Goal: Task Accomplishment & Management: Manage account settings

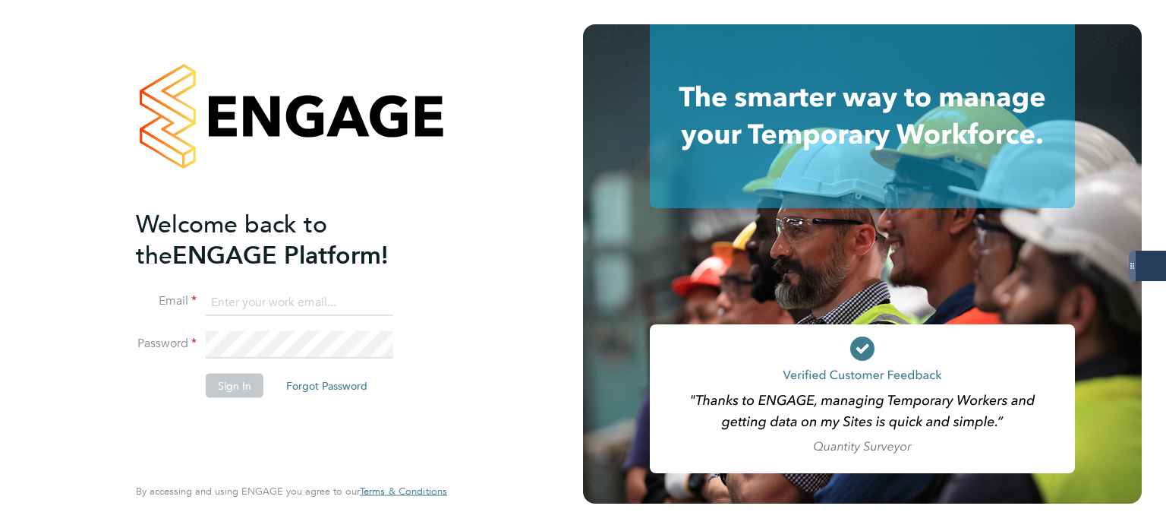
click at [373, 304] on keeper-lock "Open Keeper Popup" at bounding box center [379, 302] width 18 height 18
type input "[PERSON_NAME][EMAIL_ADDRESS][PERSON_NAME][DOMAIN_NAME]"
click at [232, 385] on button "Sign In" at bounding box center [235, 385] width 58 height 24
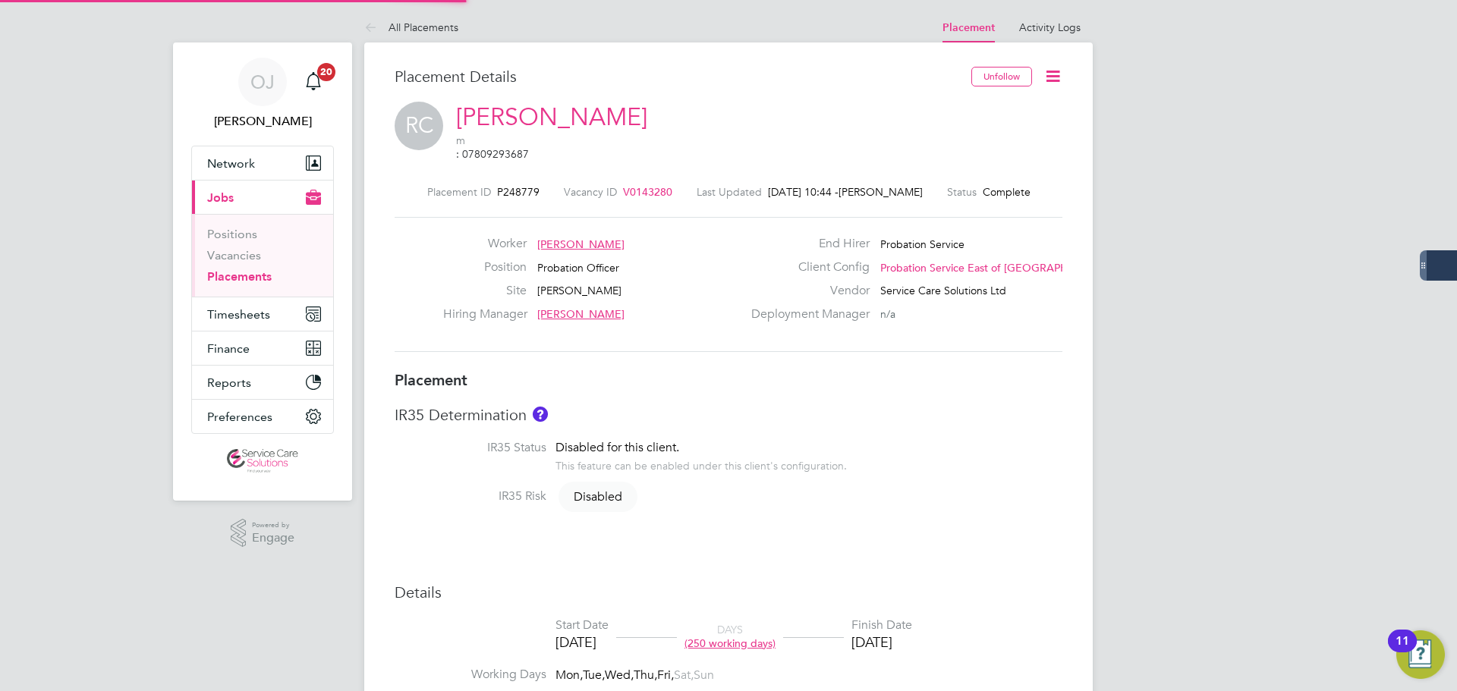
type input "[PERSON_NAME]"
type input "Natalie Davison"
type input "14 Oct 2024"
type input "28 Sep 2025"
type input "08:00"
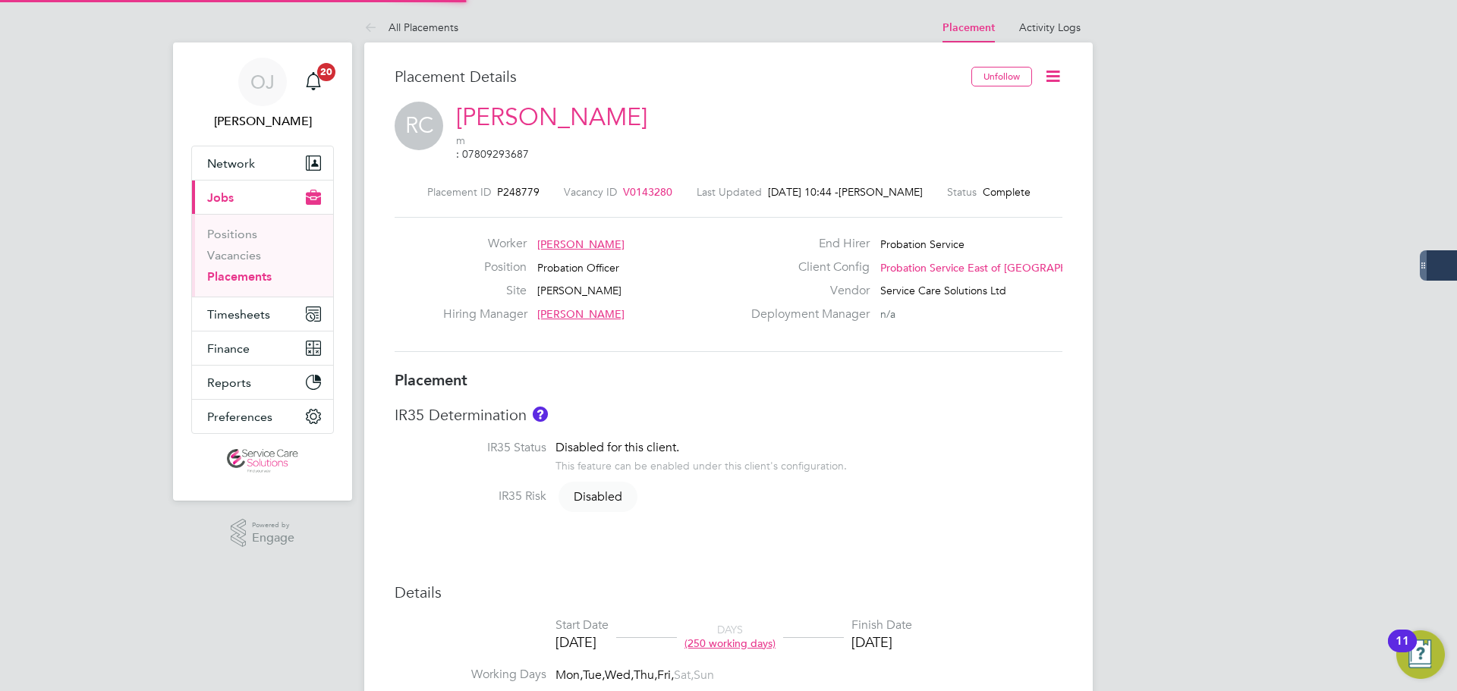
type input "18:00"
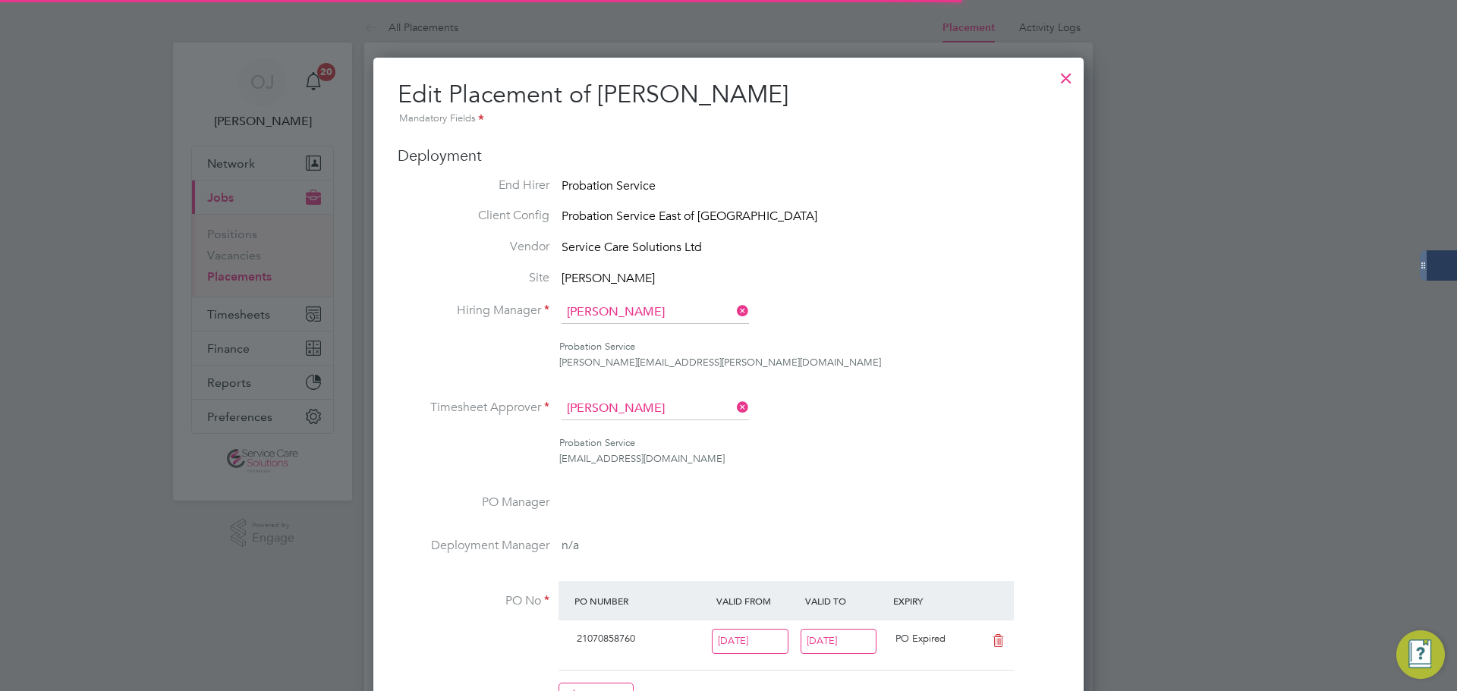
scroll to position [20, 663]
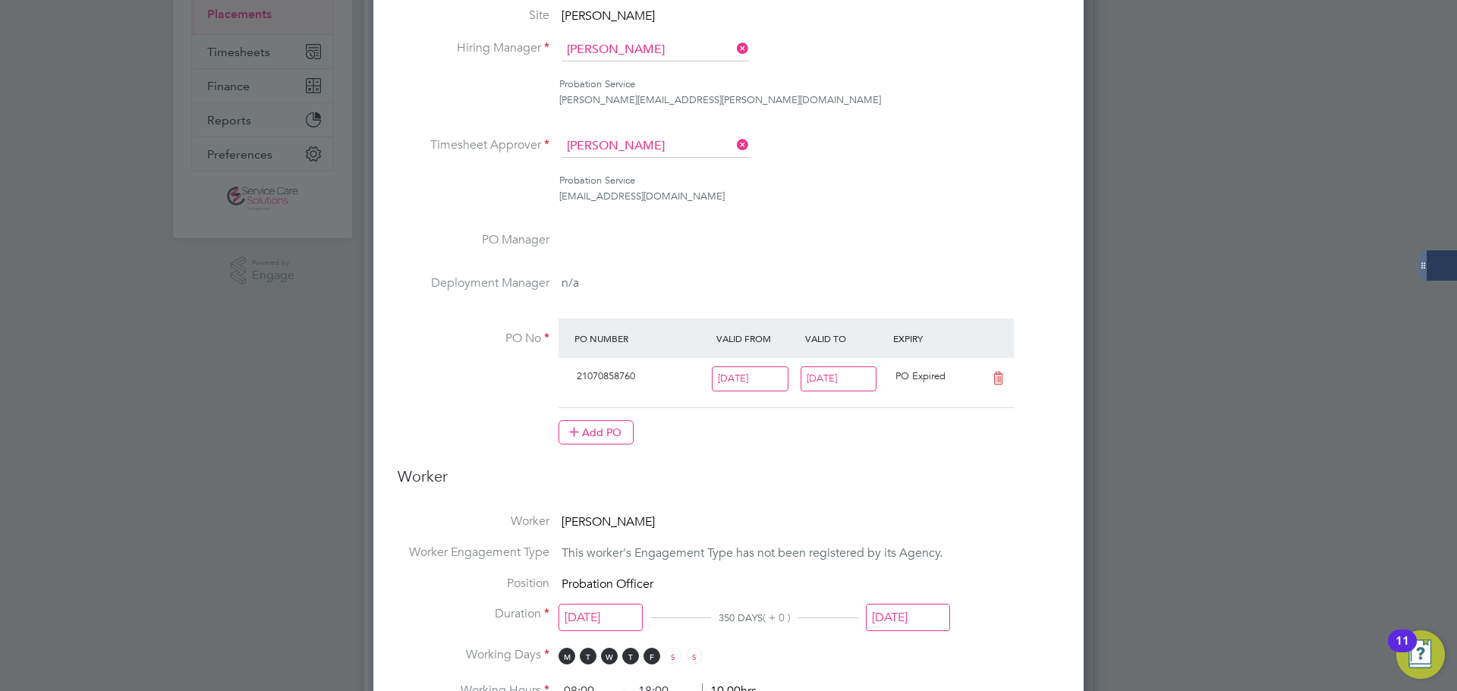
click at [855, 379] on input "28 Sep 2025" at bounding box center [839, 379] width 77 height 25
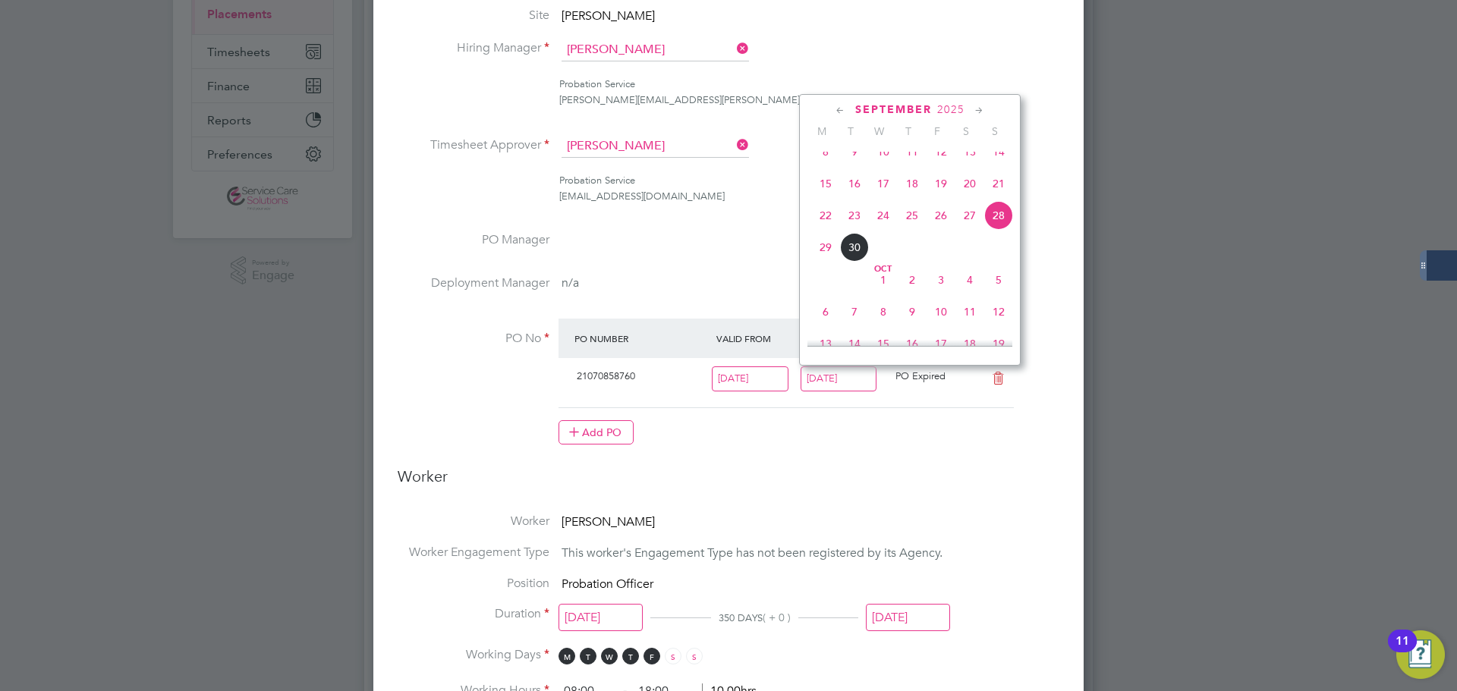
click at [979, 112] on icon at bounding box center [979, 110] width 14 height 17
click at [1003, 253] on span "28" at bounding box center [998, 238] width 29 height 29
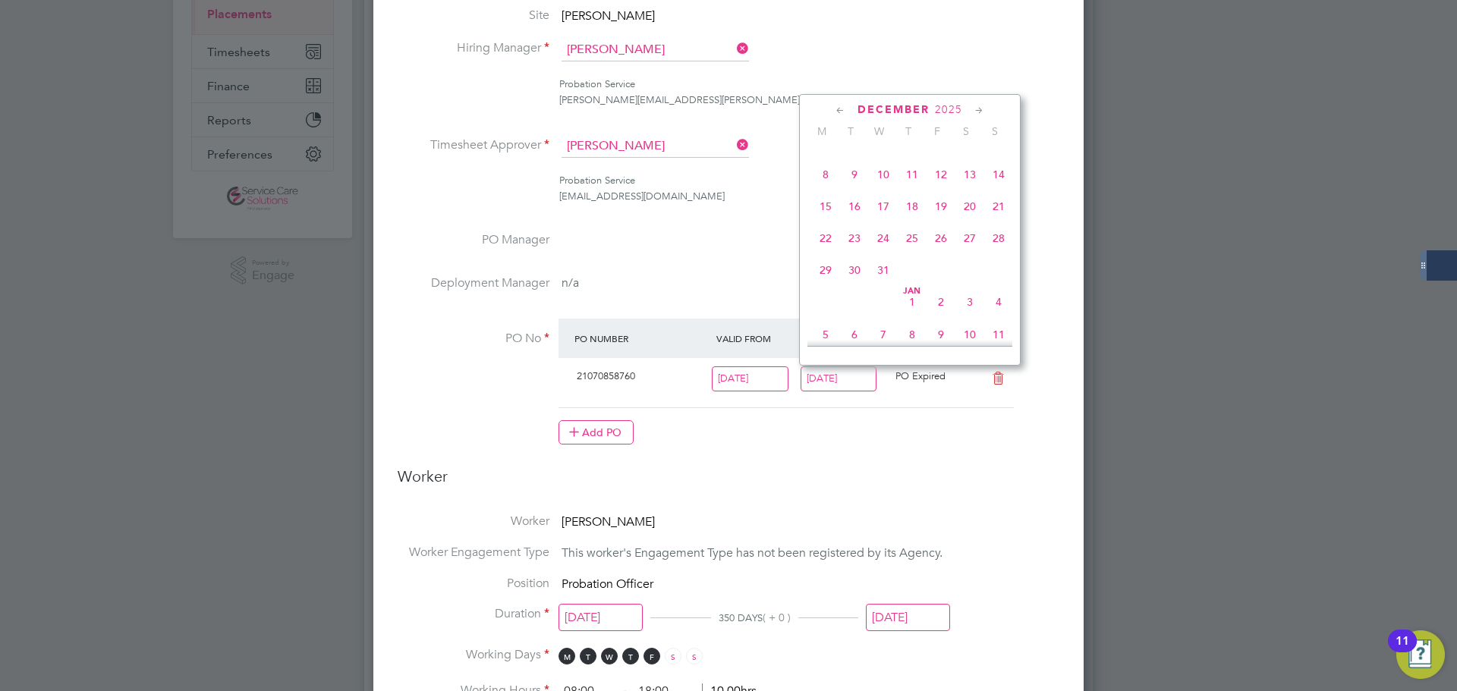
type input "28 Dec 2025"
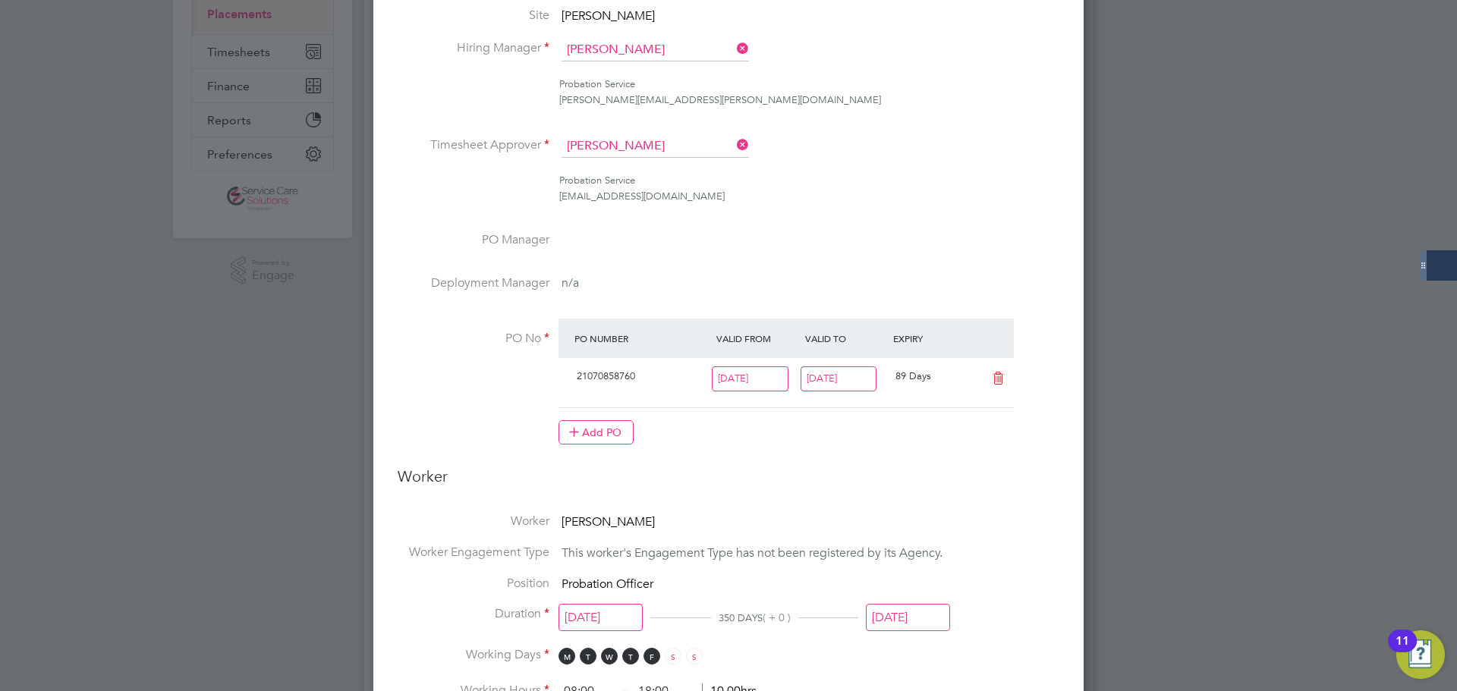
click at [890, 613] on input "[DATE]" at bounding box center [908, 618] width 84 height 28
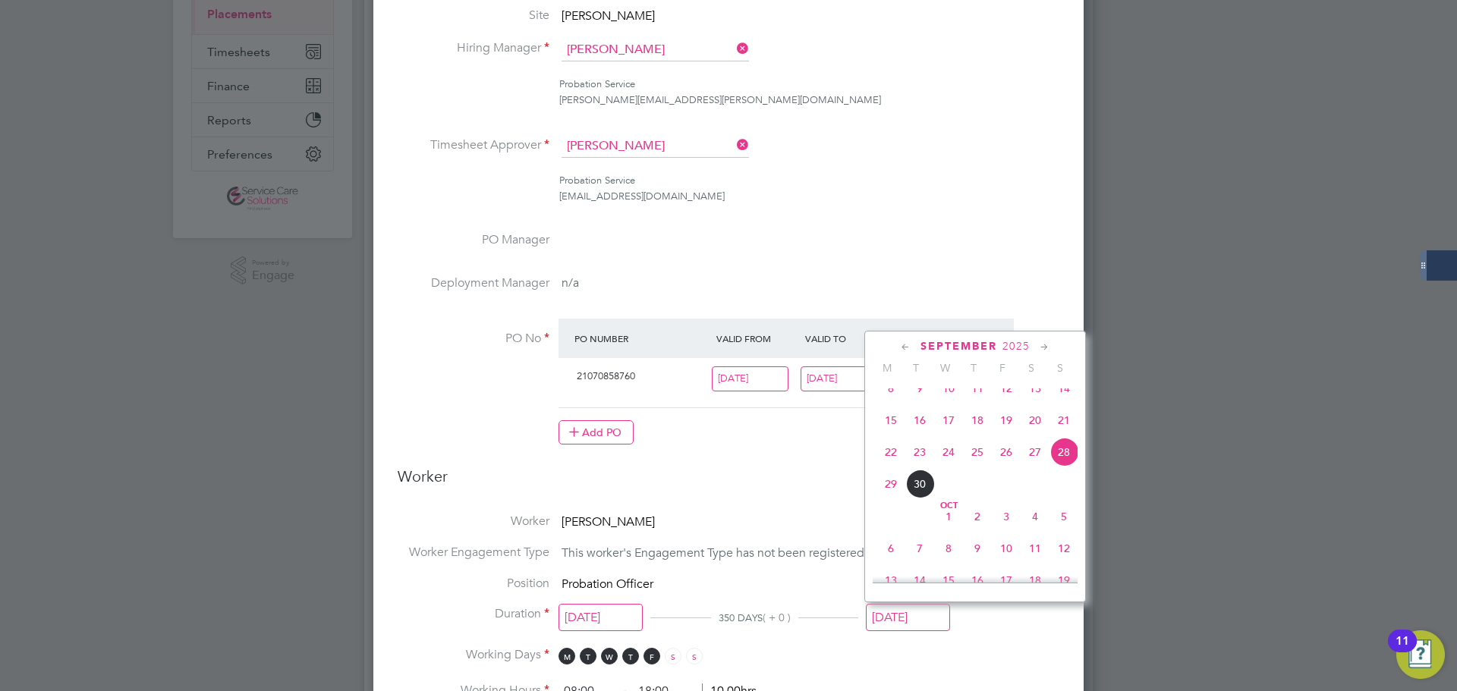
click at [1045, 350] on icon at bounding box center [1045, 347] width 14 height 17
click at [1063, 490] on span "28" at bounding box center [1064, 475] width 29 height 29
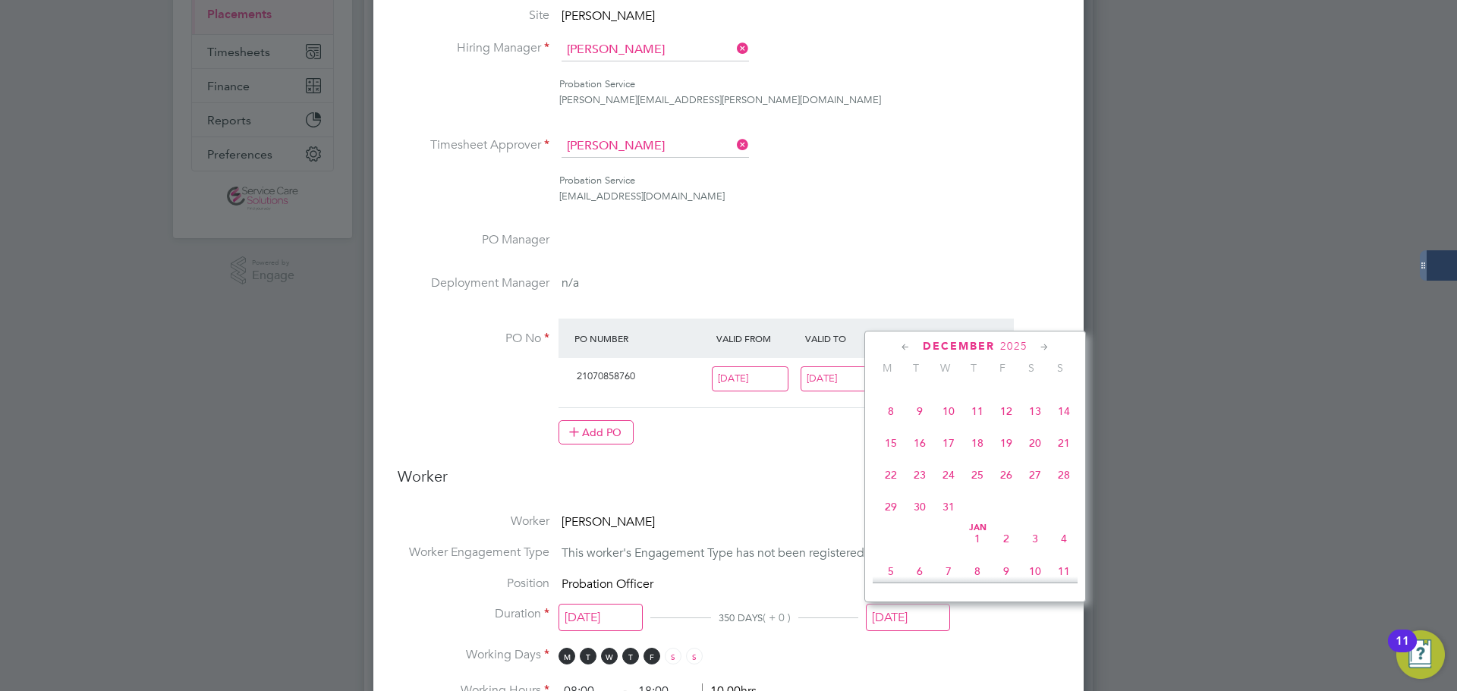
type input "[DATE]"
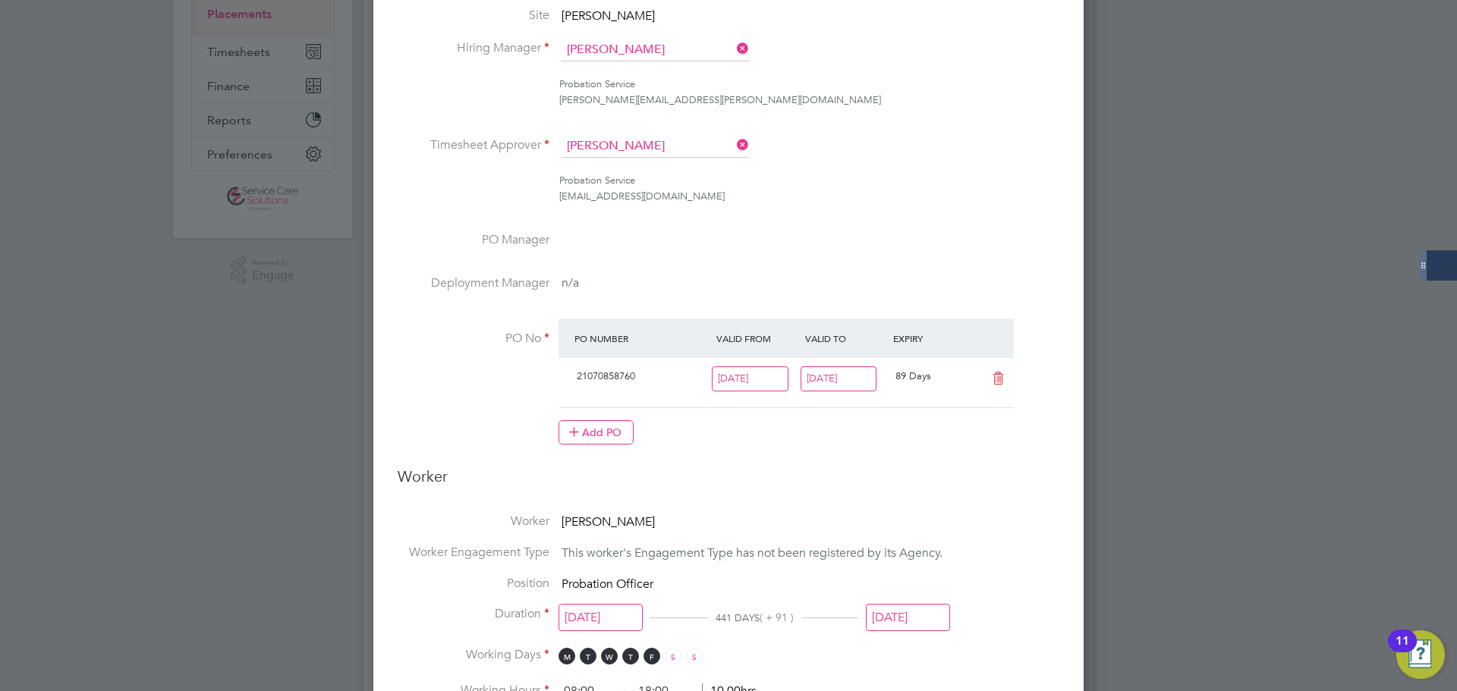
click at [830, 372] on input "[DATE]" at bounding box center [839, 379] width 77 height 25
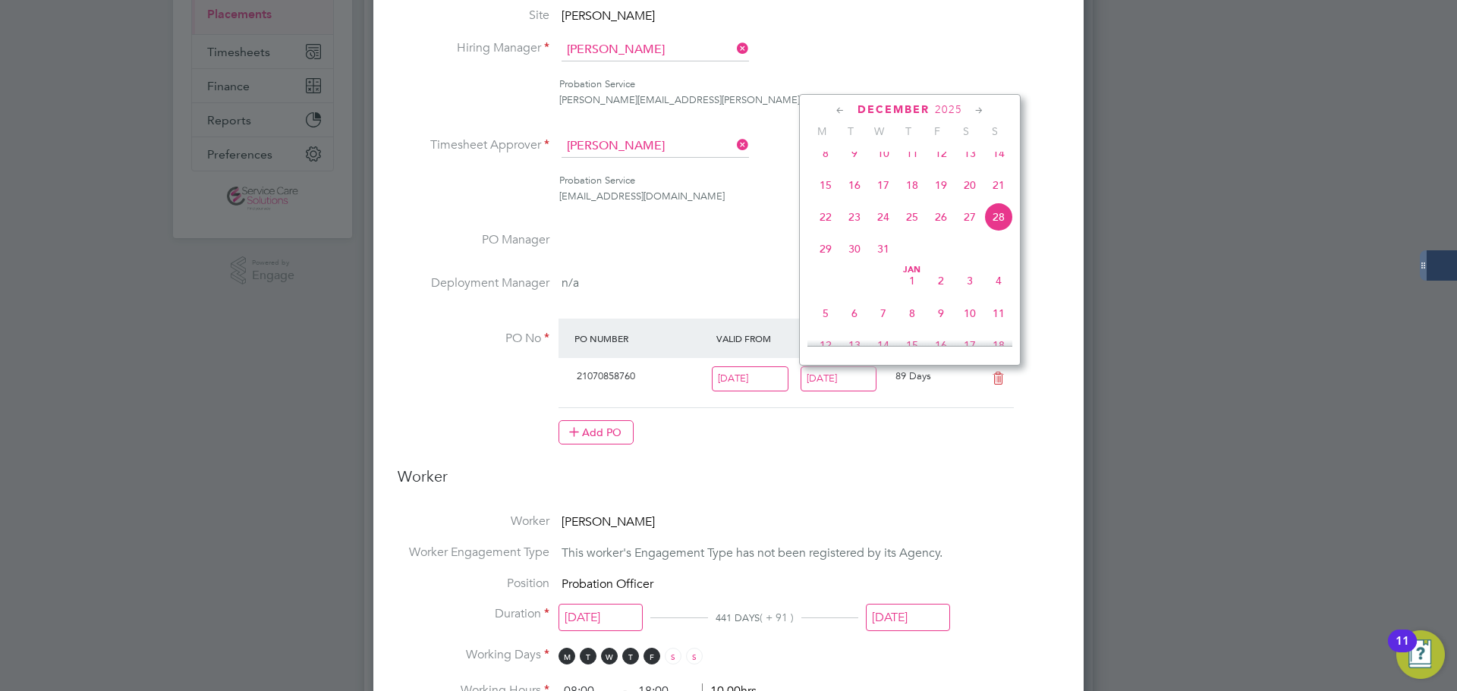
click at [980, 109] on icon at bounding box center [979, 110] width 14 height 17
click at [996, 285] on span "29" at bounding box center [998, 271] width 29 height 29
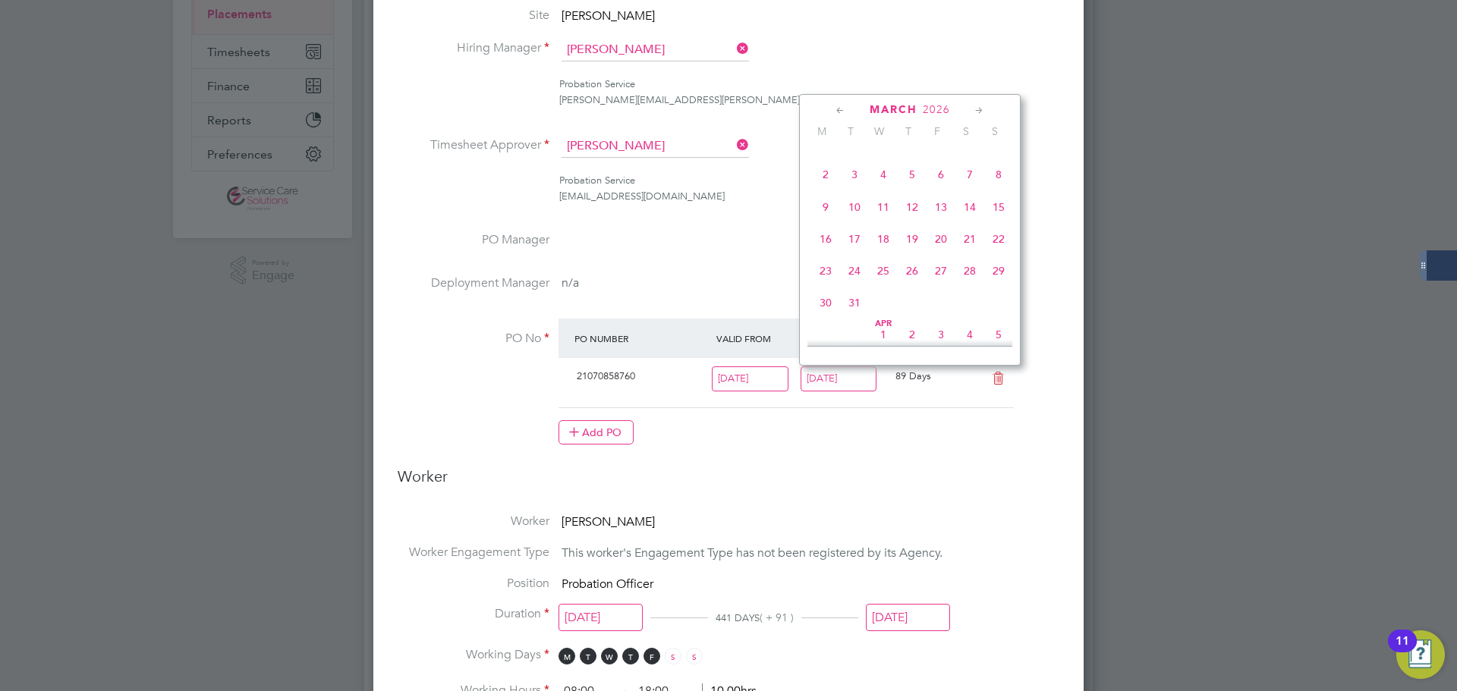
type input "29 Mar 2026"
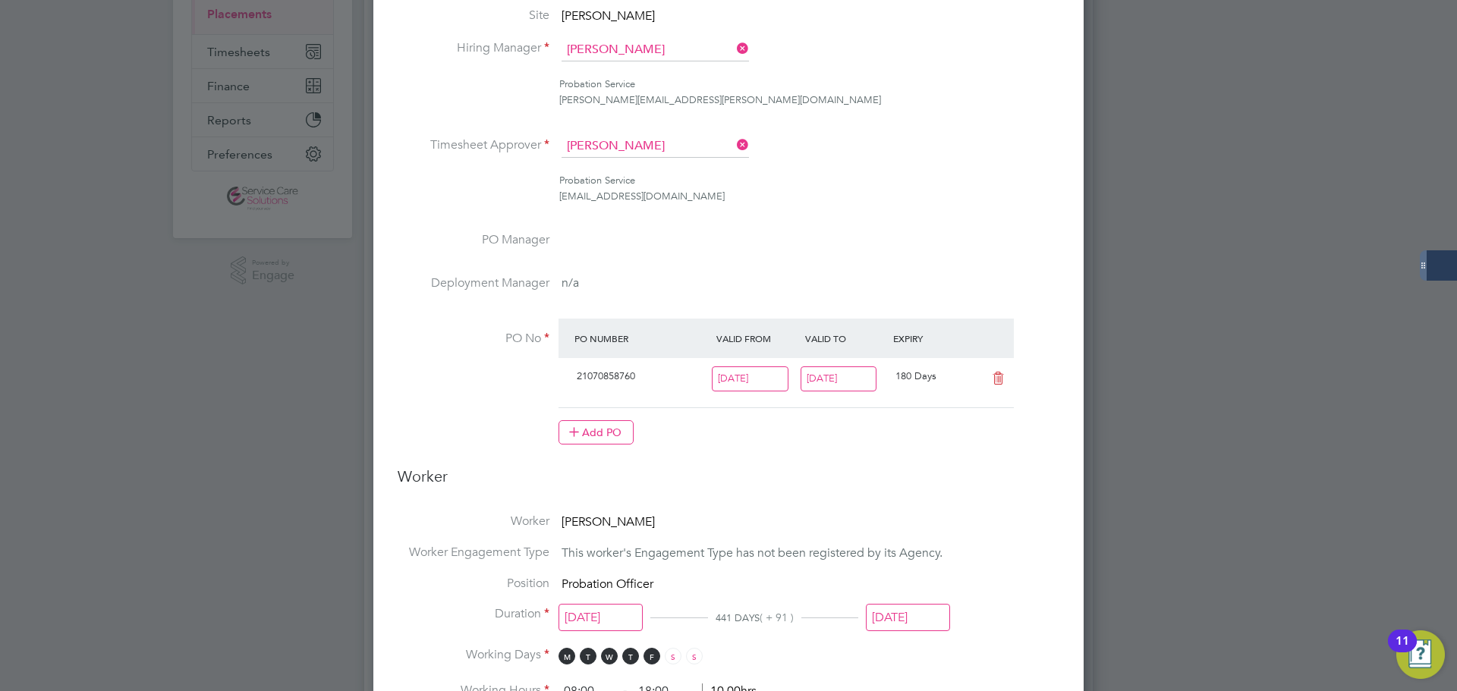
click at [898, 620] on input "[DATE]" at bounding box center [908, 618] width 84 height 28
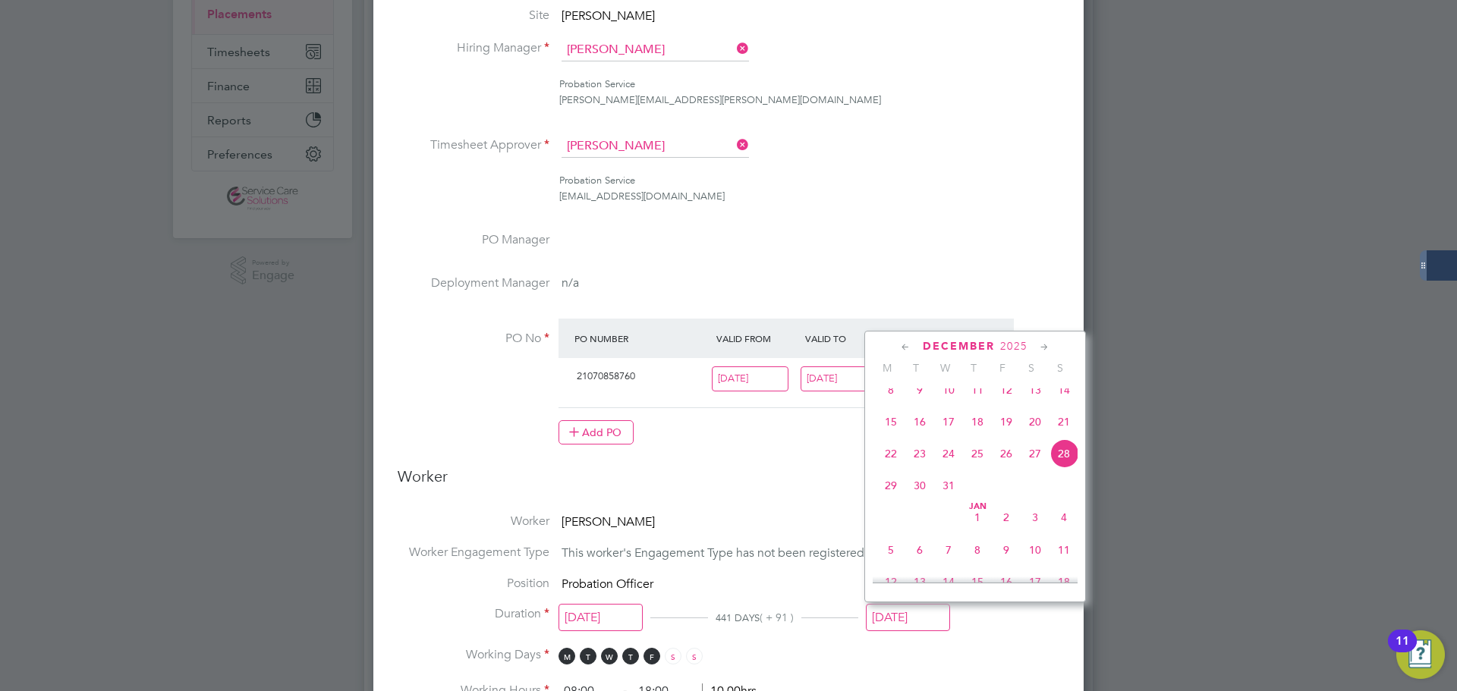
click at [1048, 347] on icon at bounding box center [1045, 347] width 14 height 17
click at [1064, 522] on span "29" at bounding box center [1064, 507] width 29 height 29
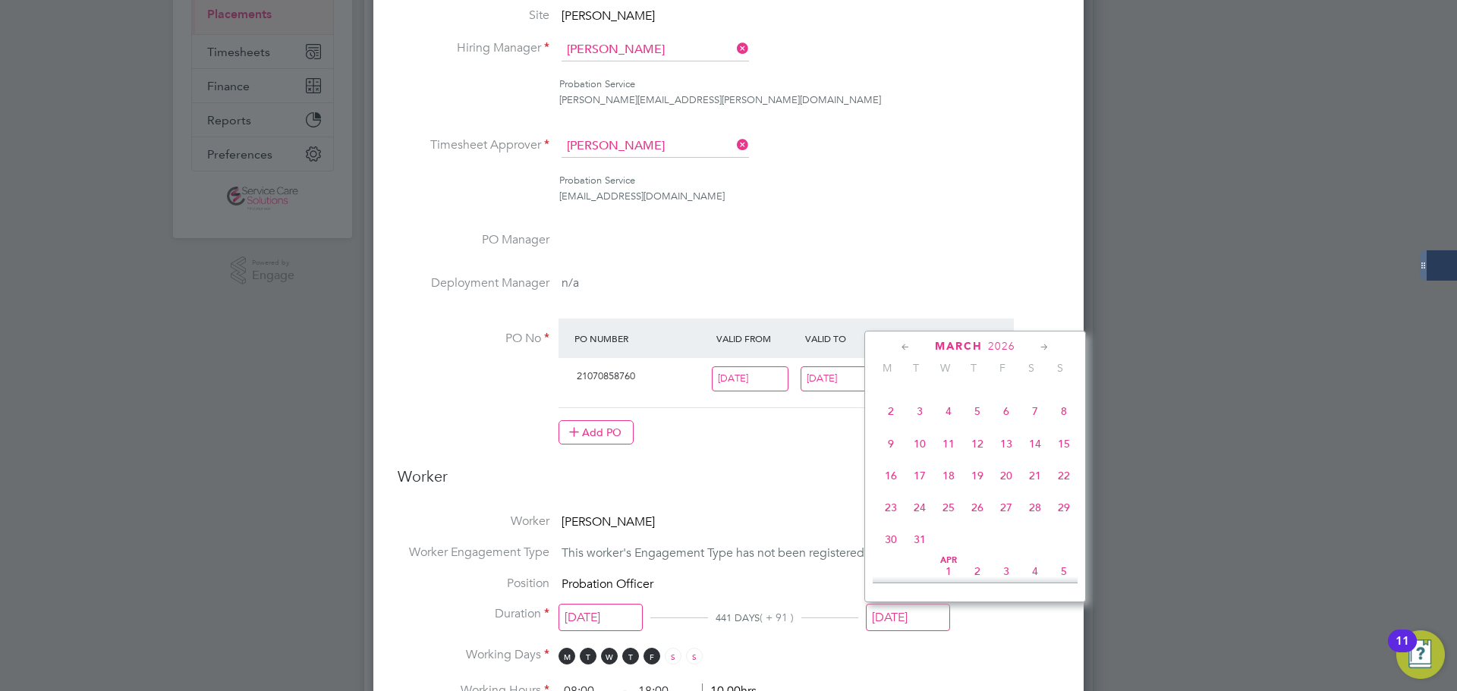
type input "29 Mar 2026"
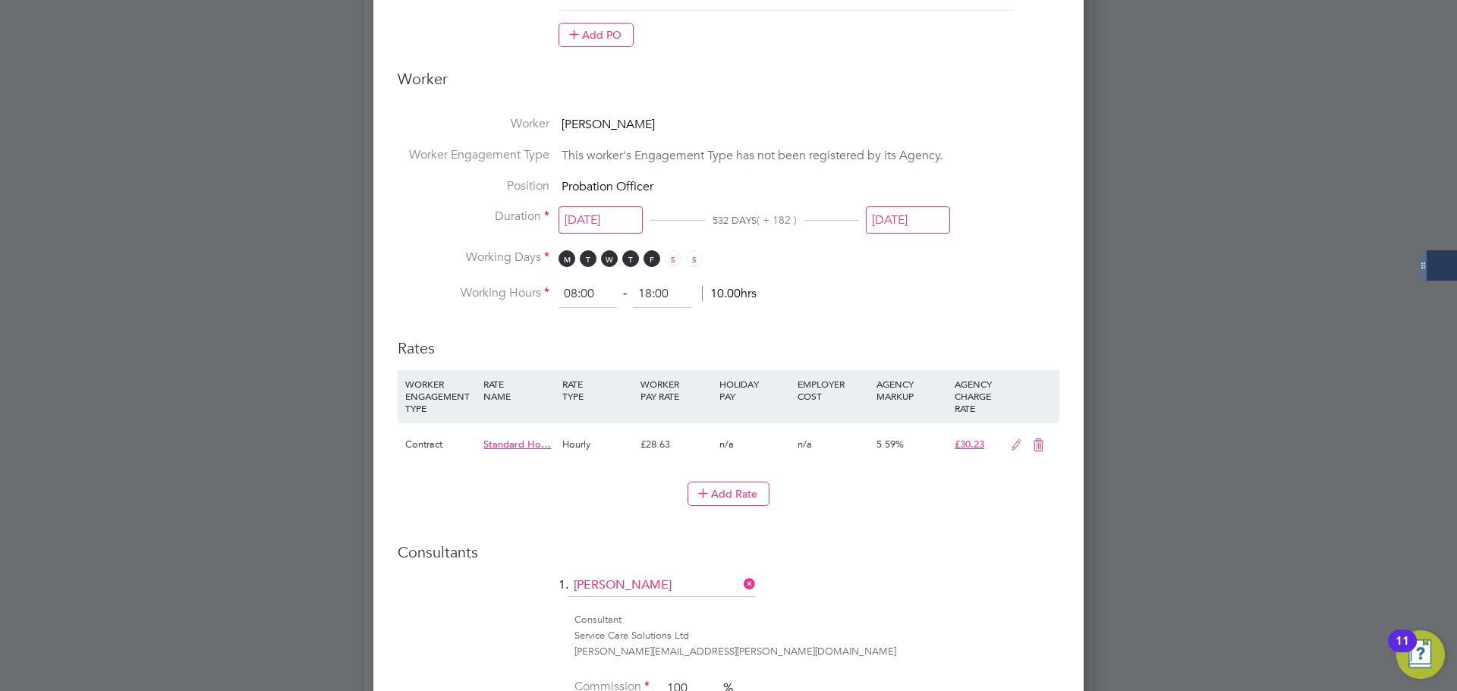
scroll to position [1019, 0]
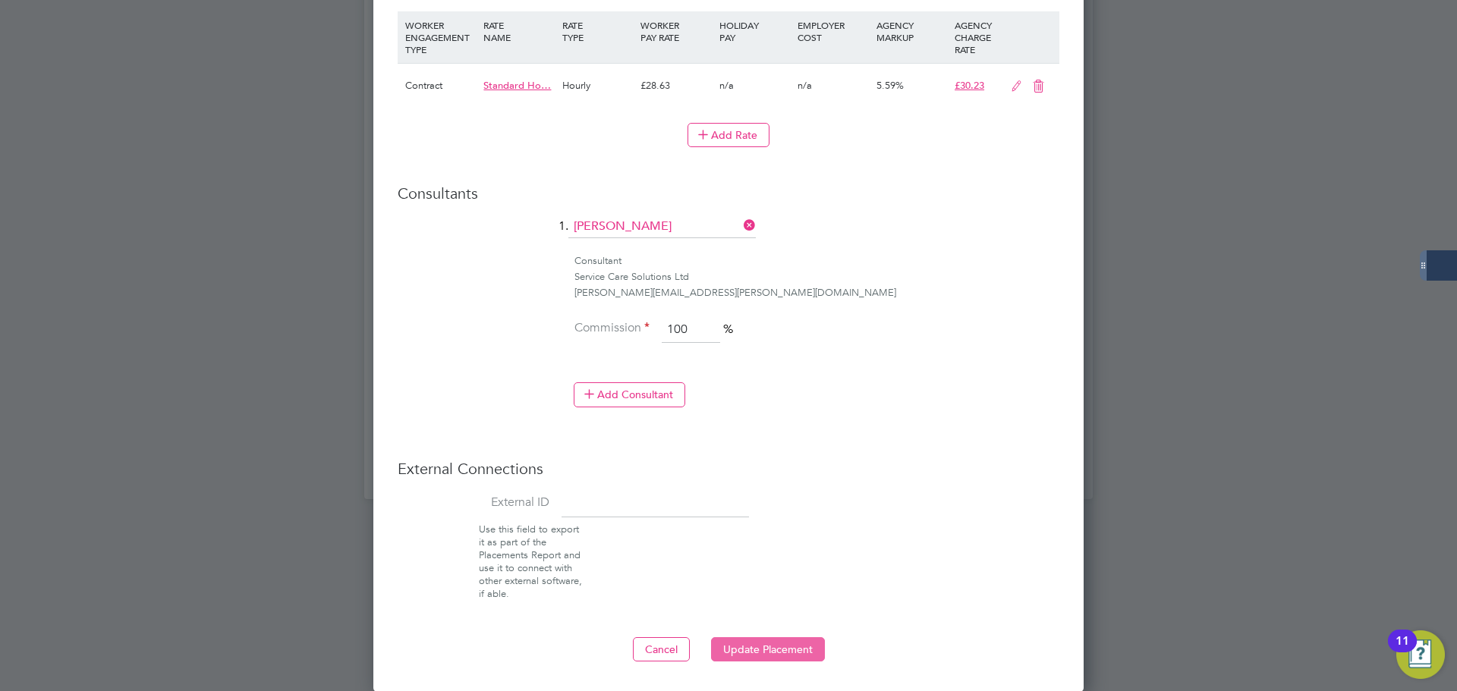
click at [773, 644] on button "Update Placement" at bounding box center [768, 650] width 114 height 24
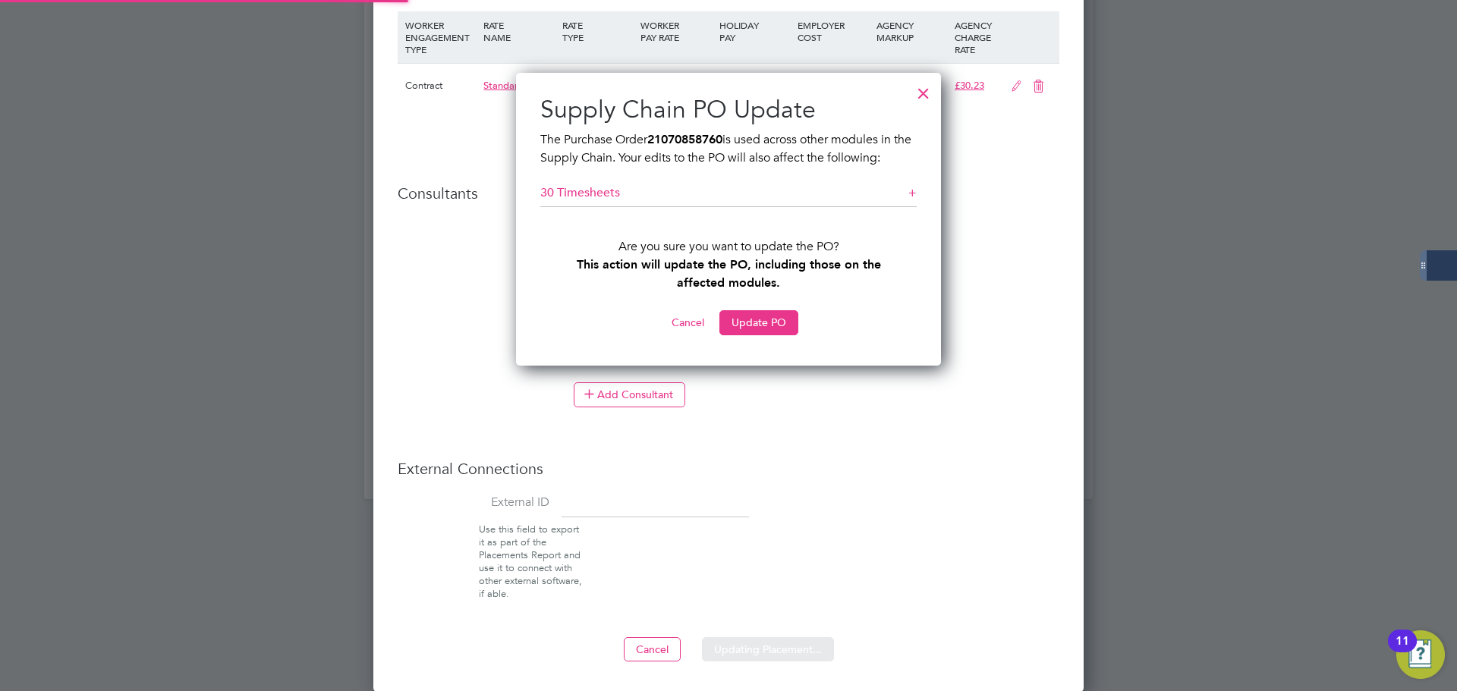
scroll to position [8, 8]
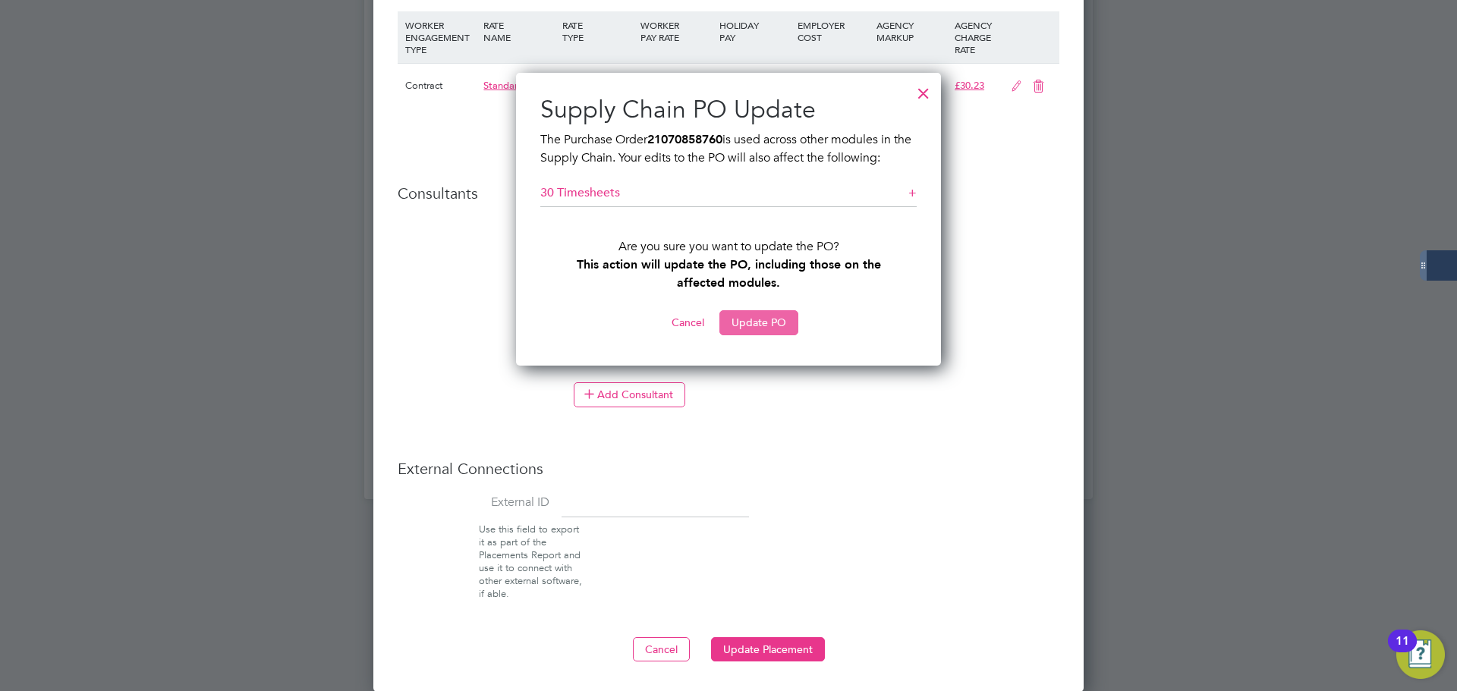
click at [745, 316] on button "Update PO" at bounding box center [759, 322] width 79 height 24
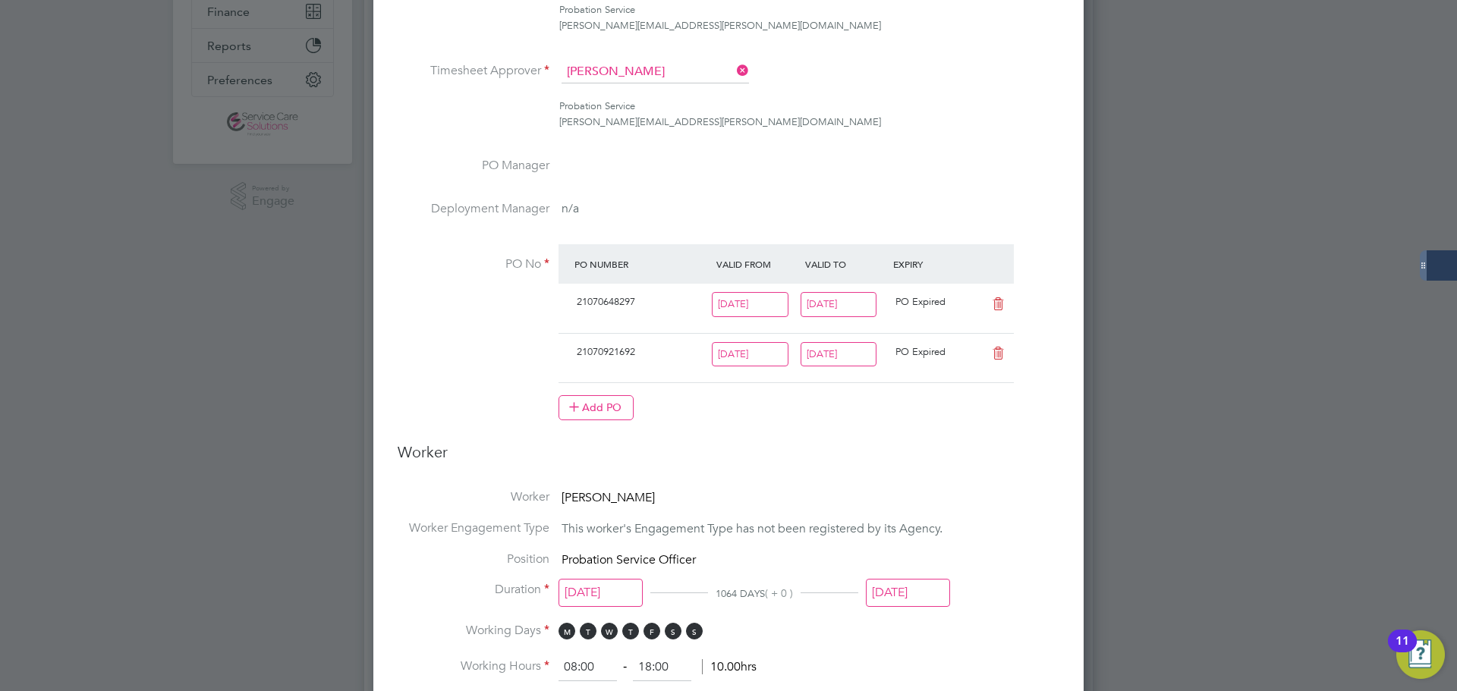
scroll to position [344, 0]
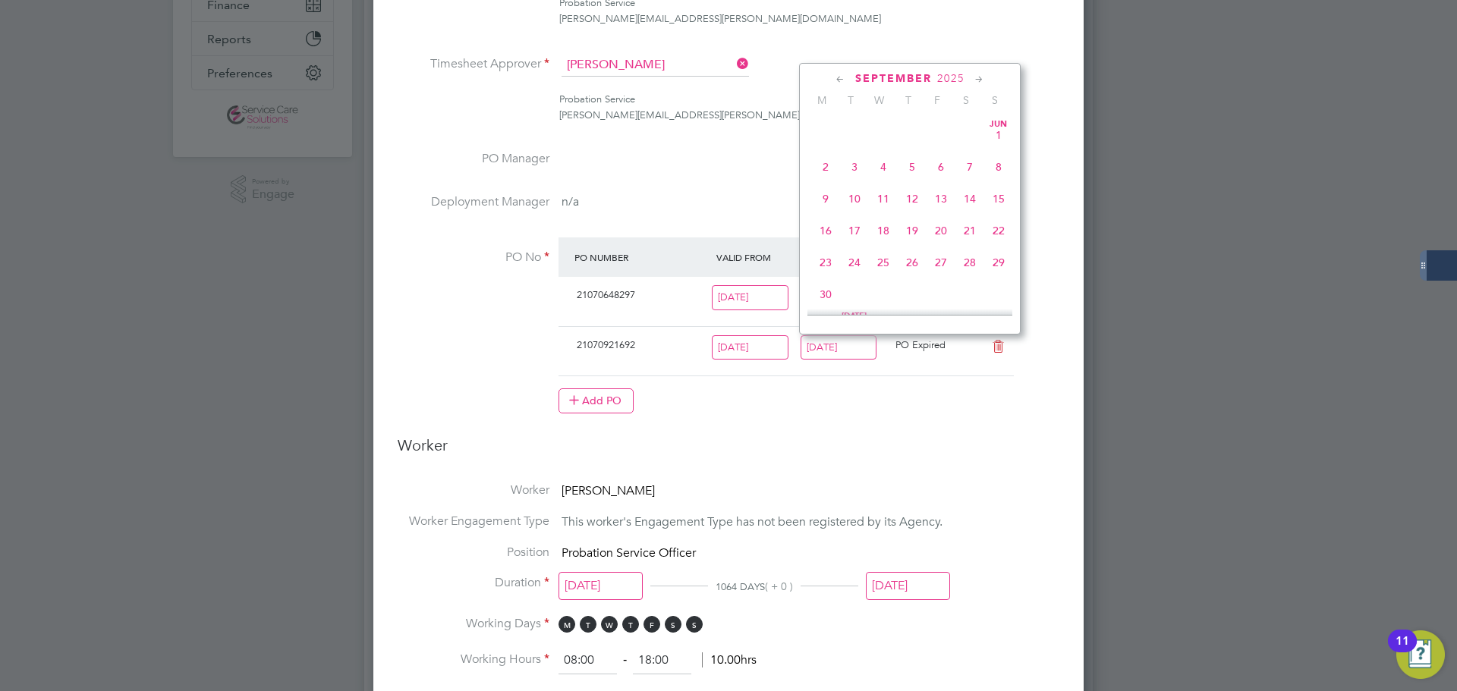
click at [839, 351] on input "[DATE]" at bounding box center [839, 347] width 77 height 25
click at [980, 77] on icon at bounding box center [979, 79] width 14 height 17
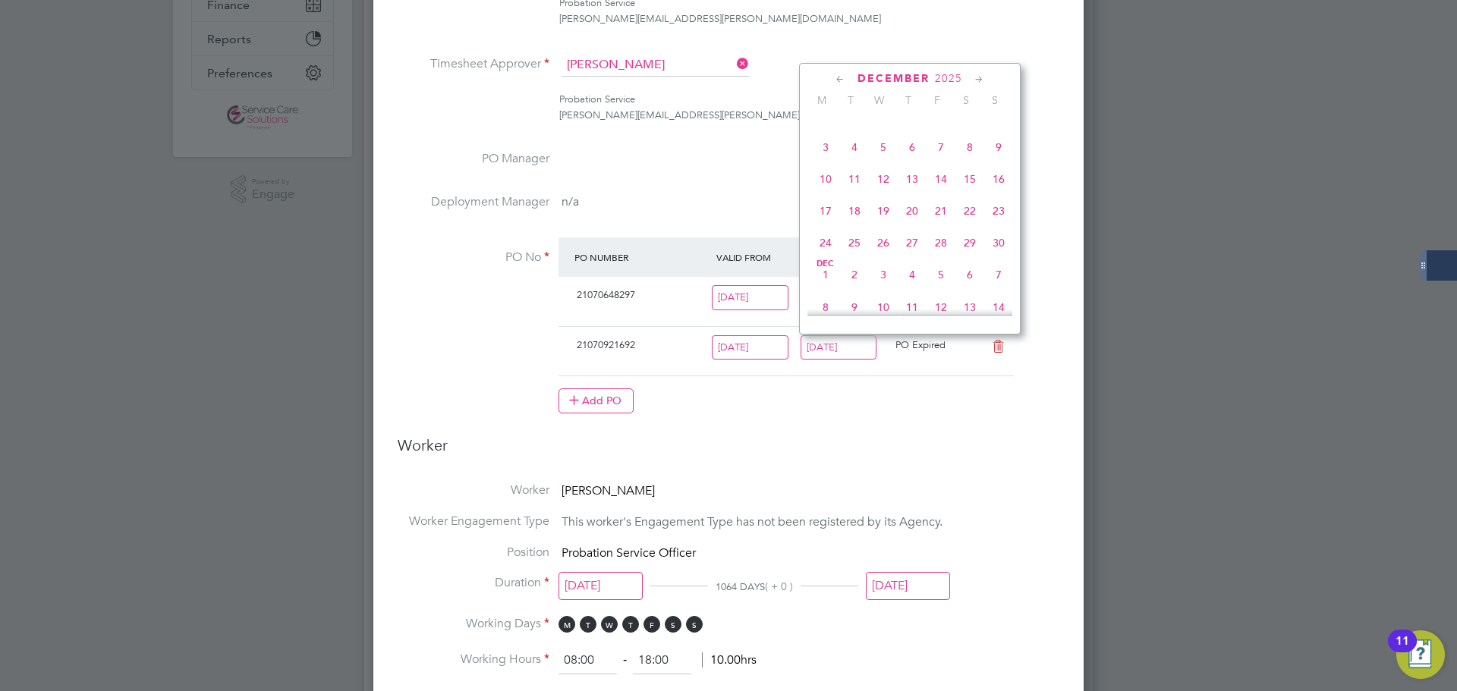
scroll to position [1016, 0]
click at [1001, 222] on span "28" at bounding box center [998, 207] width 29 height 29
type input "[DATE]"
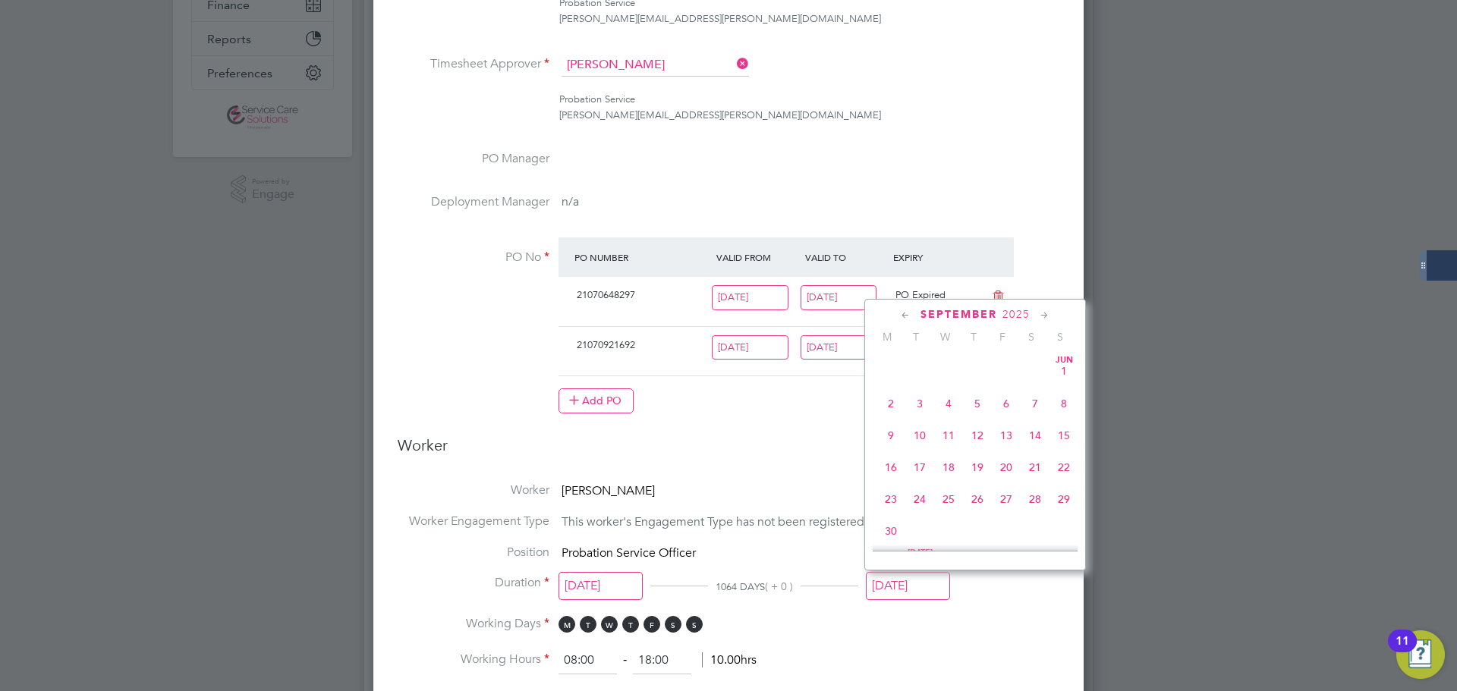
click at [918, 586] on input "[DATE]" at bounding box center [908, 586] width 84 height 28
click at [1044, 321] on icon at bounding box center [1045, 315] width 14 height 17
click at [1045, 315] on icon at bounding box center [1045, 315] width 14 height 17
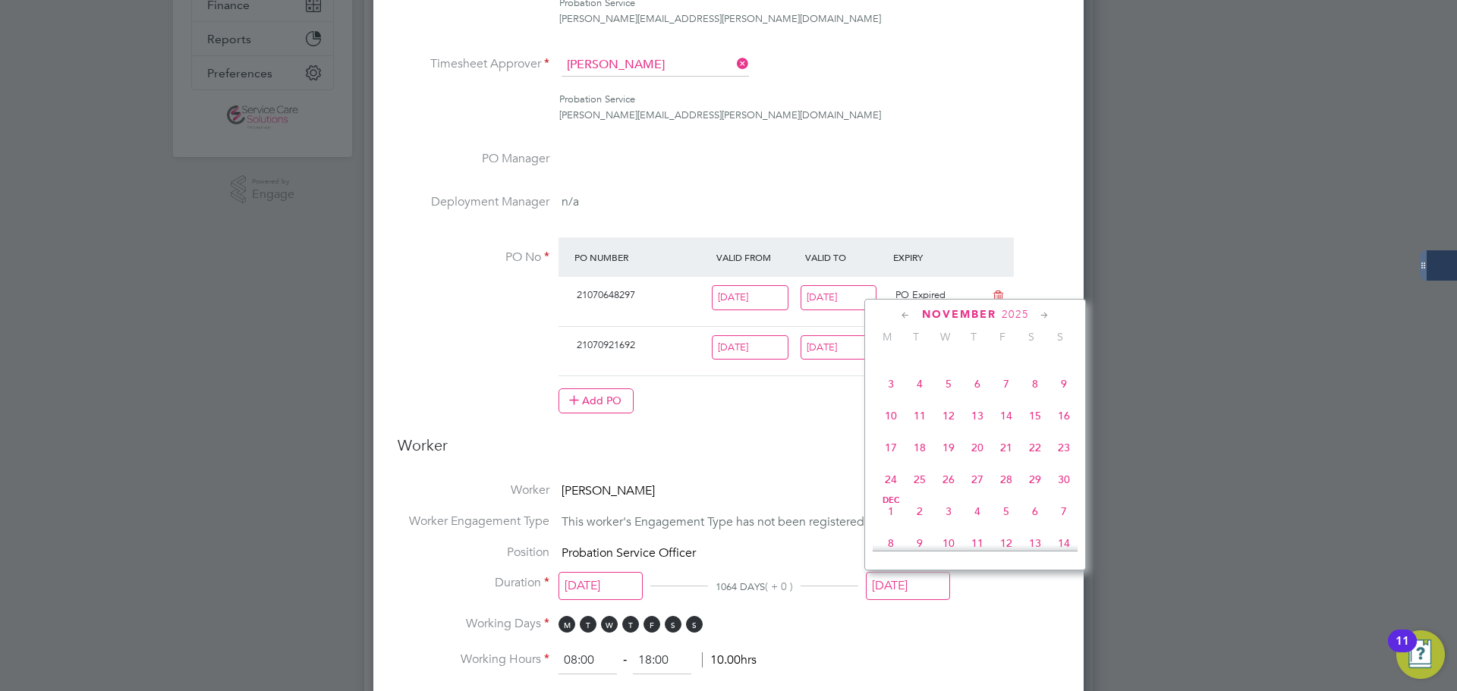
scroll to position [1016, 0]
click at [1061, 458] on span "28" at bounding box center [1064, 444] width 29 height 29
type input "[DATE]"
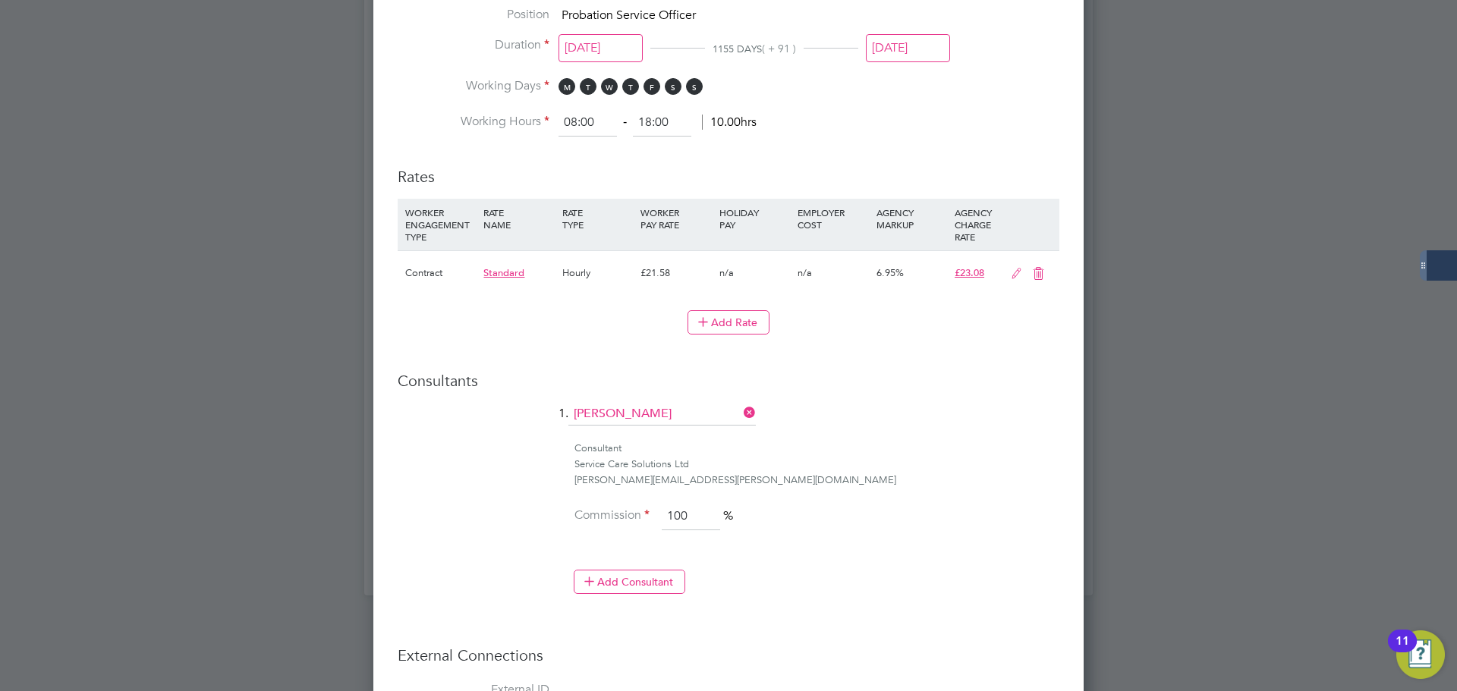
scroll to position [1069, 0]
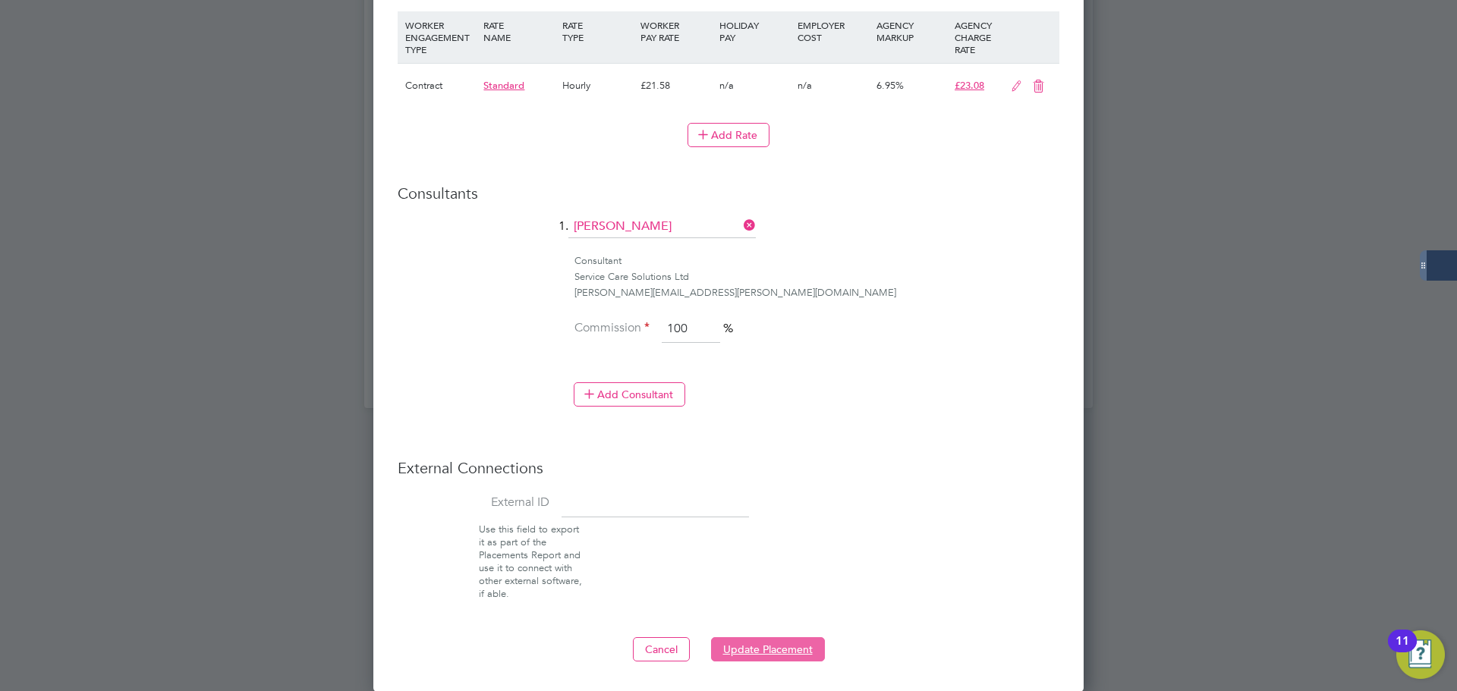
click at [748, 645] on button "Update Placement" at bounding box center [768, 650] width 114 height 24
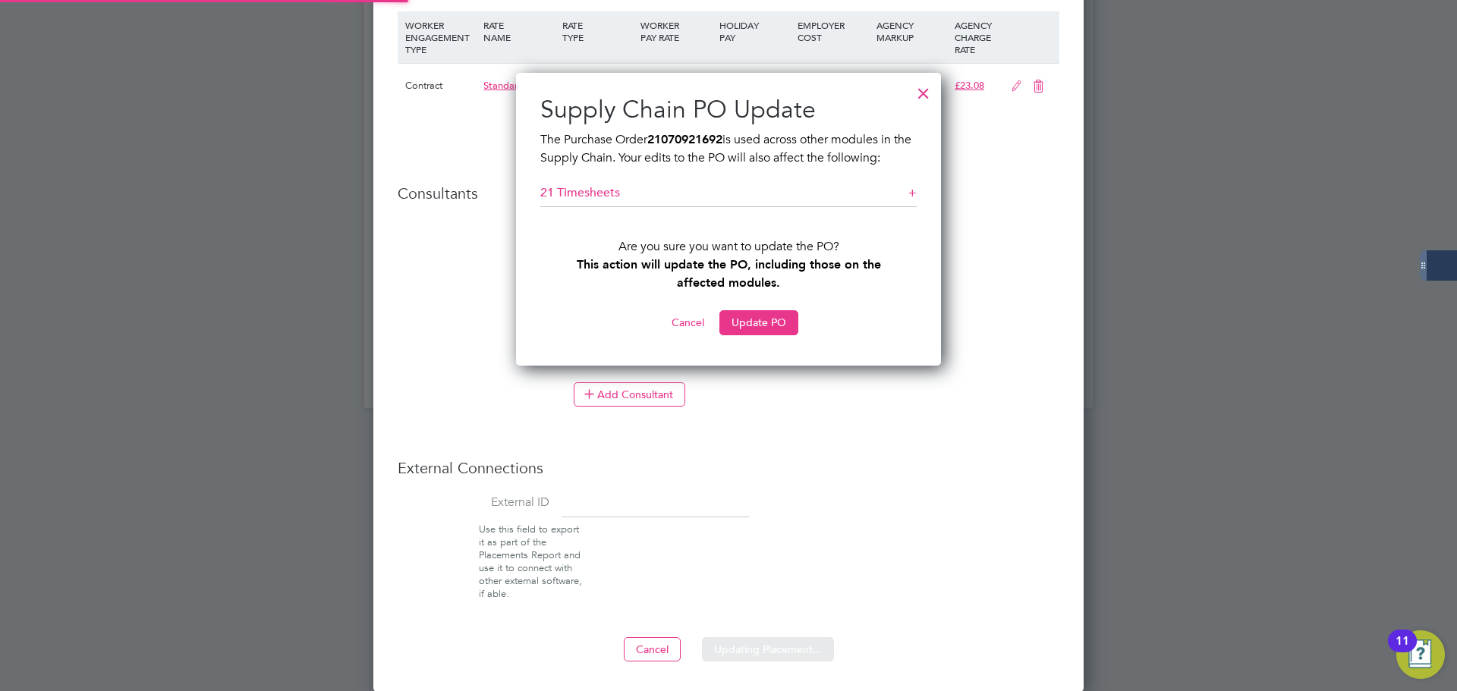
scroll to position [293, 426]
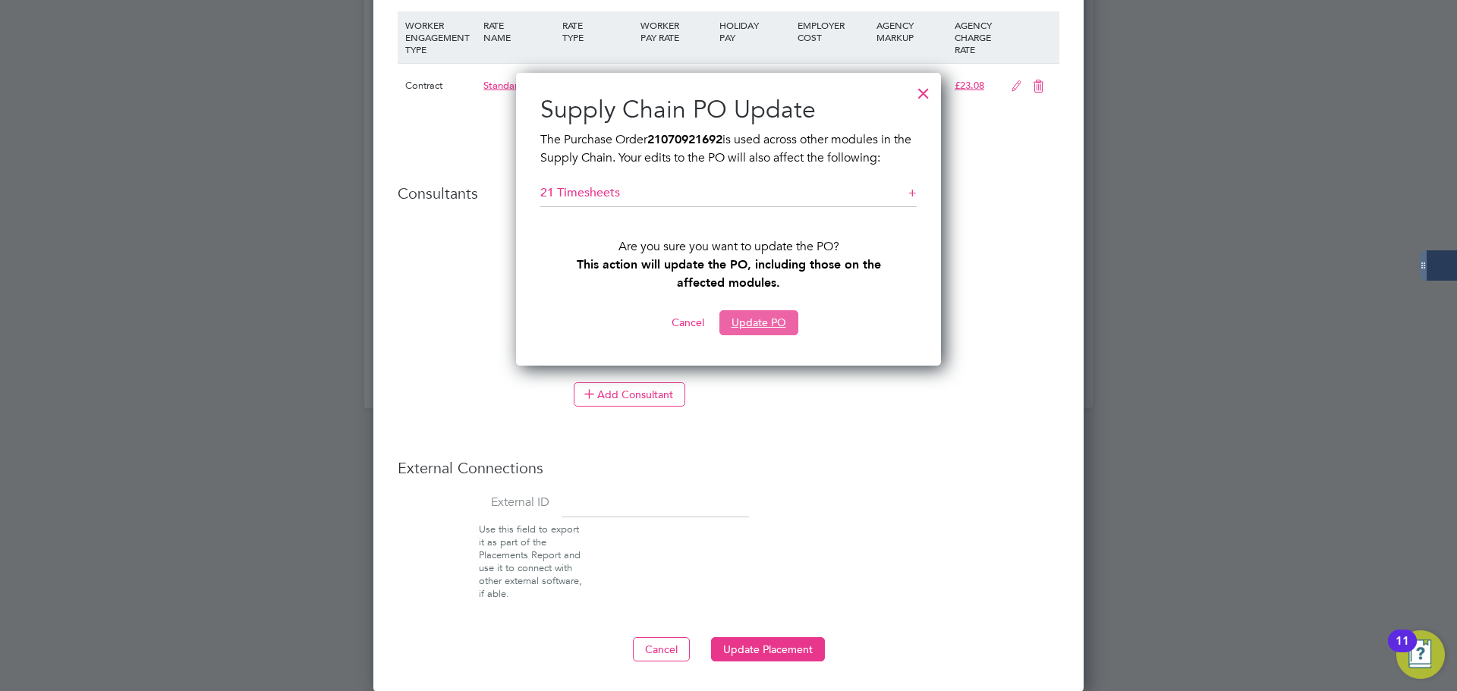
click at [756, 324] on button "Update PO" at bounding box center [759, 322] width 79 height 24
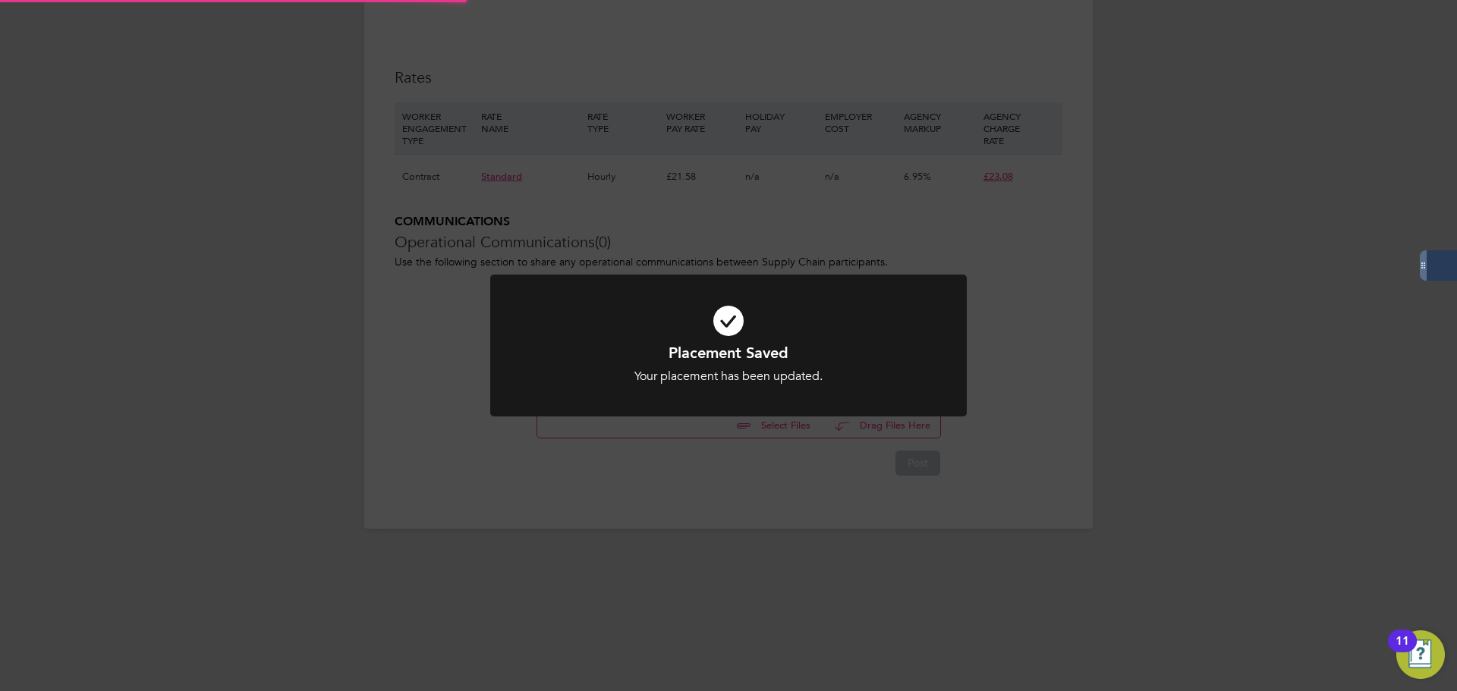
scroll to position [0, 0]
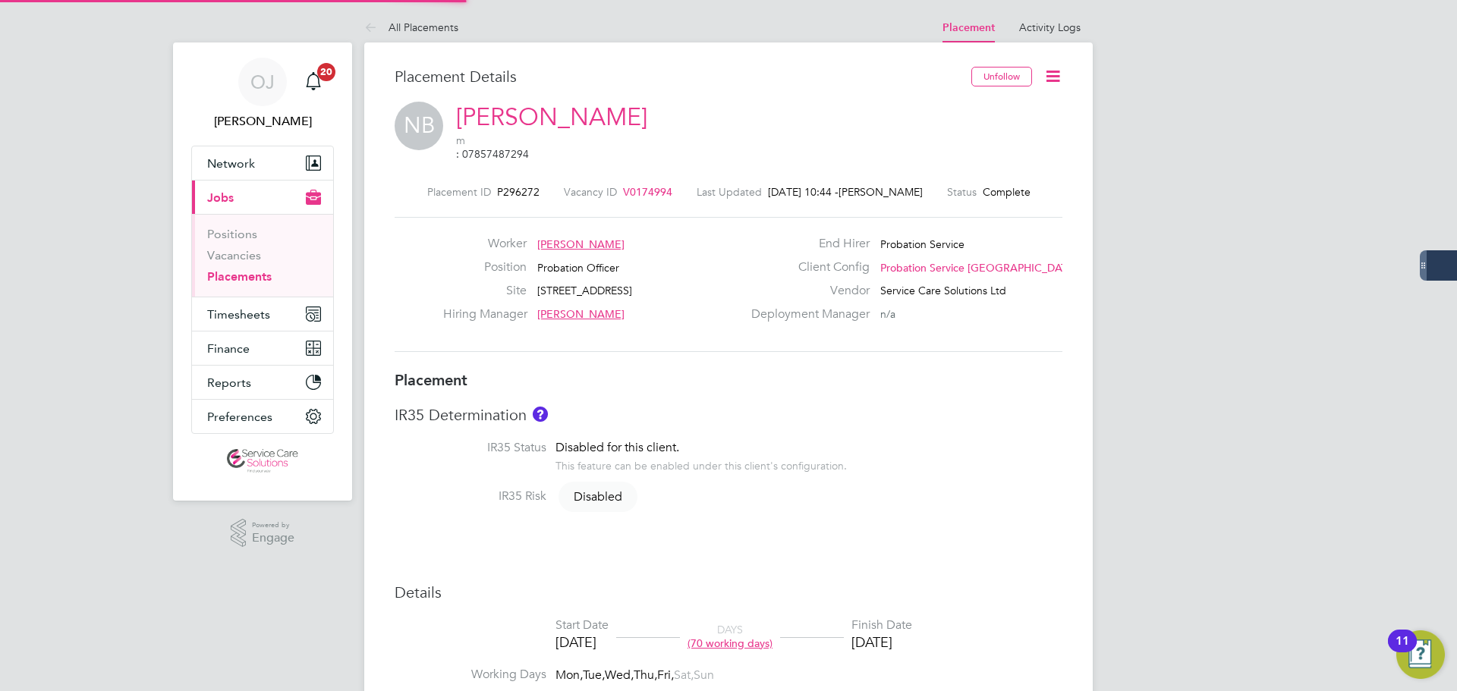
type input "Michelle Maddison"
type input "Timothy Weston"
type input "23 Jun 2025"
type input "[DATE]"
type input "08:00"
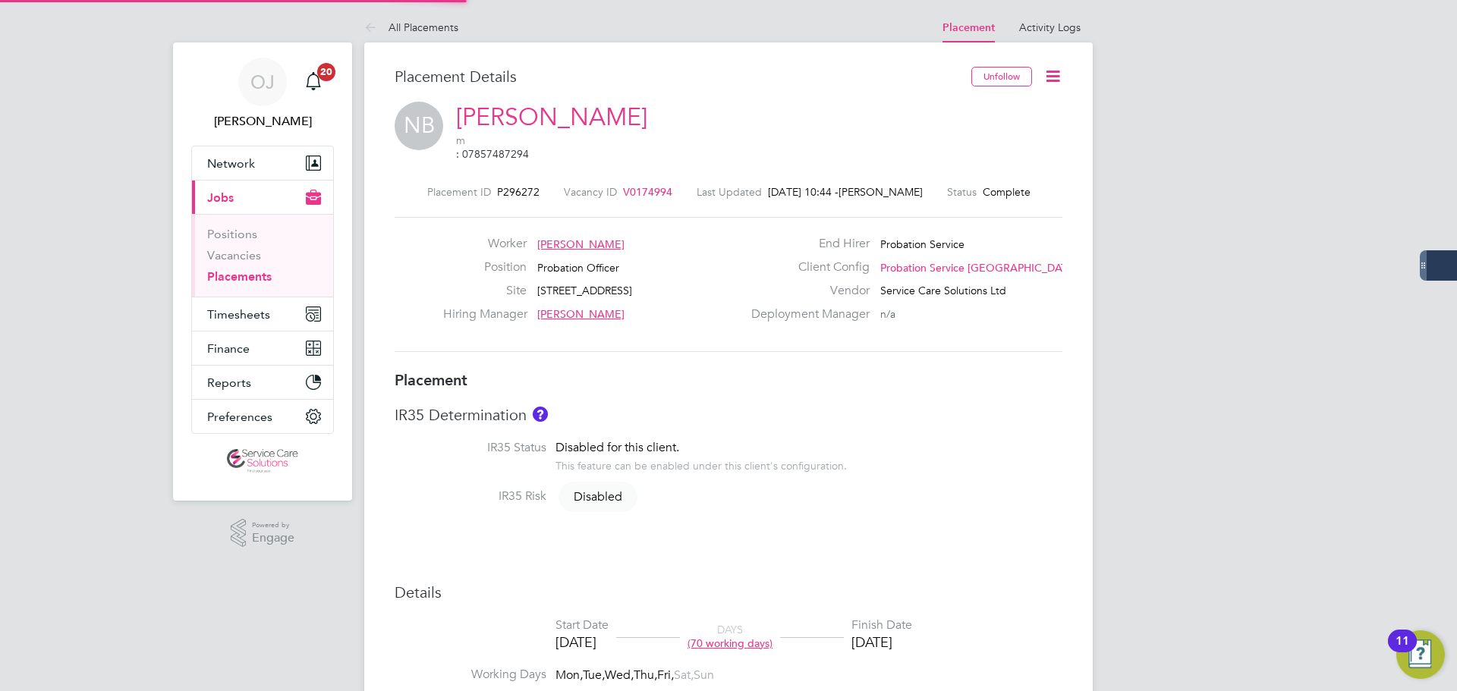
type input "18:00"
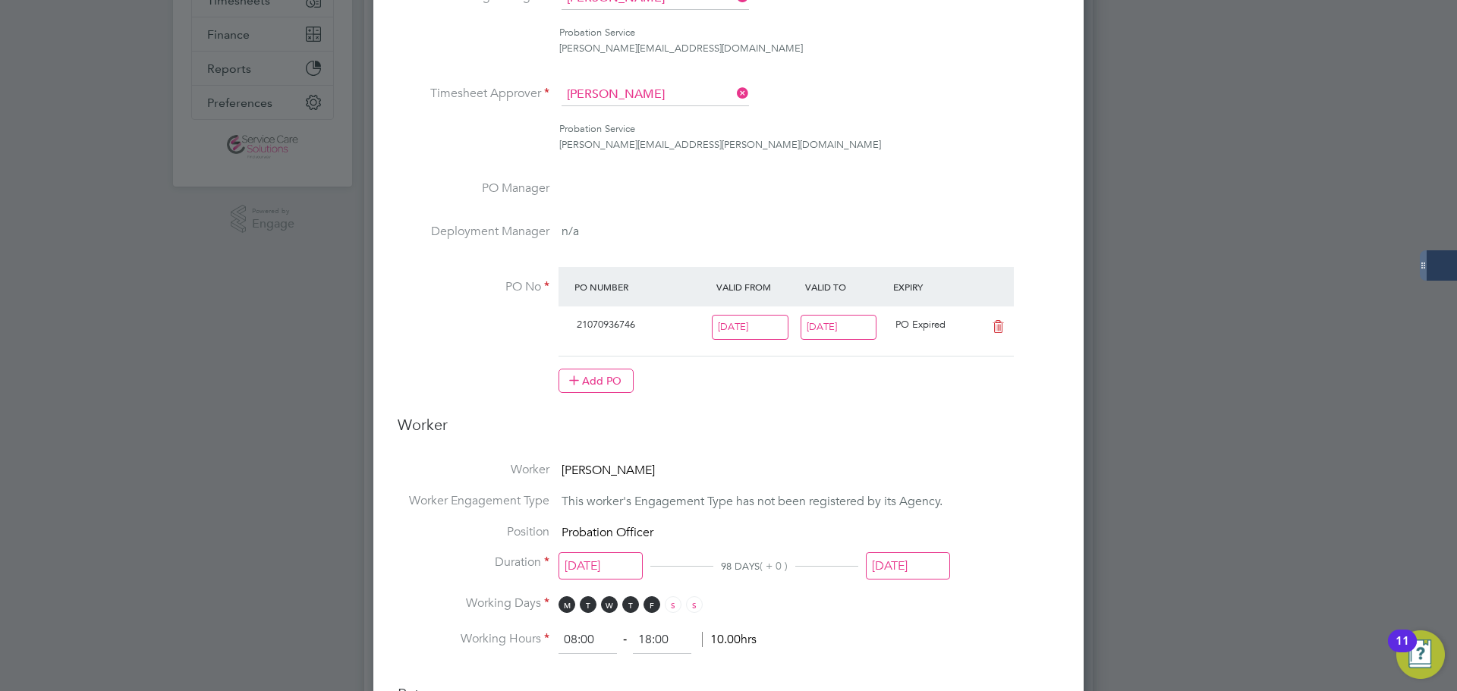
scroll to position [315, 0]
click at [843, 334] on input "[DATE]" at bounding box center [839, 326] width 77 height 25
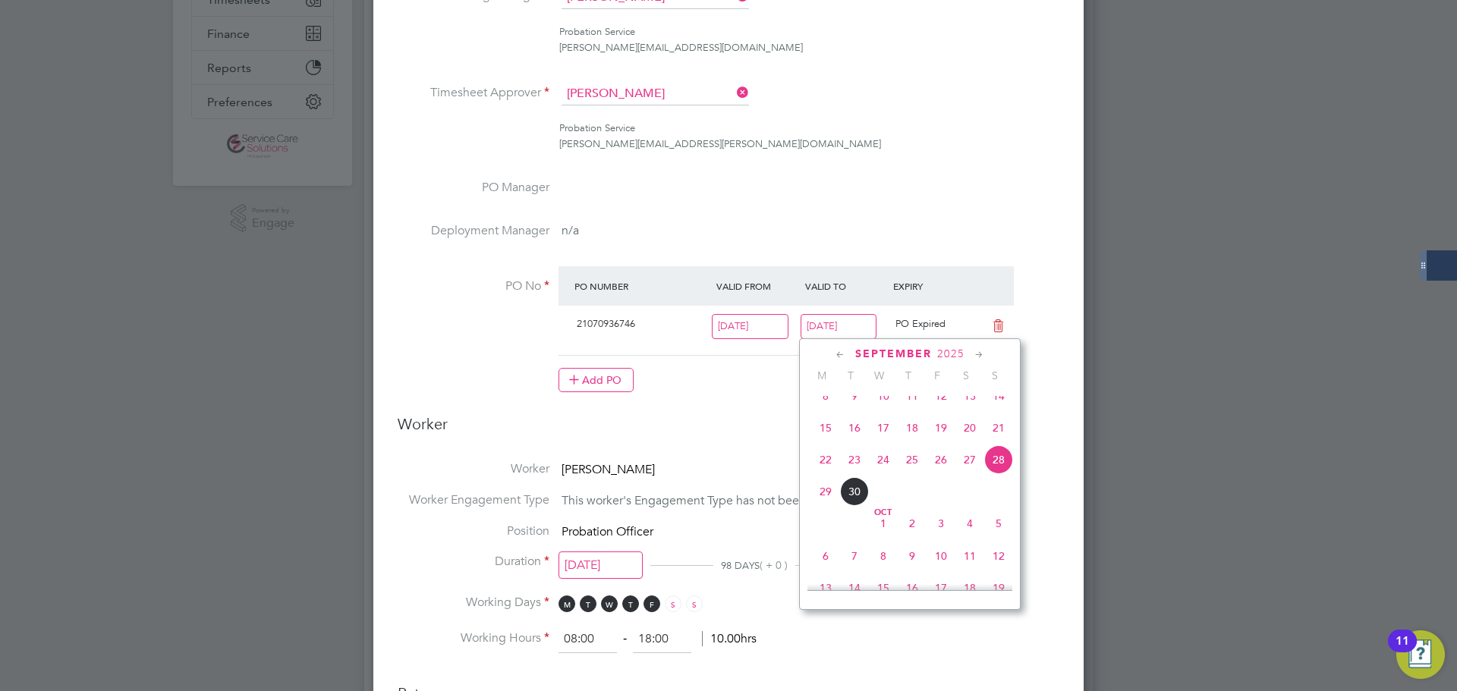
click at [975, 352] on icon at bounding box center [979, 355] width 14 height 17
click at [997, 497] on span "28" at bounding box center [998, 482] width 29 height 29
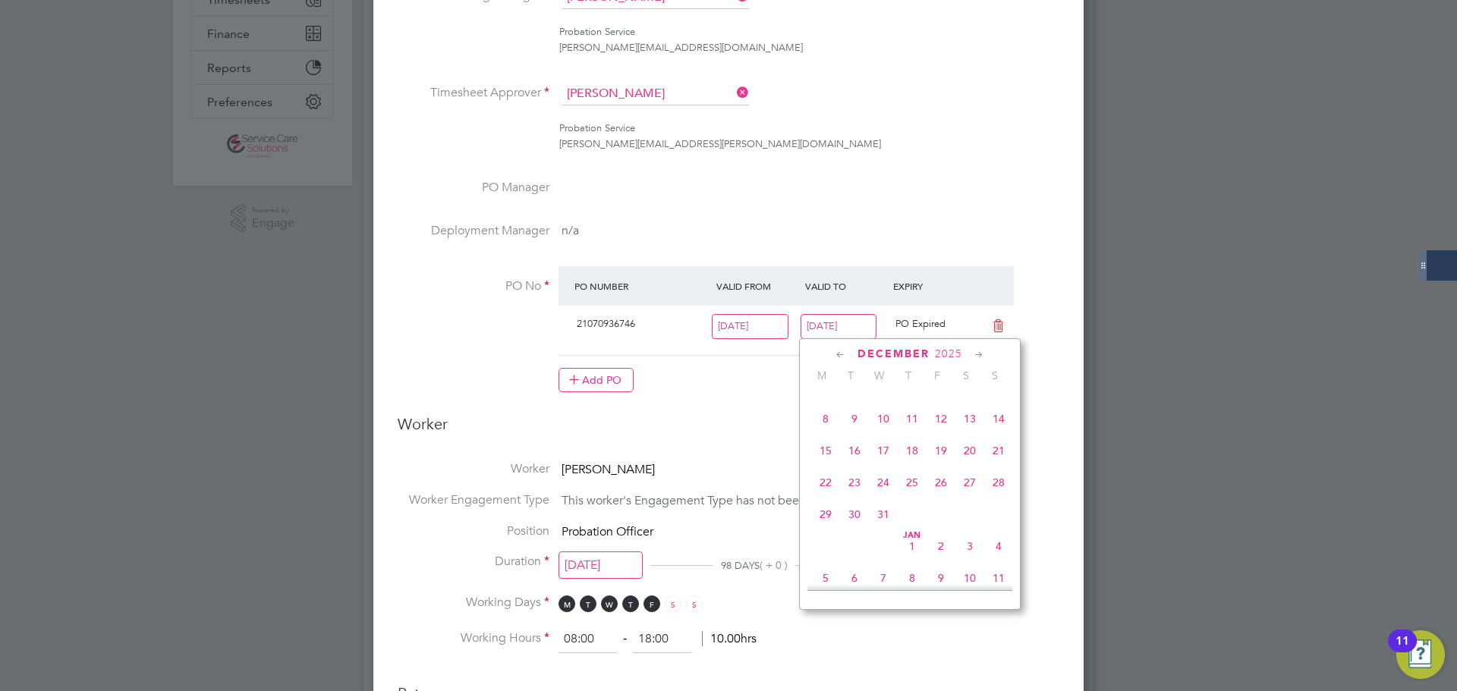
type input "[DATE]"
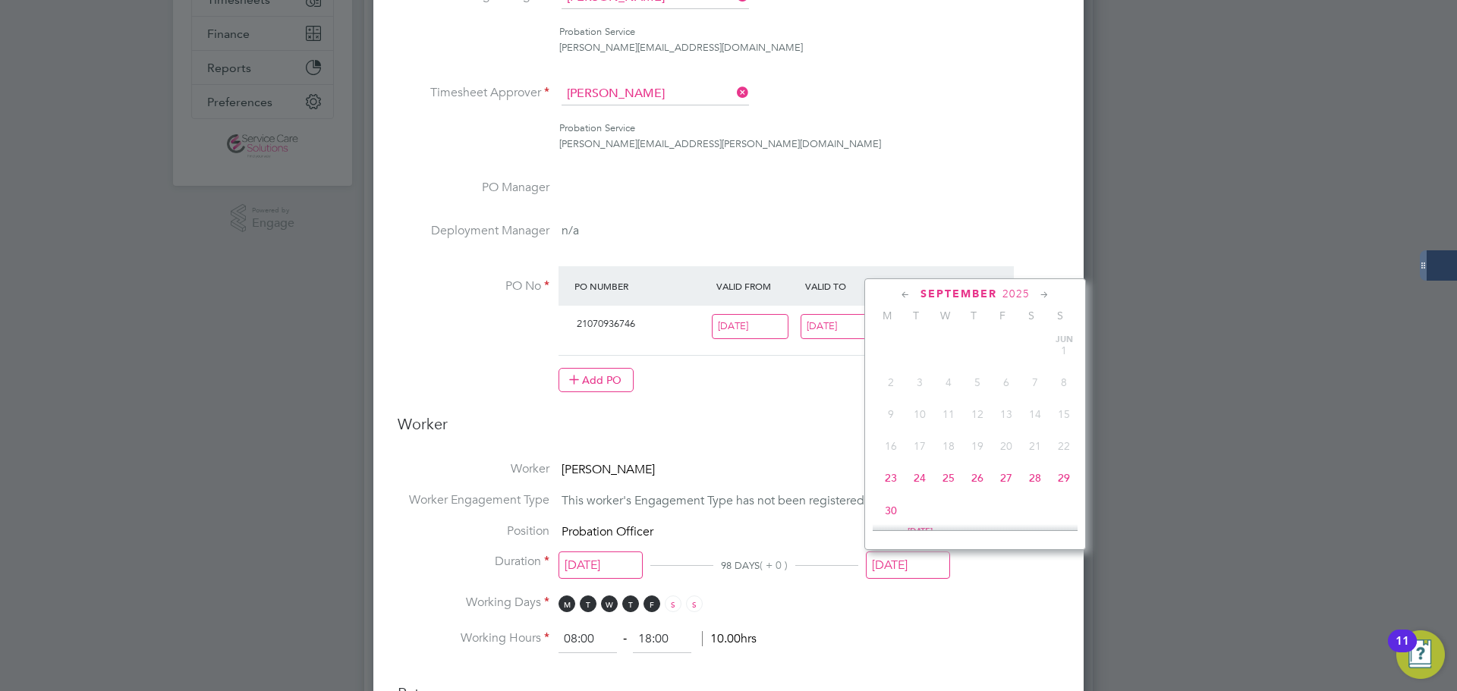
click at [917, 569] on input "[DATE]" at bounding box center [908, 566] width 84 height 28
click at [1044, 297] on icon at bounding box center [1045, 295] width 14 height 17
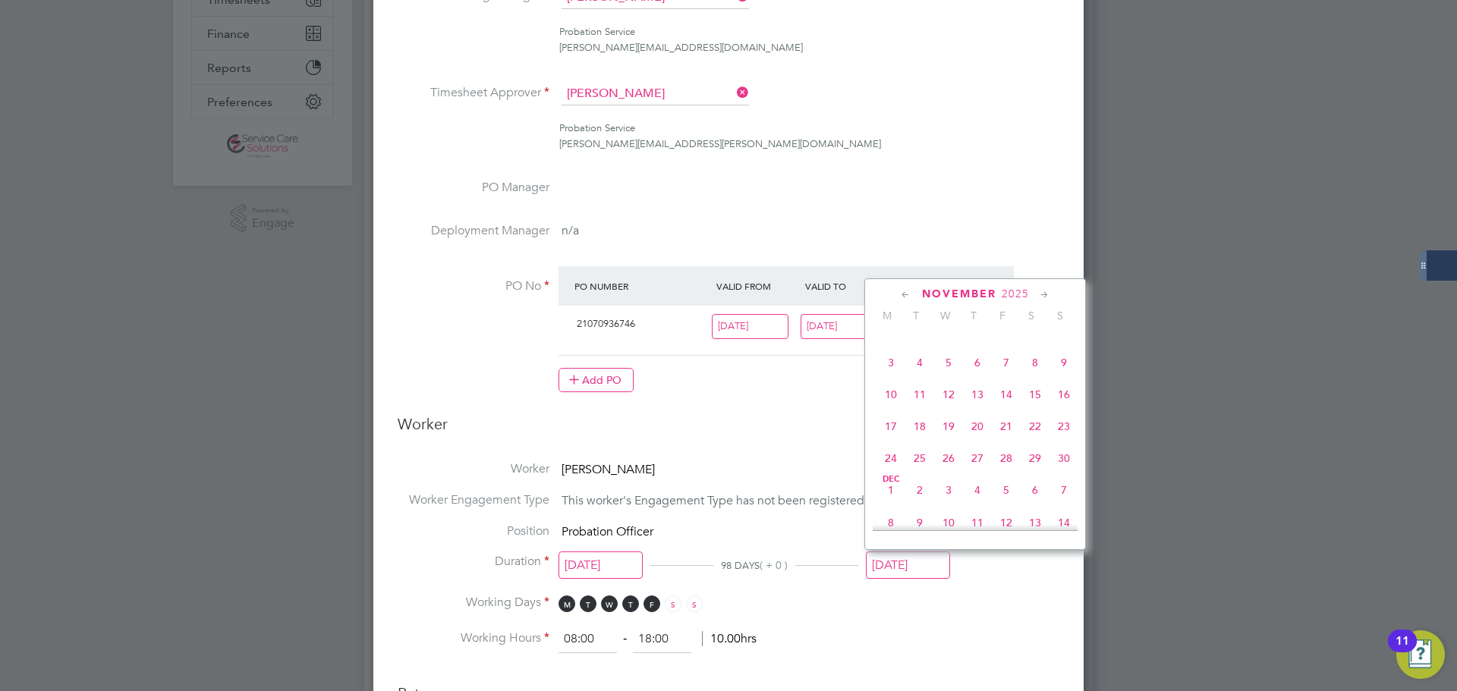
scroll to position [1016, 0]
click at [1067, 437] on span "28" at bounding box center [1064, 422] width 29 height 29
type input "[DATE]"
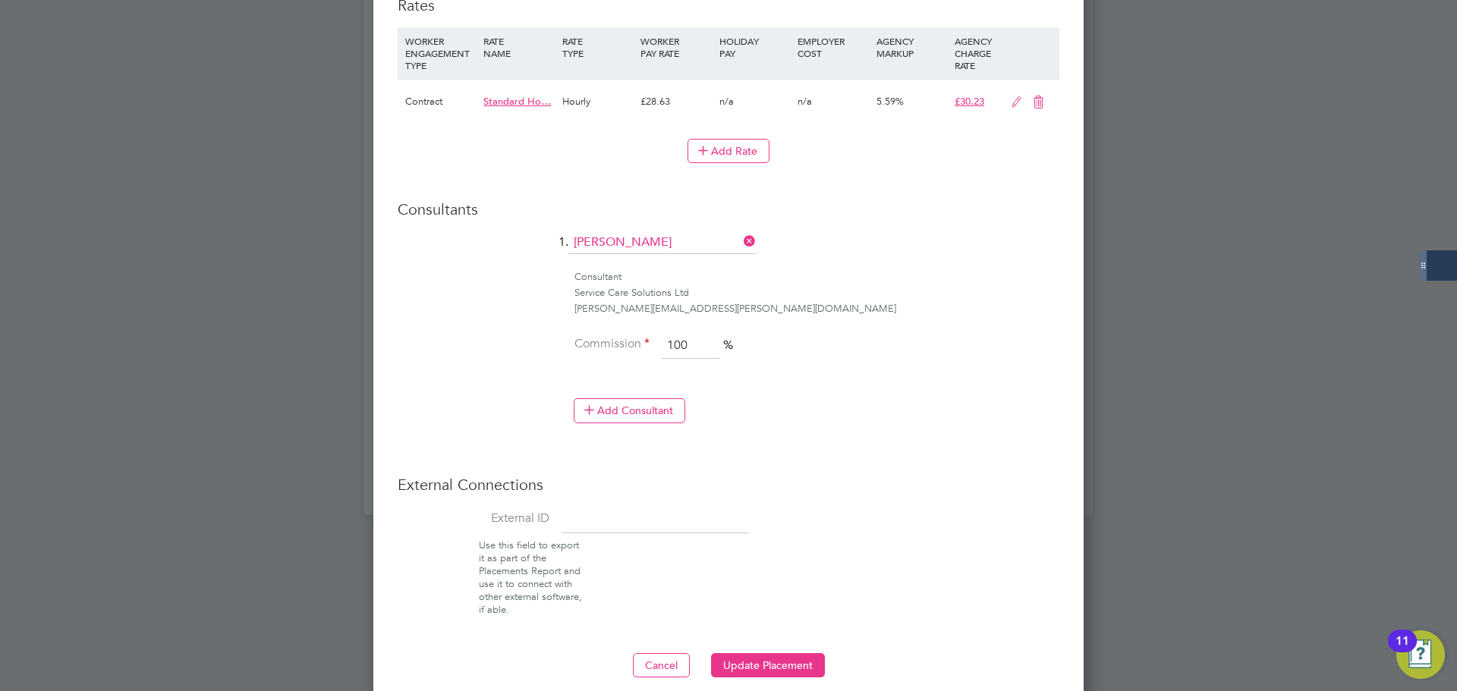
scroll to position [1019, 0]
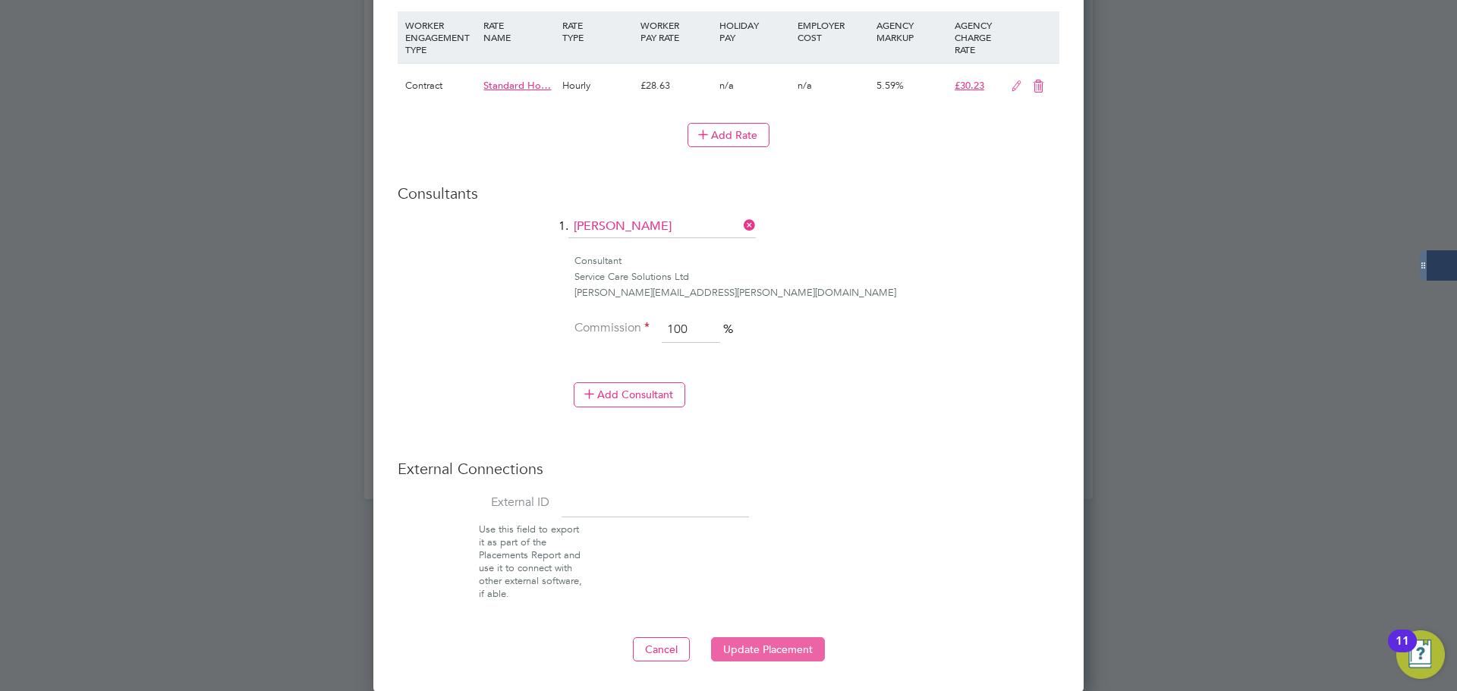
click at [750, 641] on button "Update Placement" at bounding box center [768, 650] width 114 height 24
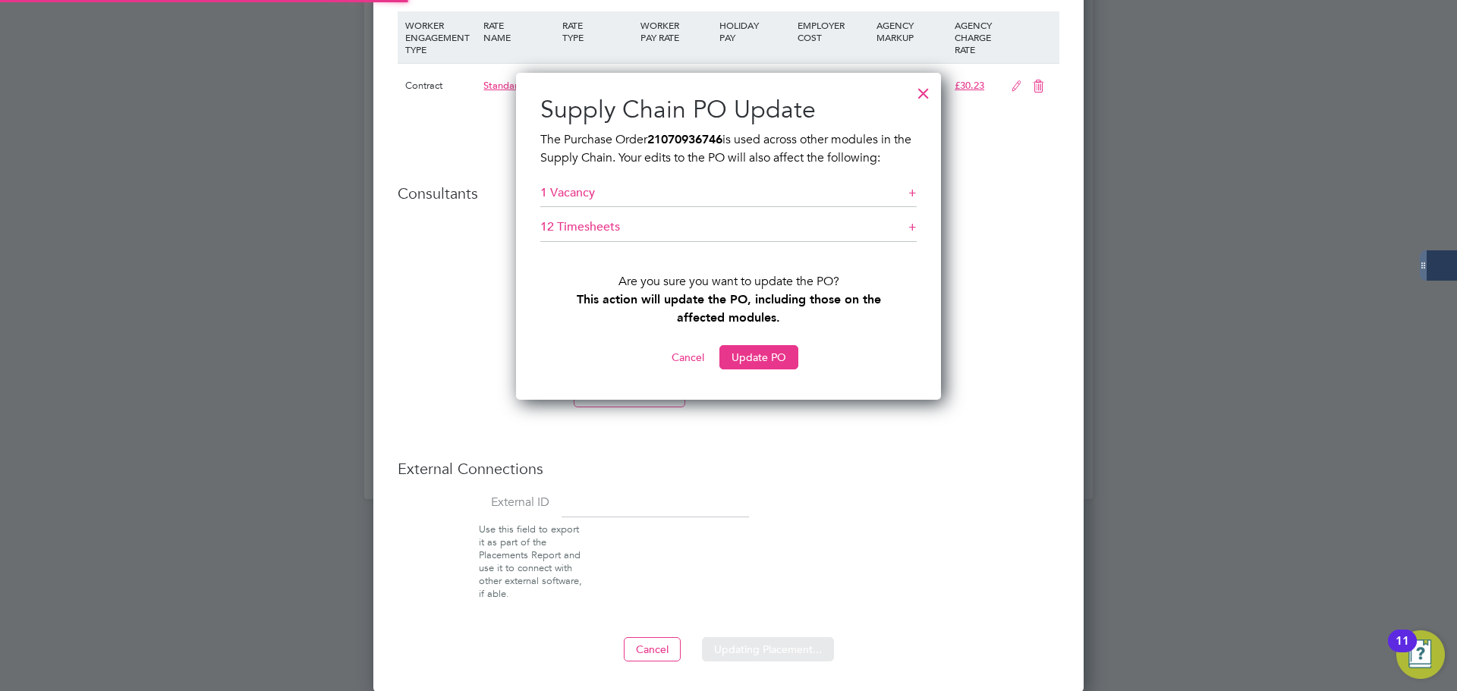
scroll to position [329, 426]
click at [908, 192] on h5 "1 Vacancy +" at bounding box center [728, 196] width 376 height 23
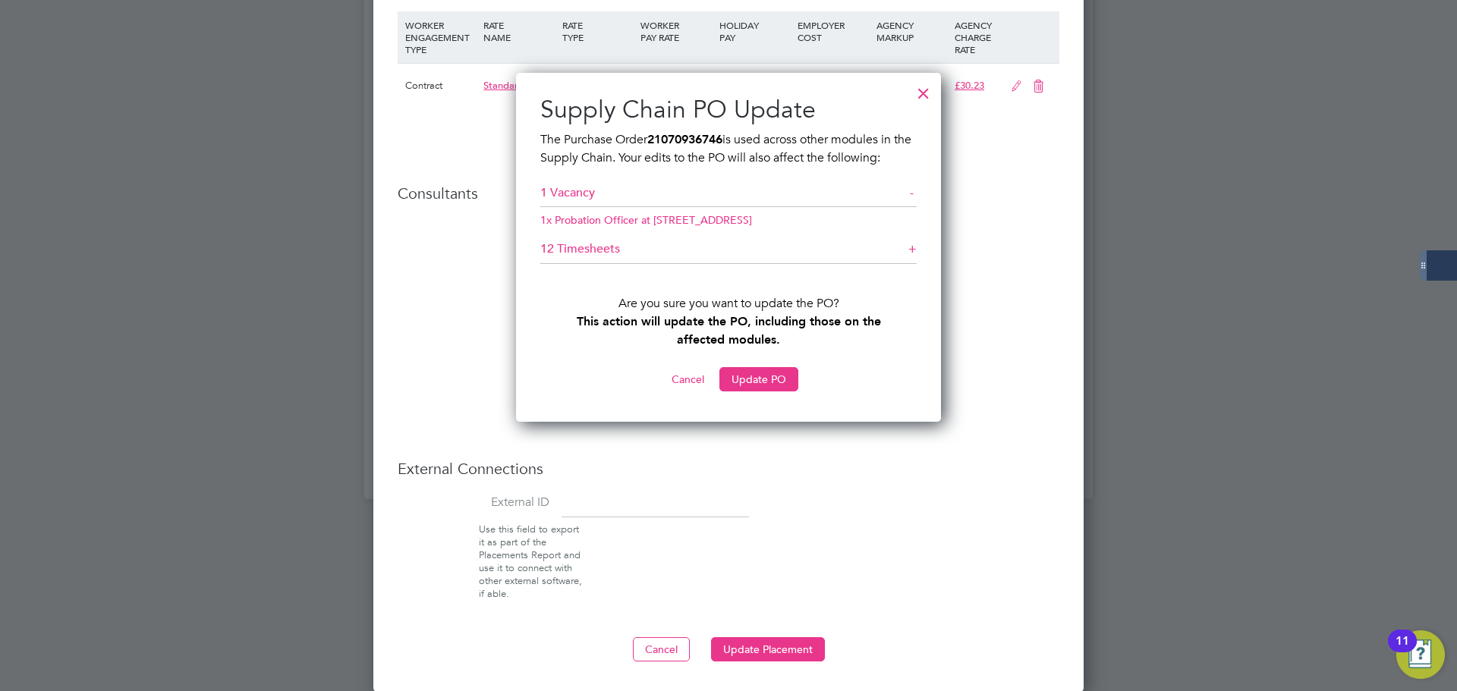
scroll to position [354, 426]
click at [904, 191] on h5 "1 Vacancy -" at bounding box center [728, 196] width 376 height 23
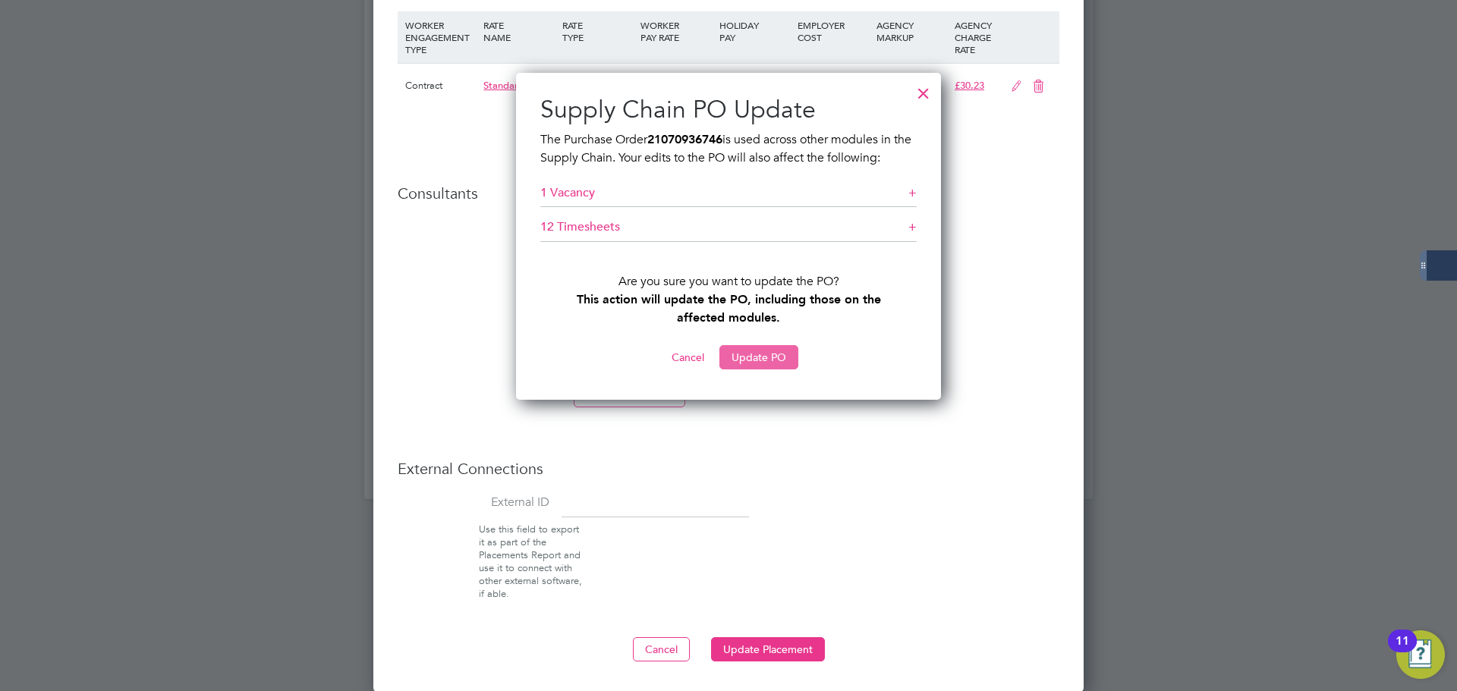
click at [761, 357] on button "Update PO" at bounding box center [759, 357] width 79 height 24
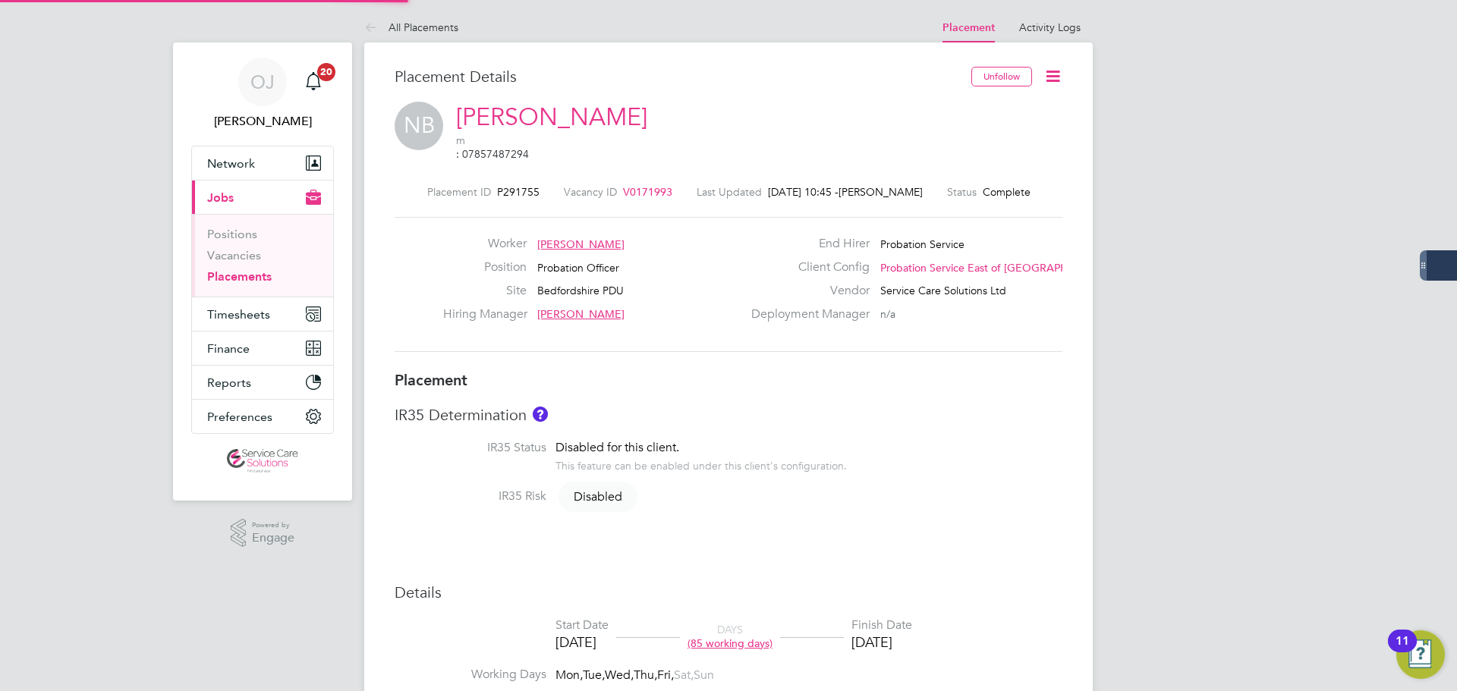
type input "Simon Brooks"
type input "02 Jun 2025"
type input "[DATE]"
type input "08:00"
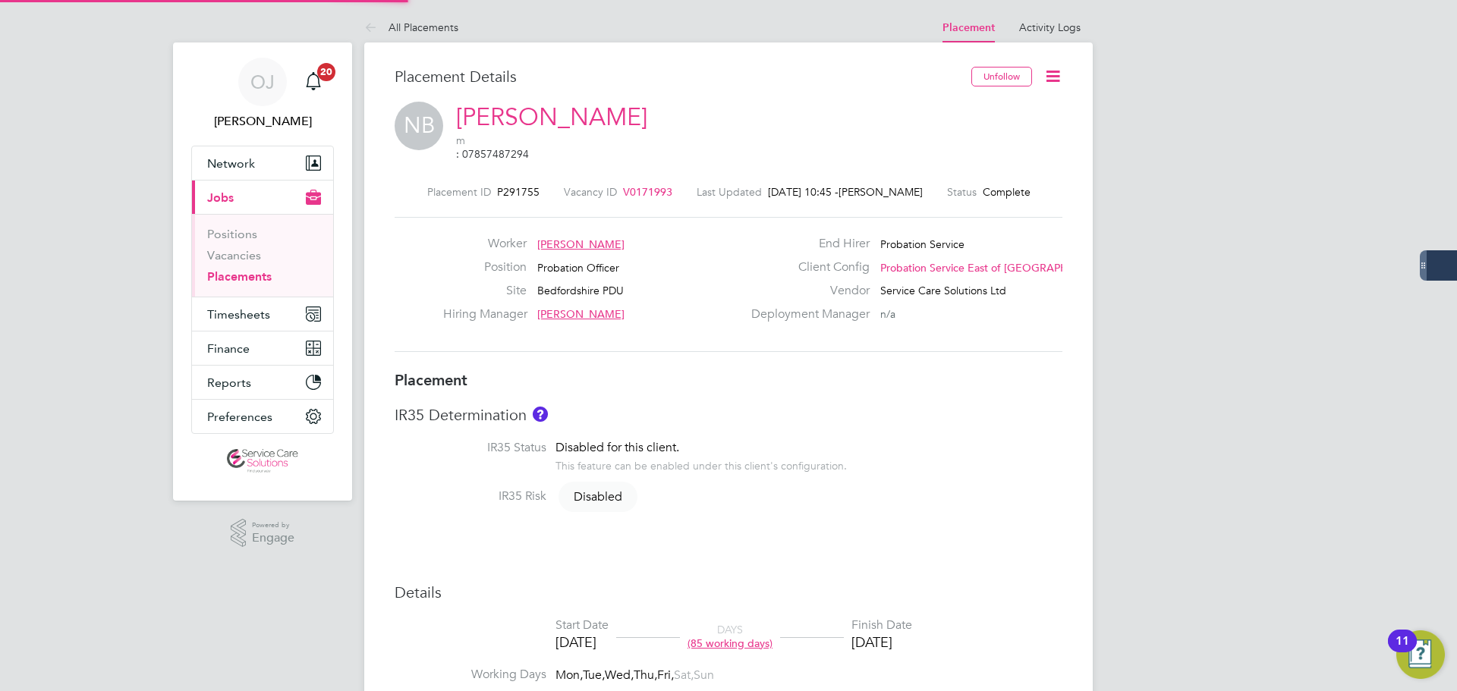
type input "18:00"
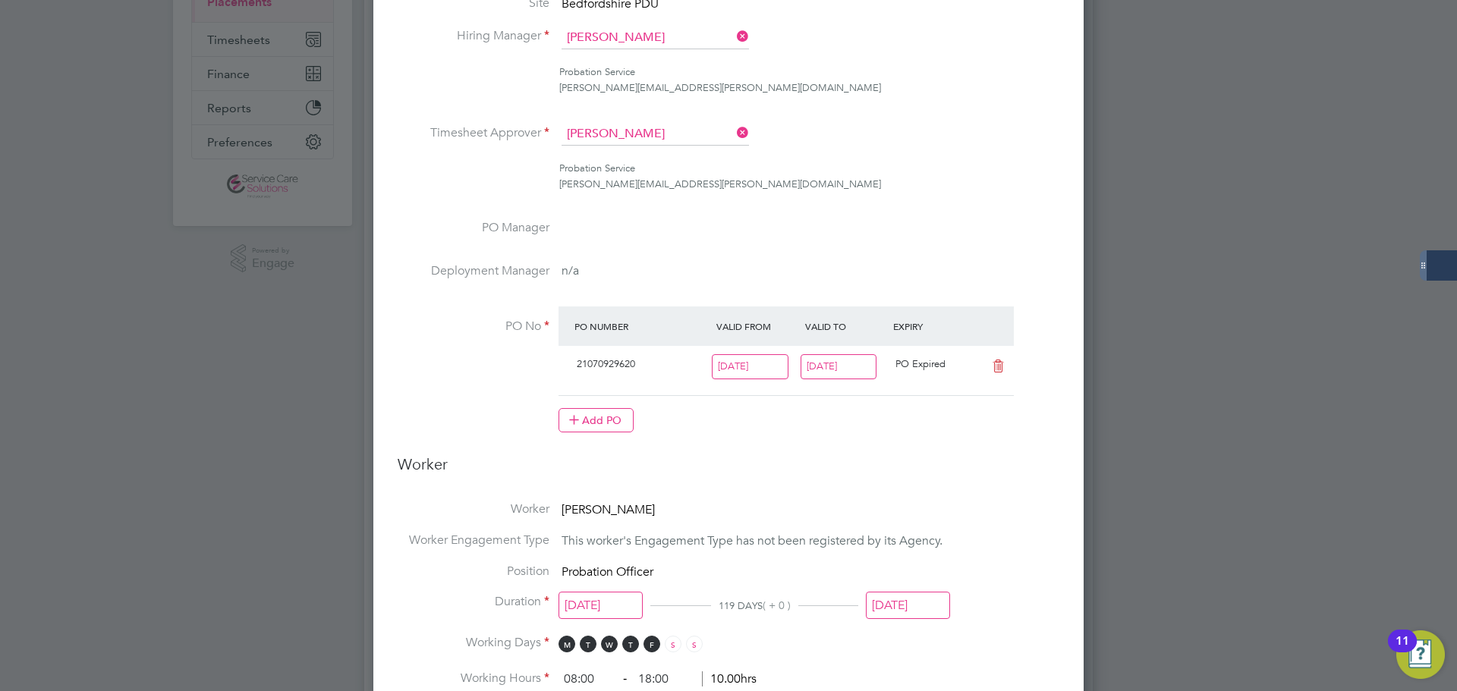
click at [857, 370] on input "[DATE]" at bounding box center [839, 366] width 77 height 25
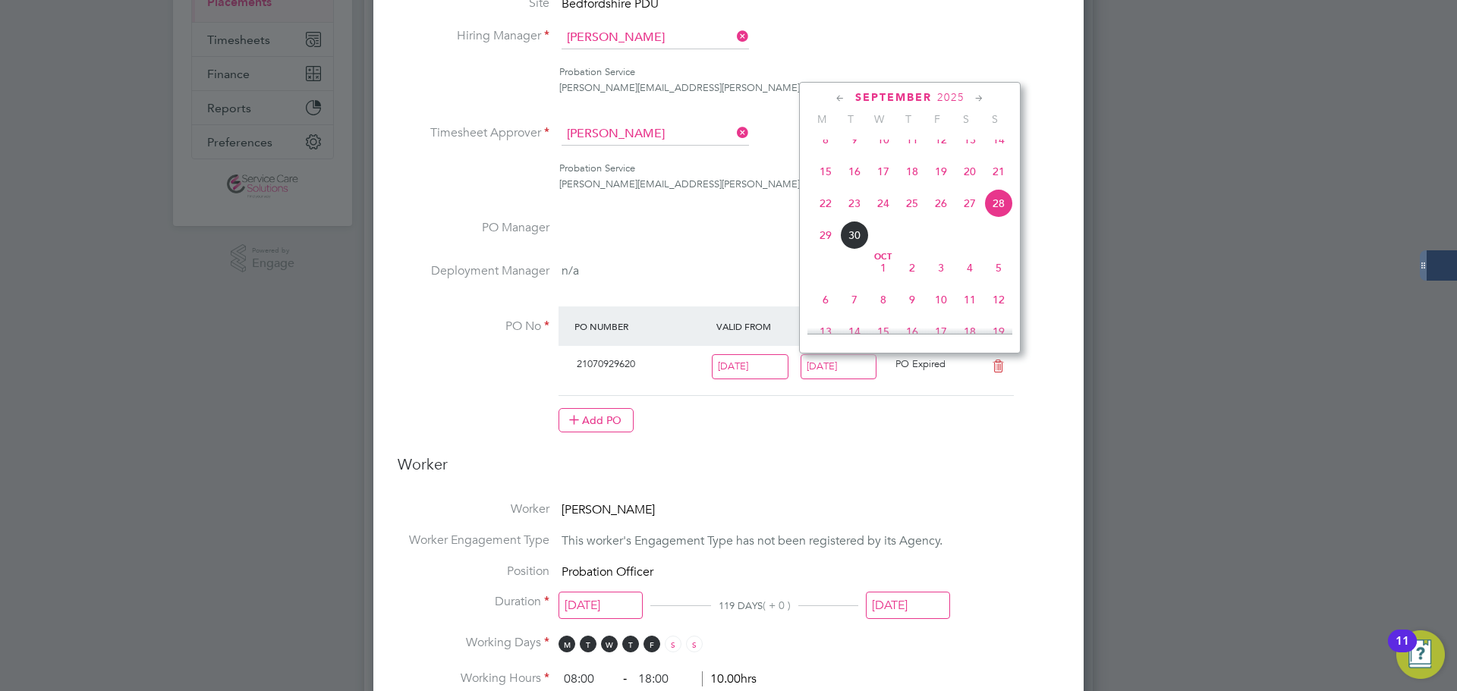
click at [979, 99] on icon at bounding box center [979, 98] width 14 height 17
click at [1001, 241] on span "28" at bounding box center [998, 226] width 29 height 29
type input "[DATE]"
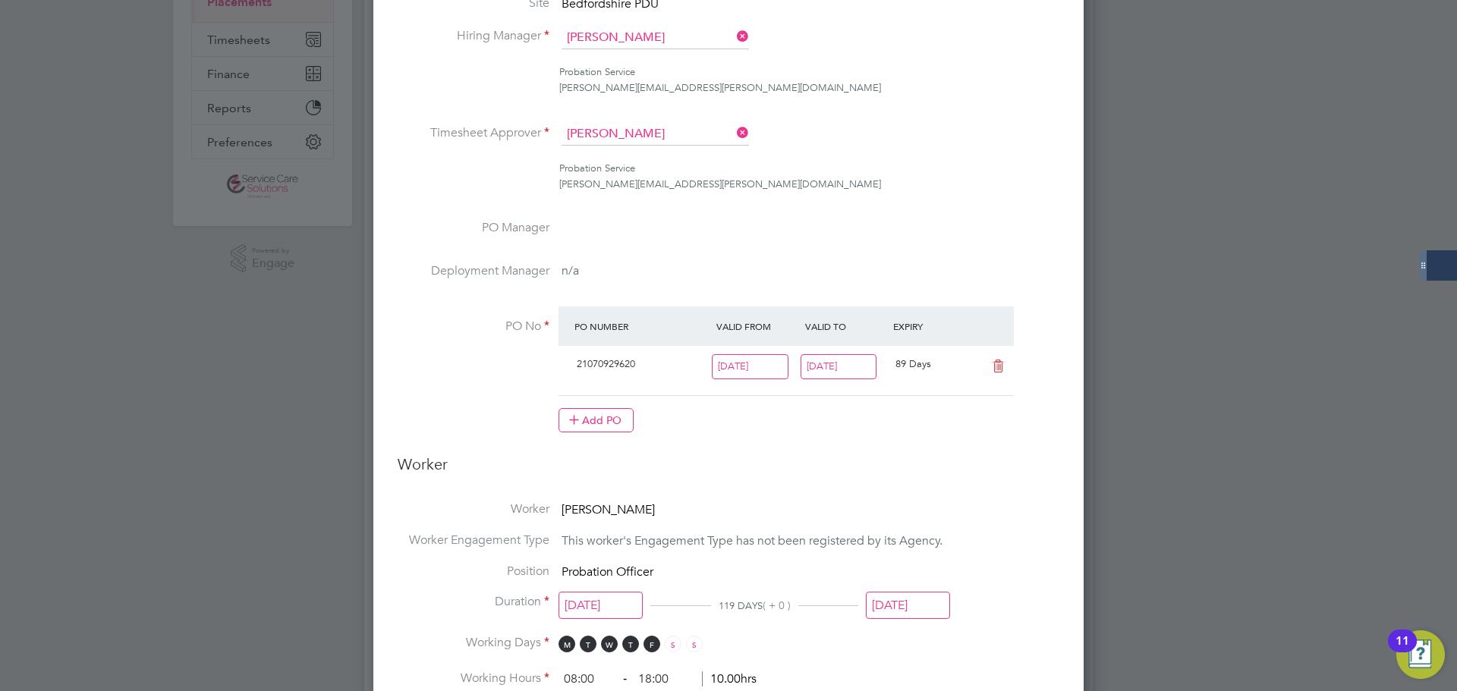
click at [925, 600] on input "[DATE]" at bounding box center [908, 606] width 84 height 28
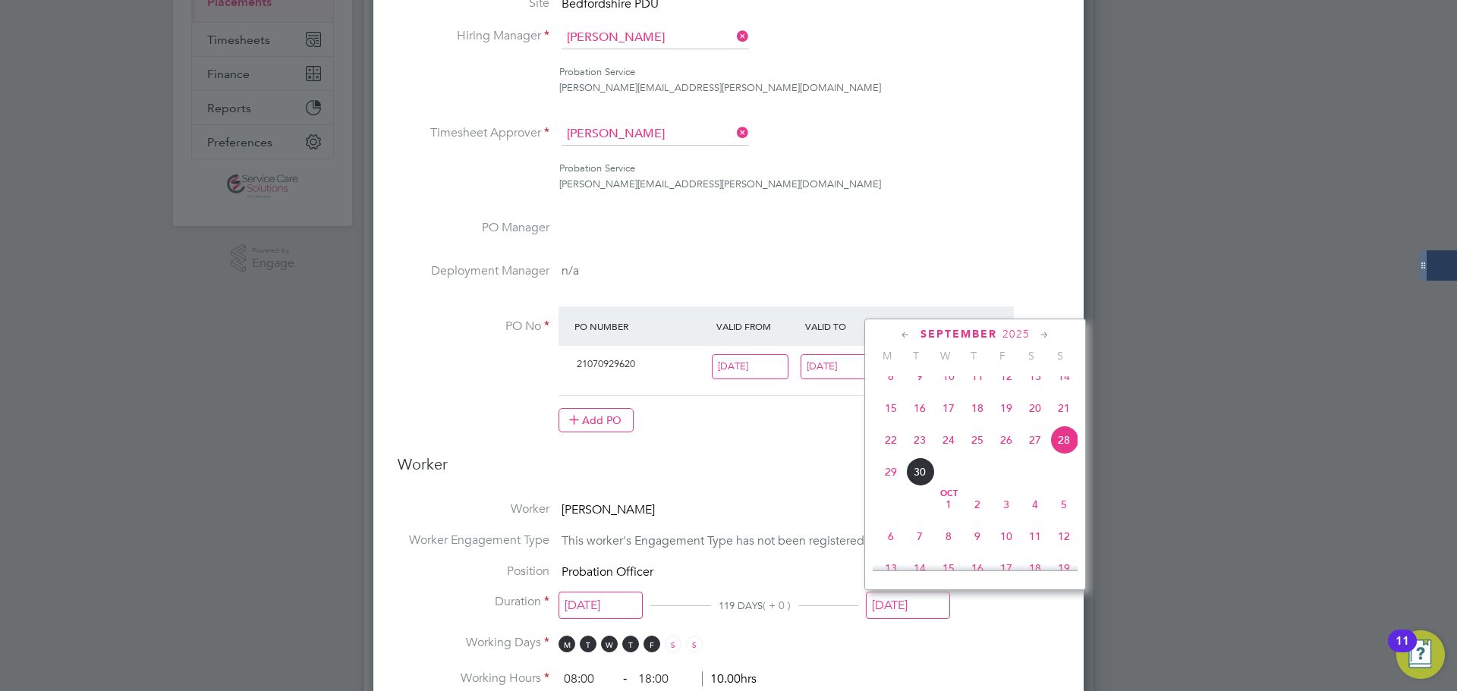
click at [1041, 335] on icon at bounding box center [1045, 335] width 14 height 17
click at [1063, 477] on span "28" at bounding box center [1064, 463] width 29 height 29
type input "[DATE]"
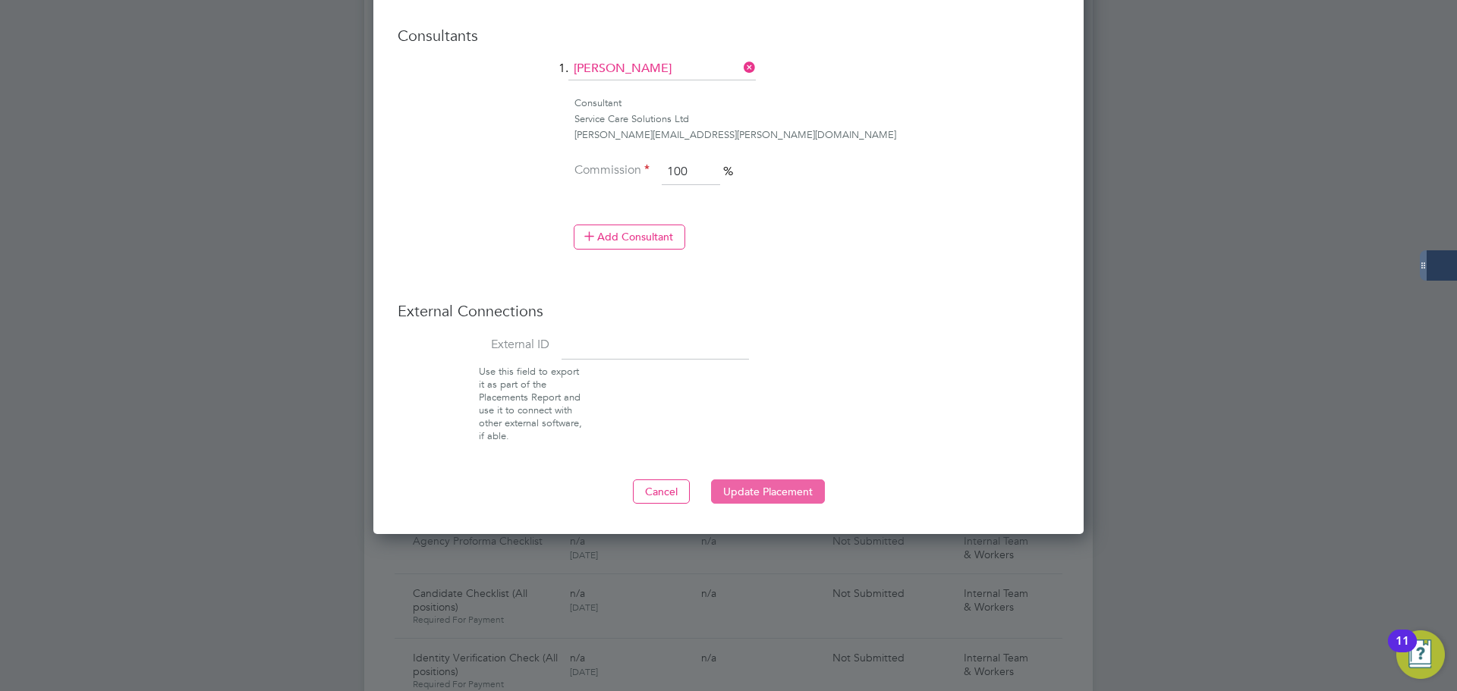
click at [780, 487] on button "Update Placement" at bounding box center [768, 492] width 114 height 24
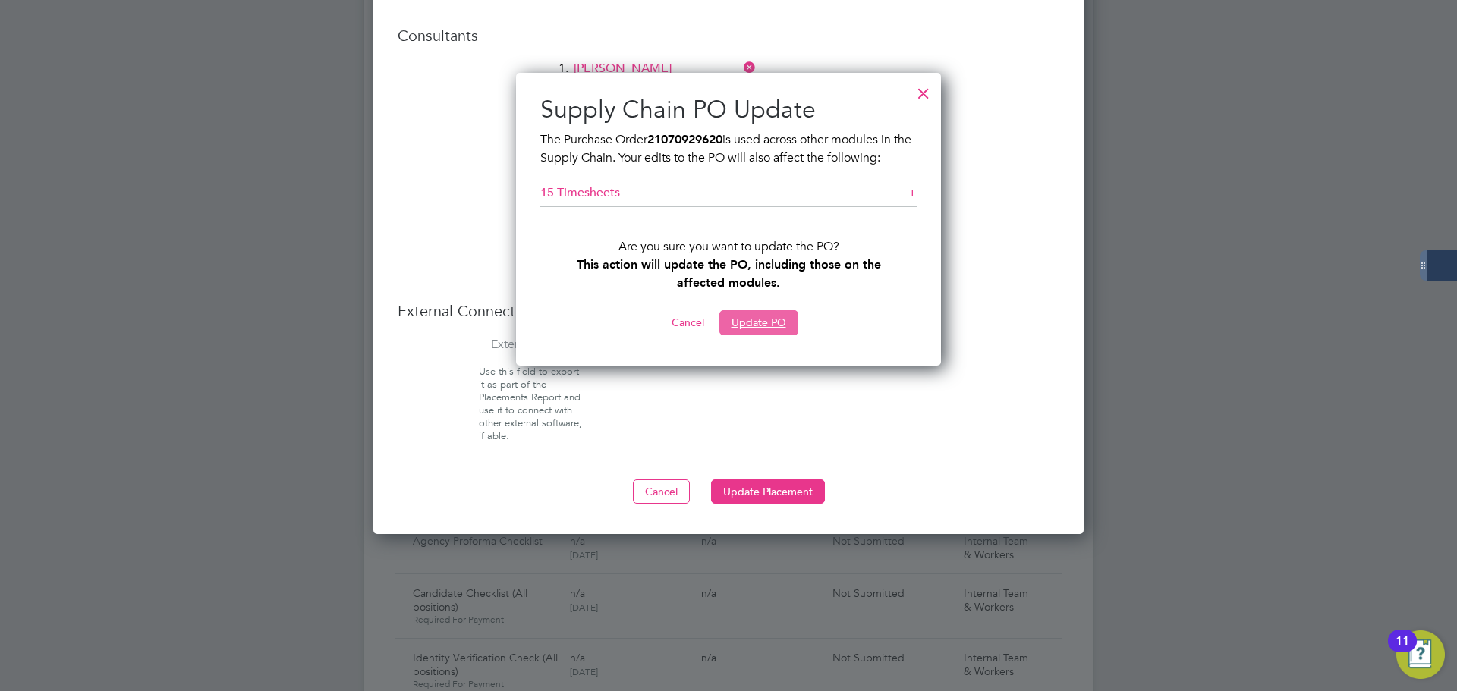
click at [773, 322] on button "Update PO" at bounding box center [759, 322] width 79 height 24
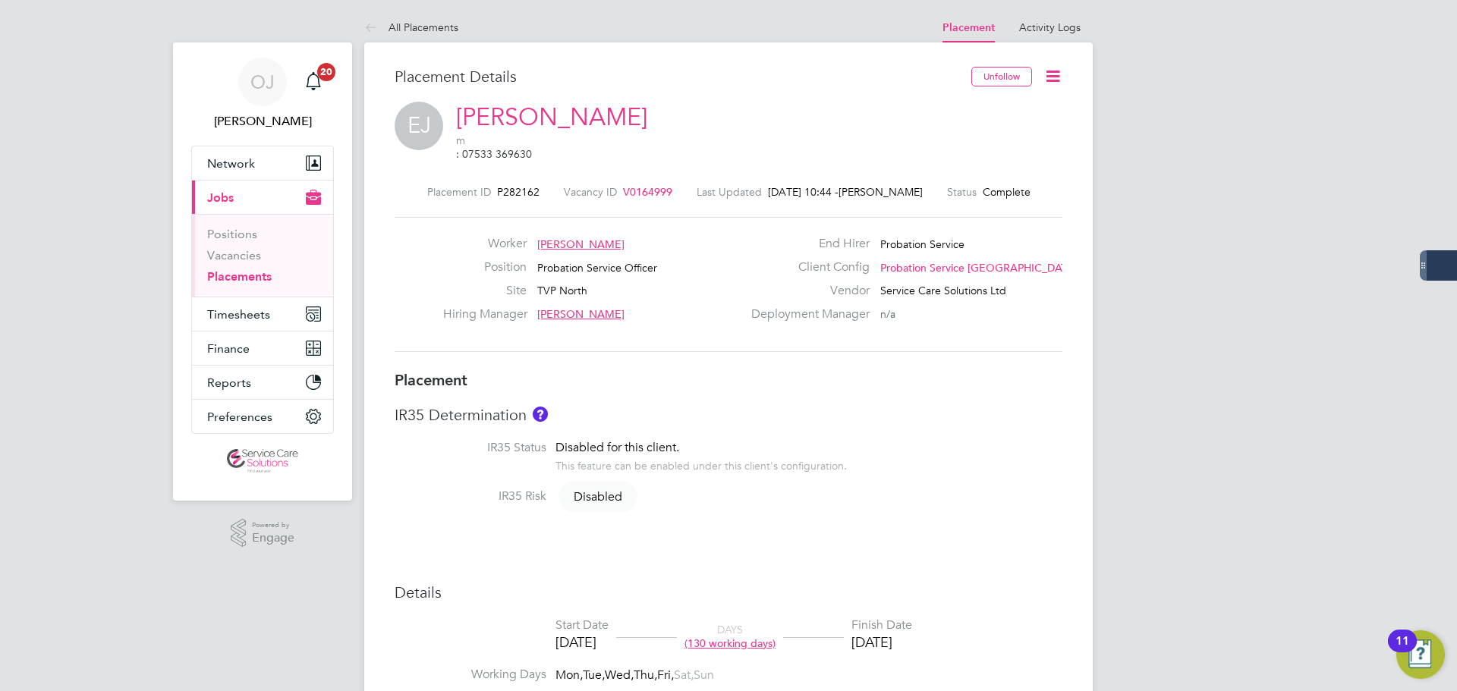
click at [780, 405] on h3 "IR35 Determination" at bounding box center [729, 415] width 668 height 20
type input "[PERSON_NAME]"
type input "[DATE]"
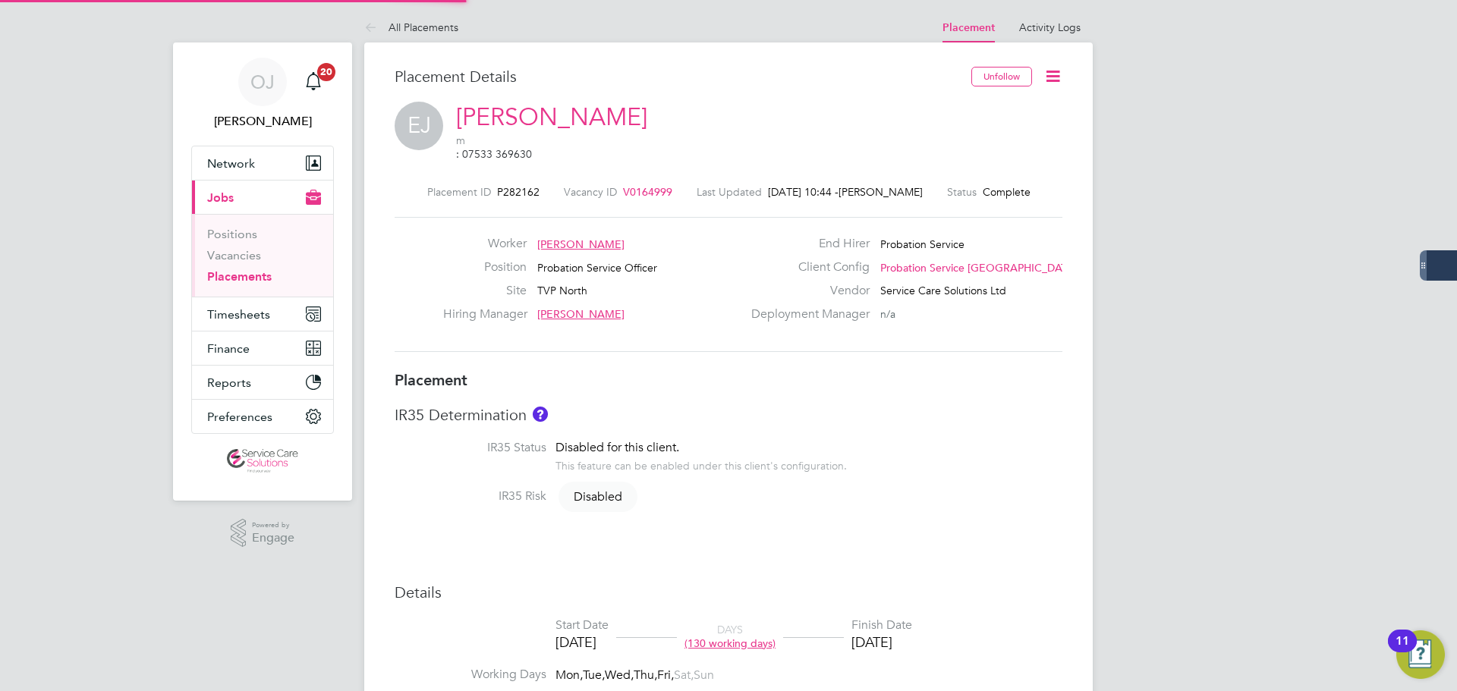
type input "08:00"
type input "18:00"
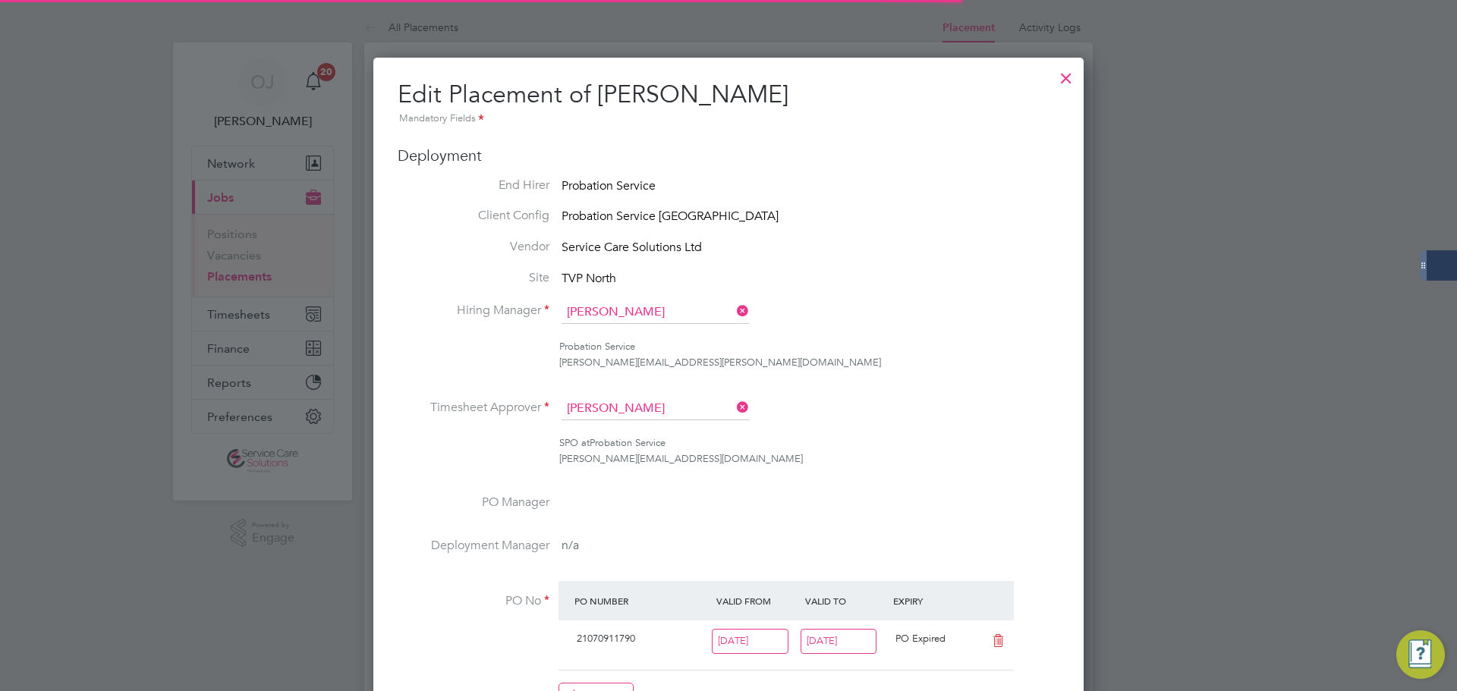
scroll to position [8, 8]
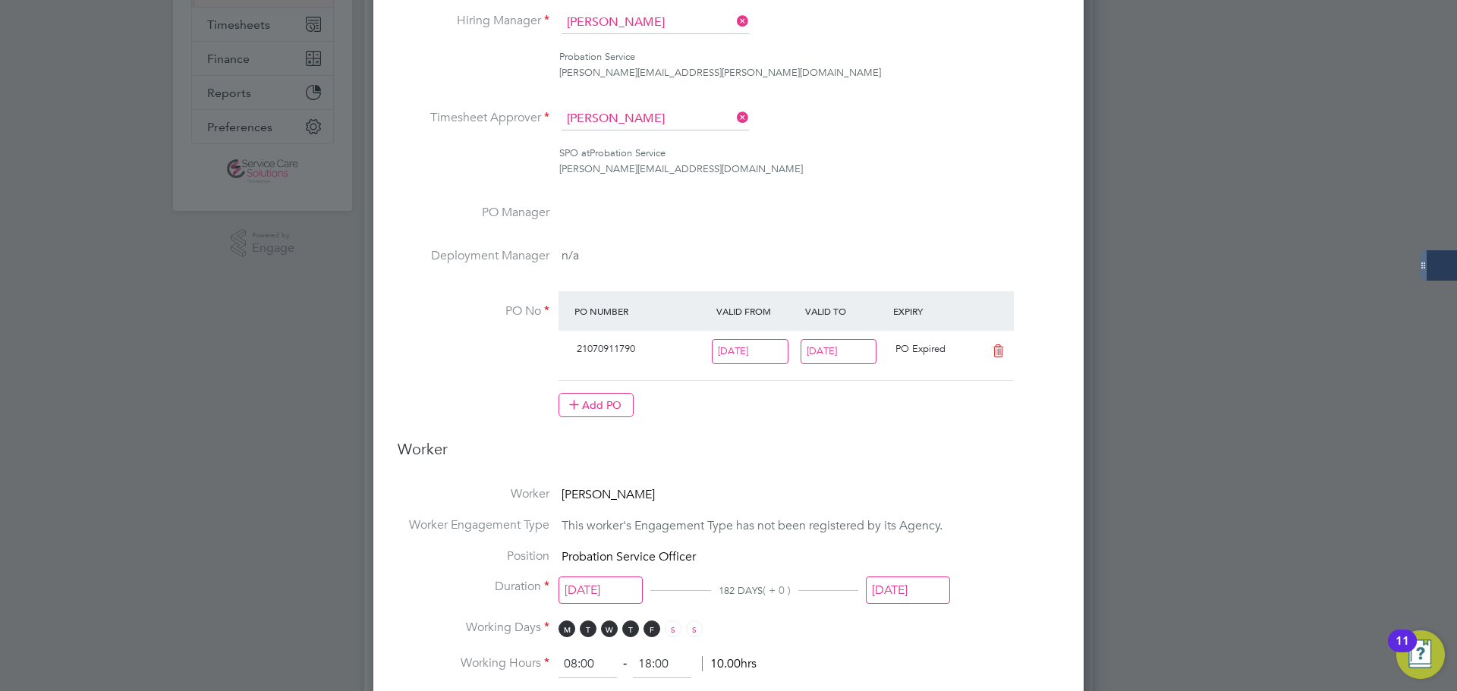
click at [865, 351] on input "[DATE]" at bounding box center [839, 351] width 77 height 25
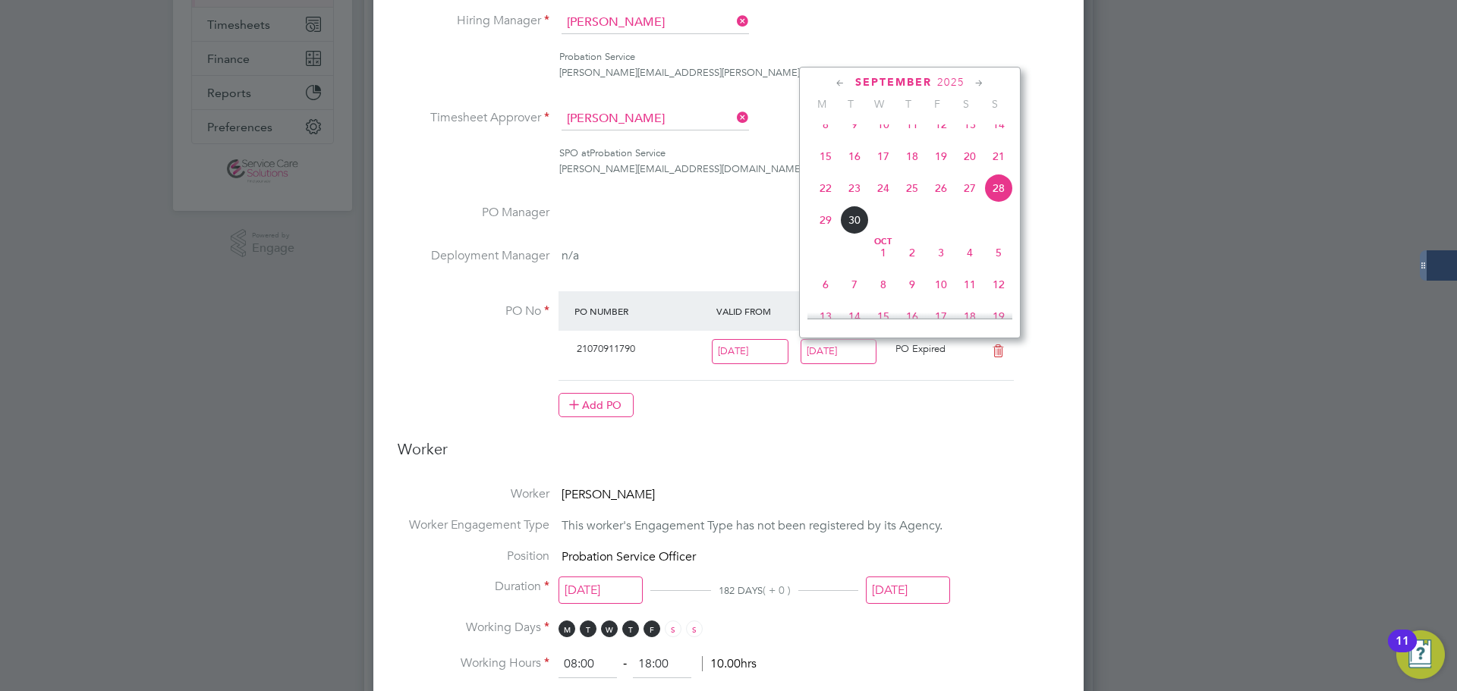
click at [978, 84] on icon at bounding box center [979, 83] width 14 height 17
click at [1000, 225] on span "28" at bounding box center [998, 211] width 29 height 29
type input "[DATE]"
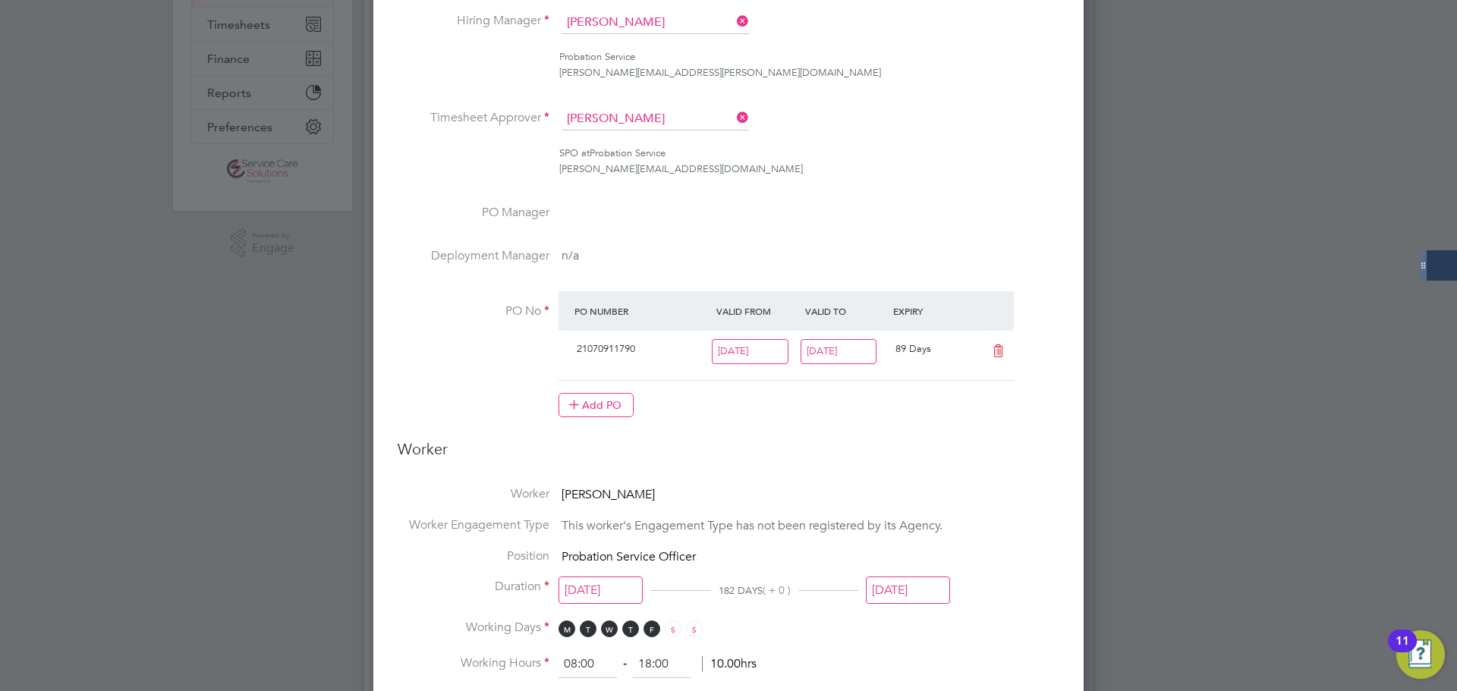
click at [904, 591] on input "[DATE]" at bounding box center [908, 591] width 84 height 28
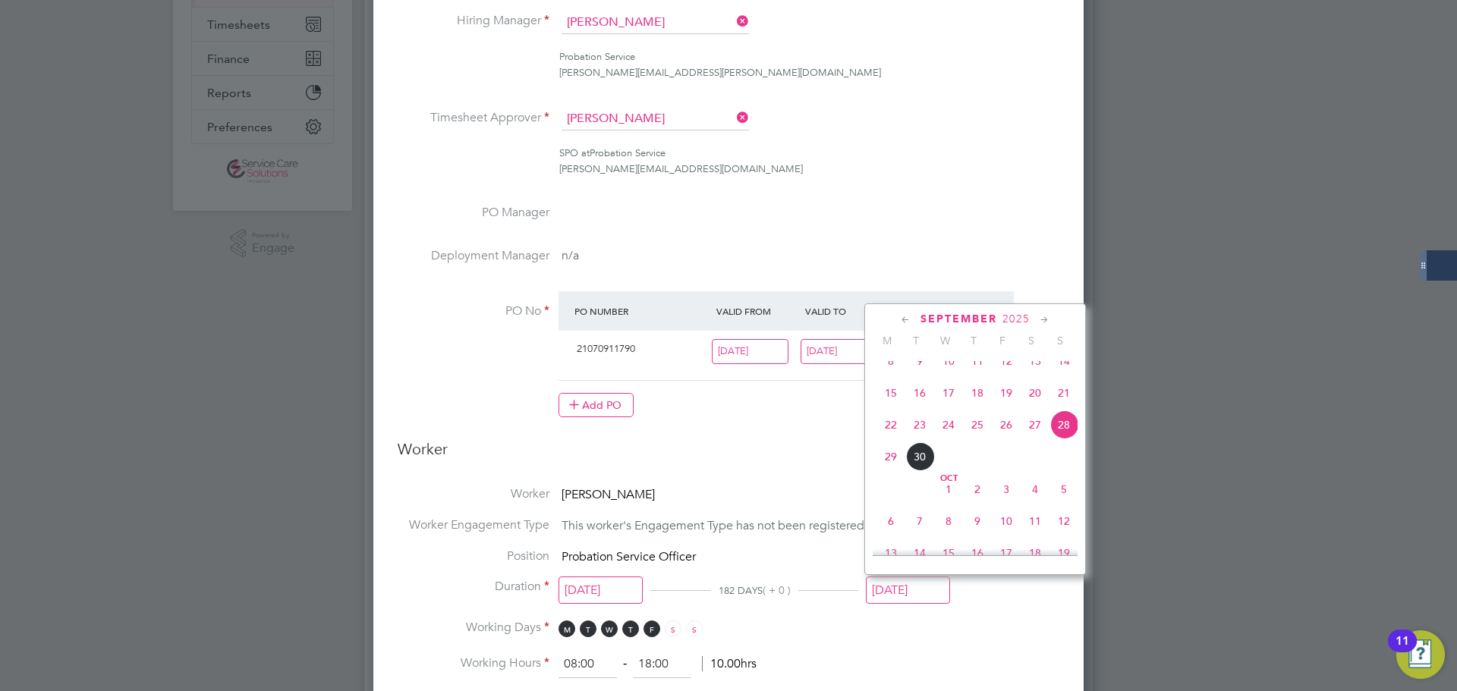
click at [1046, 323] on icon at bounding box center [1045, 320] width 14 height 17
click at [1063, 462] on span "28" at bounding box center [1064, 447] width 29 height 29
type input "[DATE]"
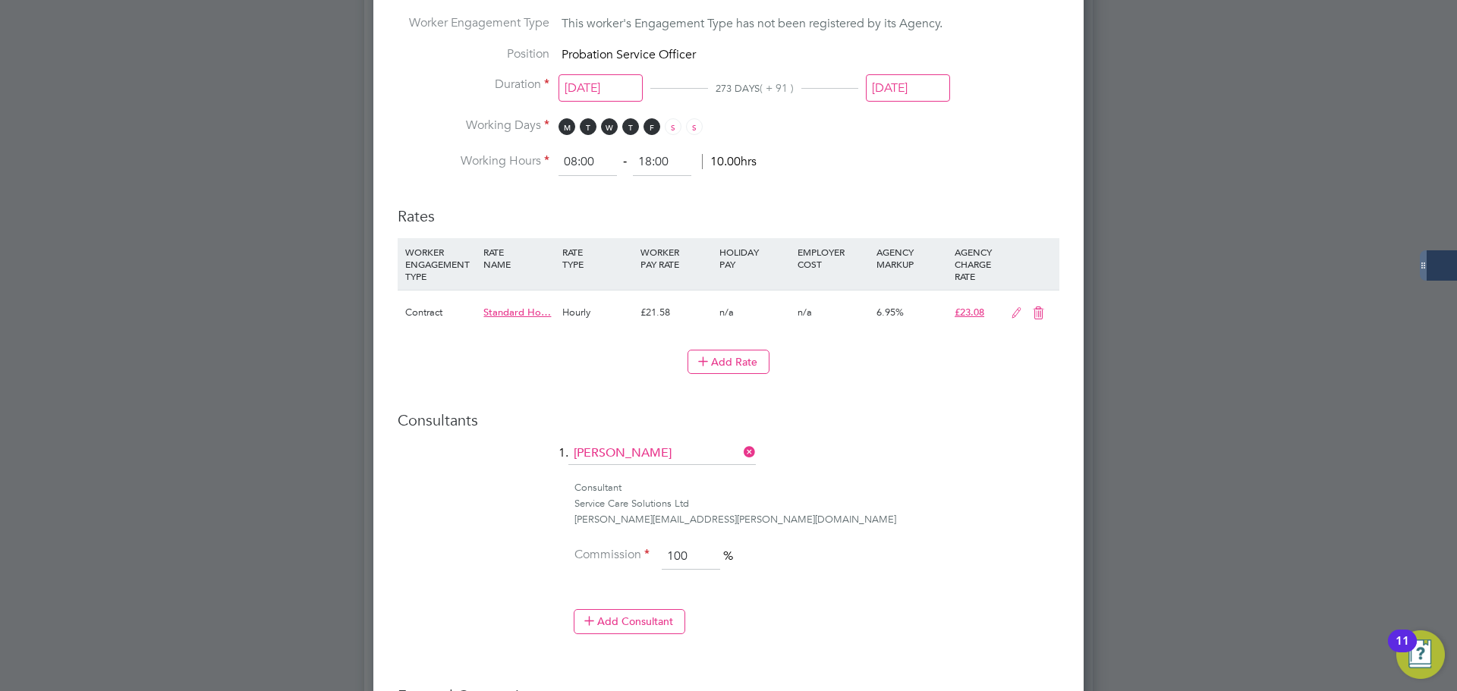
click at [1063, 471] on div "Edit Placement of [PERSON_NAME] Mandatory Fields Deployment End Hirer Probation…" at bounding box center [728, 92] width 710 height 1654
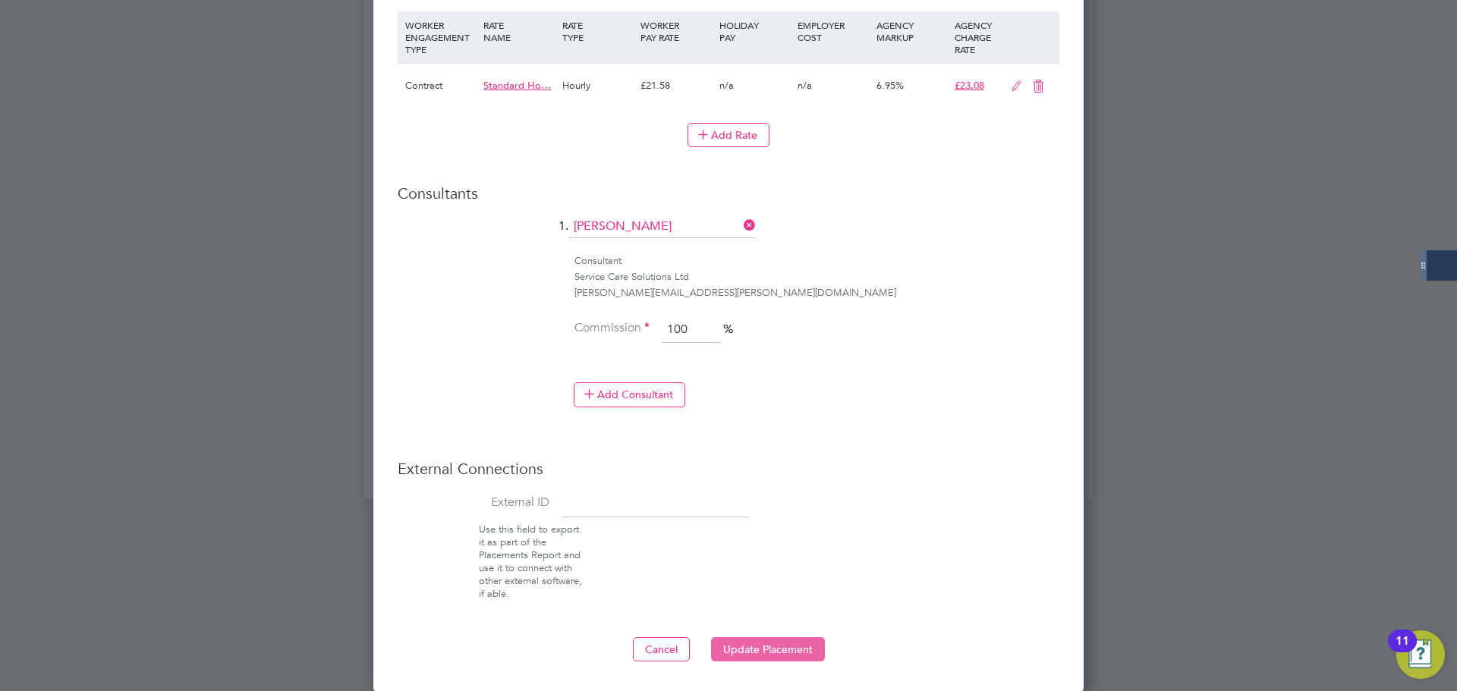
click at [769, 640] on button "Update Placement" at bounding box center [768, 650] width 114 height 24
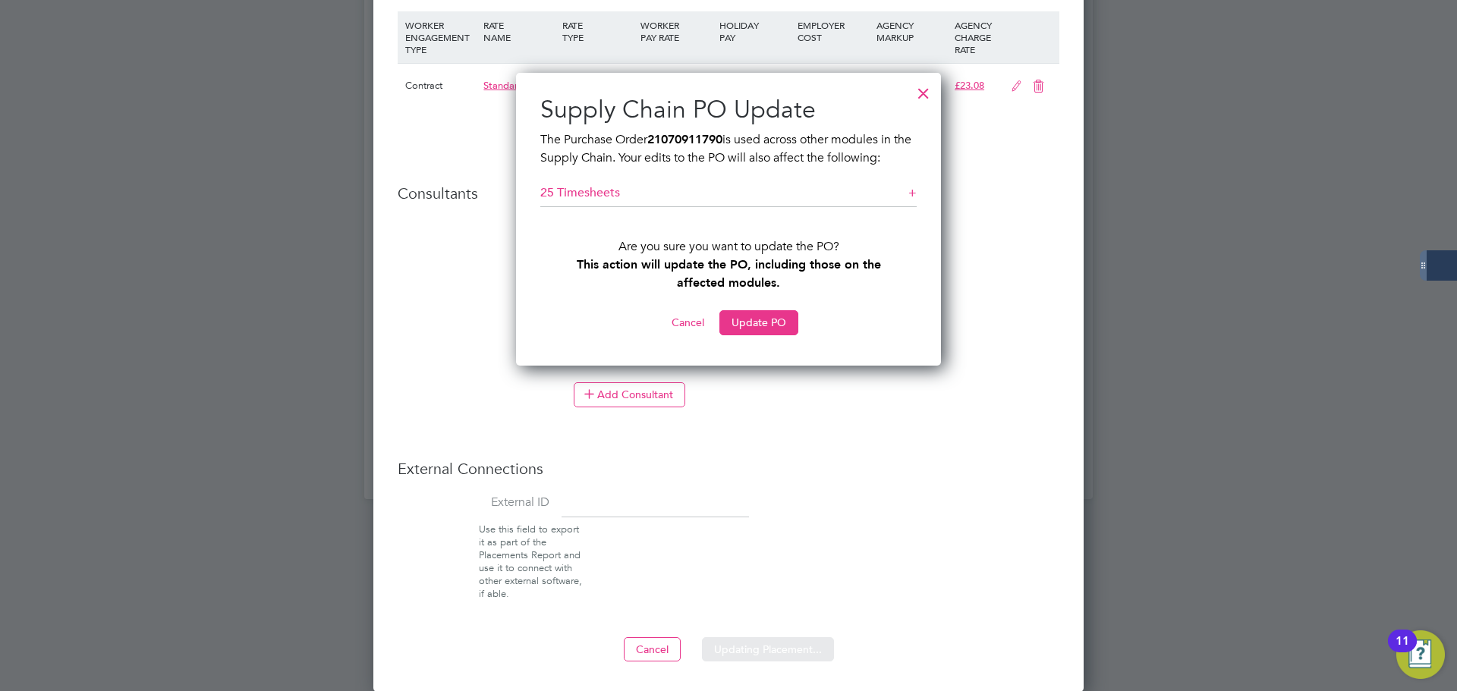
click at [743, 320] on button "Update PO" at bounding box center [759, 322] width 79 height 24
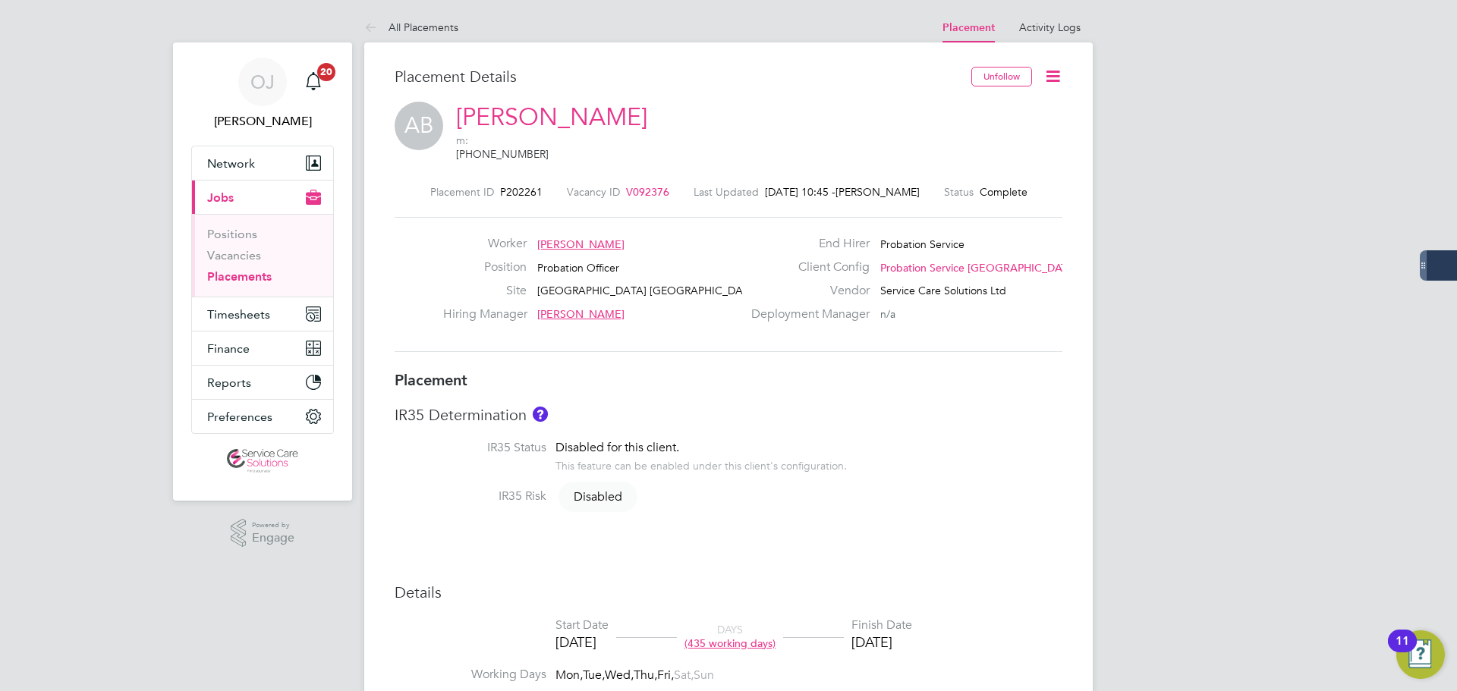
click at [720, 371] on h3 "Placement" at bounding box center [729, 380] width 668 height 20
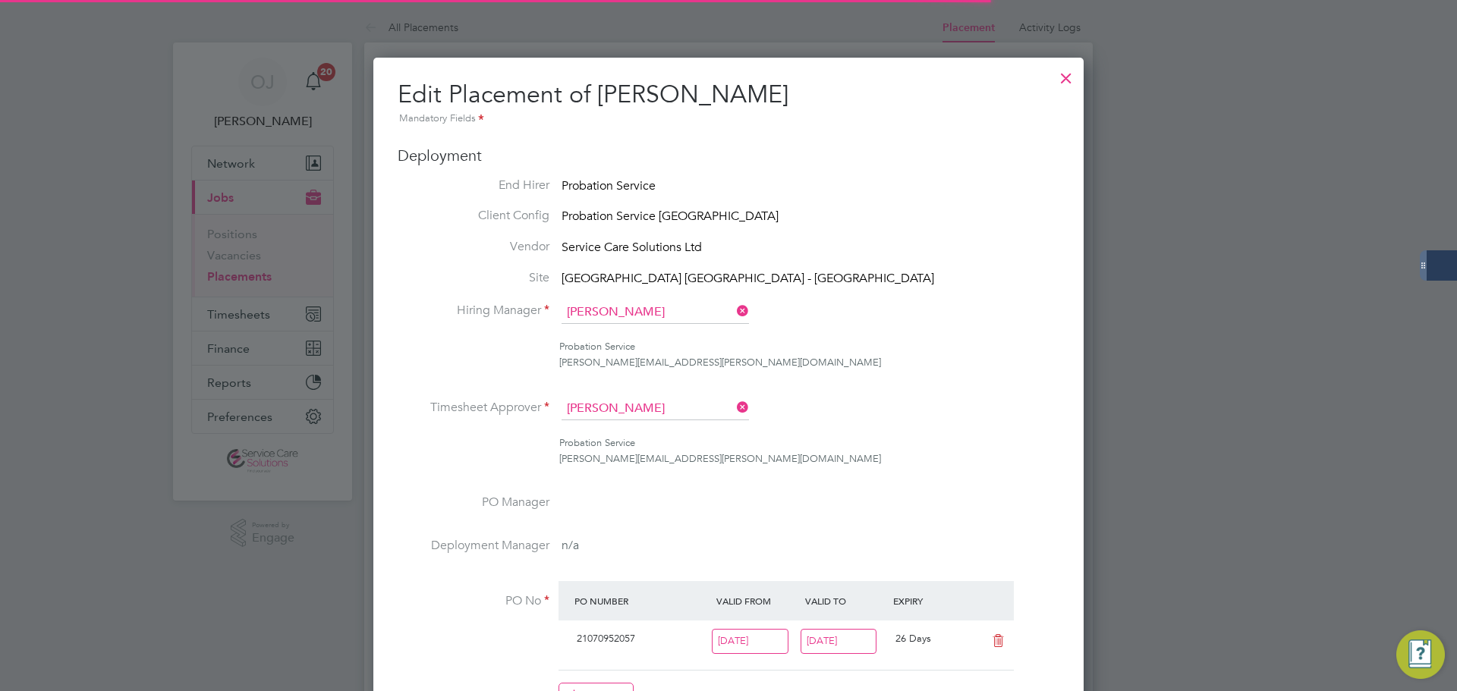
scroll to position [32, 663]
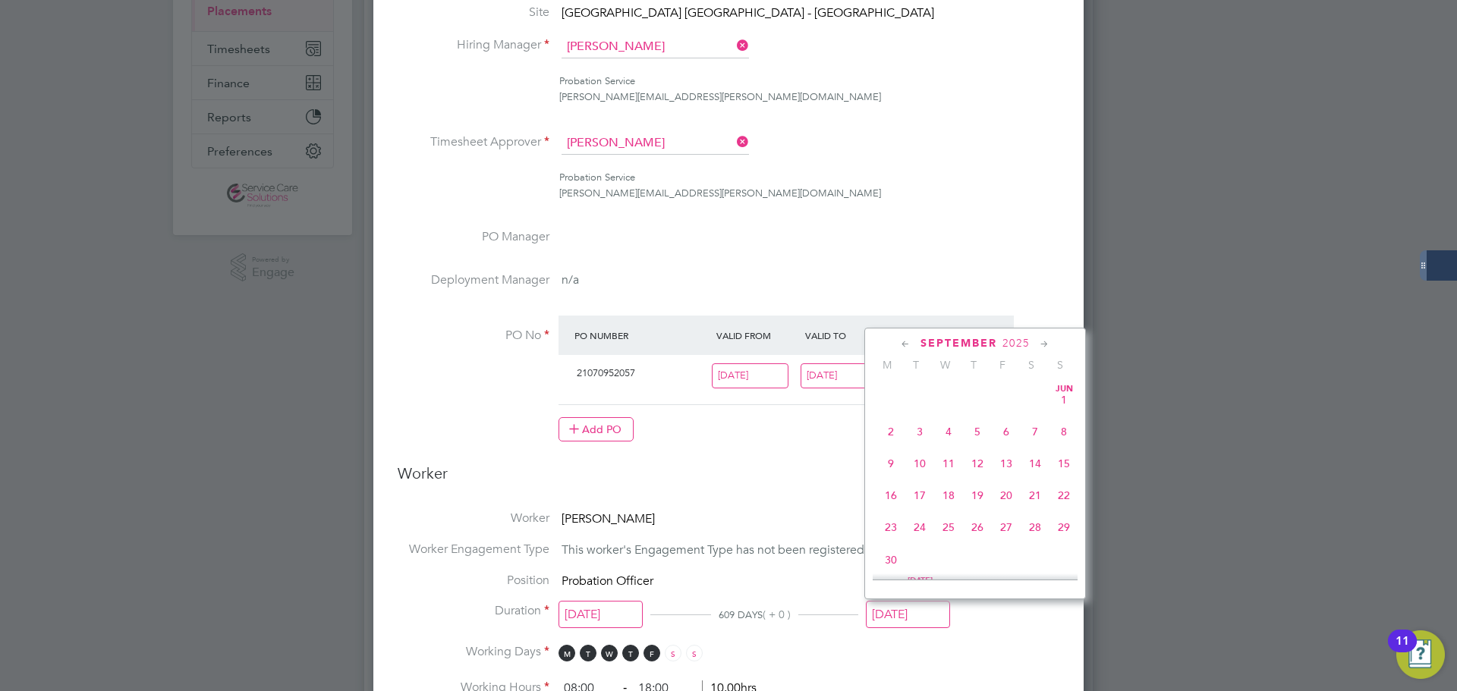
click at [911, 617] on input "[DATE]" at bounding box center [908, 615] width 84 height 28
click at [1048, 343] on icon at bounding box center [1045, 344] width 14 height 17
click at [1049, 346] on icon at bounding box center [1045, 344] width 14 height 17
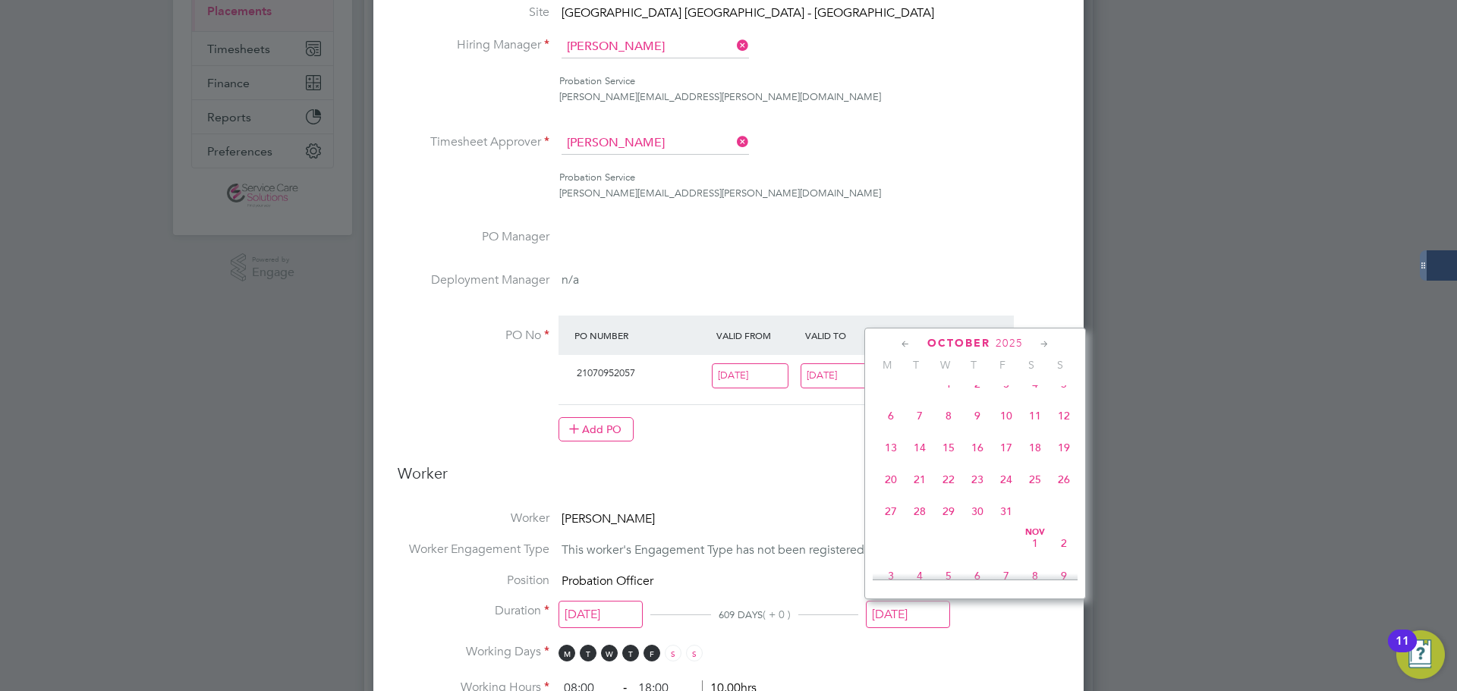
scroll to position [852, 0]
click at [1069, 394] on span "2" at bounding box center [1064, 379] width 29 height 29
type input "[DATE]"
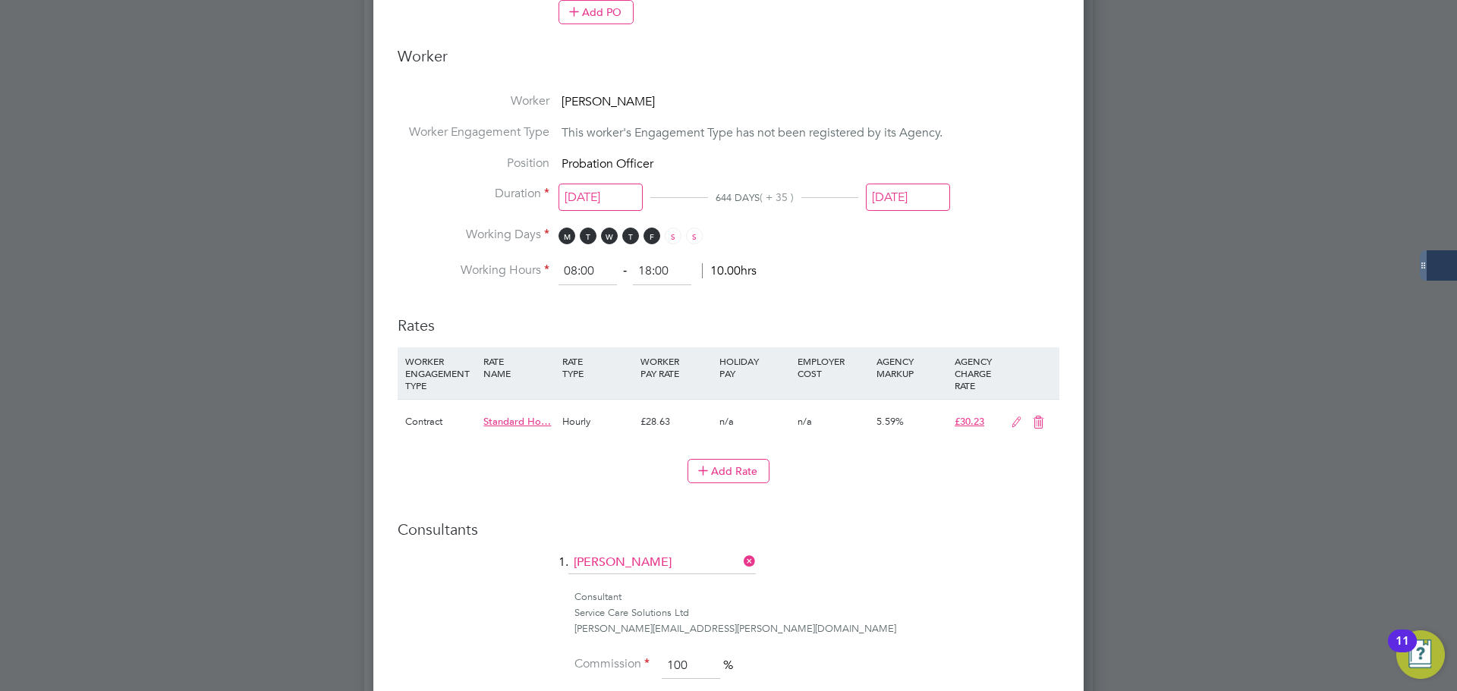
scroll to position [1019, 0]
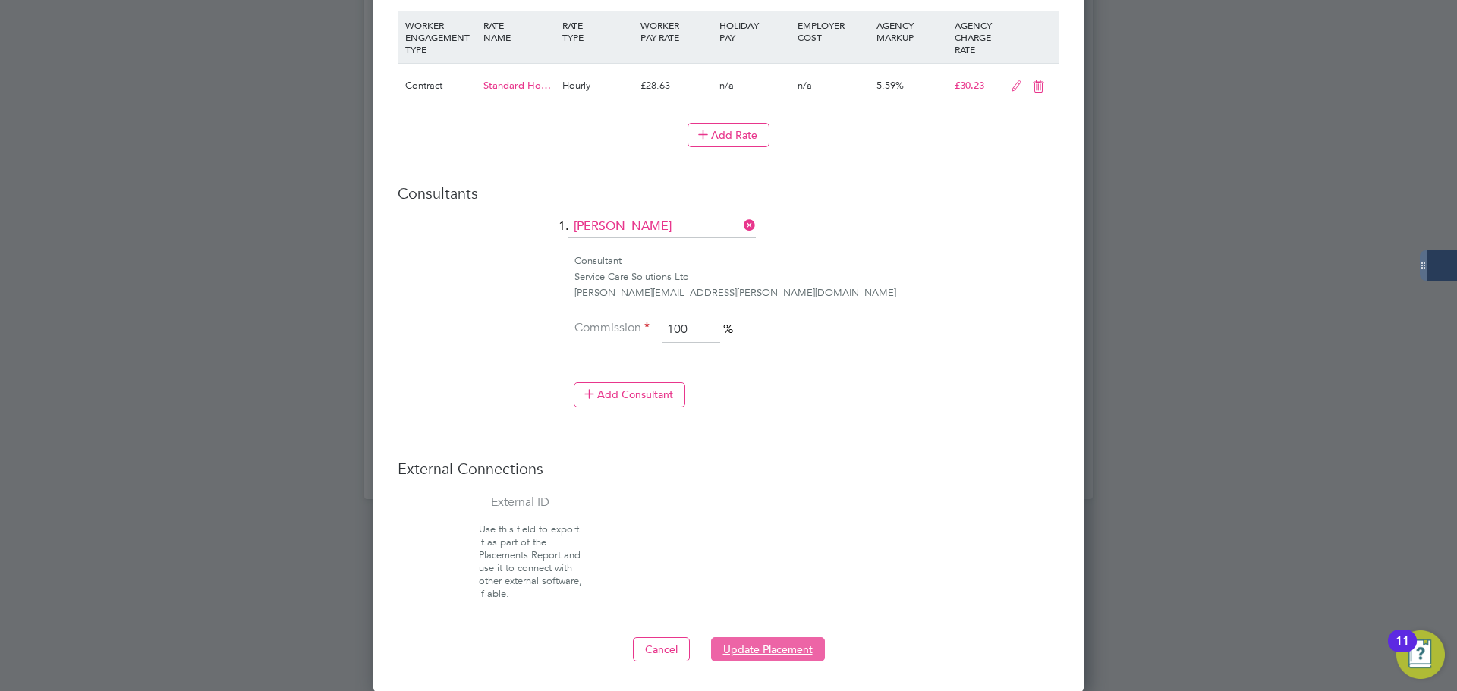
click at [767, 646] on button "Update Placement" at bounding box center [768, 650] width 114 height 24
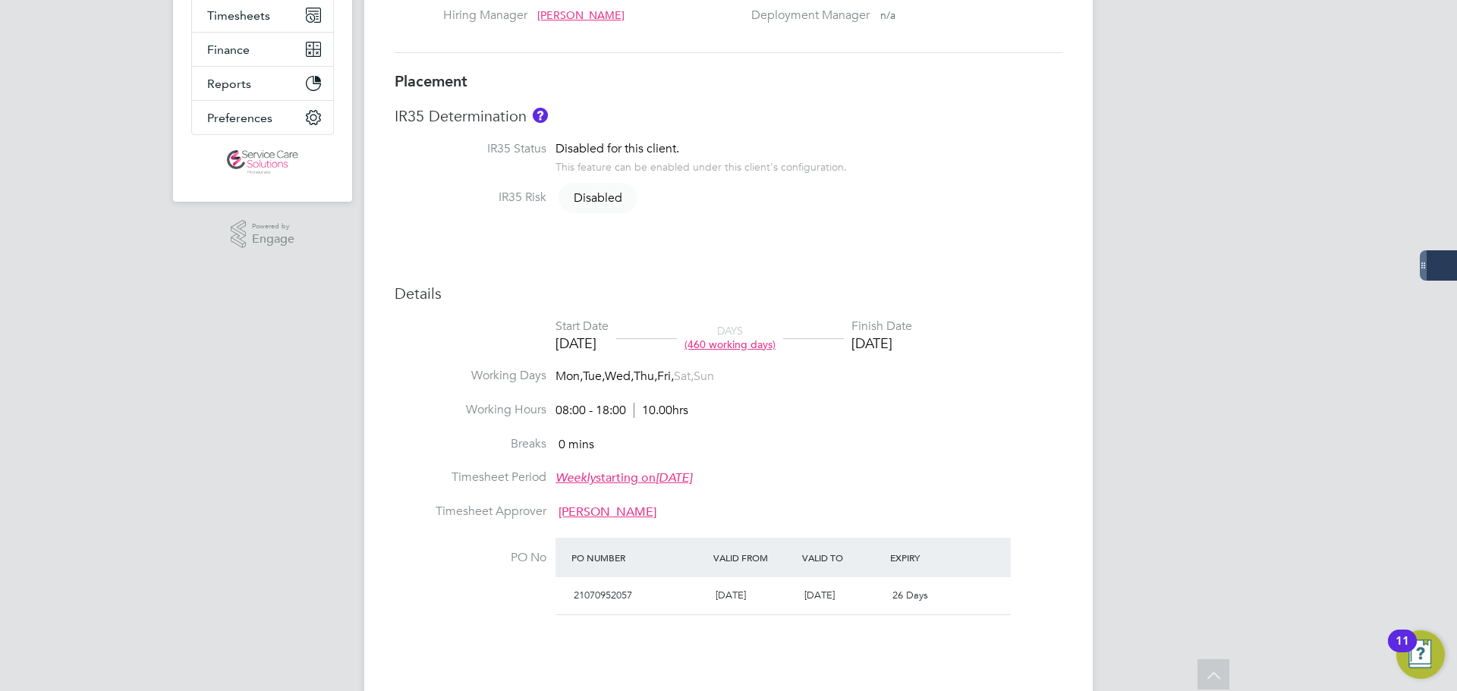
scroll to position [300, 0]
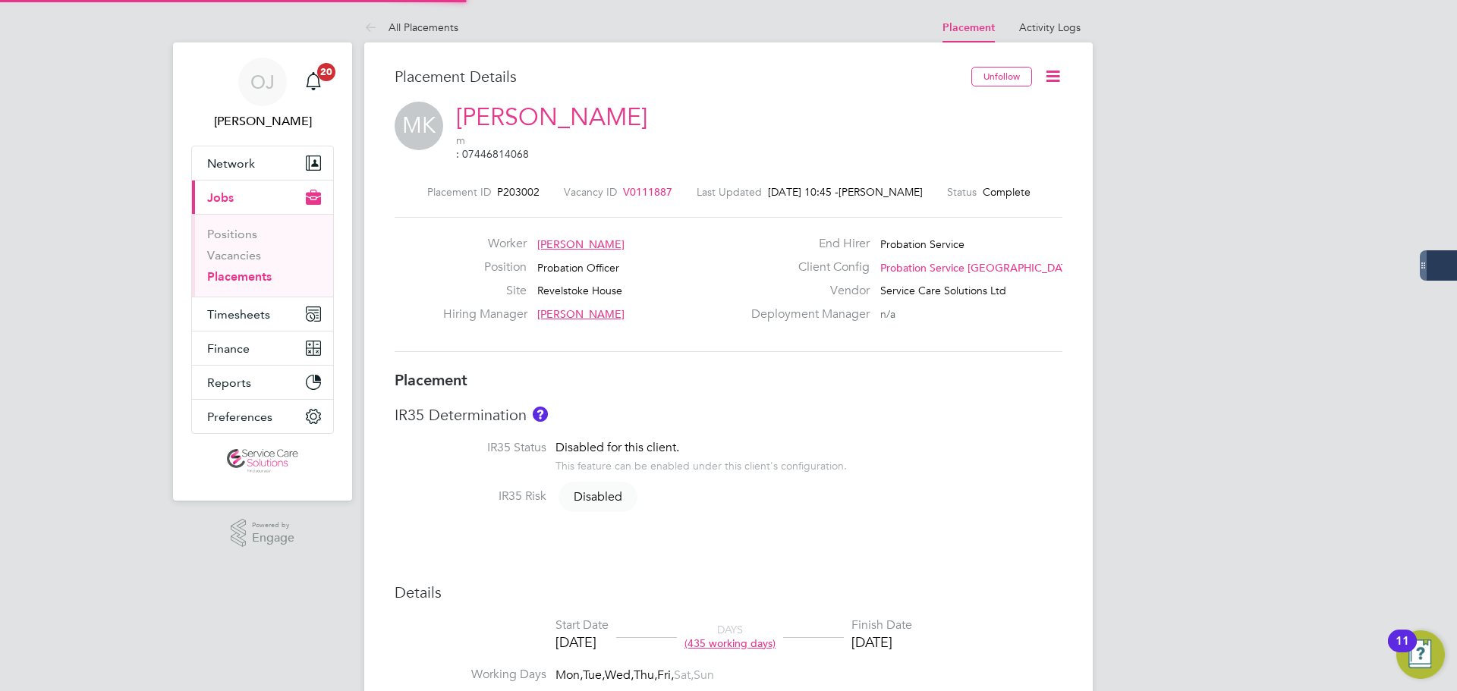
type input "[PERSON_NAME]"
type input "[DATE]"
type input "08:00"
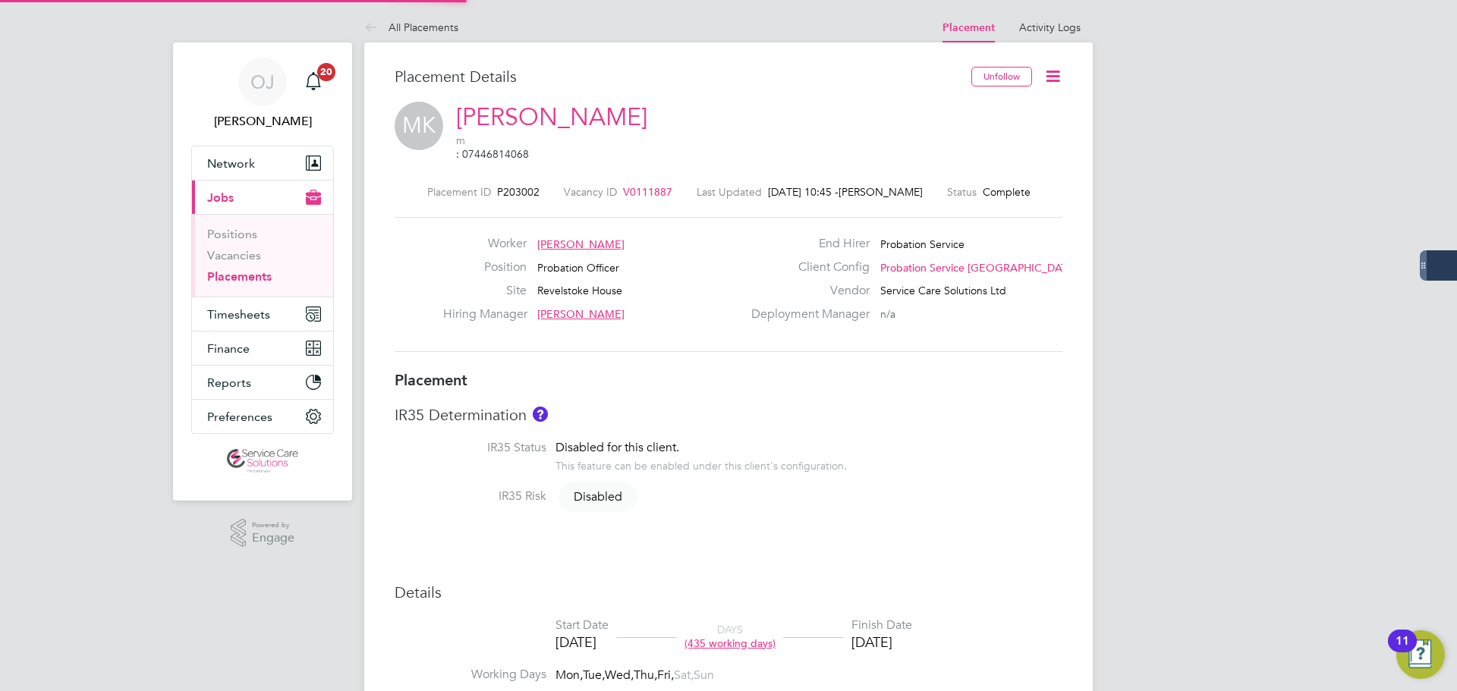
type input "18:00"
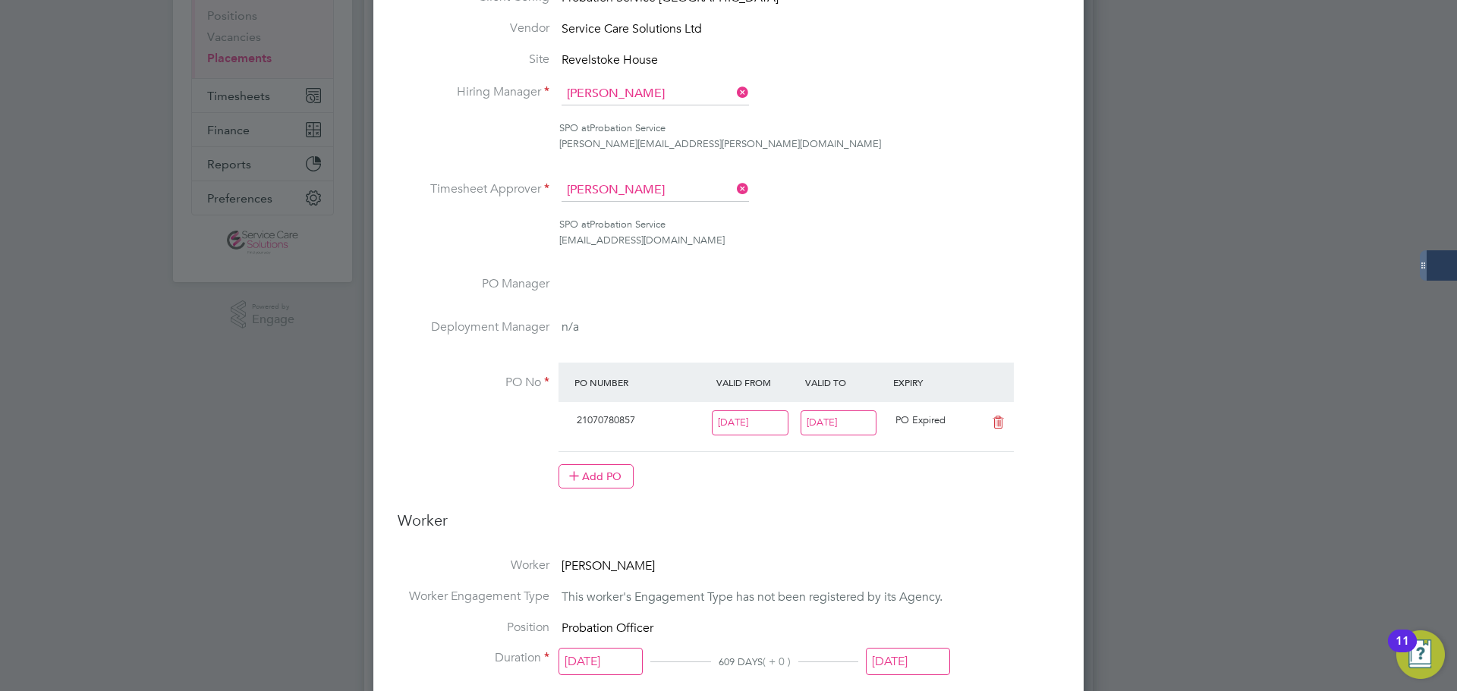
scroll to position [220, 0]
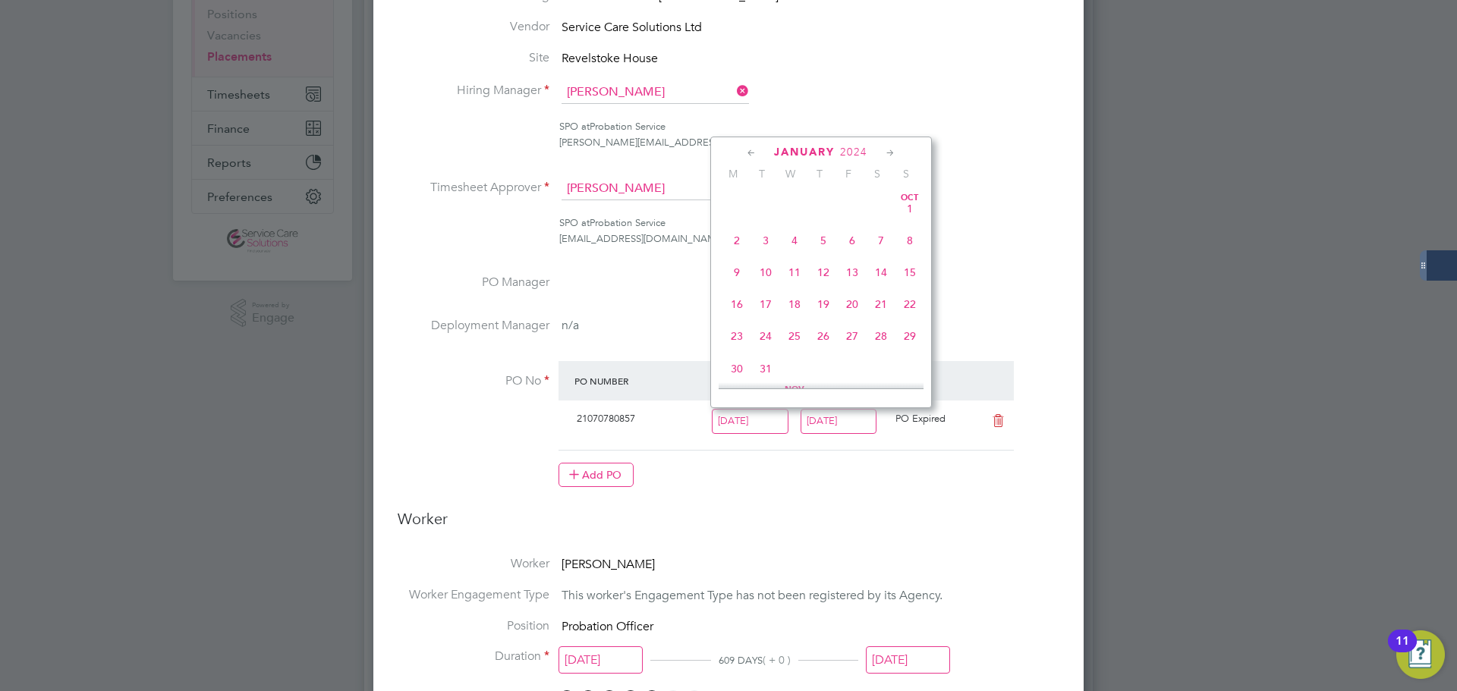
click at [760, 428] on input "29 Jan 2024" at bounding box center [750, 421] width 77 height 25
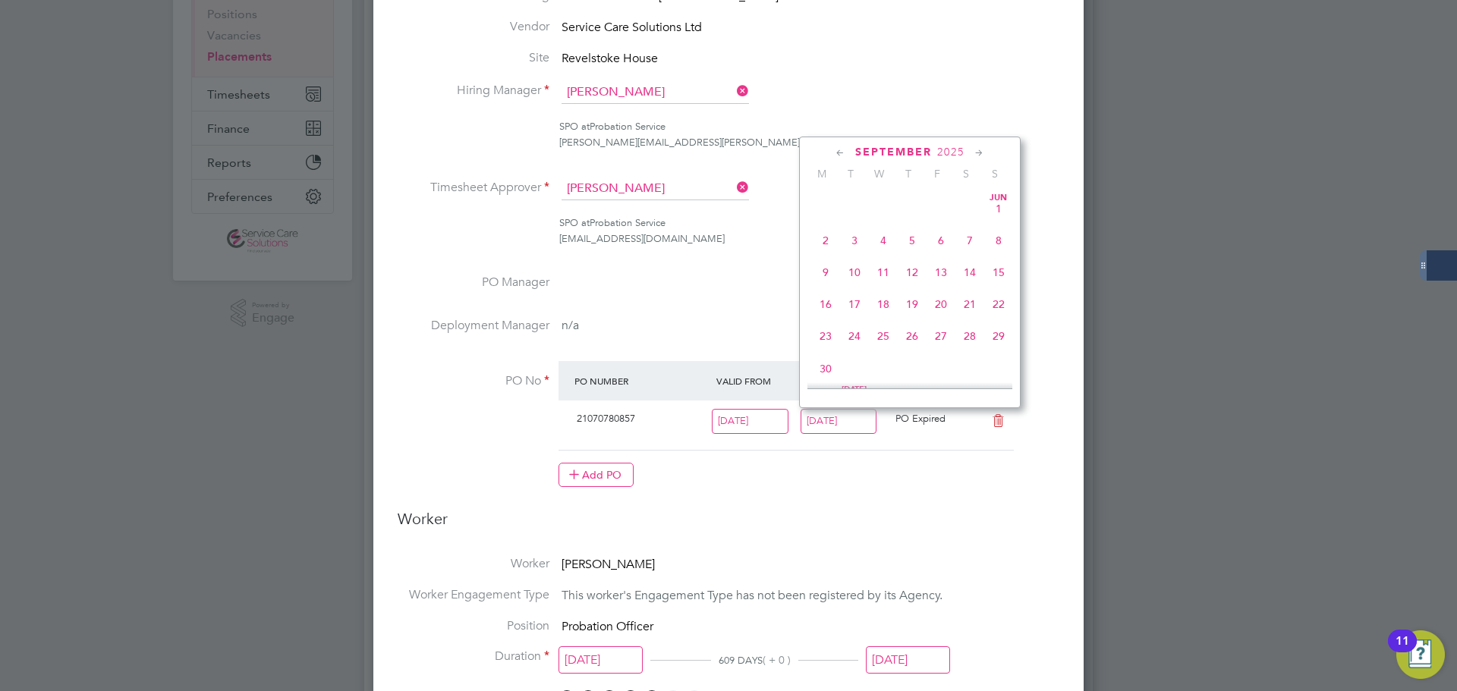
click at [811, 424] on input "[DATE]" at bounding box center [839, 421] width 77 height 25
click at [977, 156] on icon at bounding box center [979, 153] width 14 height 17
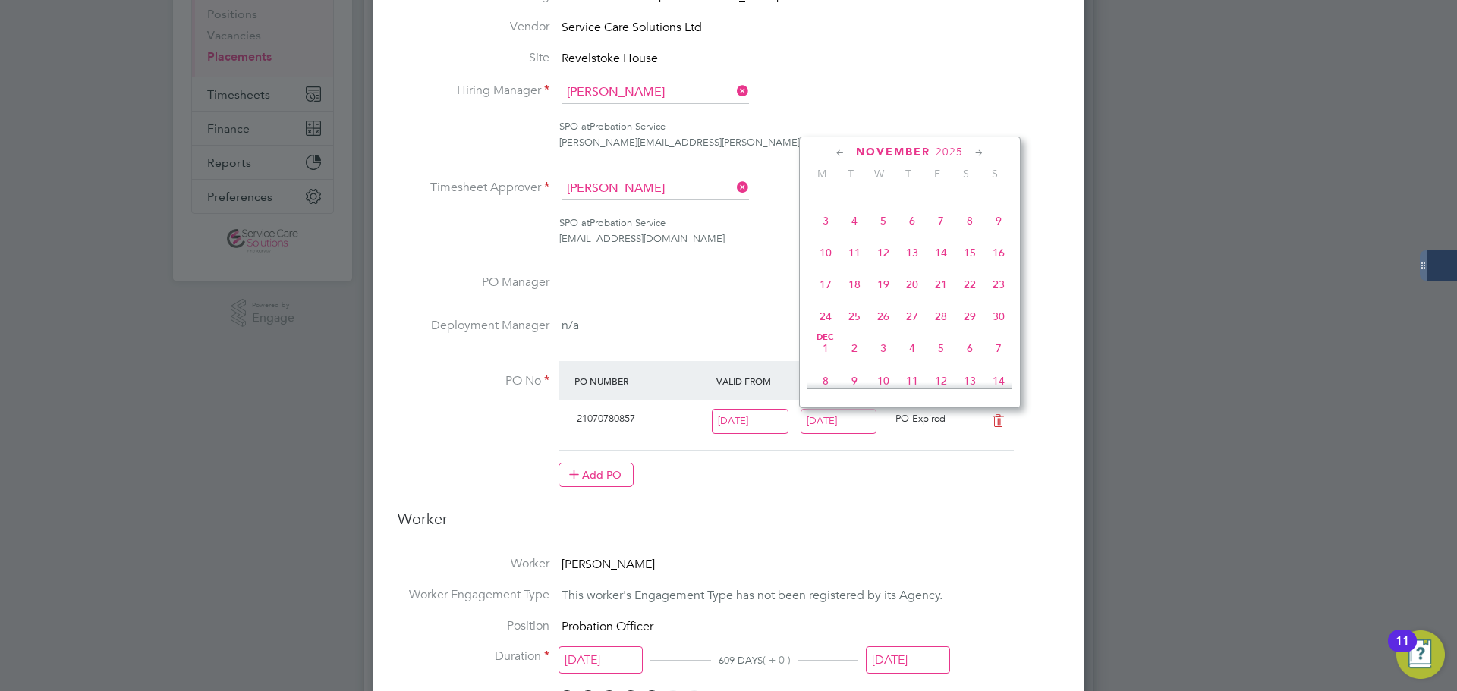
click at [978, 157] on icon at bounding box center [979, 153] width 14 height 17
click at [1000, 295] on span "28" at bounding box center [998, 280] width 29 height 29
type input "[DATE]"
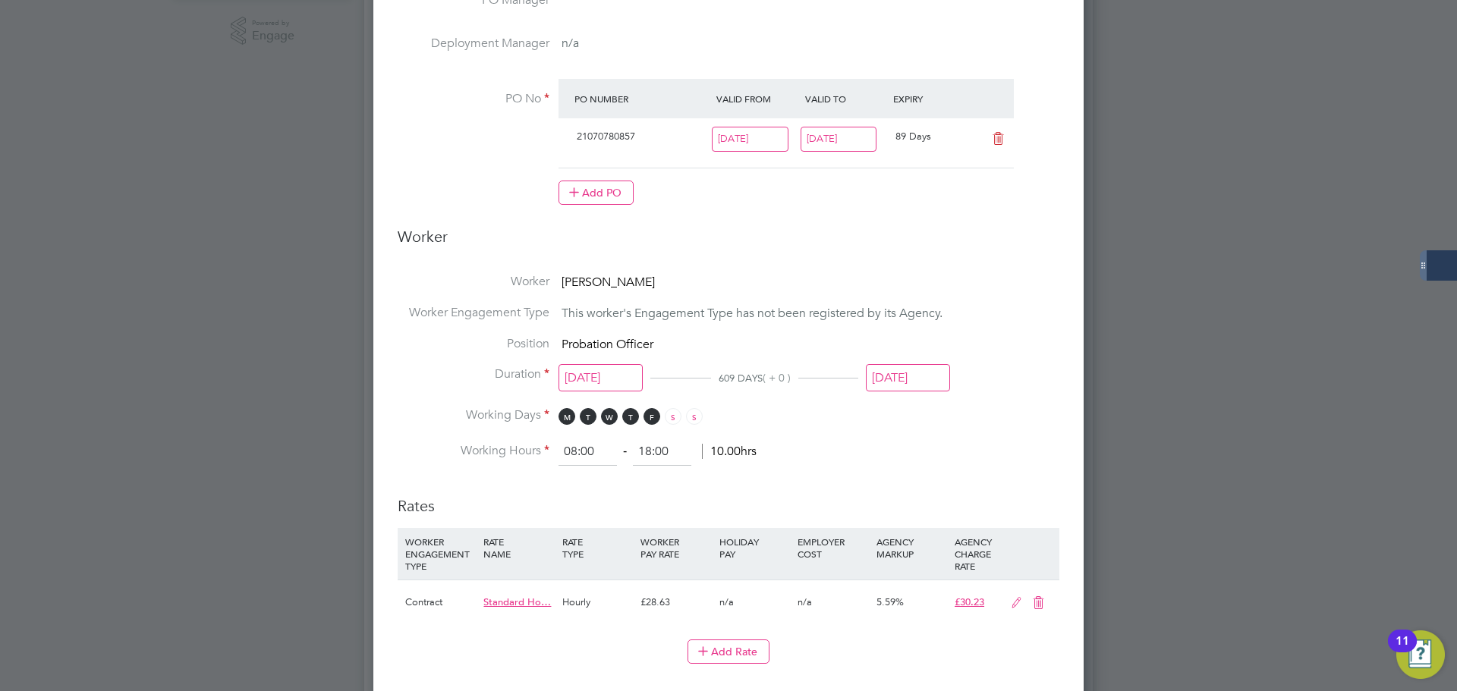
scroll to position [503, 0]
click at [919, 382] on input "[DATE]" at bounding box center [908, 378] width 84 height 28
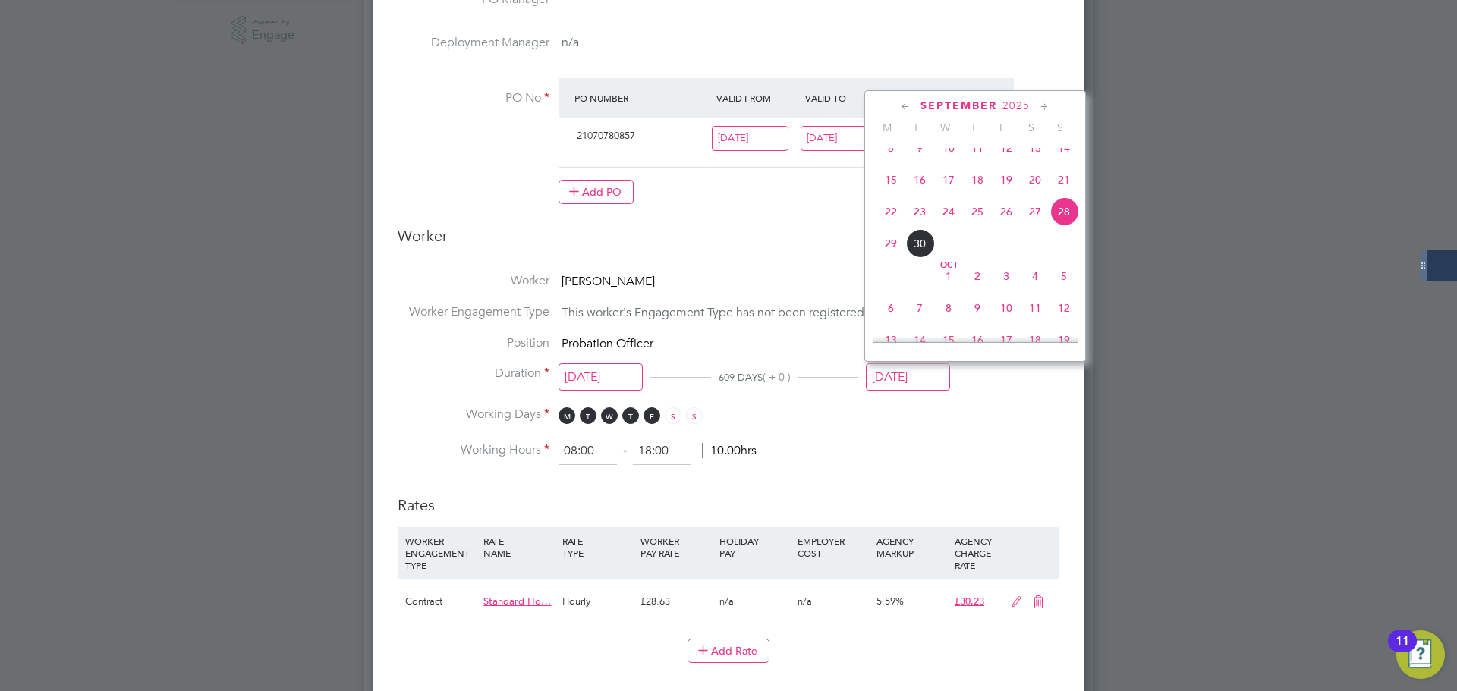
click at [1042, 110] on icon at bounding box center [1045, 107] width 14 height 17
click at [1061, 249] on span "28" at bounding box center [1064, 234] width 29 height 29
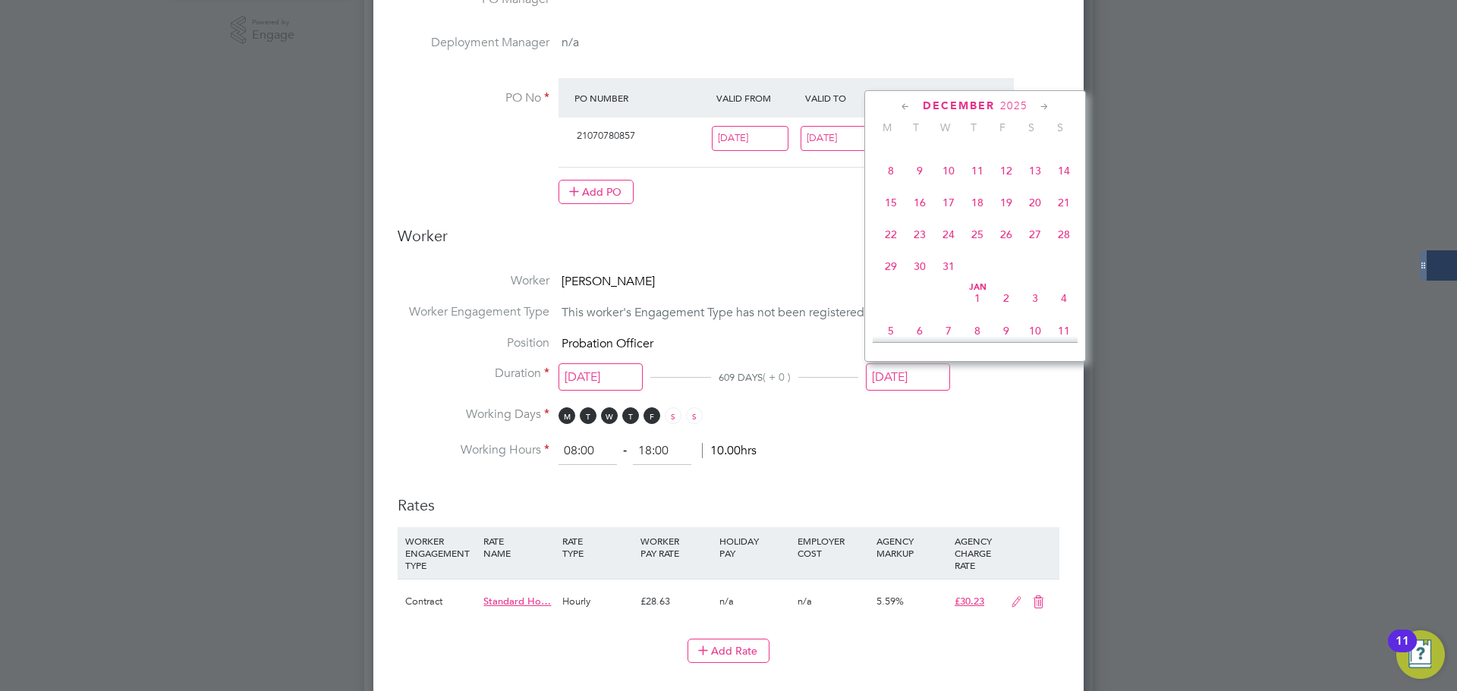
type input "[DATE]"
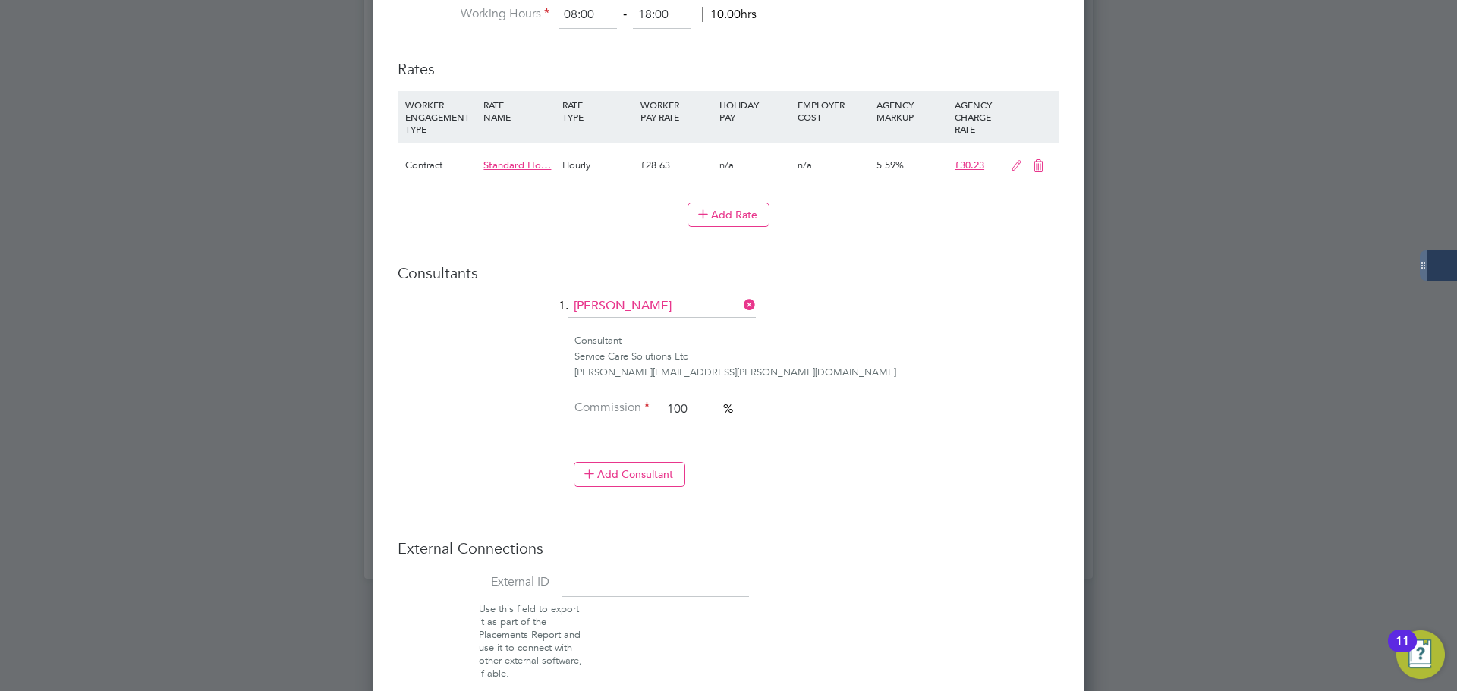
scroll to position [1019, 0]
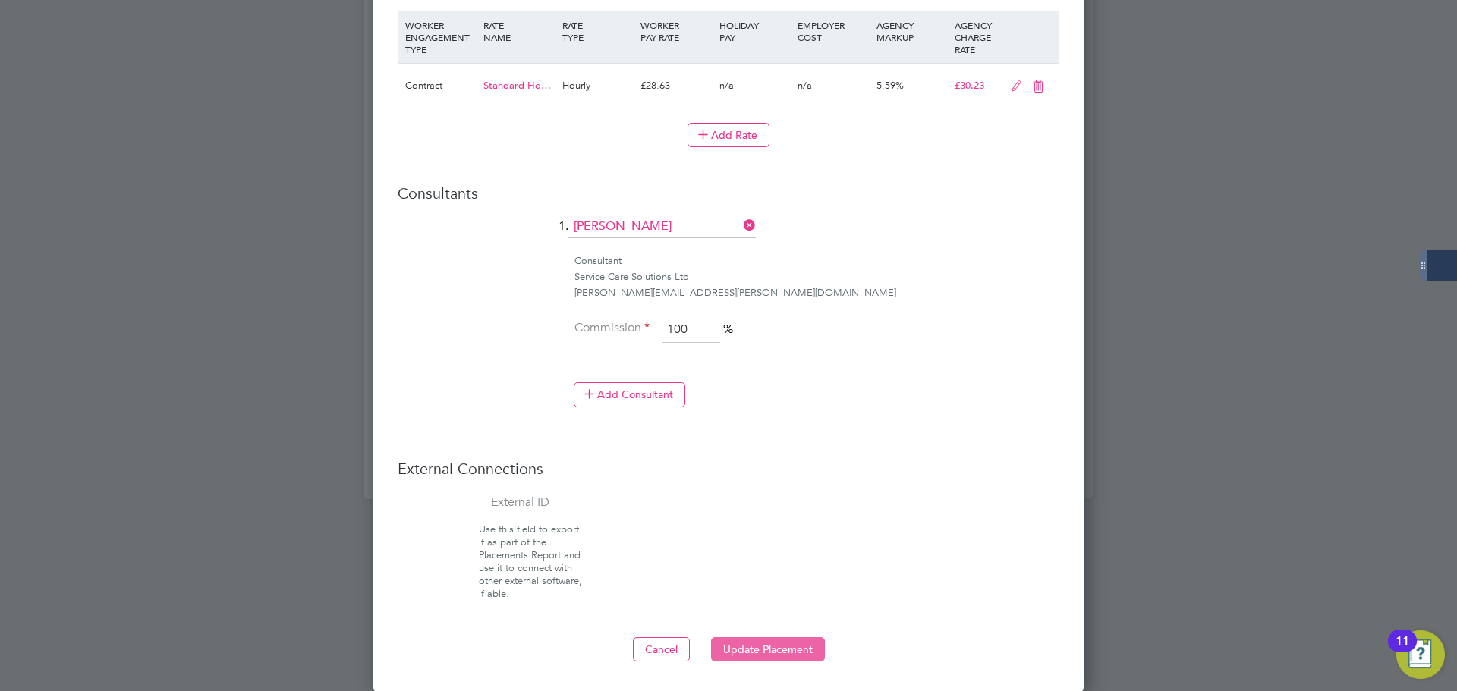
click at [791, 659] on button "Update Placement" at bounding box center [768, 650] width 114 height 24
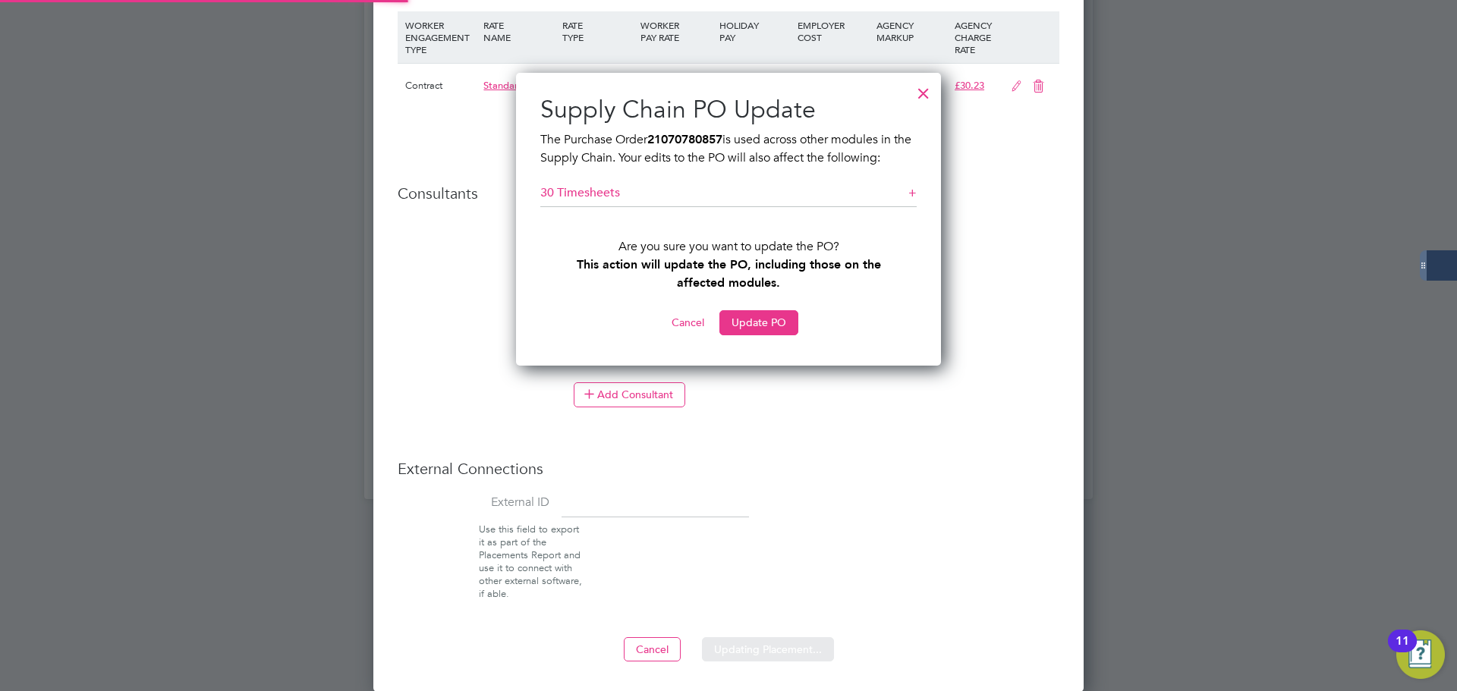
scroll to position [8, 8]
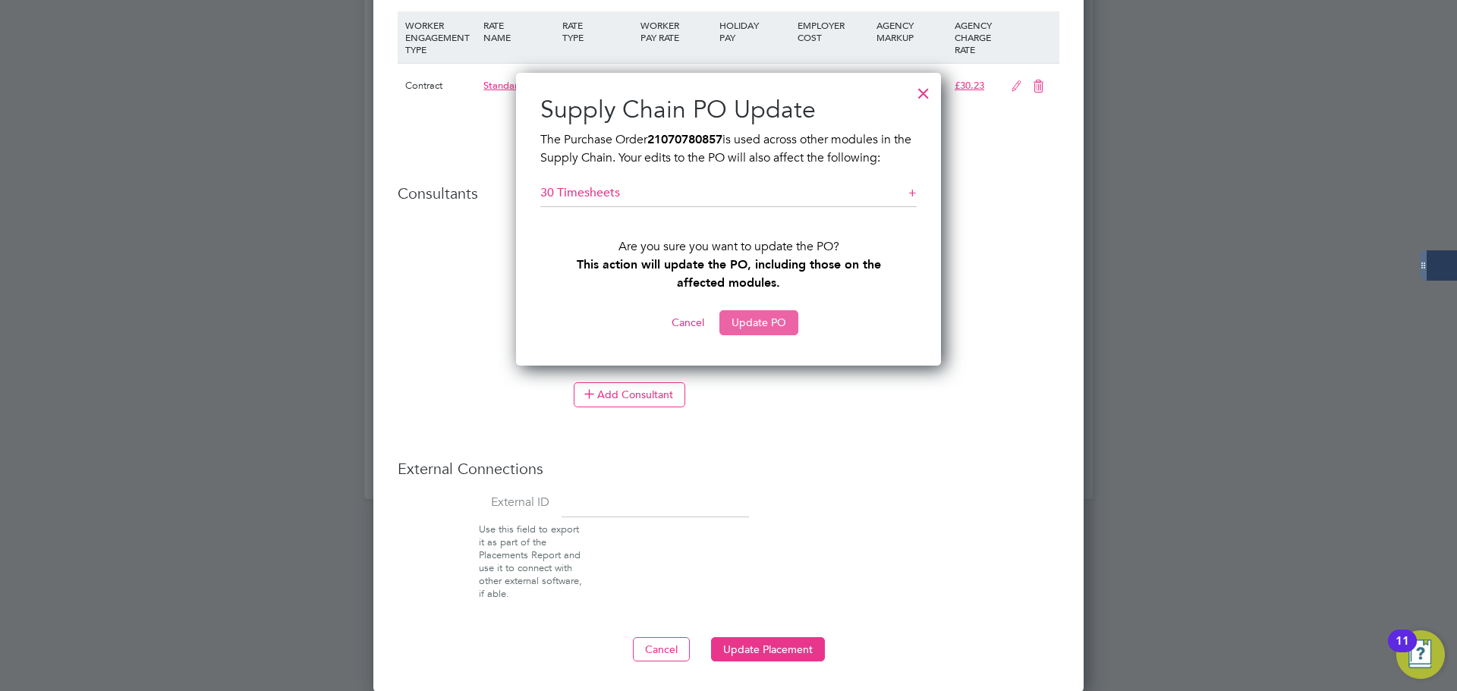
click at [746, 323] on button "Update PO" at bounding box center [759, 322] width 79 height 24
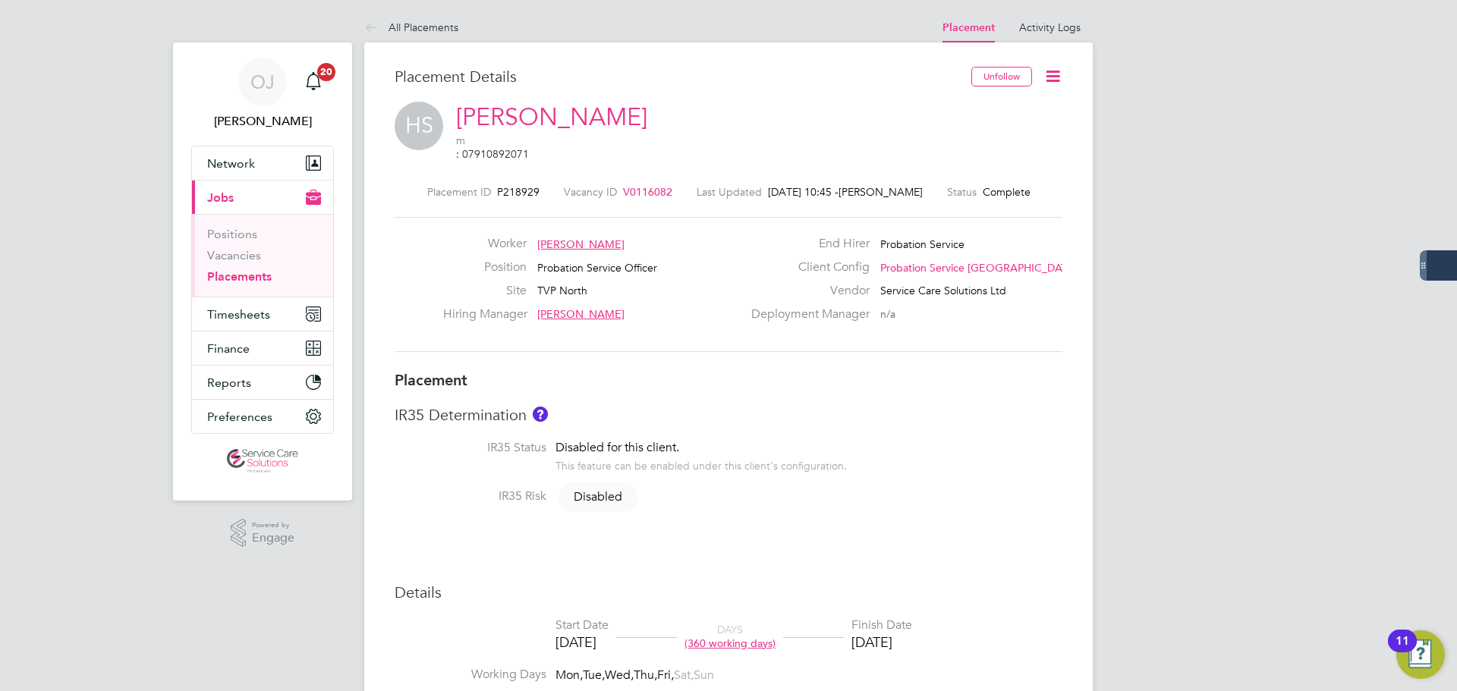
click at [765, 370] on h3 "Placement" at bounding box center [729, 380] width 668 height 20
type input "[PERSON_NAME]"
type input "[DATE]"
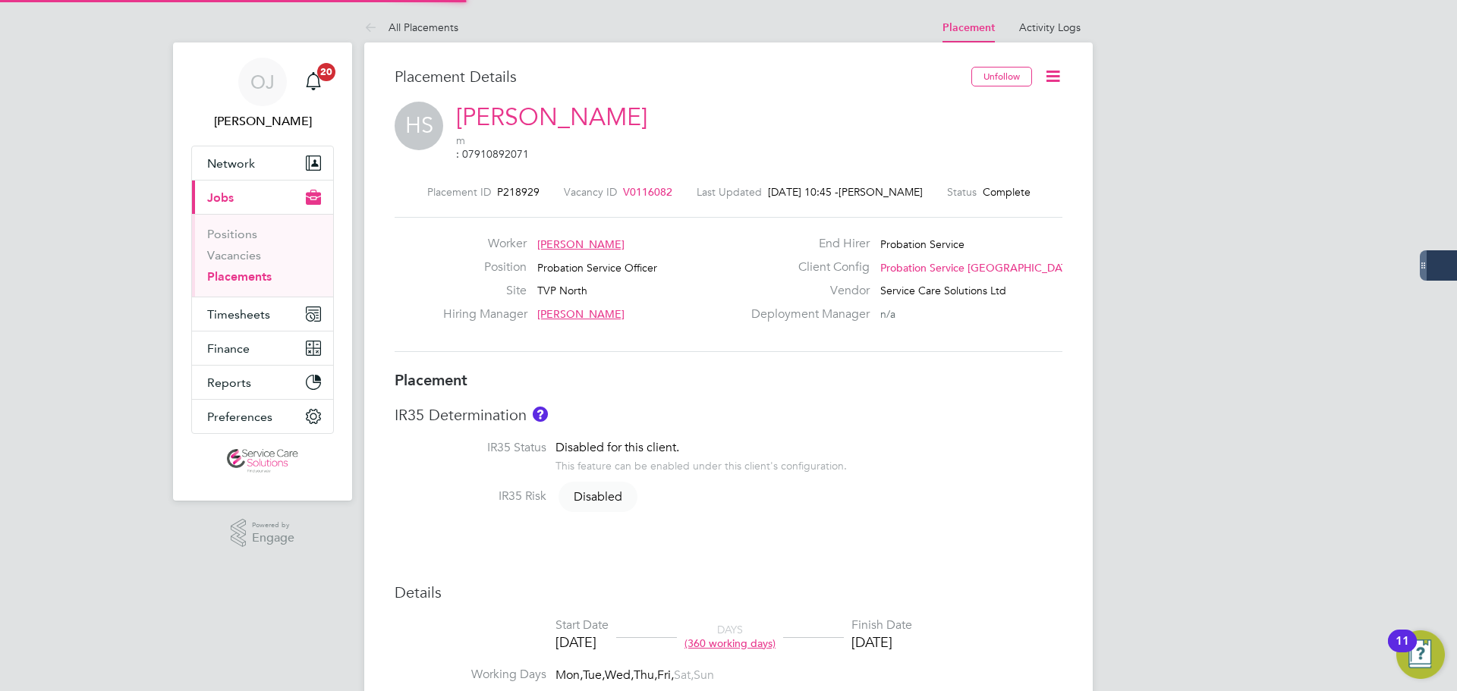
type input "08:00"
type input "18:00"
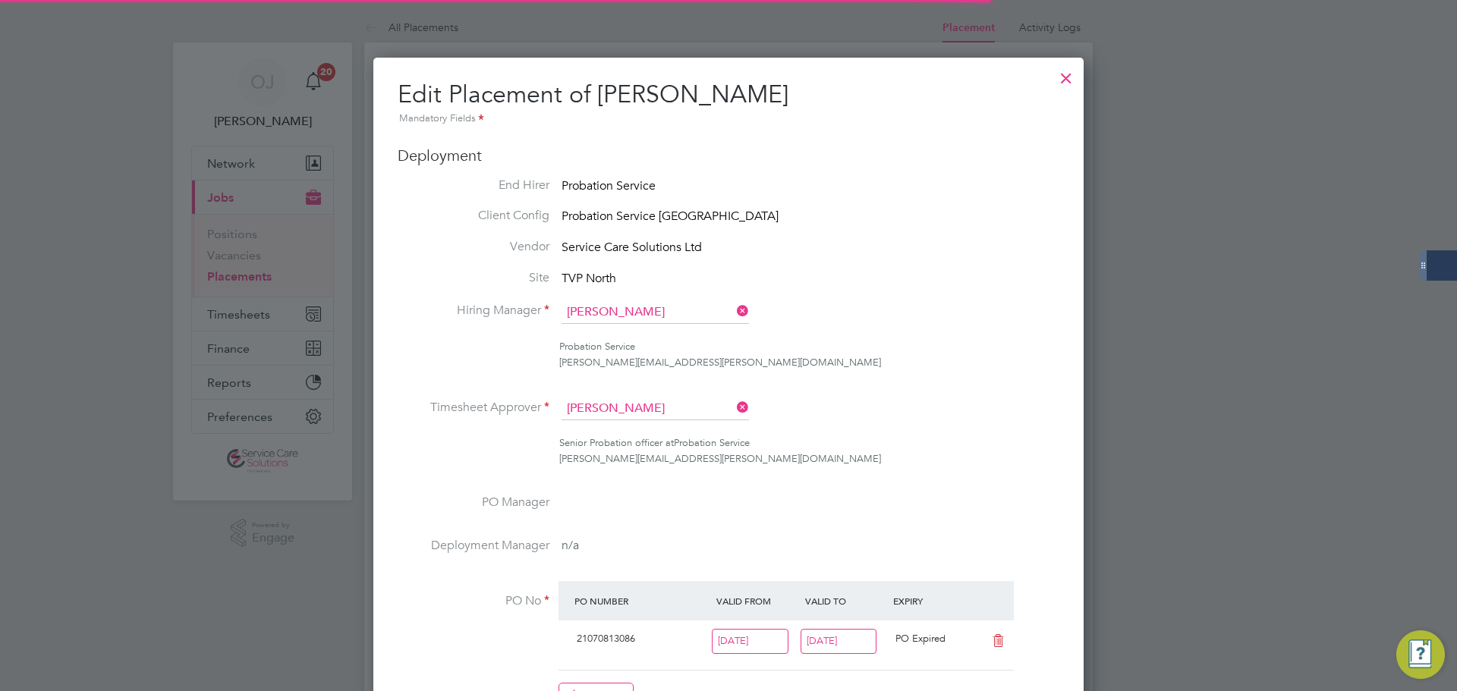
scroll to position [8, 8]
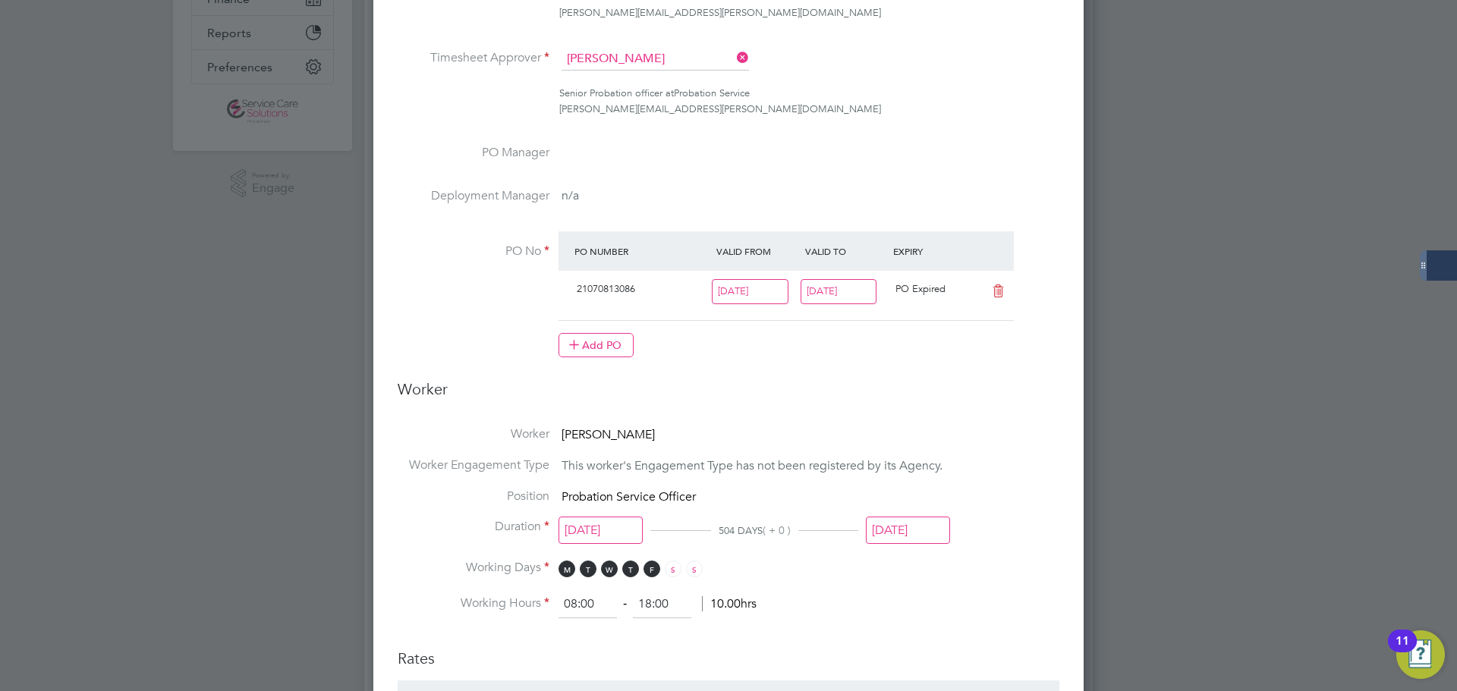
click at [855, 302] on input "[DATE]" at bounding box center [839, 291] width 77 height 25
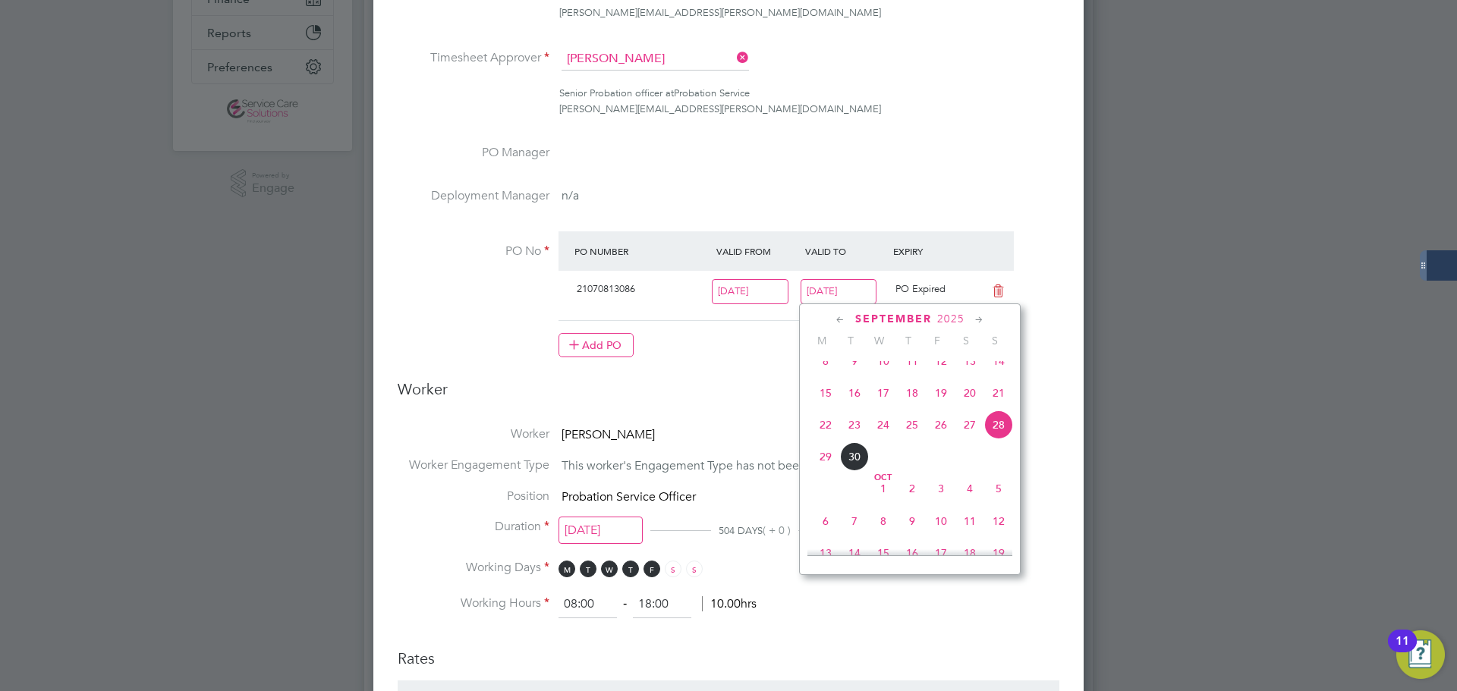
click at [983, 320] on icon at bounding box center [979, 320] width 14 height 17
click at [1000, 462] on span "28" at bounding box center [998, 447] width 29 height 29
type input "[DATE]"
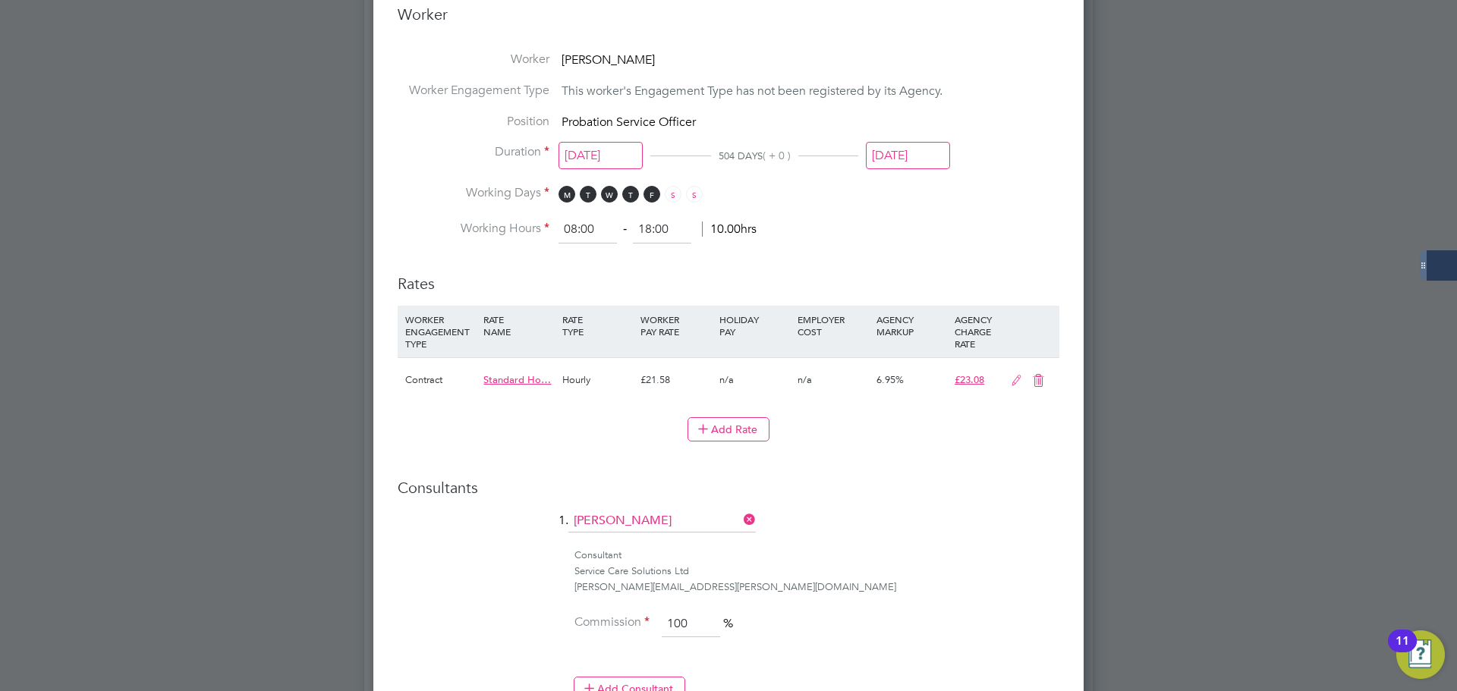
click at [910, 146] on input "[DATE]" at bounding box center [908, 156] width 84 height 28
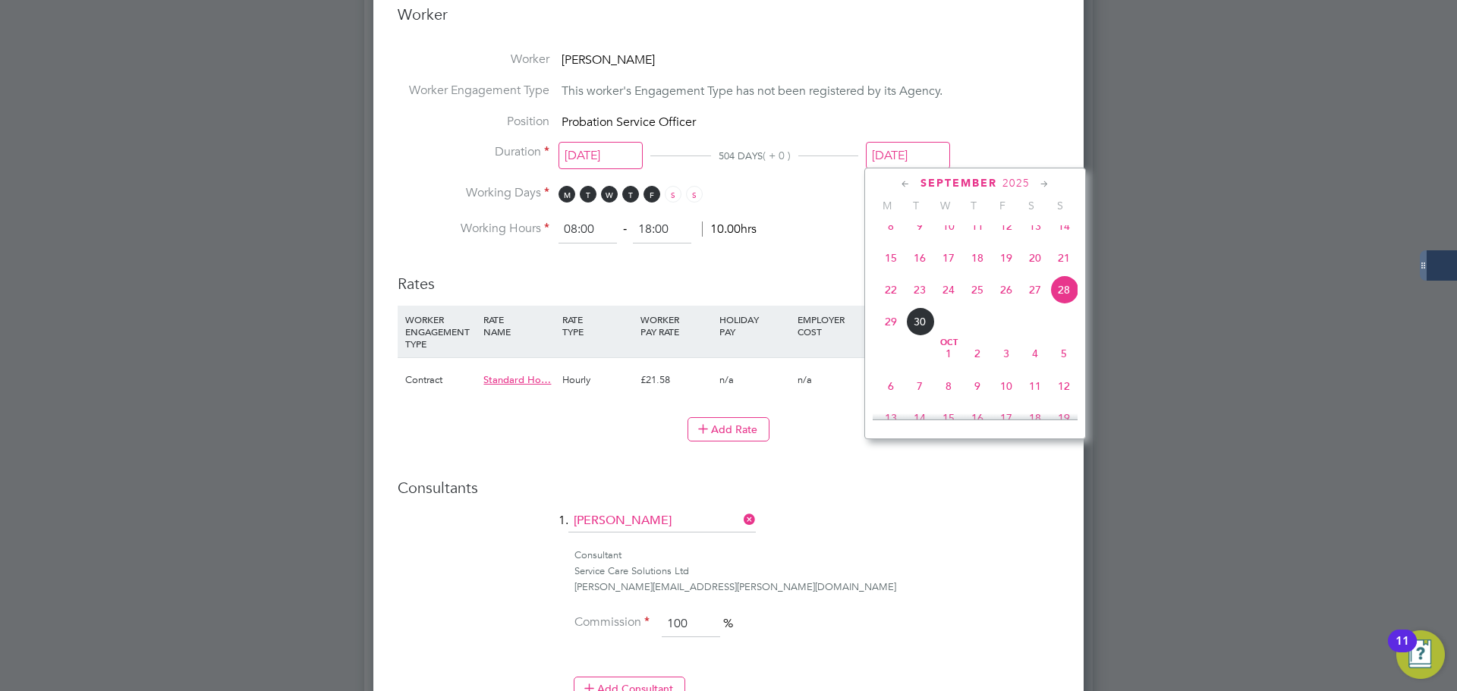
click at [1045, 184] on icon at bounding box center [1045, 184] width 14 height 17
click at [1060, 327] on span "28" at bounding box center [1064, 312] width 29 height 29
type input "[DATE]"
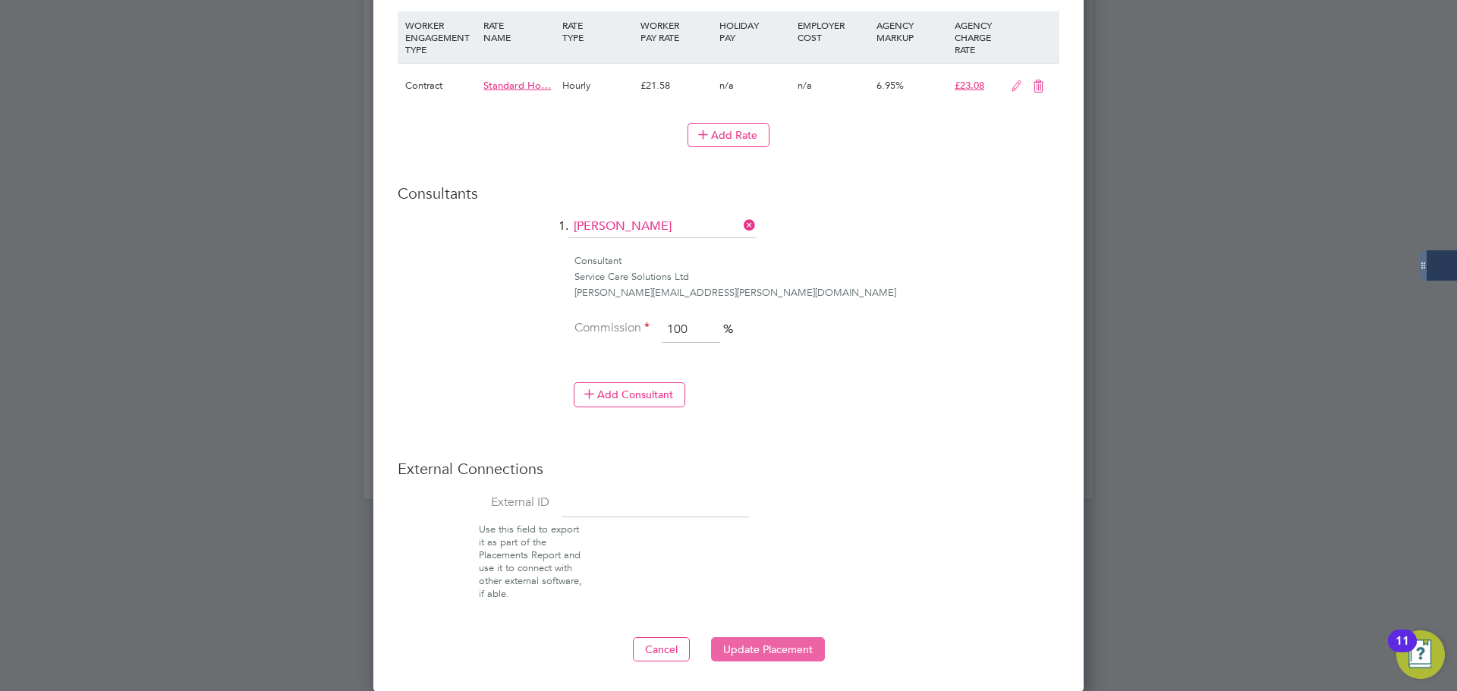
click at [755, 649] on button "Update Placement" at bounding box center [768, 650] width 114 height 24
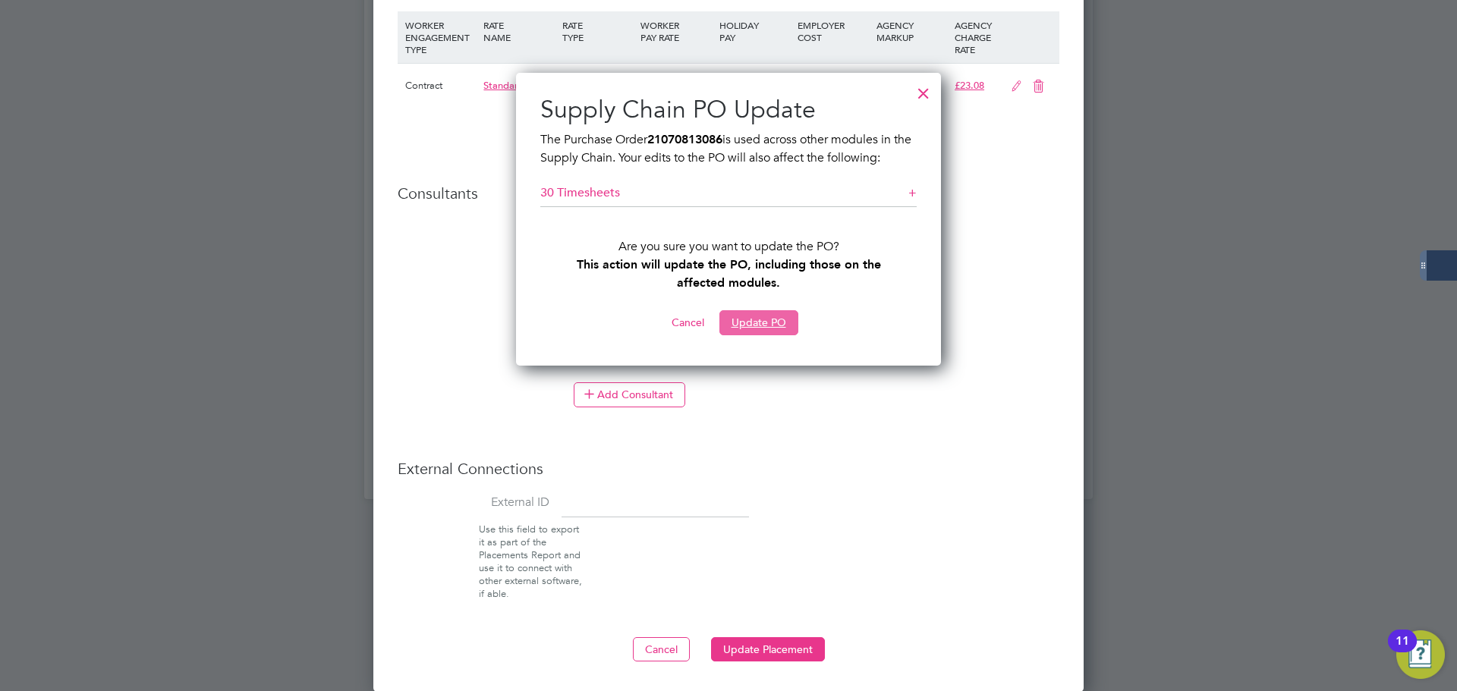
click at [764, 317] on button "Update PO" at bounding box center [759, 322] width 79 height 24
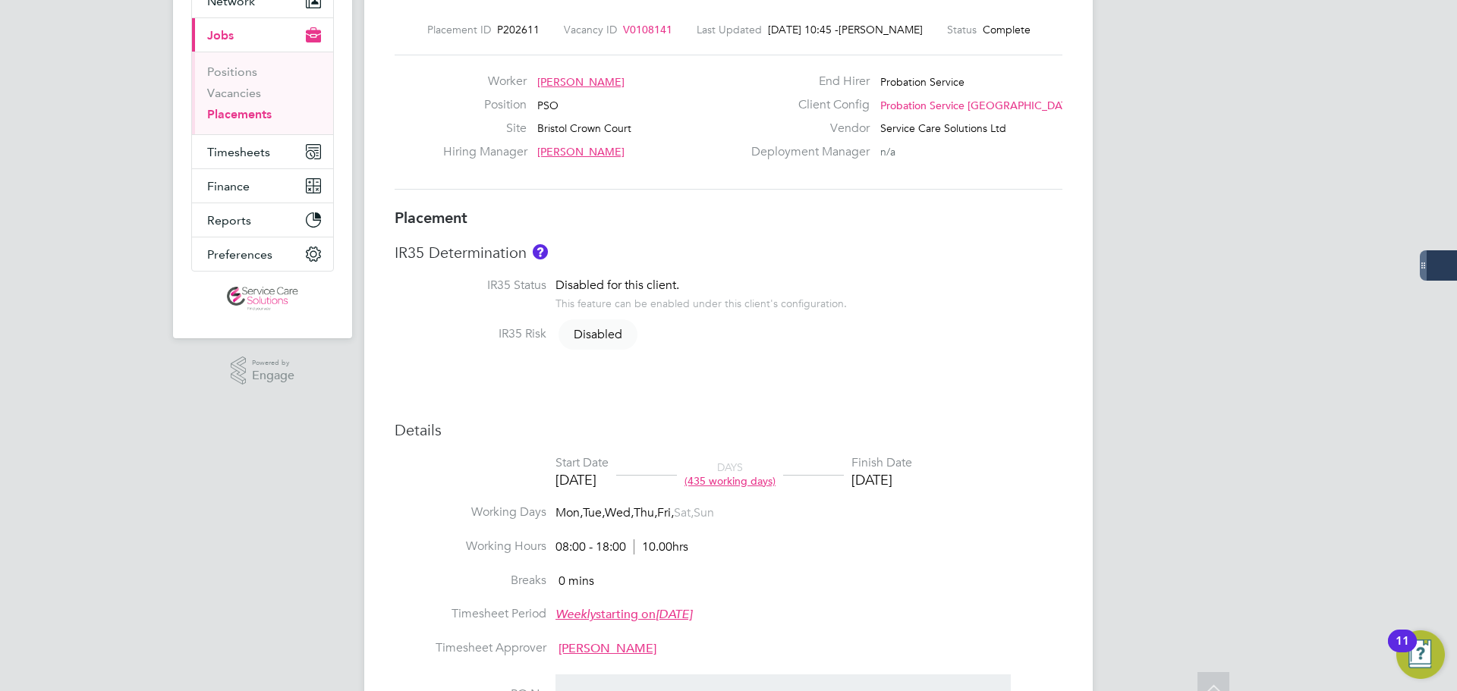
scroll to position [162, 0]
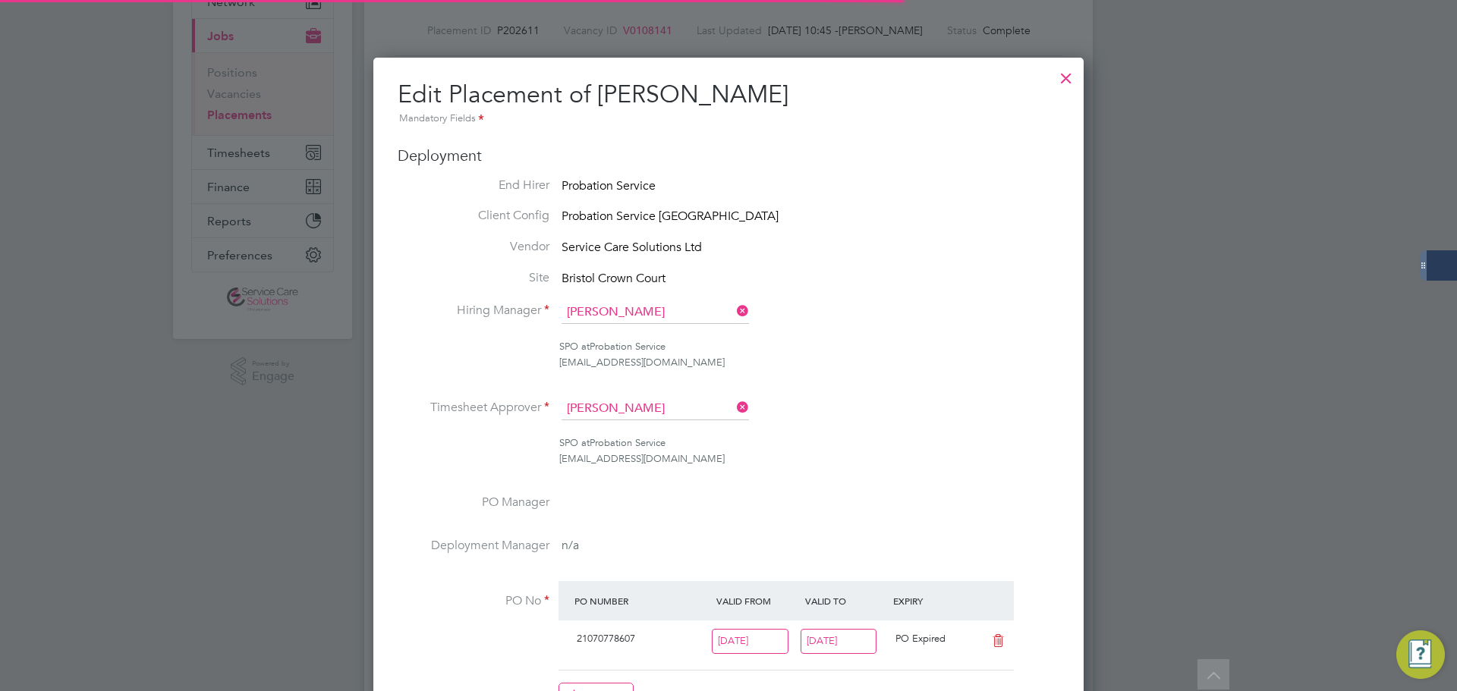
scroll to position [20, 663]
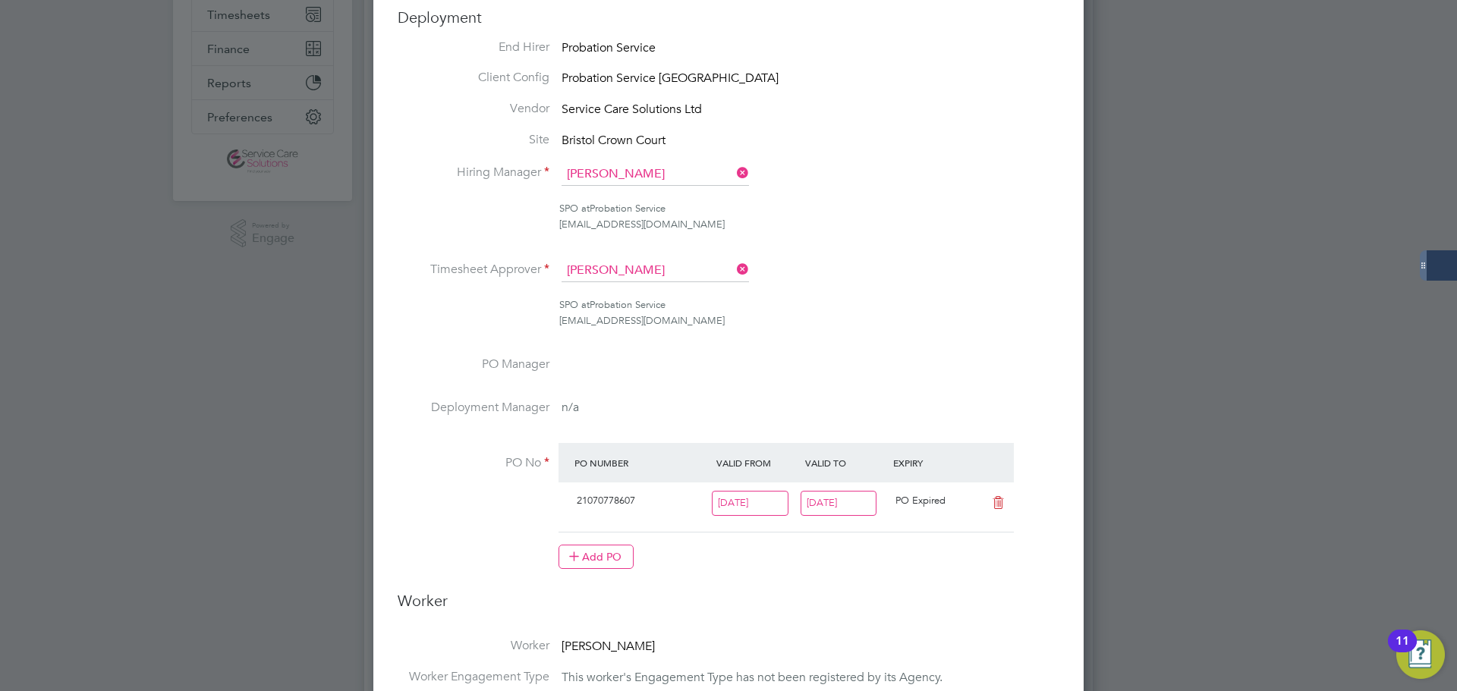
click at [842, 501] on input "[DATE]" at bounding box center [839, 503] width 77 height 25
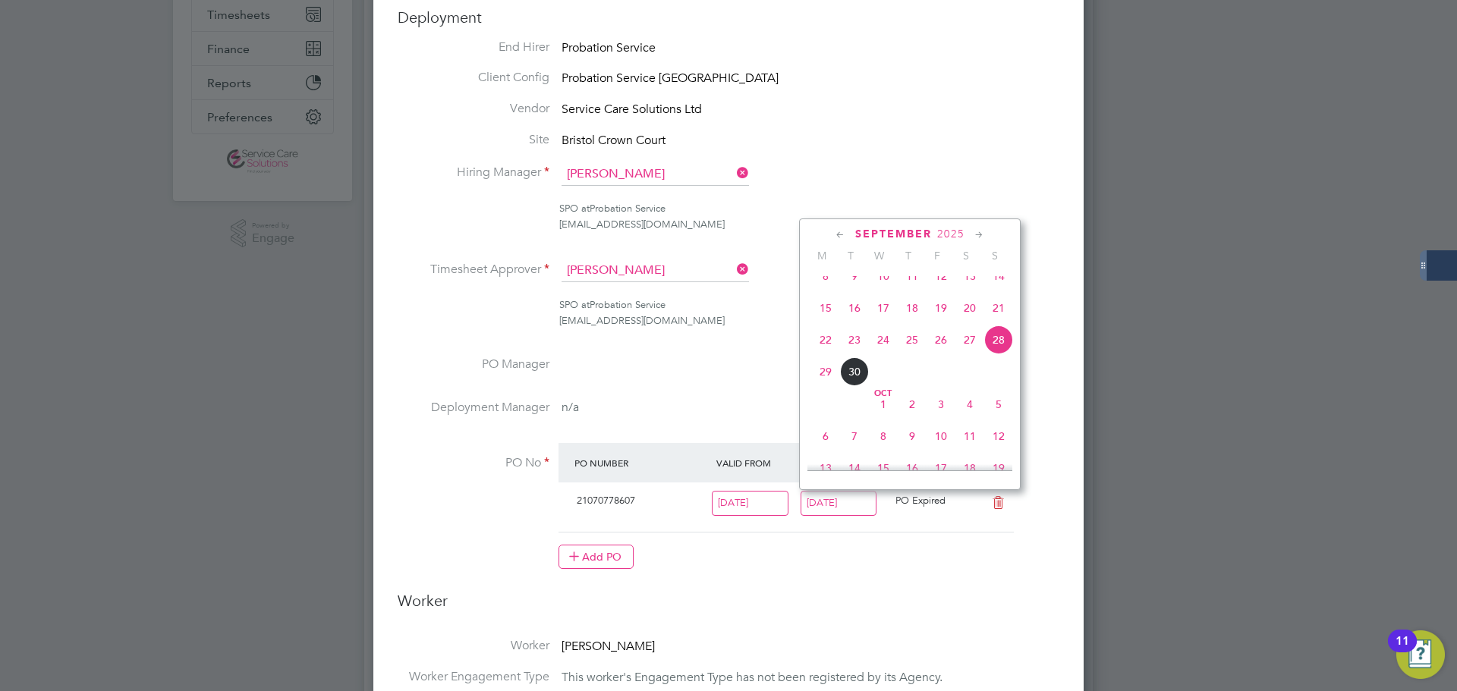
click at [976, 233] on icon at bounding box center [979, 235] width 14 height 17
click at [1000, 377] on span "28" at bounding box center [998, 362] width 29 height 29
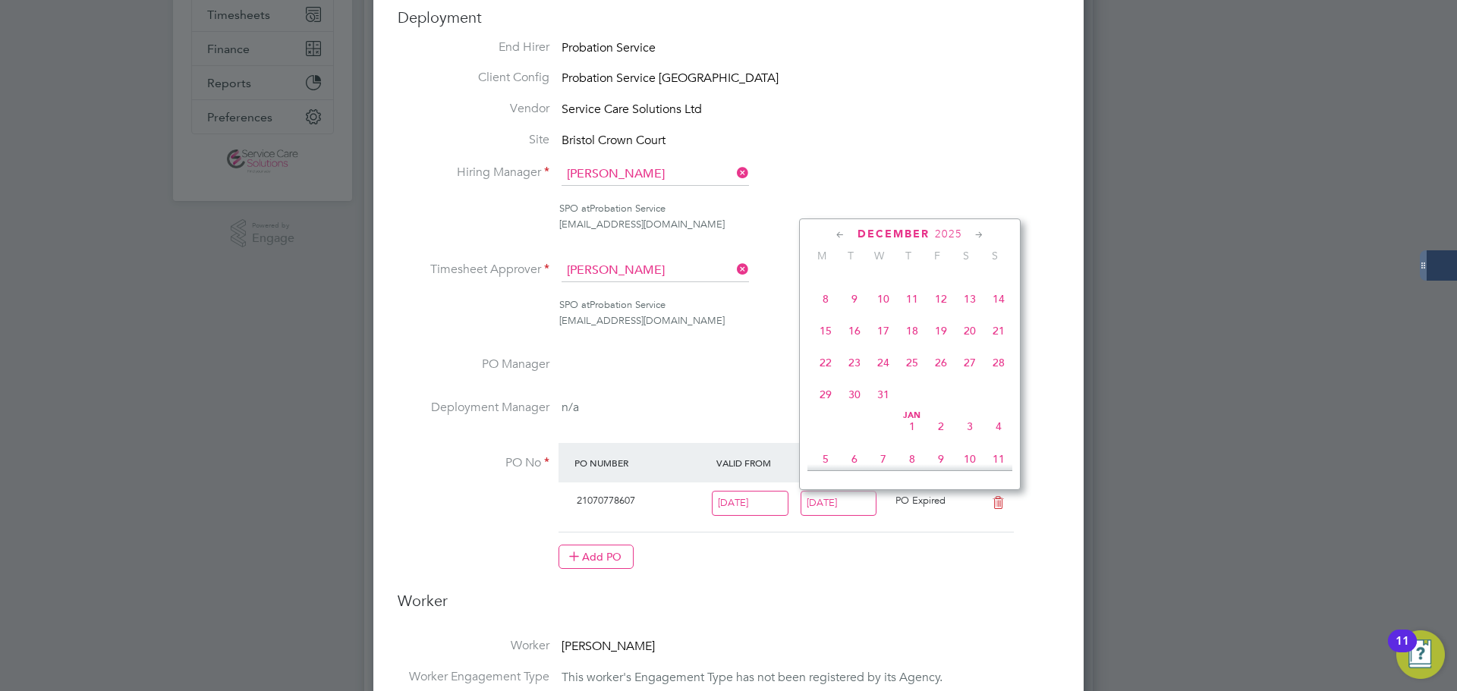
type input "[DATE]"
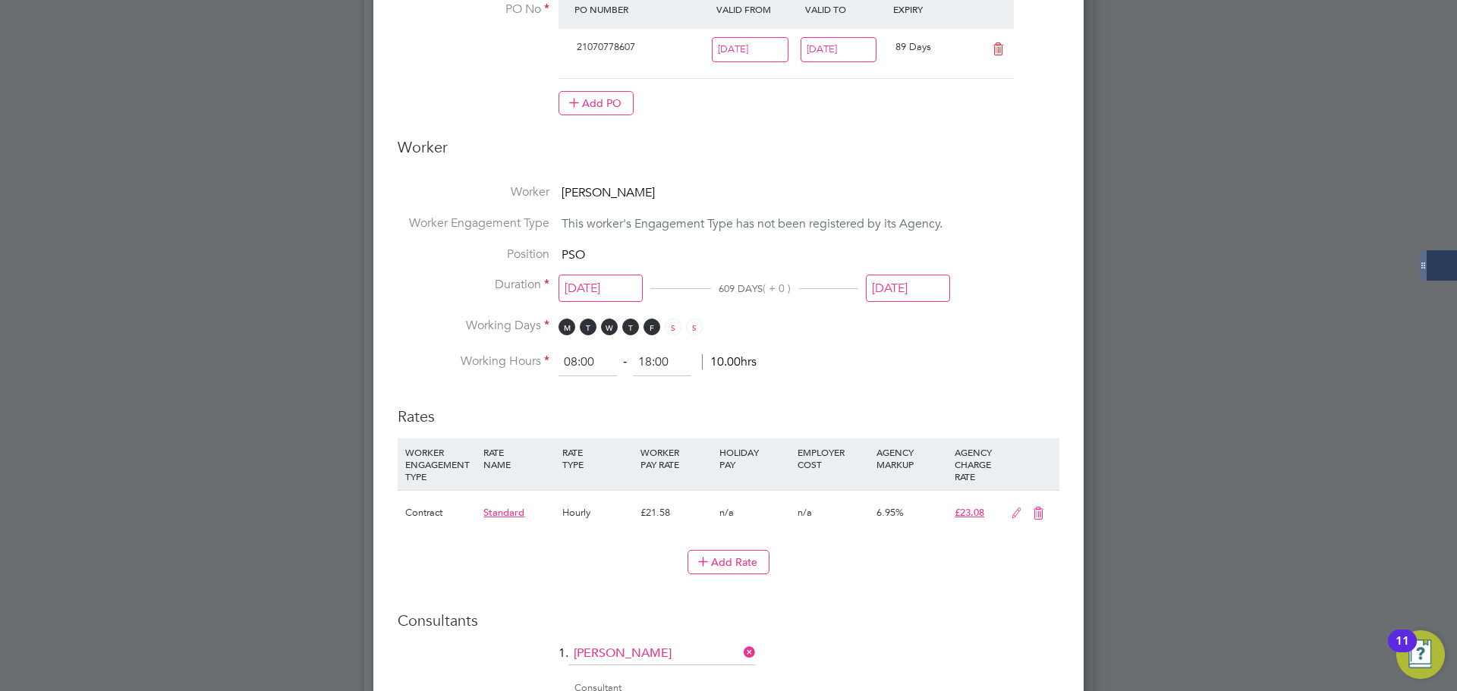
scroll to position [754, 0]
click at [909, 277] on input "[DATE]" at bounding box center [908, 288] width 84 height 28
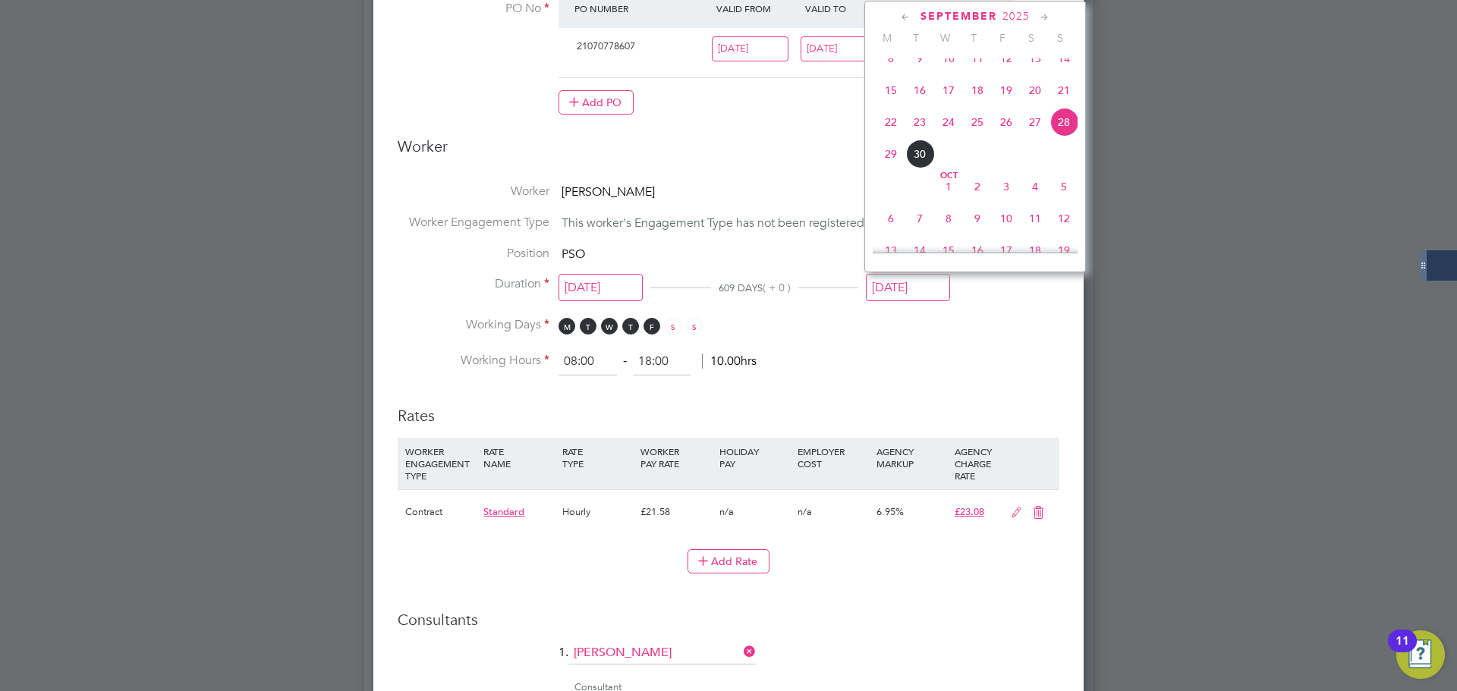
click at [1040, 17] on icon at bounding box center [1045, 17] width 14 height 17
click at [1042, 17] on icon at bounding box center [1045, 17] width 14 height 17
click at [1060, 159] on span "28" at bounding box center [1064, 145] width 29 height 29
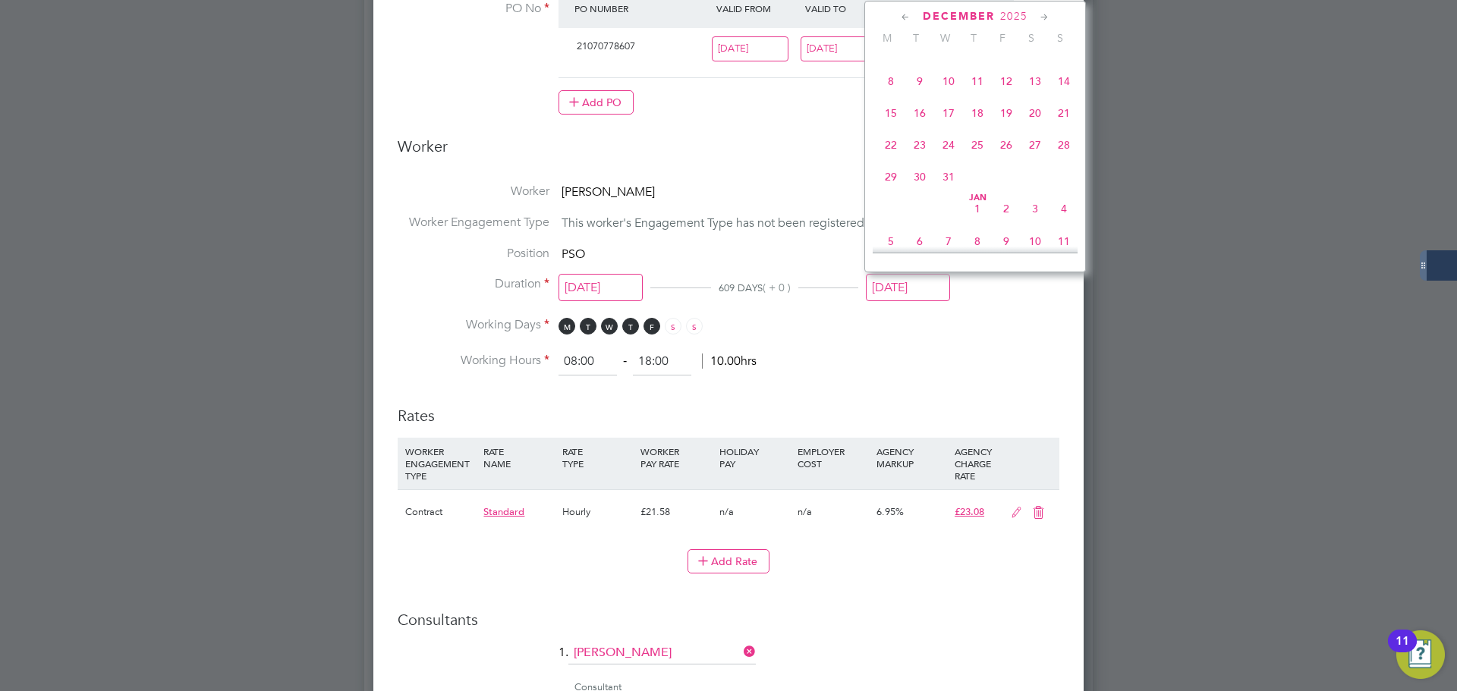
type input "[DATE]"
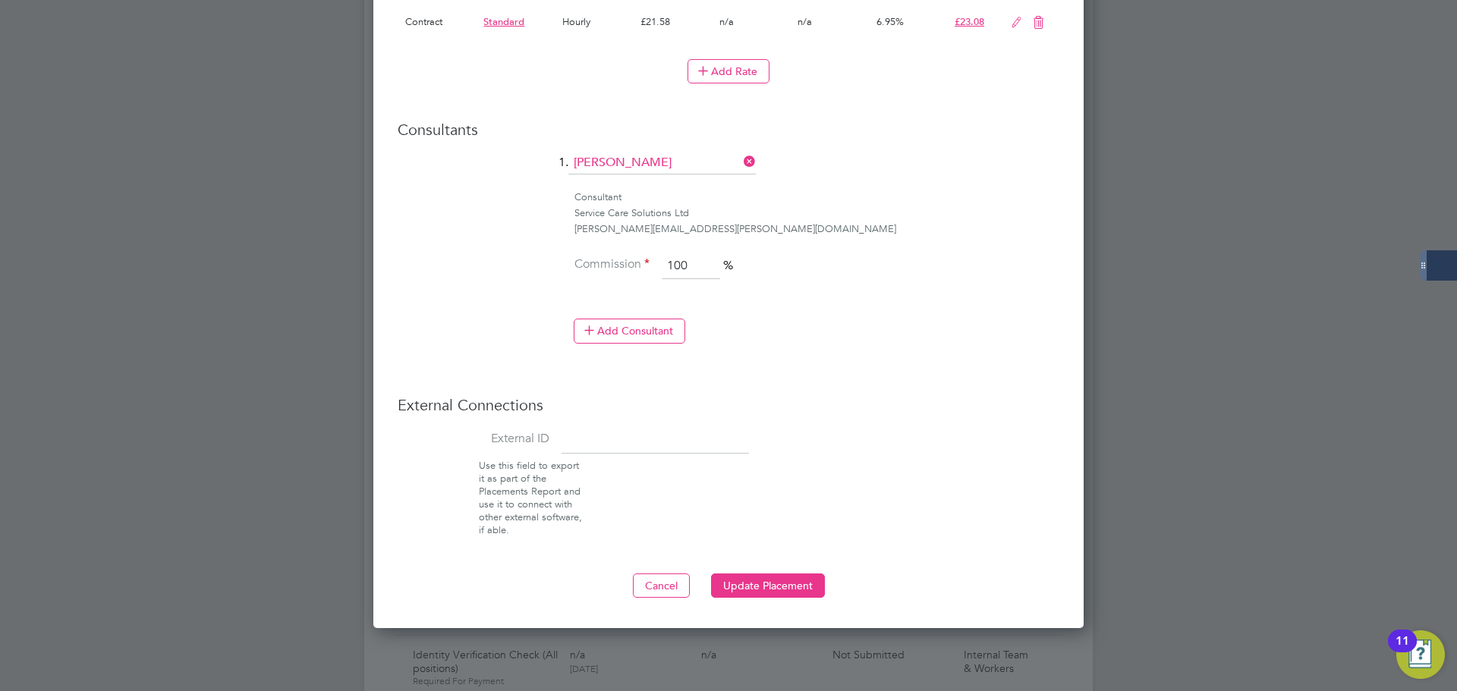
scroll to position [1246, 0]
click at [745, 590] on button "Update Placement" at bounding box center [768, 585] width 114 height 24
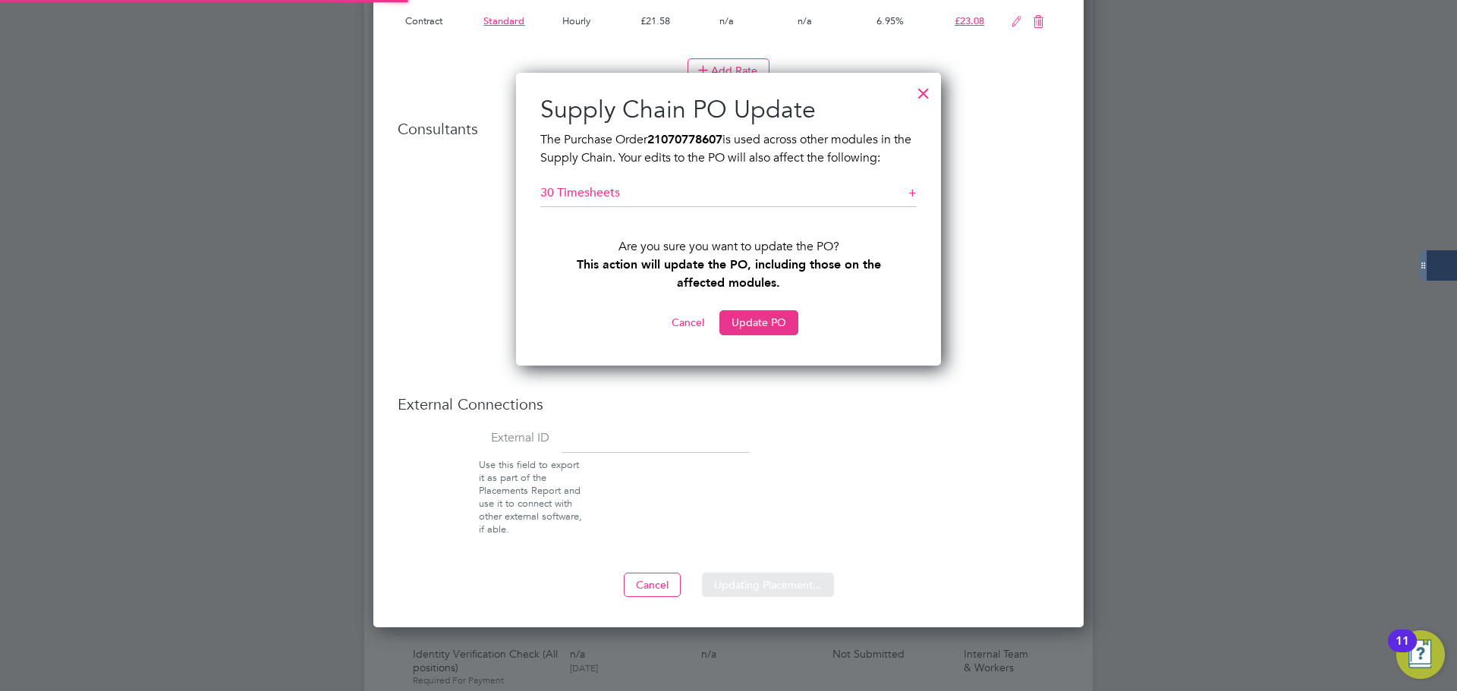
scroll to position [293, 426]
click at [754, 332] on div "Sorry, we are having problems connecting to our services." at bounding box center [728, 670] width 729 height 3806
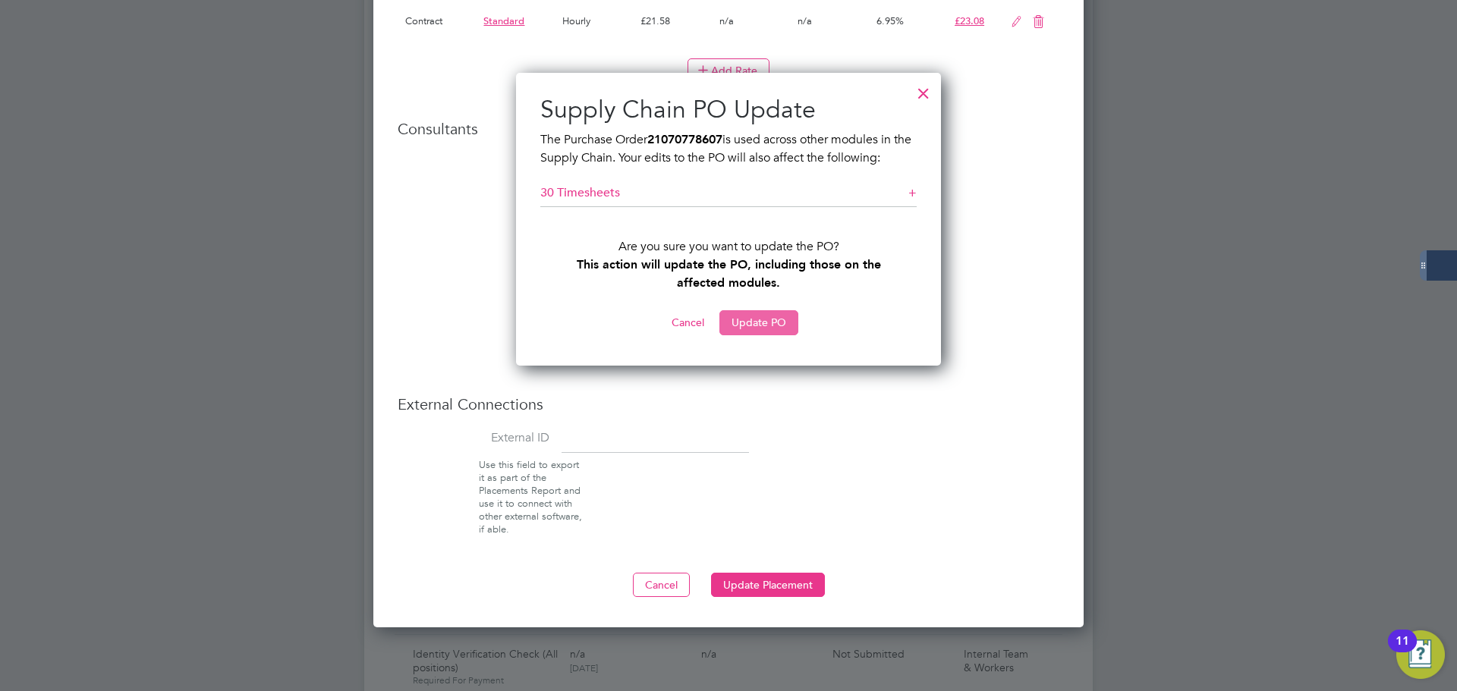
click at [767, 323] on button "Update PO" at bounding box center [759, 322] width 79 height 24
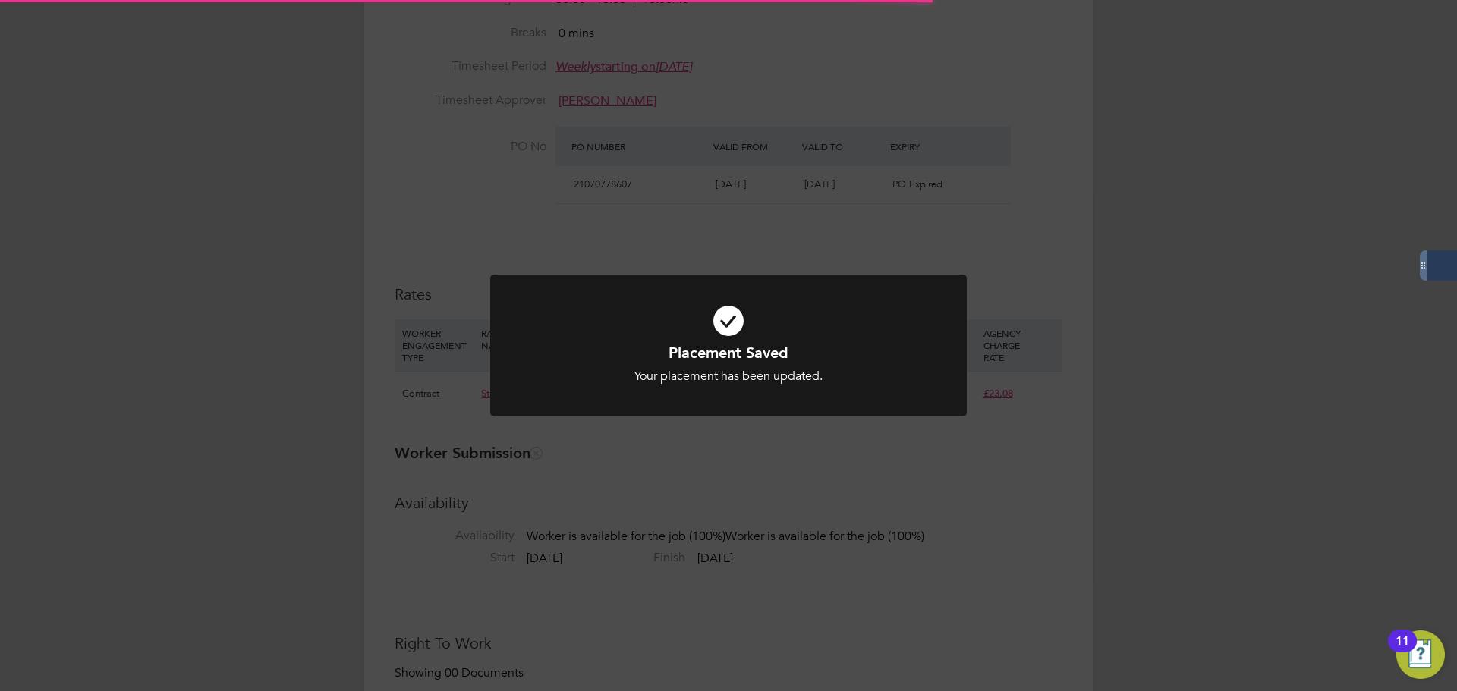
scroll to position [0, 8]
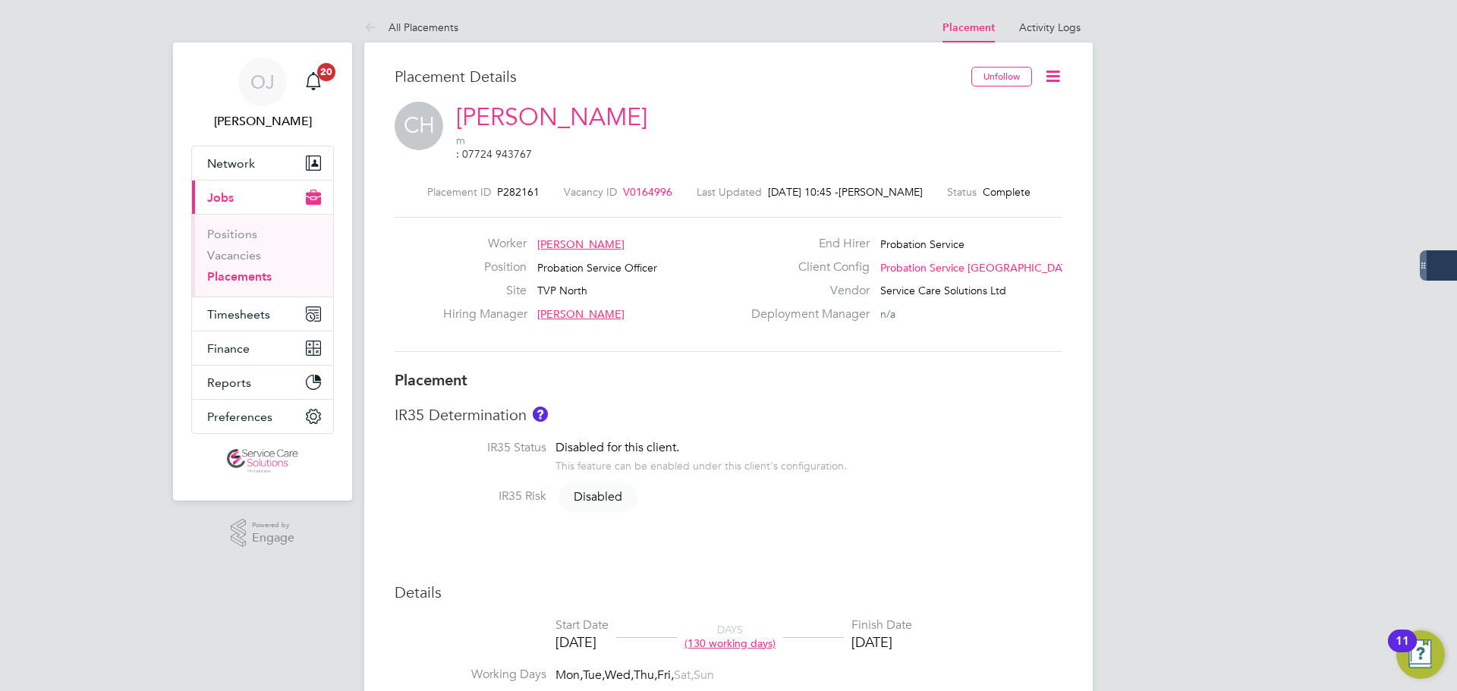
click at [729, 266] on div "Position Probation Service Officer" at bounding box center [592, 272] width 299 height 24
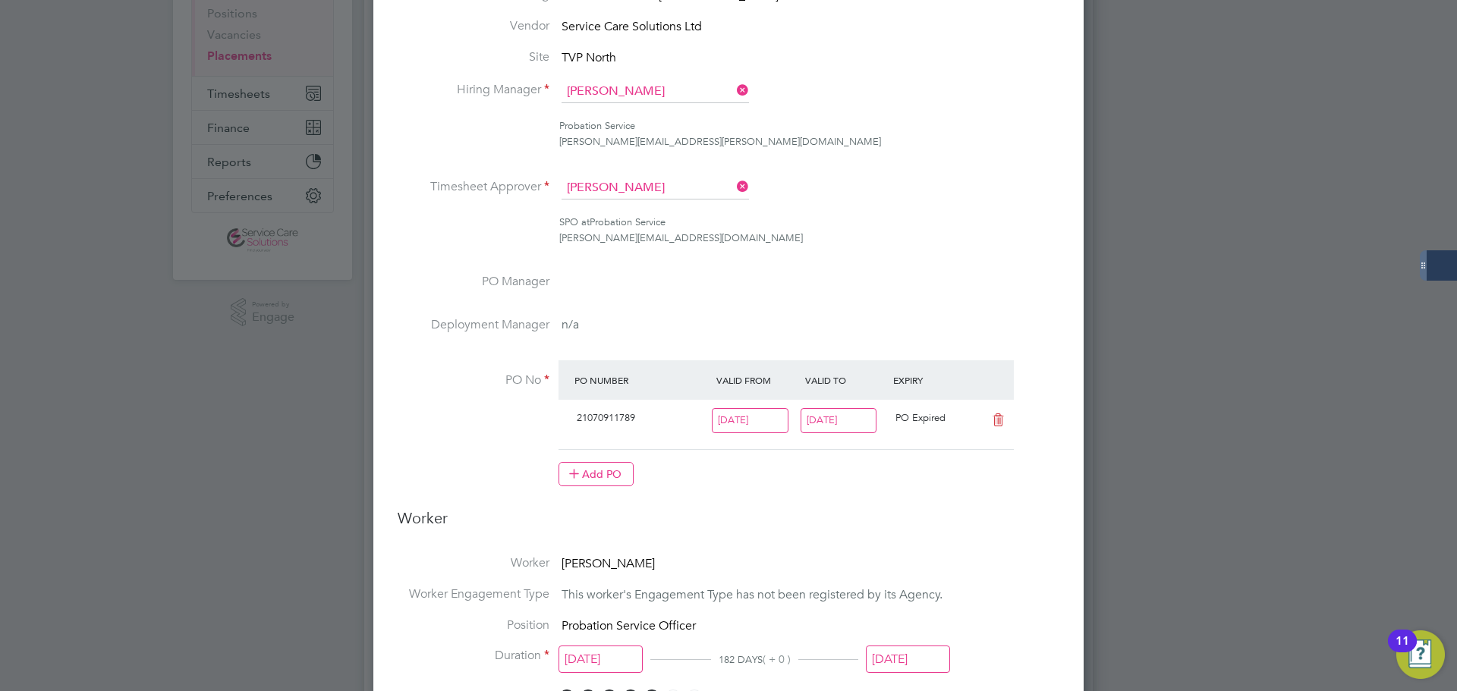
click at [843, 420] on input "[DATE]" at bounding box center [839, 420] width 77 height 25
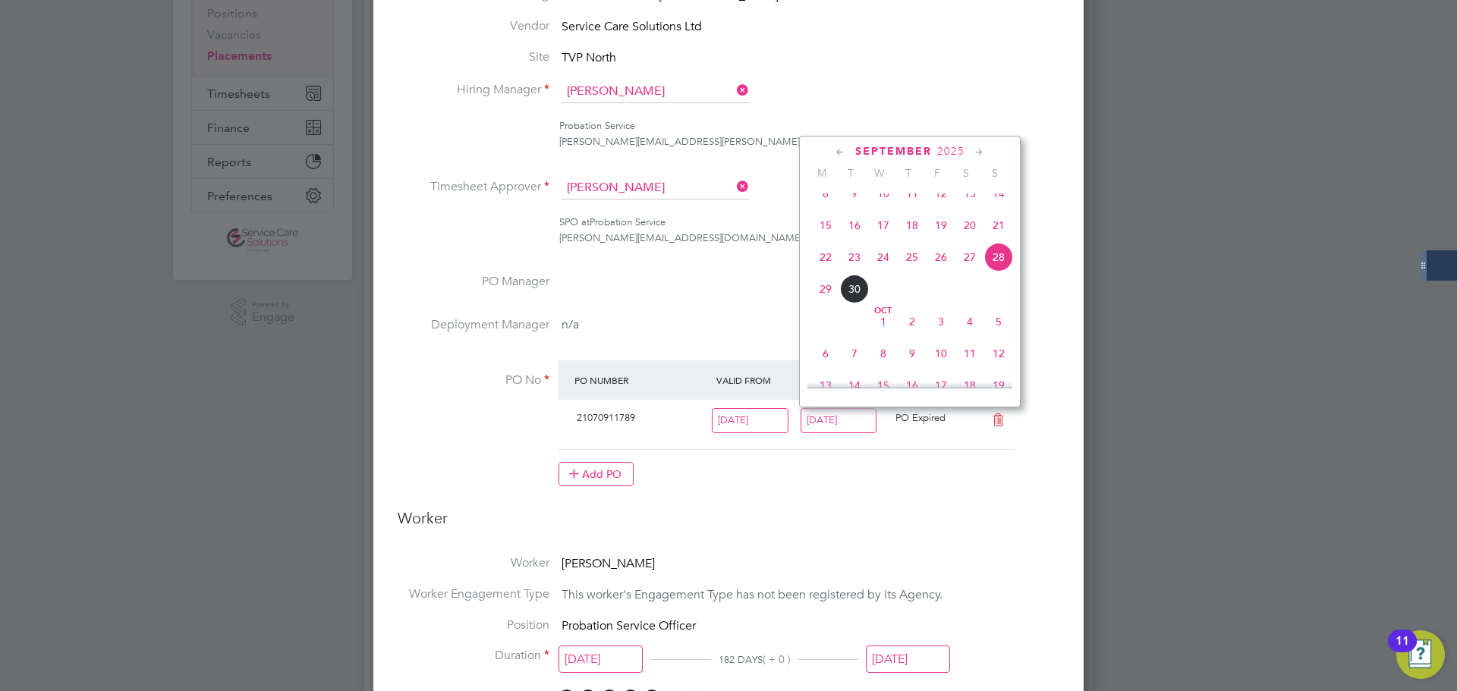
click at [978, 150] on icon at bounding box center [979, 152] width 14 height 17
click at [1000, 295] on span "28" at bounding box center [998, 280] width 29 height 29
type input "[DATE]"
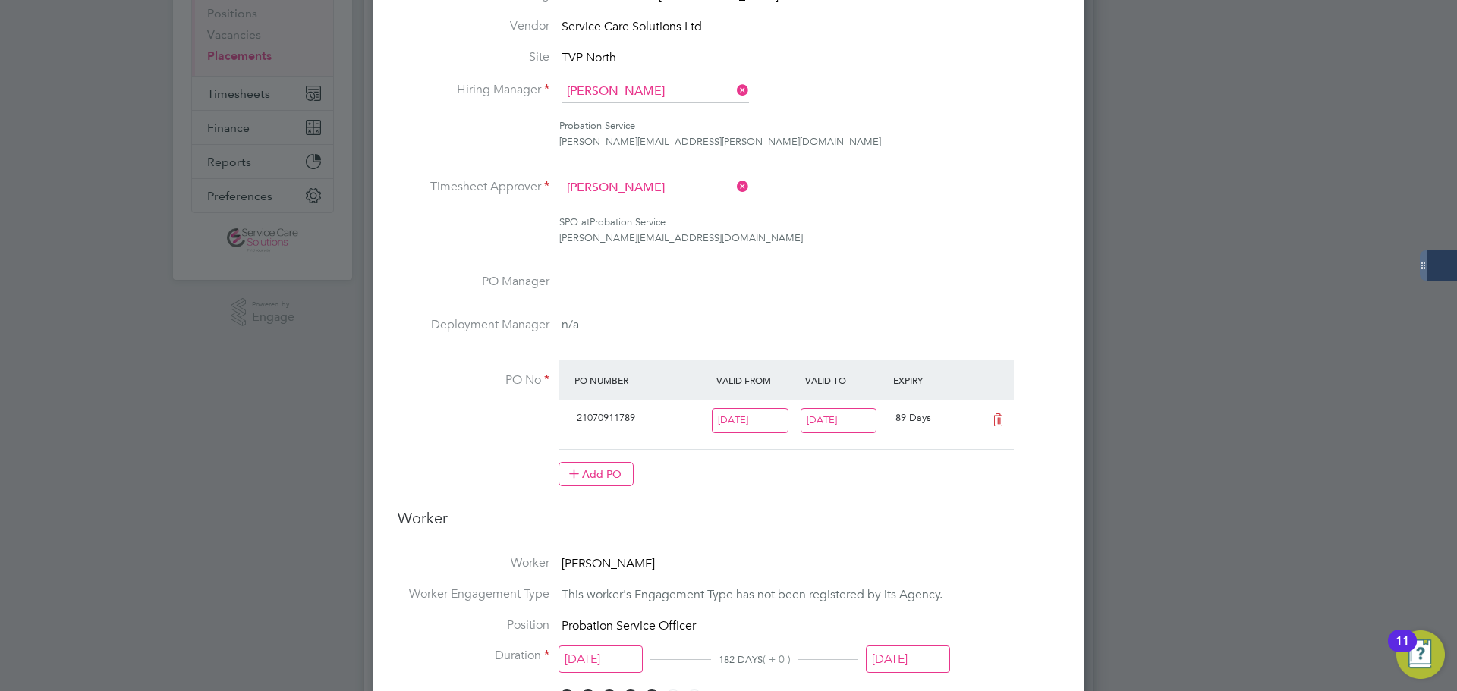
click at [911, 660] on input "[DATE]" at bounding box center [908, 660] width 84 height 28
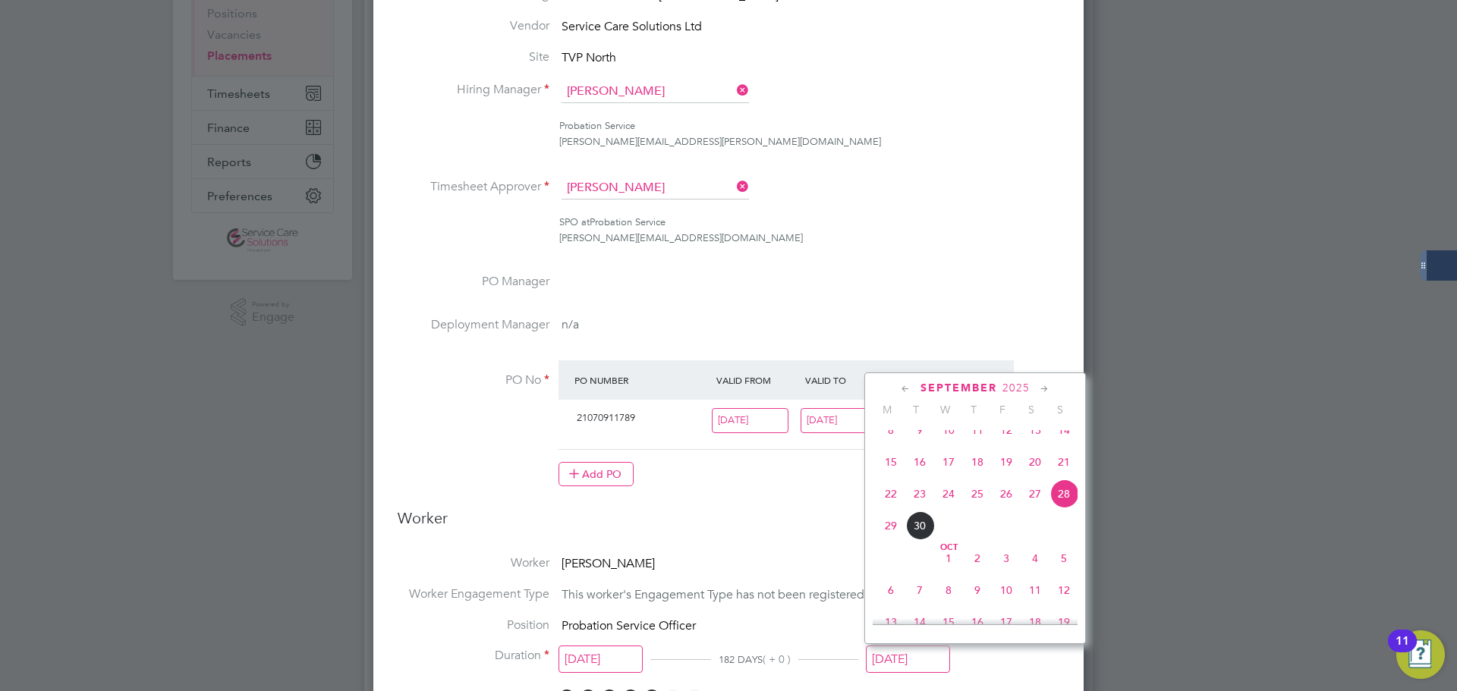
click at [1044, 389] on icon at bounding box center [1045, 389] width 14 height 17
click at [1044, 393] on icon at bounding box center [1045, 389] width 14 height 17
click at [1060, 531] on span "28" at bounding box center [1064, 516] width 29 height 29
type input "[DATE]"
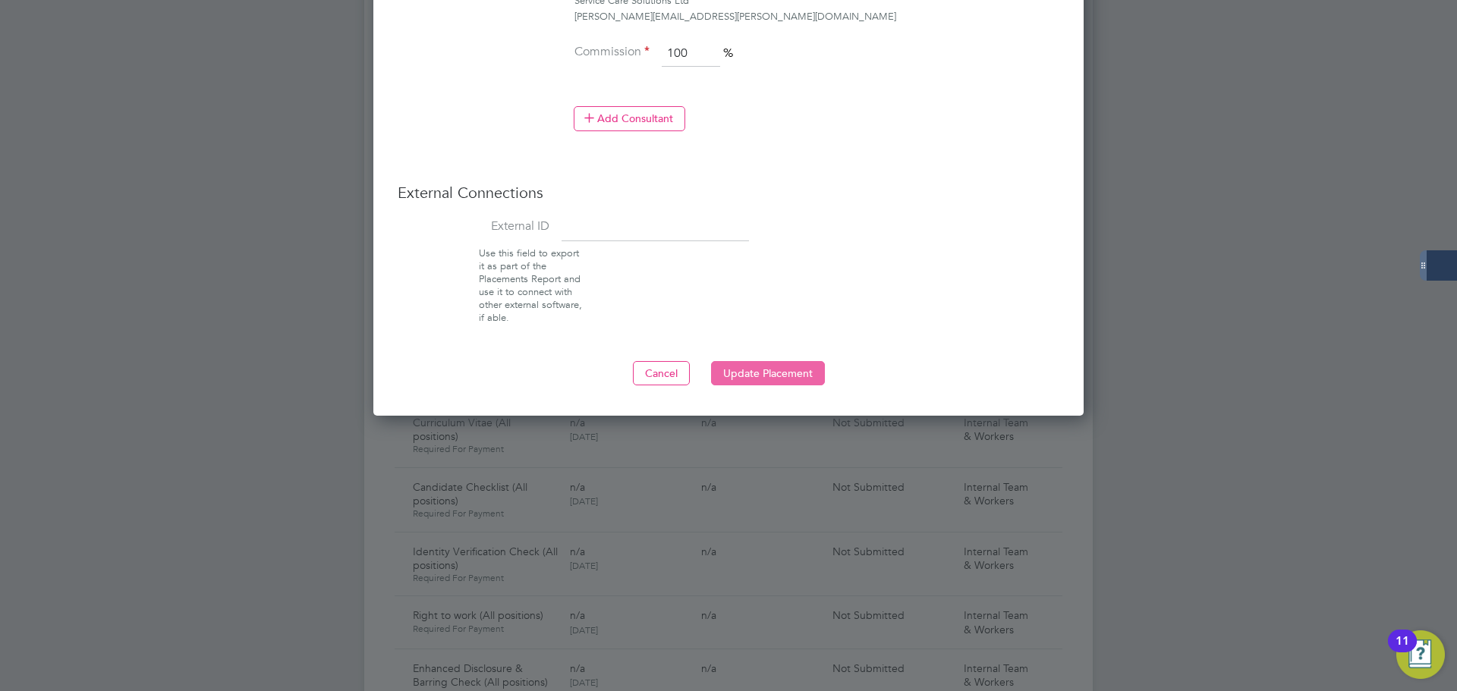
click at [776, 371] on button "Update Placement" at bounding box center [768, 373] width 114 height 24
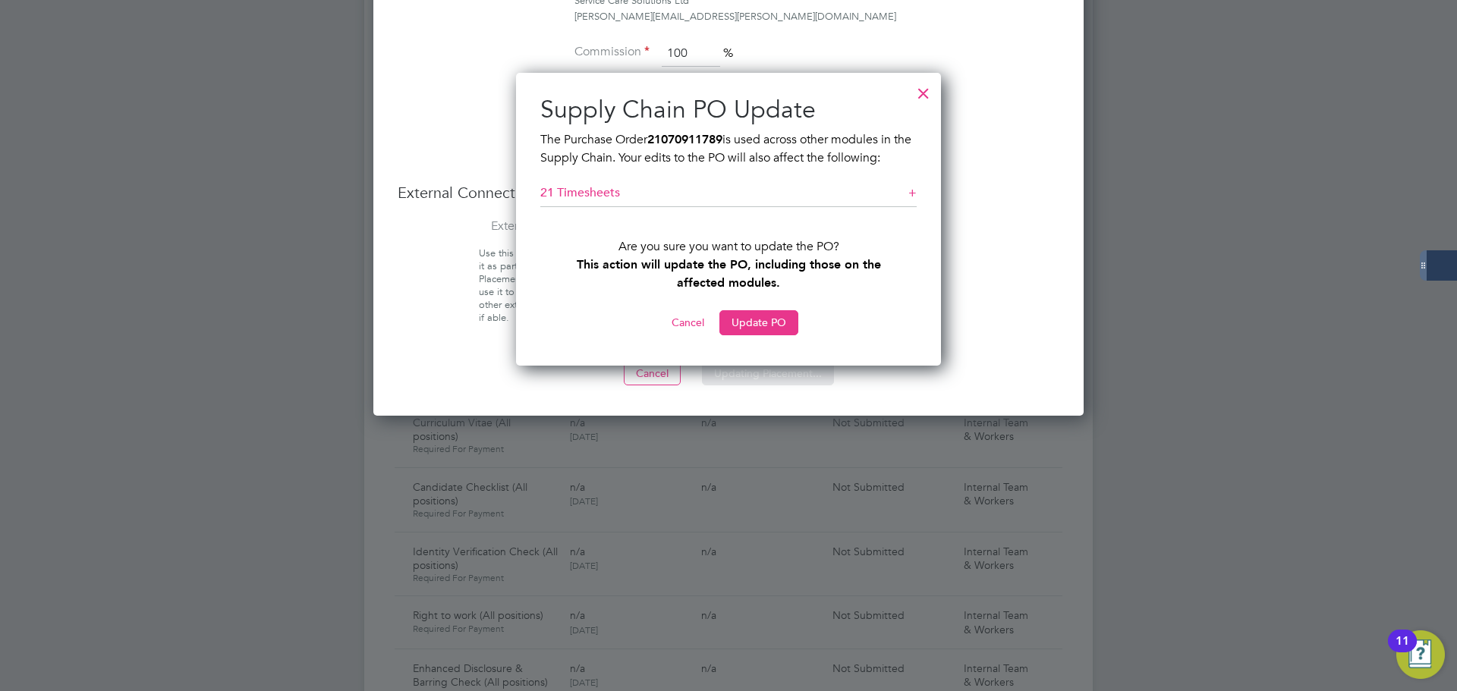
click at [763, 323] on div "Sorry, we are having problems connecting to our services." at bounding box center [728, 548] width 729 height 3664
click at [765, 315] on button "Update PO" at bounding box center [759, 322] width 79 height 24
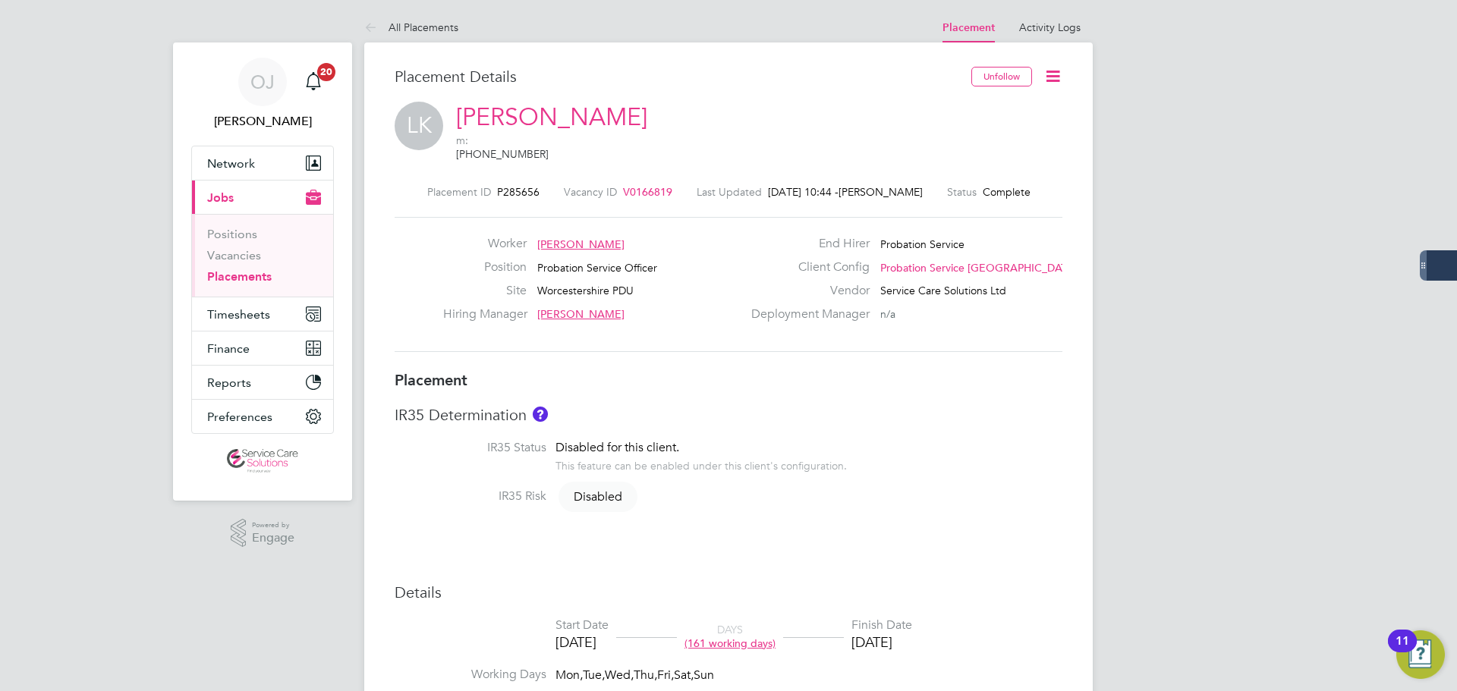
click at [754, 307] on label "Deployment Manager" at bounding box center [806, 315] width 128 height 16
type input "[PERSON_NAME]"
type input "[DATE]"
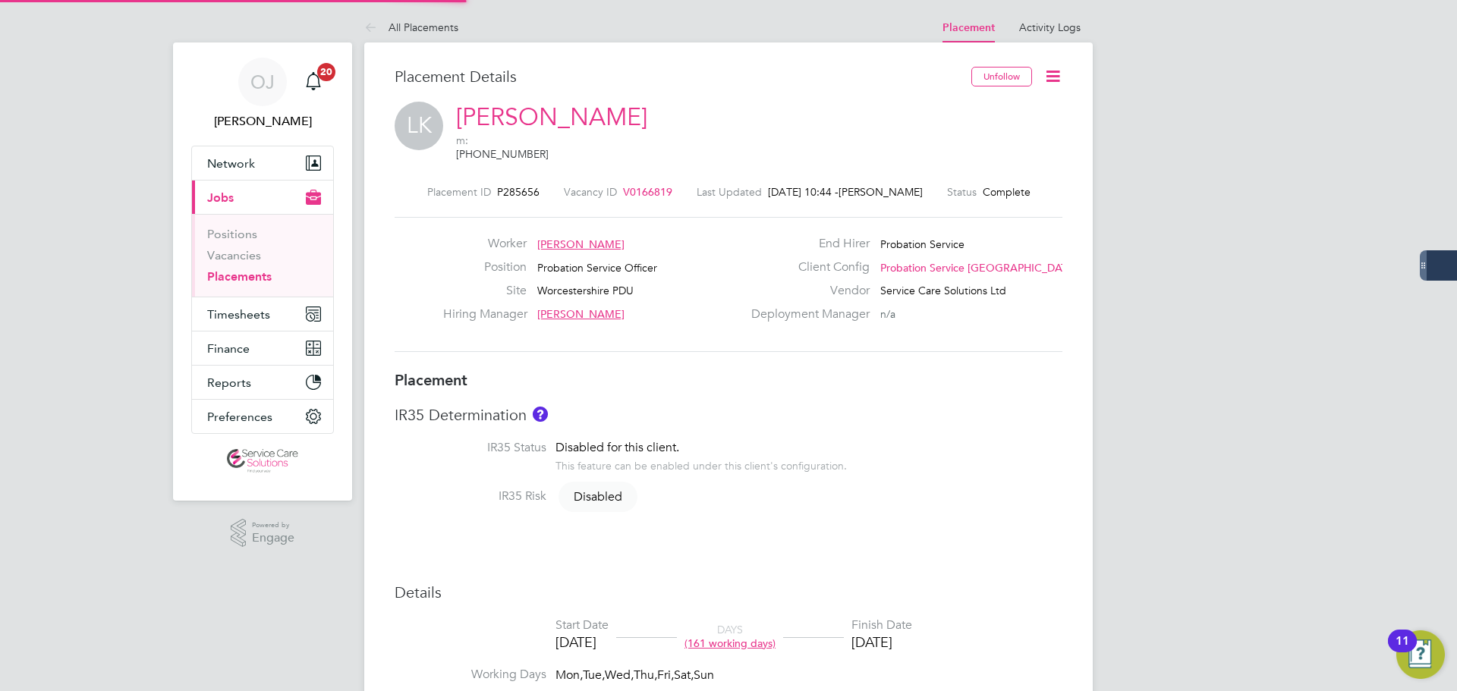
type input "07:00"
type input "18:00"
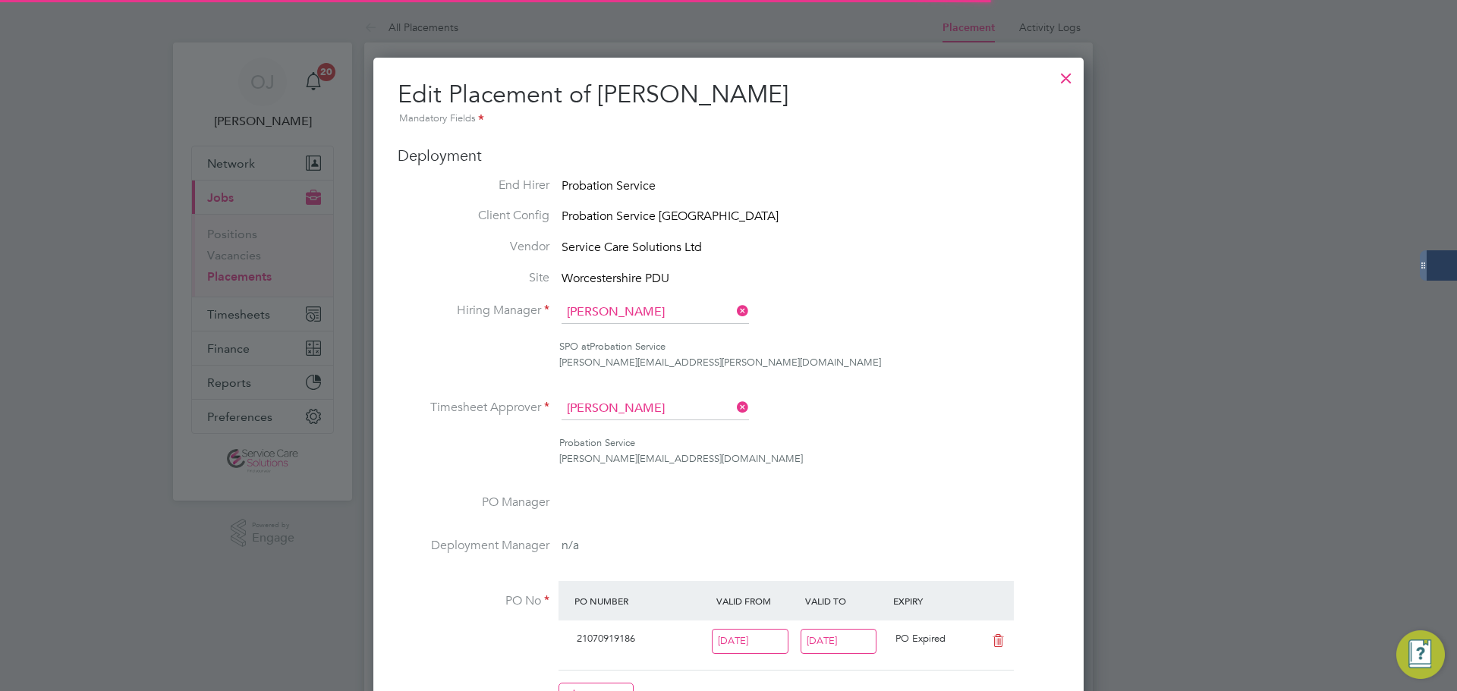
scroll to position [8, 8]
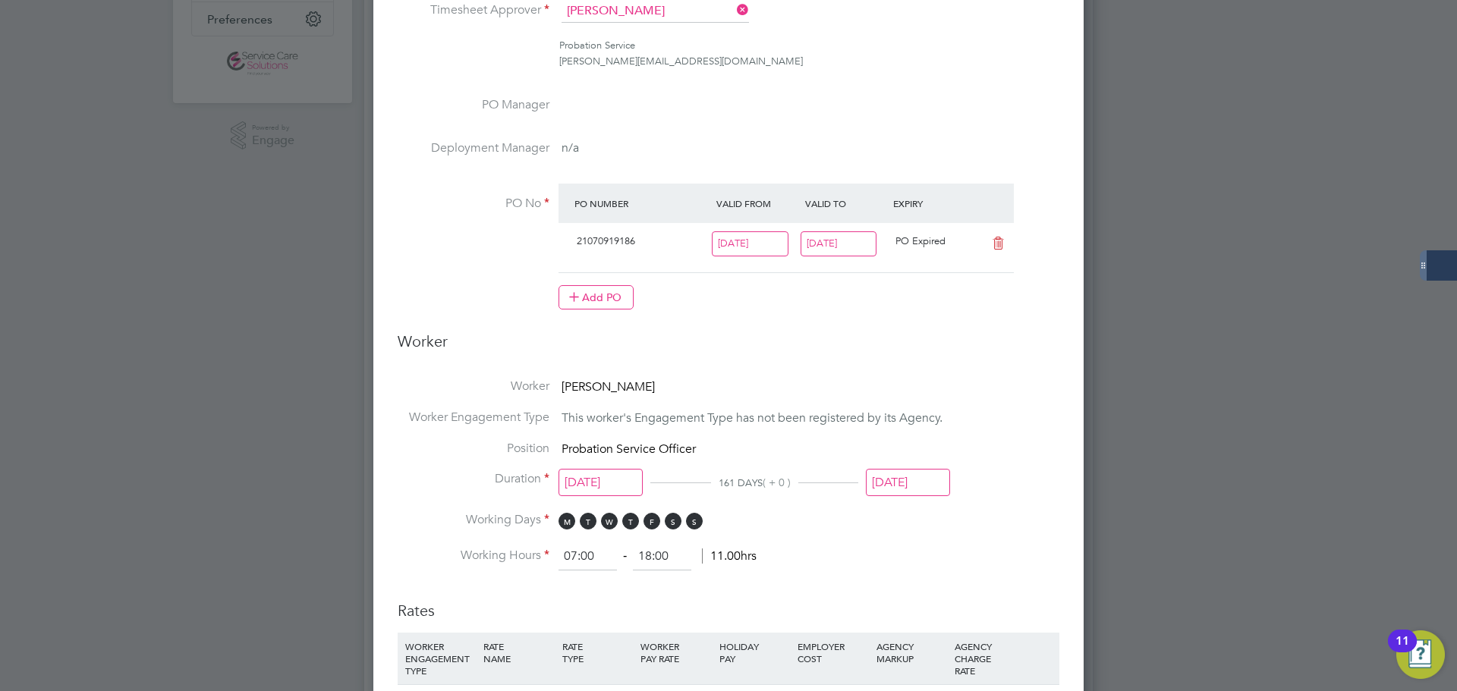
click at [838, 242] on input "[DATE]" at bounding box center [839, 244] width 77 height 25
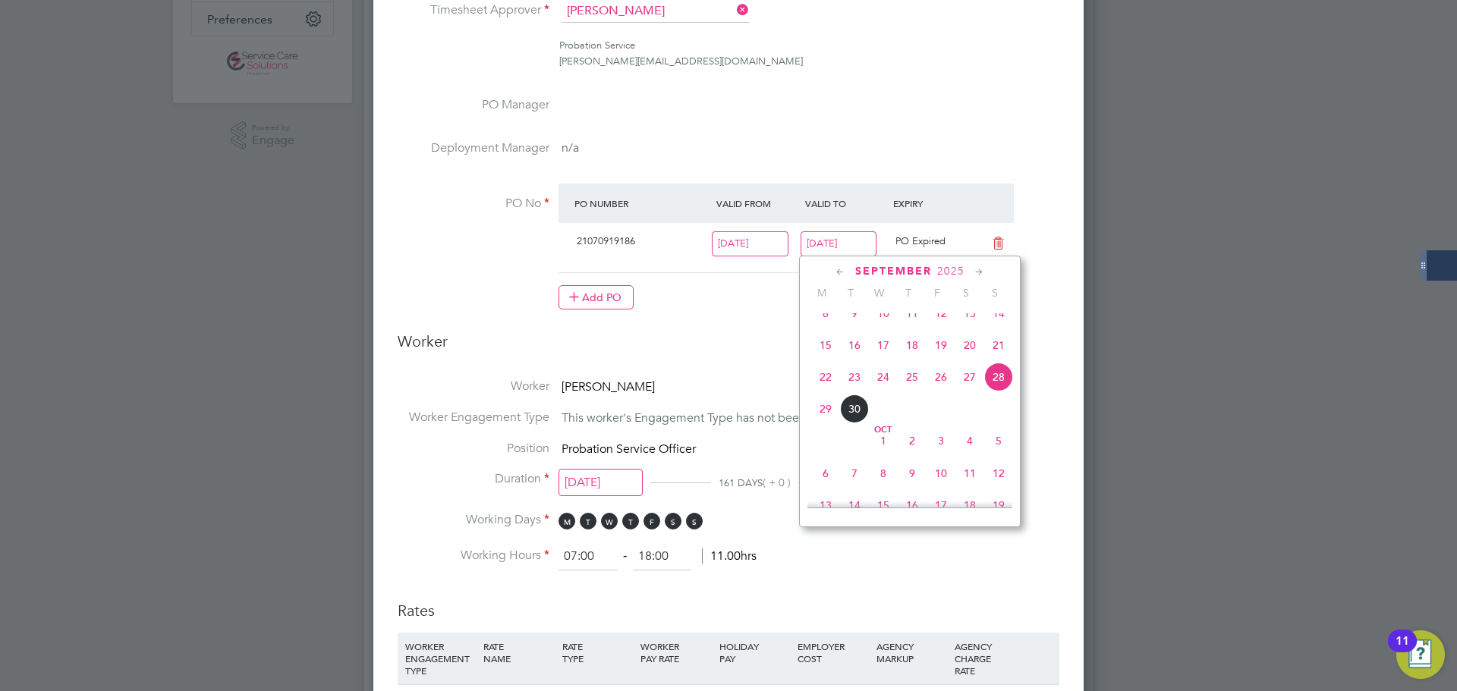
click at [979, 270] on icon at bounding box center [979, 272] width 14 height 17
click at [983, 269] on icon at bounding box center [979, 272] width 14 height 17
click at [1000, 414] on span "28" at bounding box center [998, 400] width 29 height 29
type input "[DATE]"
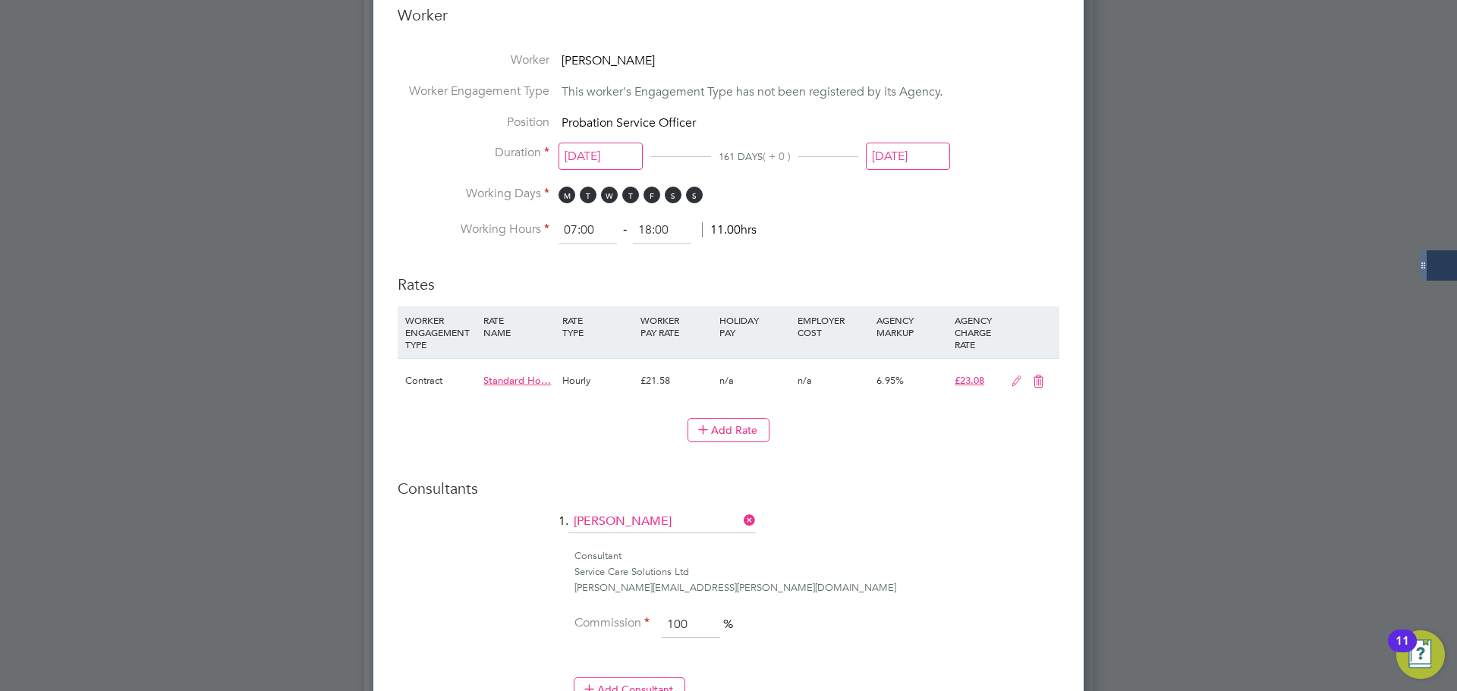
click at [912, 161] on input "[DATE]" at bounding box center [908, 157] width 84 height 28
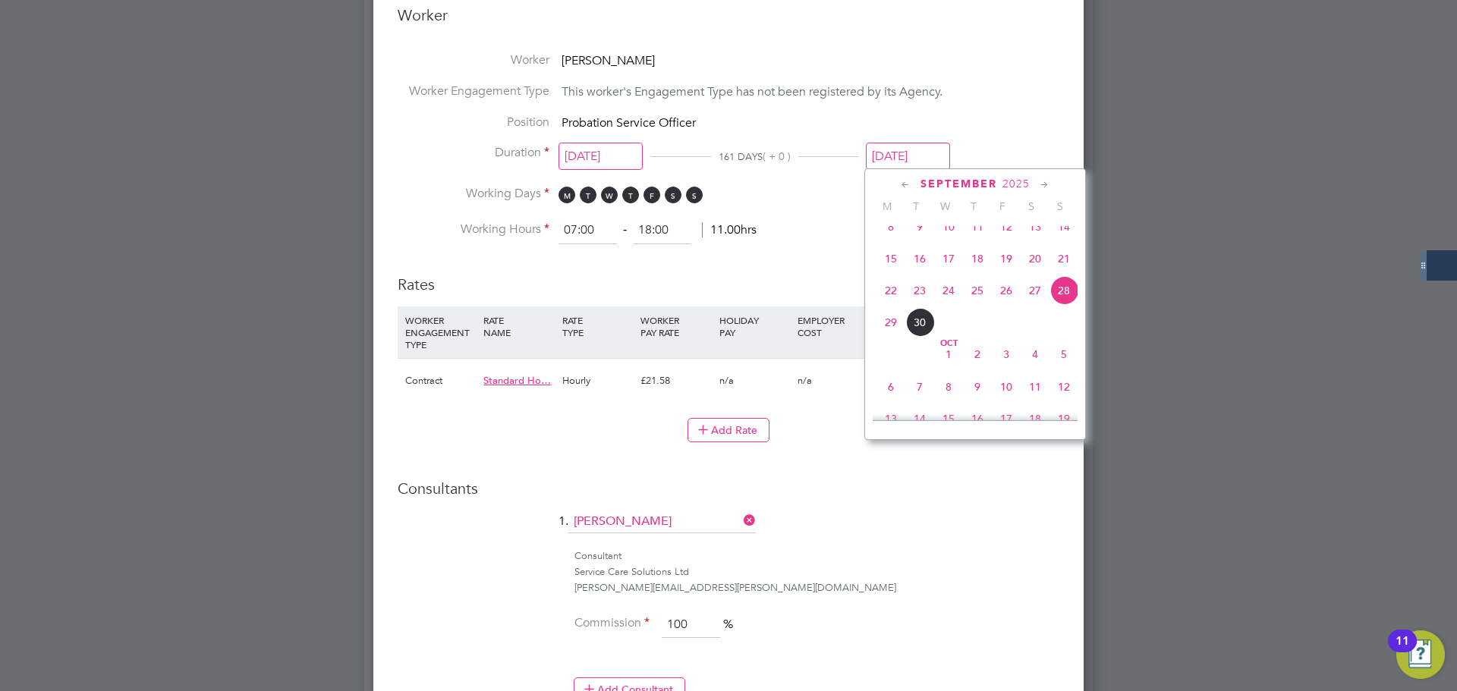
click at [1046, 186] on icon at bounding box center [1045, 185] width 14 height 17
click at [1063, 328] on span "28" at bounding box center [1064, 313] width 29 height 29
type input "[DATE]"
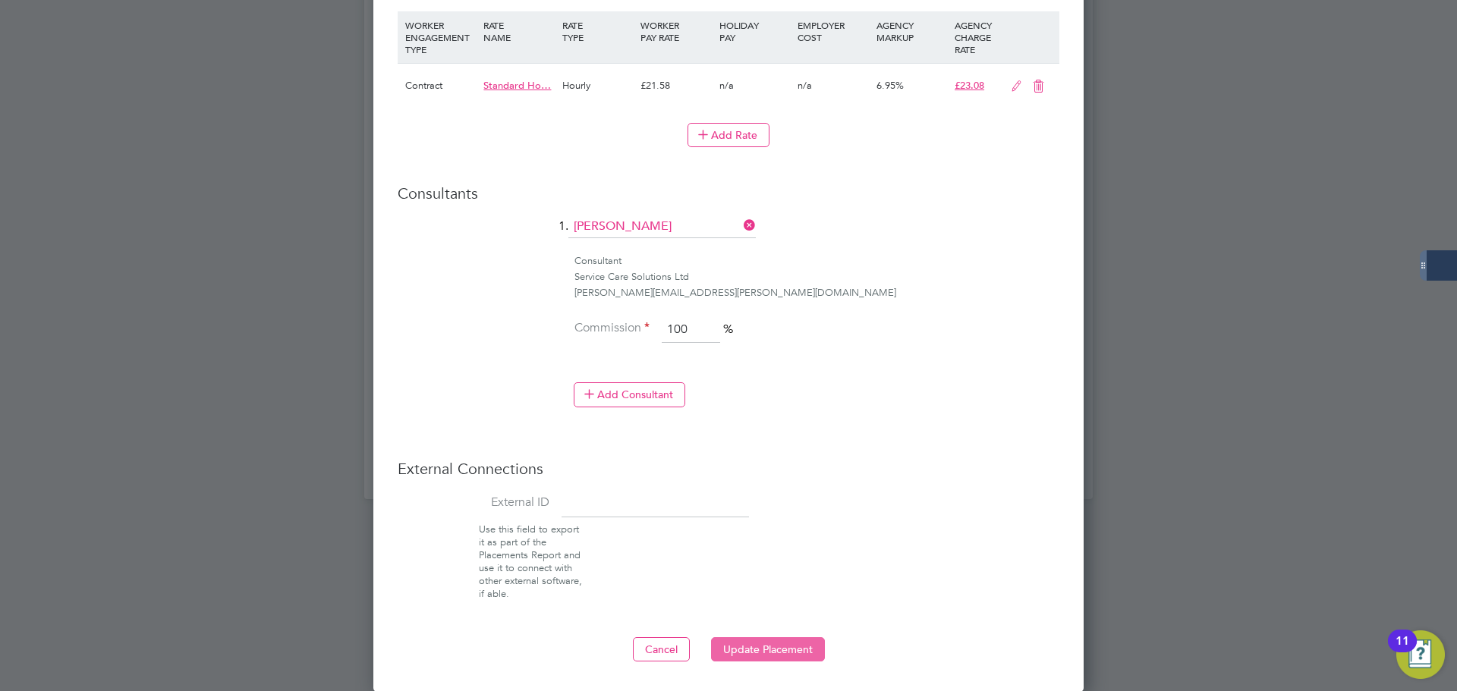
click at [759, 638] on button "Update Placement" at bounding box center [768, 650] width 114 height 24
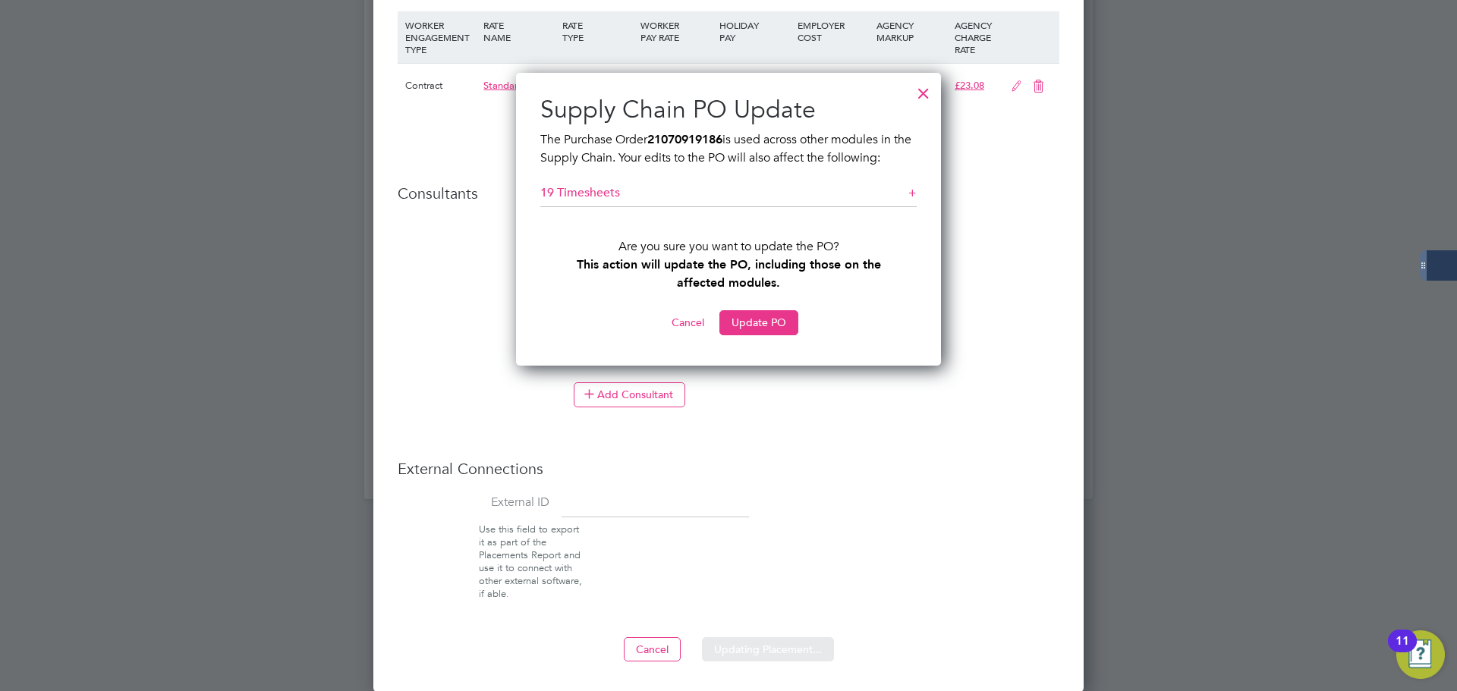
click at [760, 324] on button "Update PO" at bounding box center [759, 322] width 79 height 24
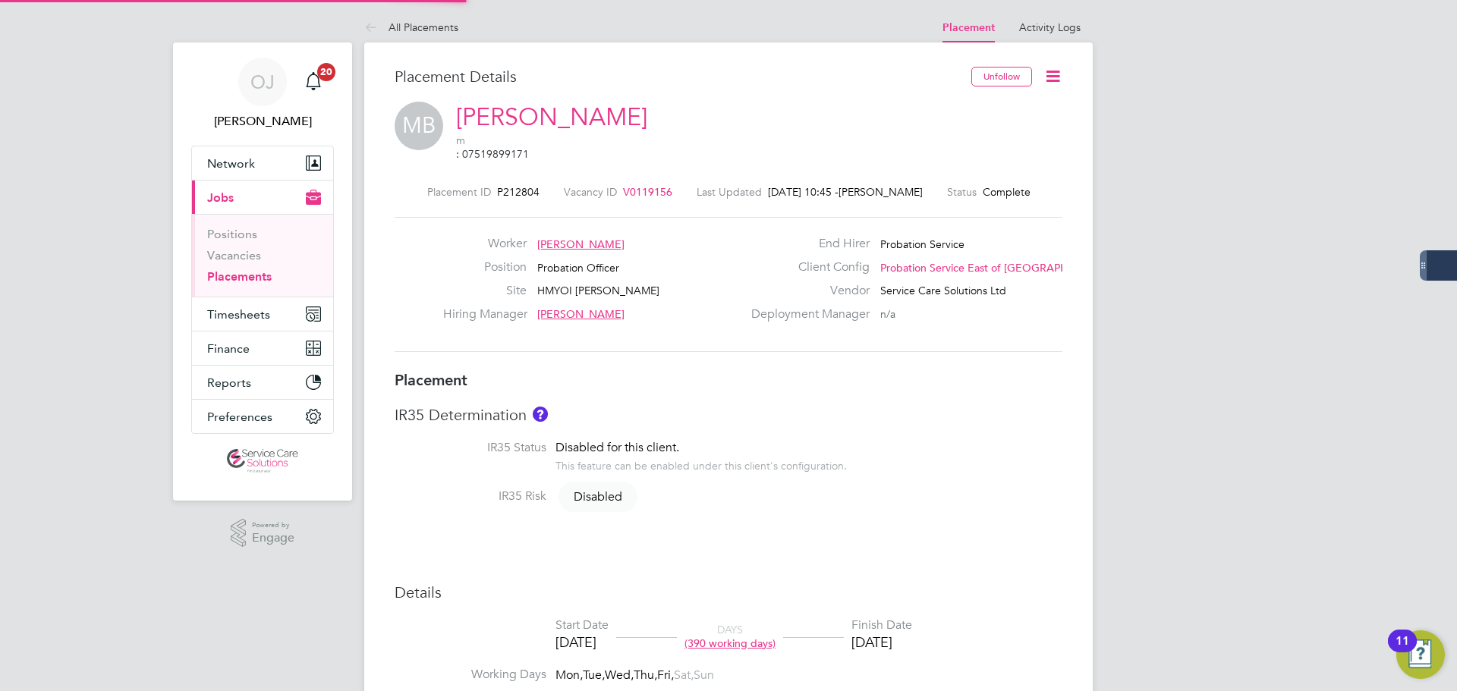
type input "Georgina Brittain"
type input "Kerry Smith"
type input "01 Apr 2024"
type input "[DATE]"
type input "08:00"
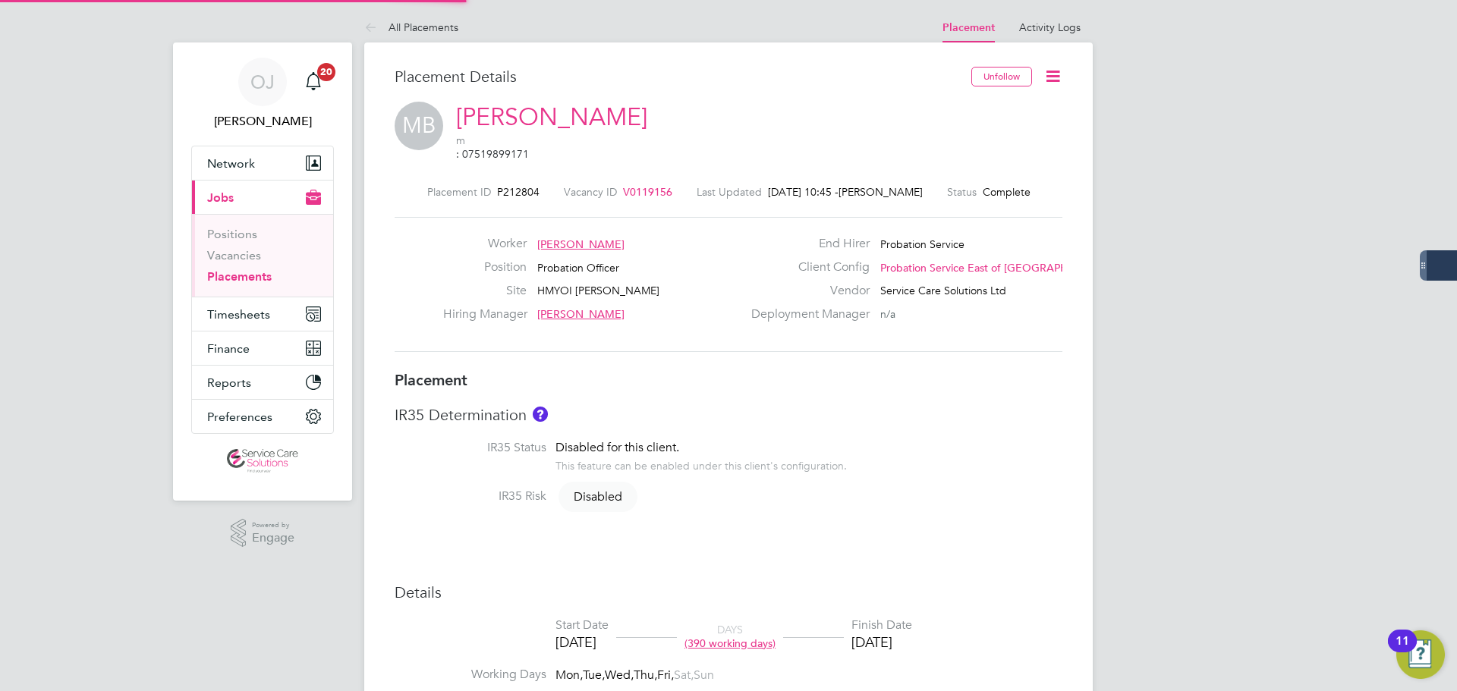
type input "18:00"
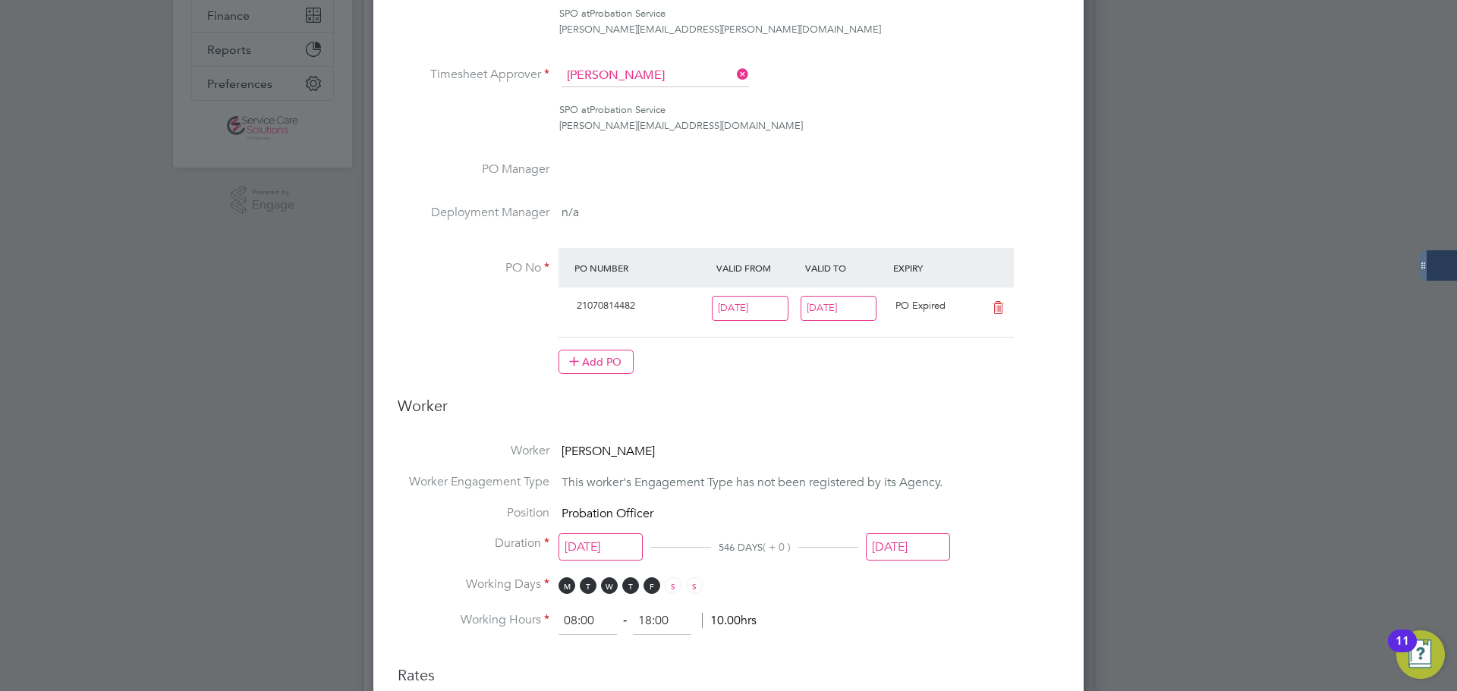
scroll to position [333, 0]
click at [841, 313] on input "[DATE]" at bounding box center [839, 308] width 77 height 25
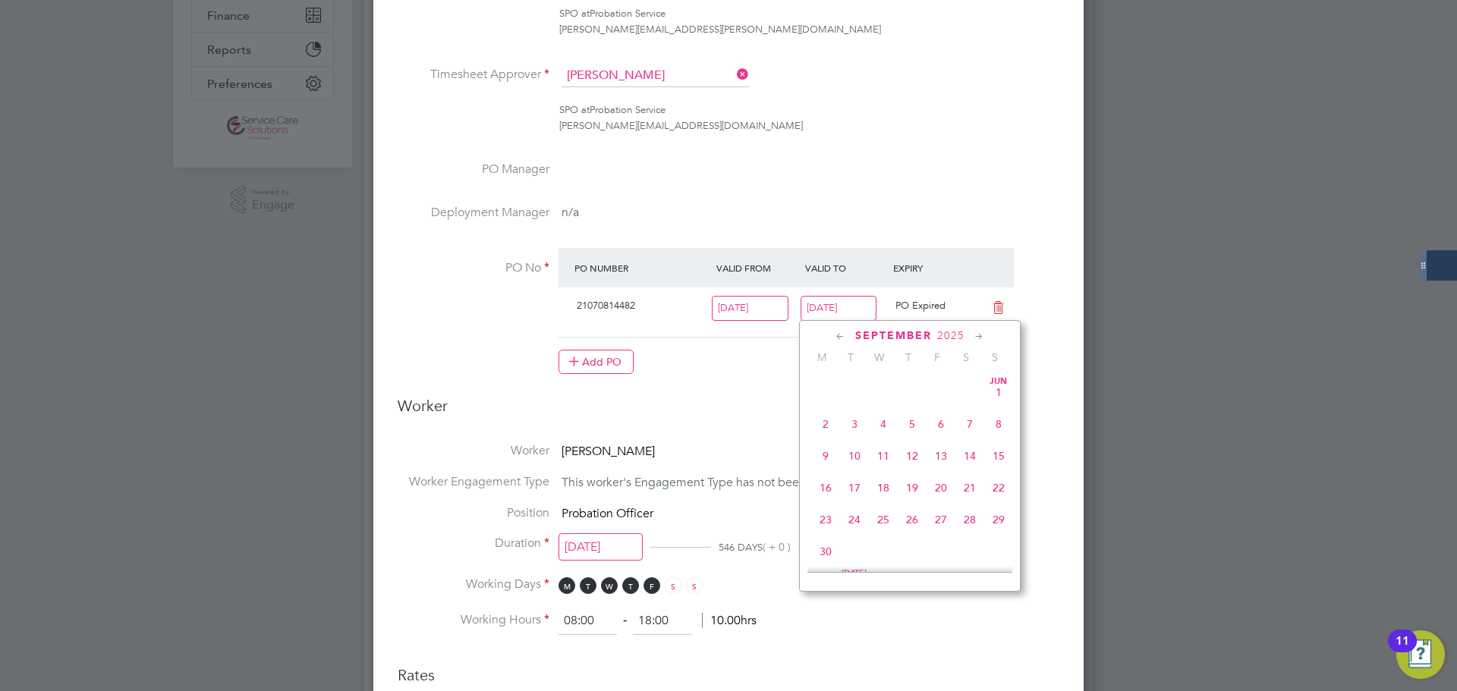
scroll to position [559, 0]
click at [974, 337] on icon at bounding box center [979, 337] width 14 height 17
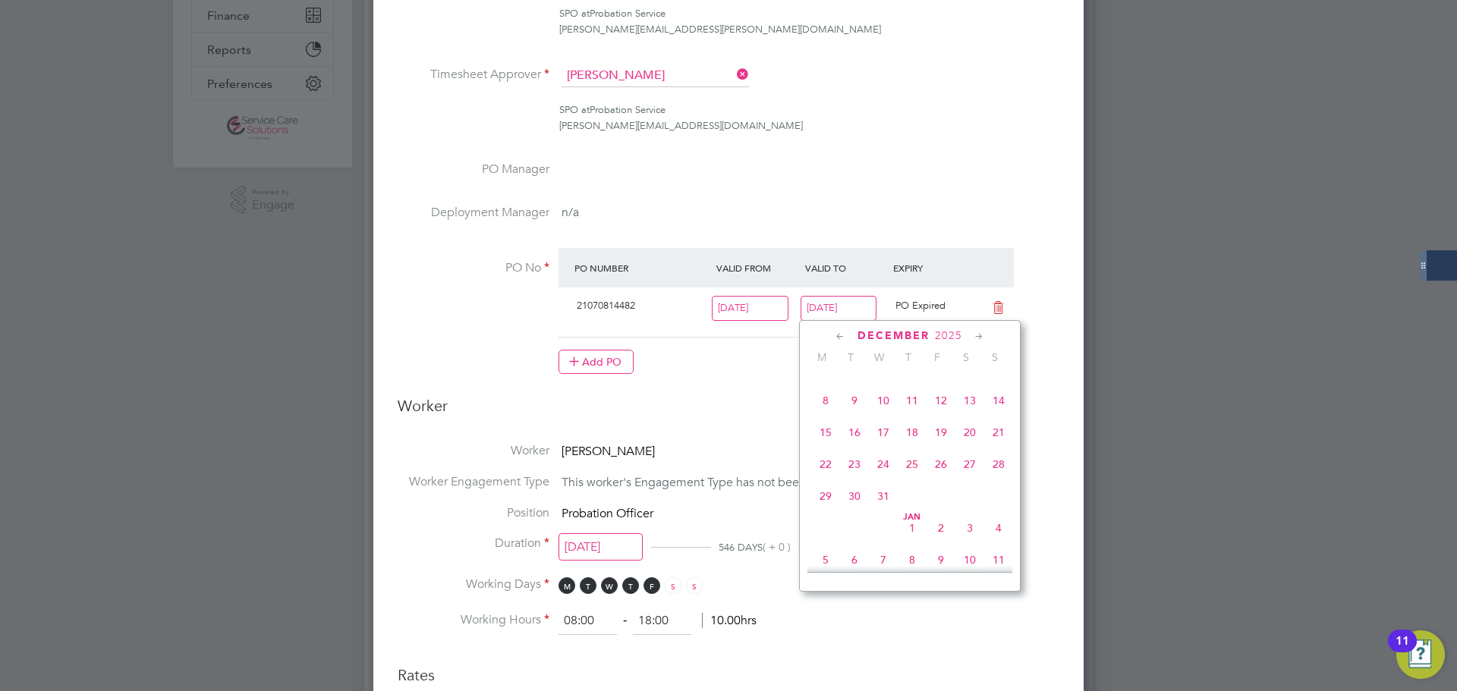
click at [993, 479] on span "28" at bounding box center [998, 464] width 29 height 29
type input "[DATE]"
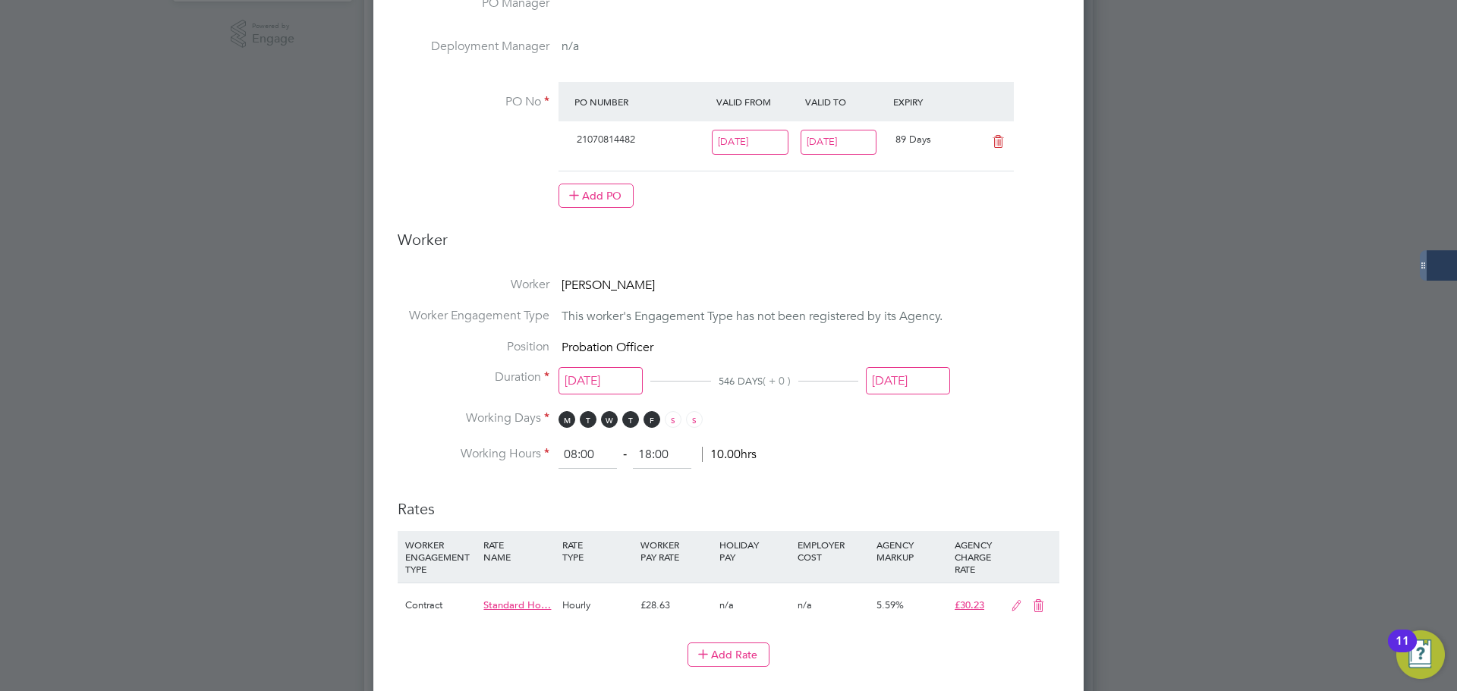
scroll to position [500, 0]
click at [895, 375] on input "[DATE]" at bounding box center [908, 381] width 84 height 28
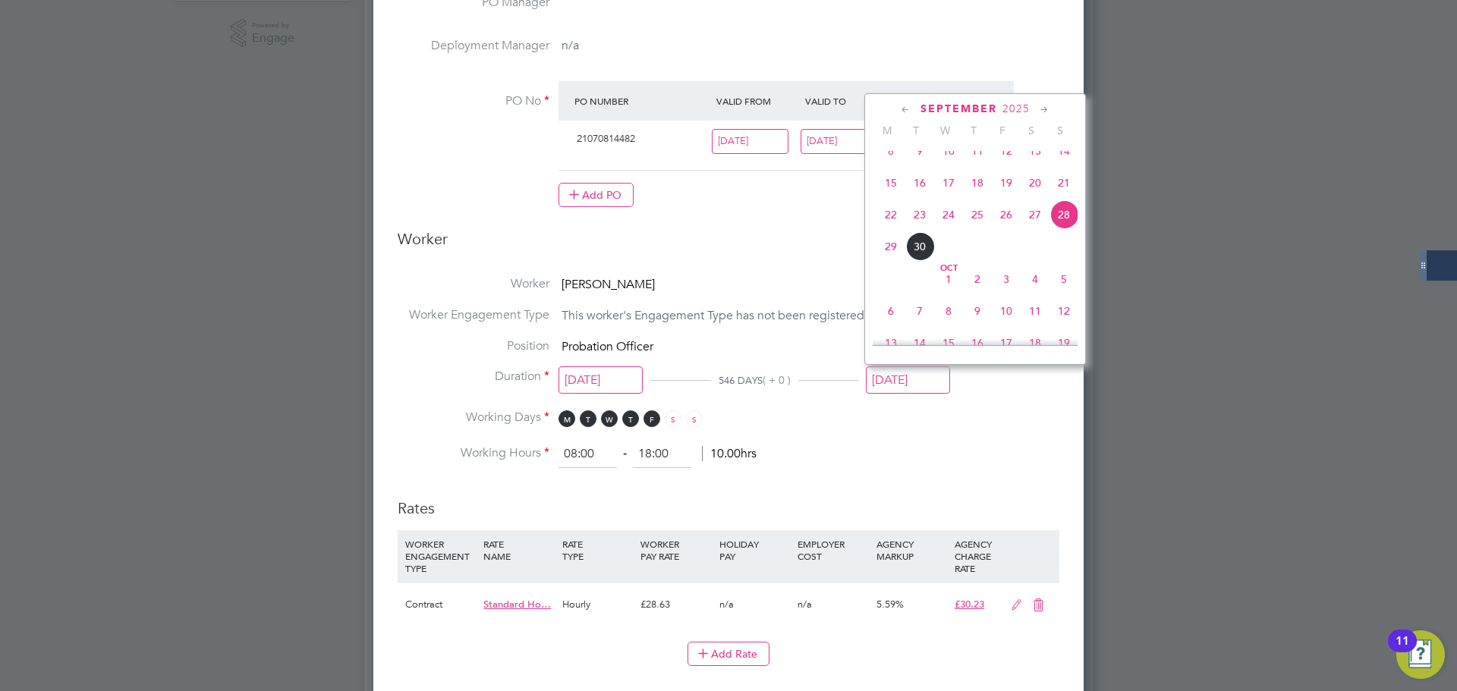
click at [1048, 112] on icon at bounding box center [1045, 110] width 14 height 17
click at [1066, 252] on span "28" at bounding box center [1064, 237] width 29 height 29
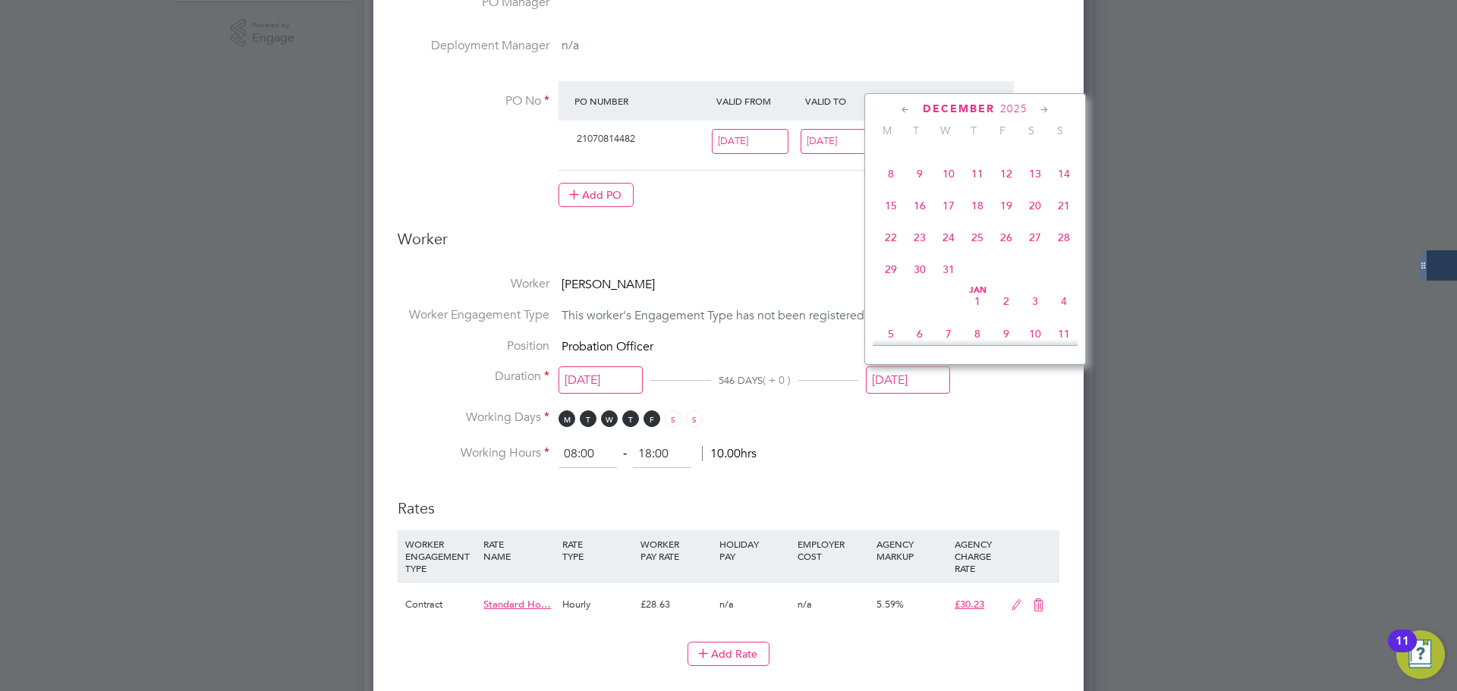
type input "[DATE]"
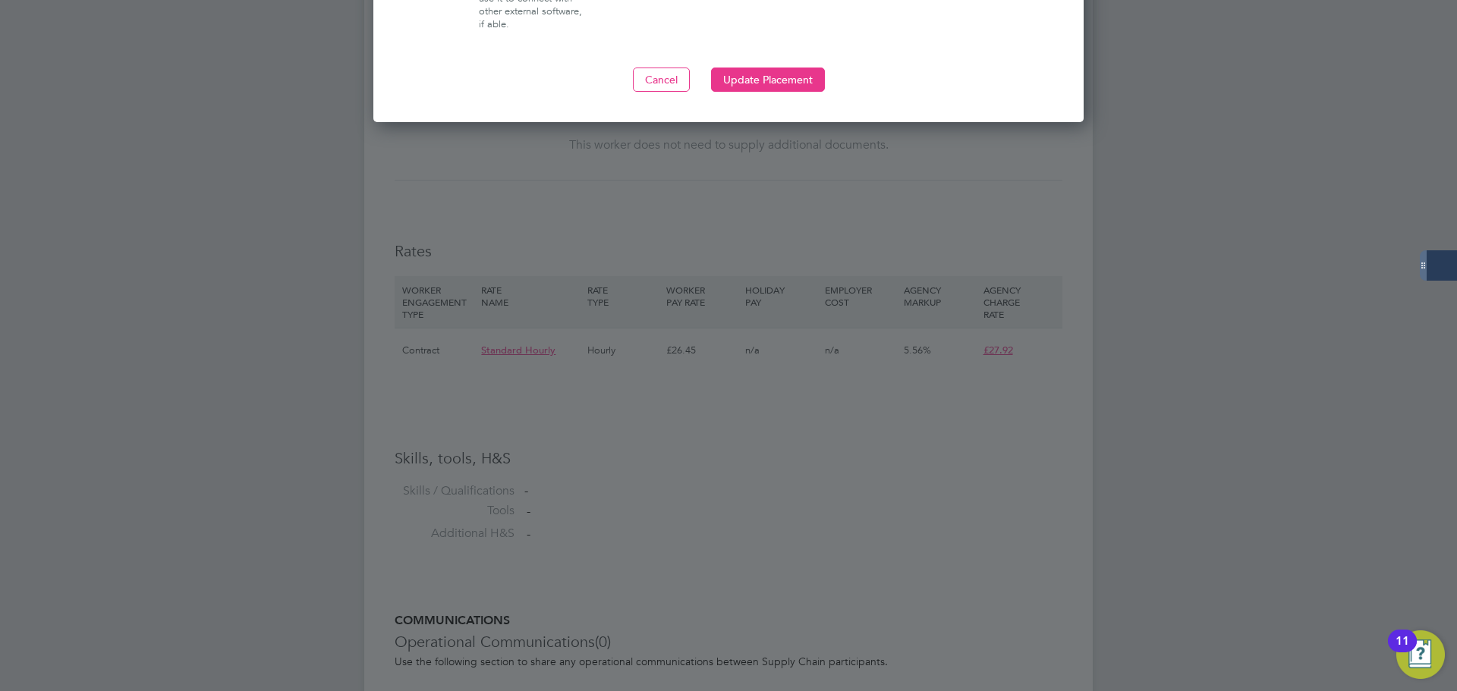
scroll to position [1590, 0]
click at [763, 77] on button "Update Placement" at bounding box center [768, 79] width 114 height 24
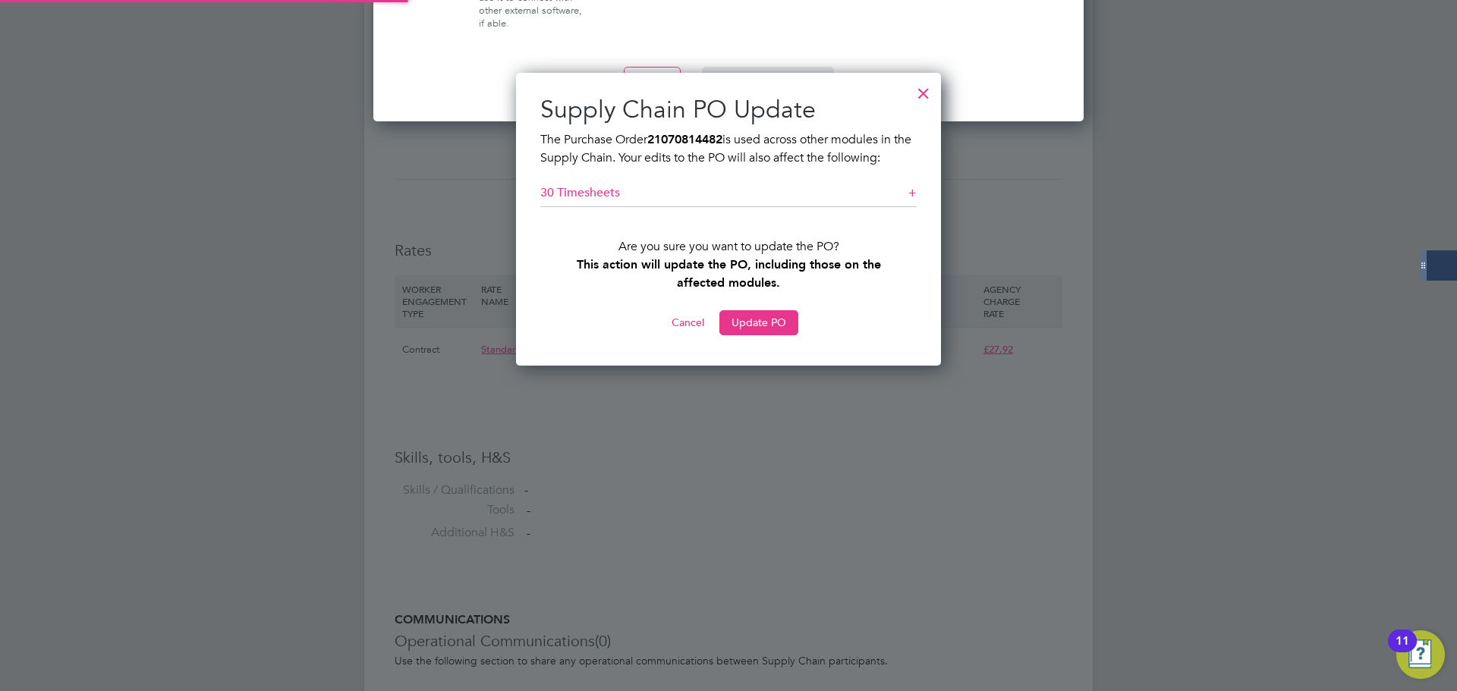
scroll to position [293, 426]
click at [783, 326] on button "Update PO" at bounding box center [759, 322] width 79 height 24
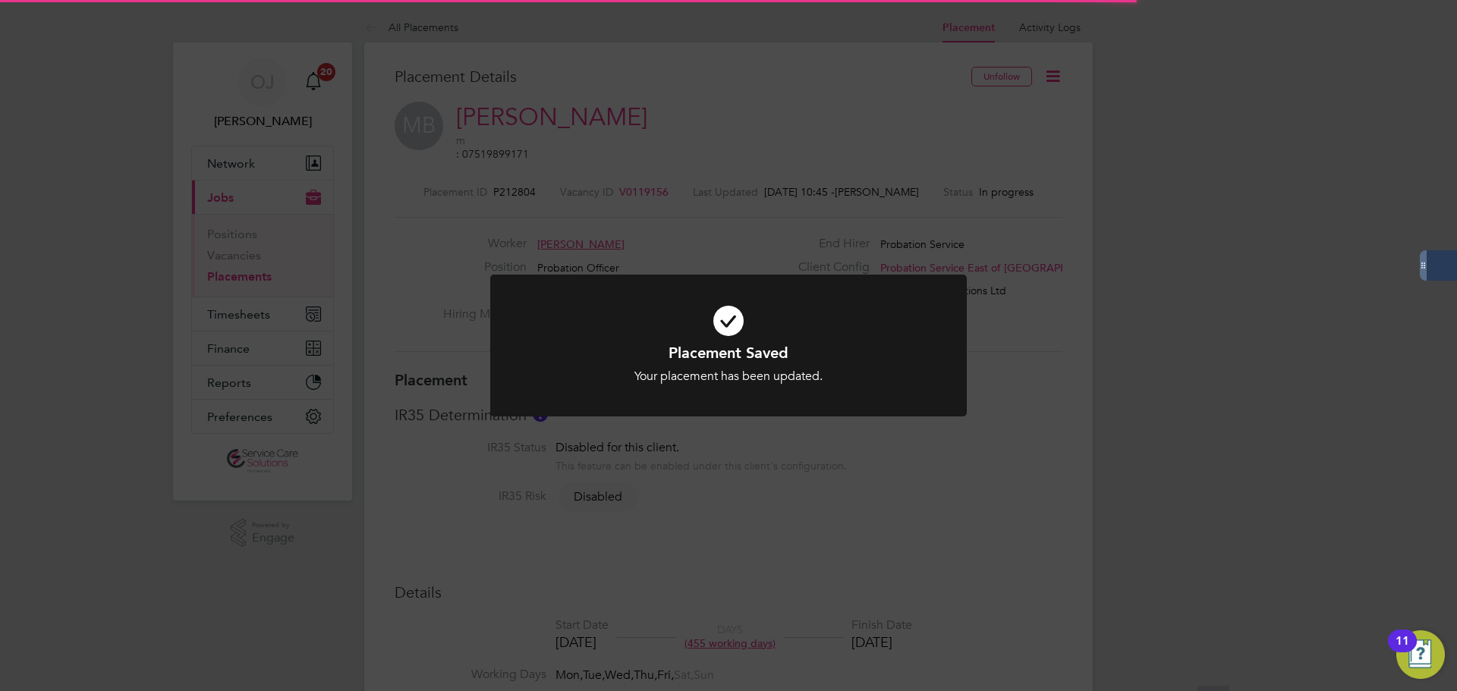
scroll to position [8, 8]
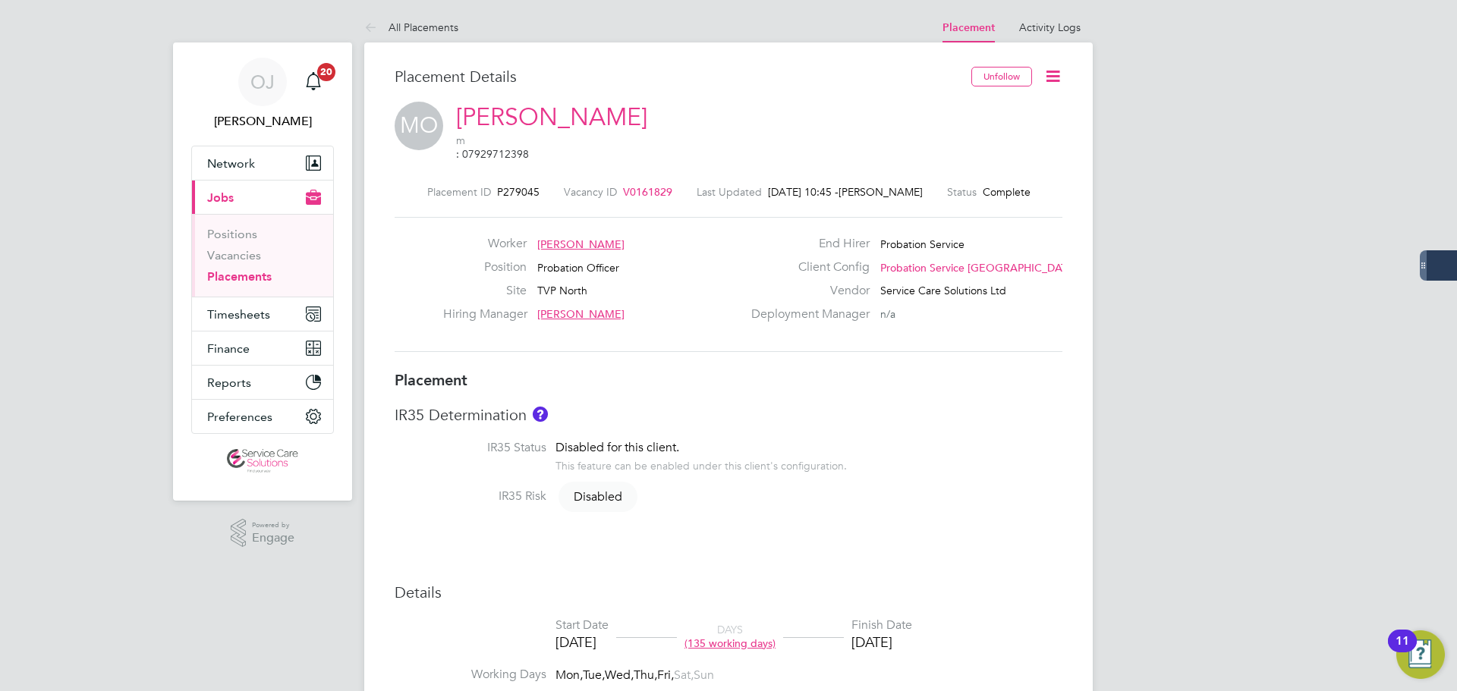
click at [795, 376] on h3 "Placement" at bounding box center [729, 380] width 668 height 20
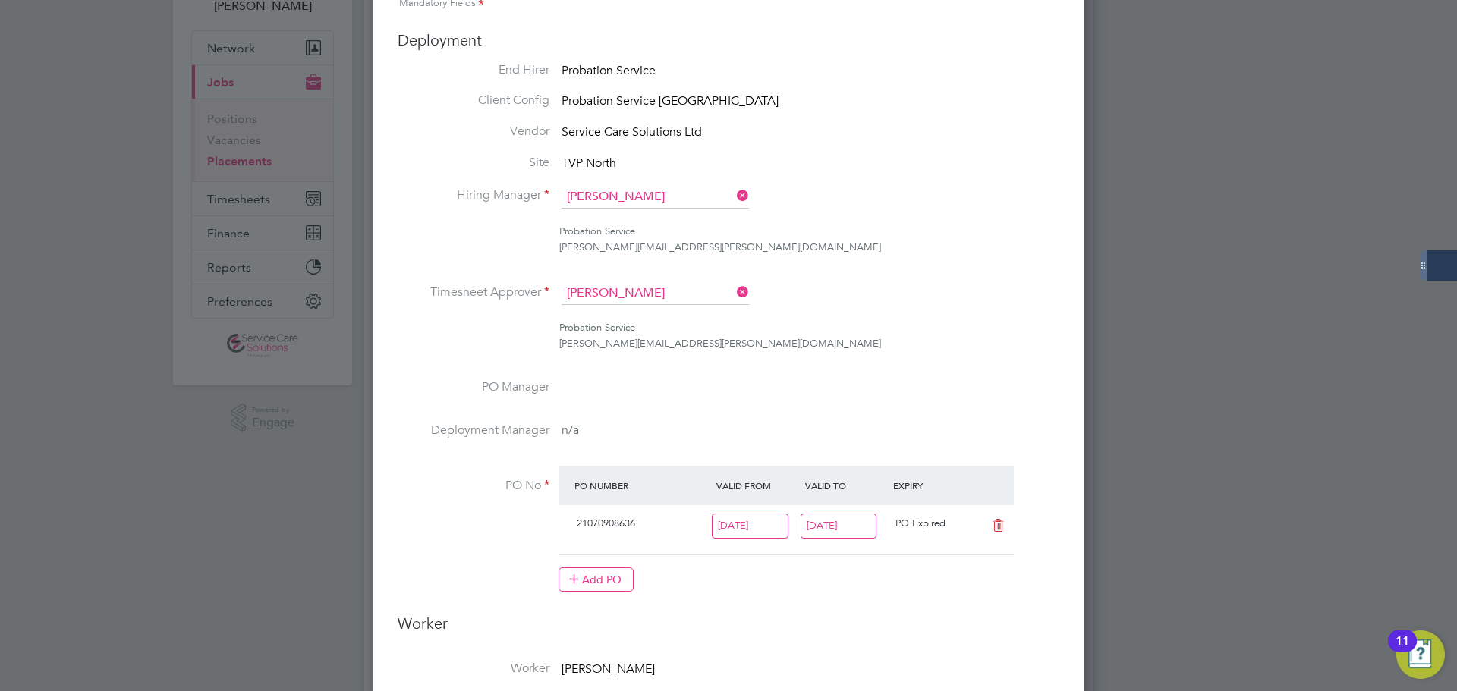
scroll to position [118, 0]
click at [839, 525] on input "[DATE]" at bounding box center [839, 524] width 77 height 25
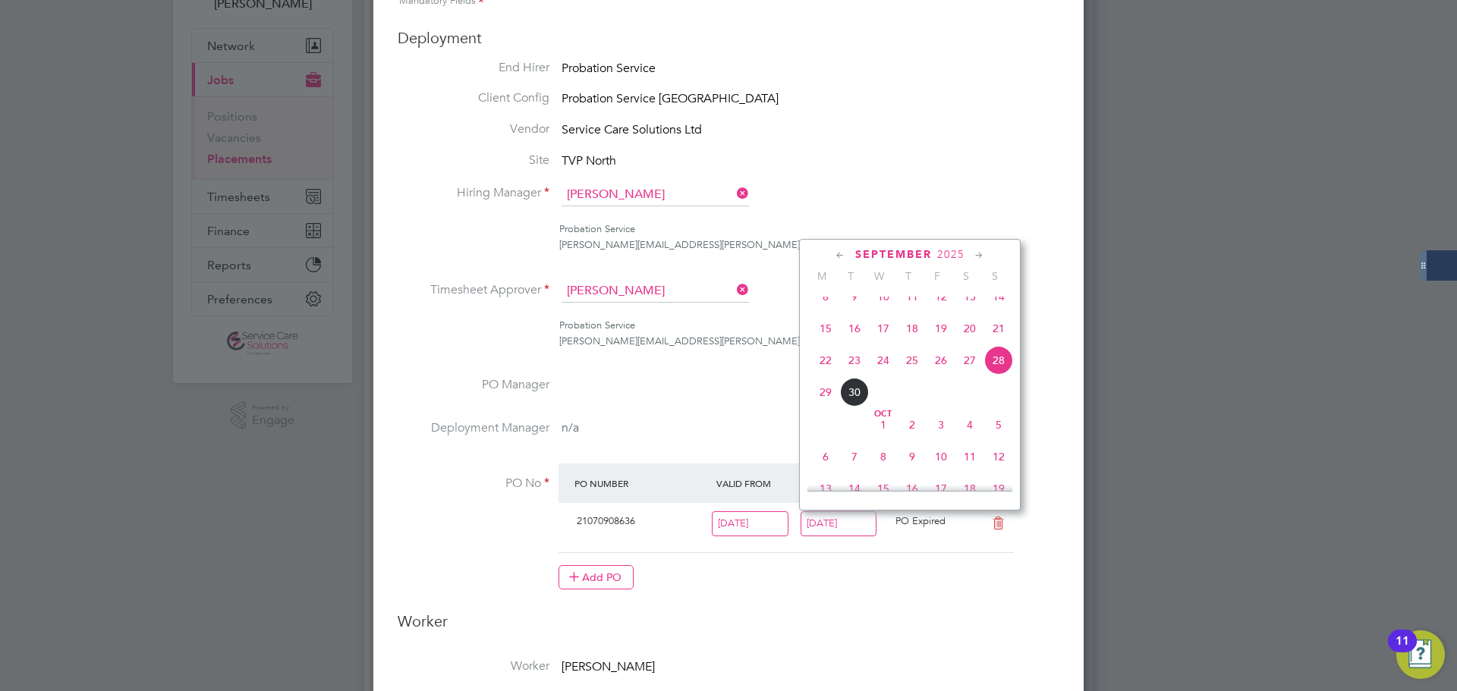
click at [978, 257] on icon at bounding box center [979, 255] width 14 height 17
click at [1001, 398] on span "28" at bounding box center [998, 383] width 29 height 29
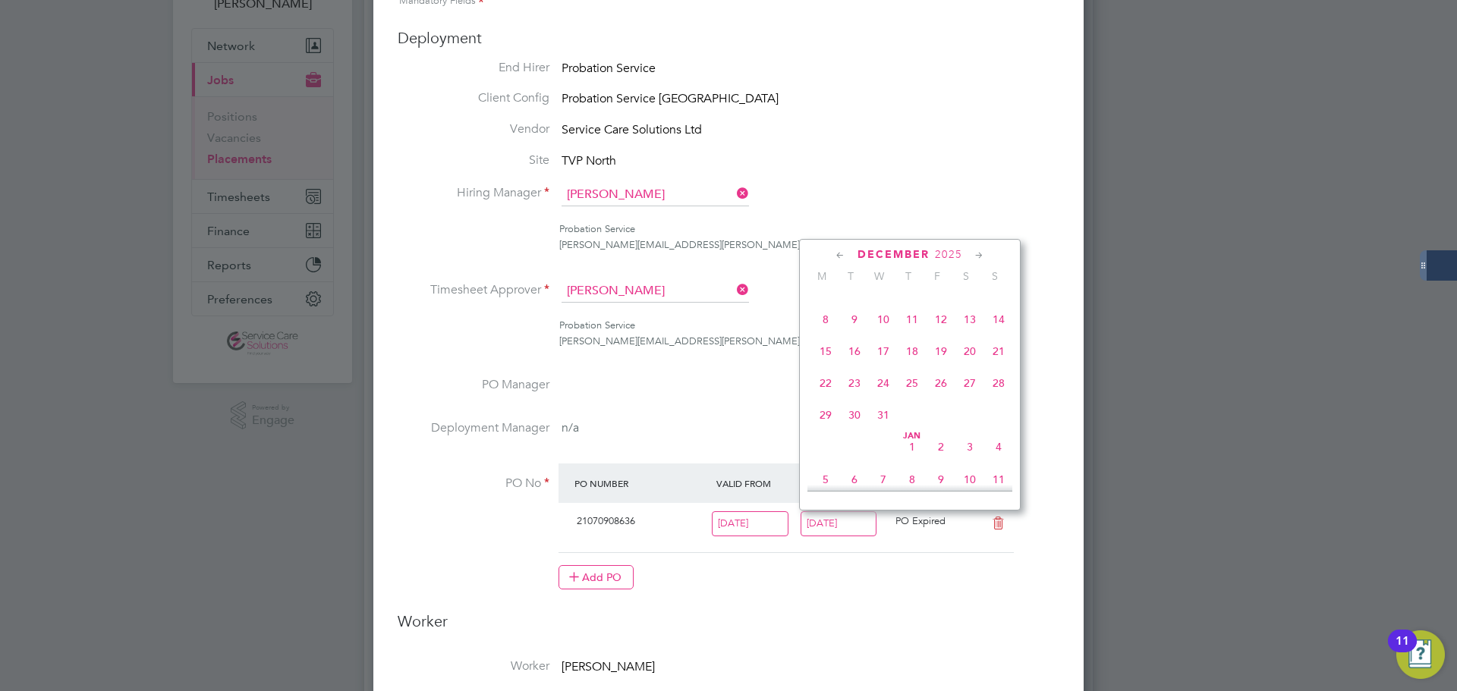
type input "[DATE]"
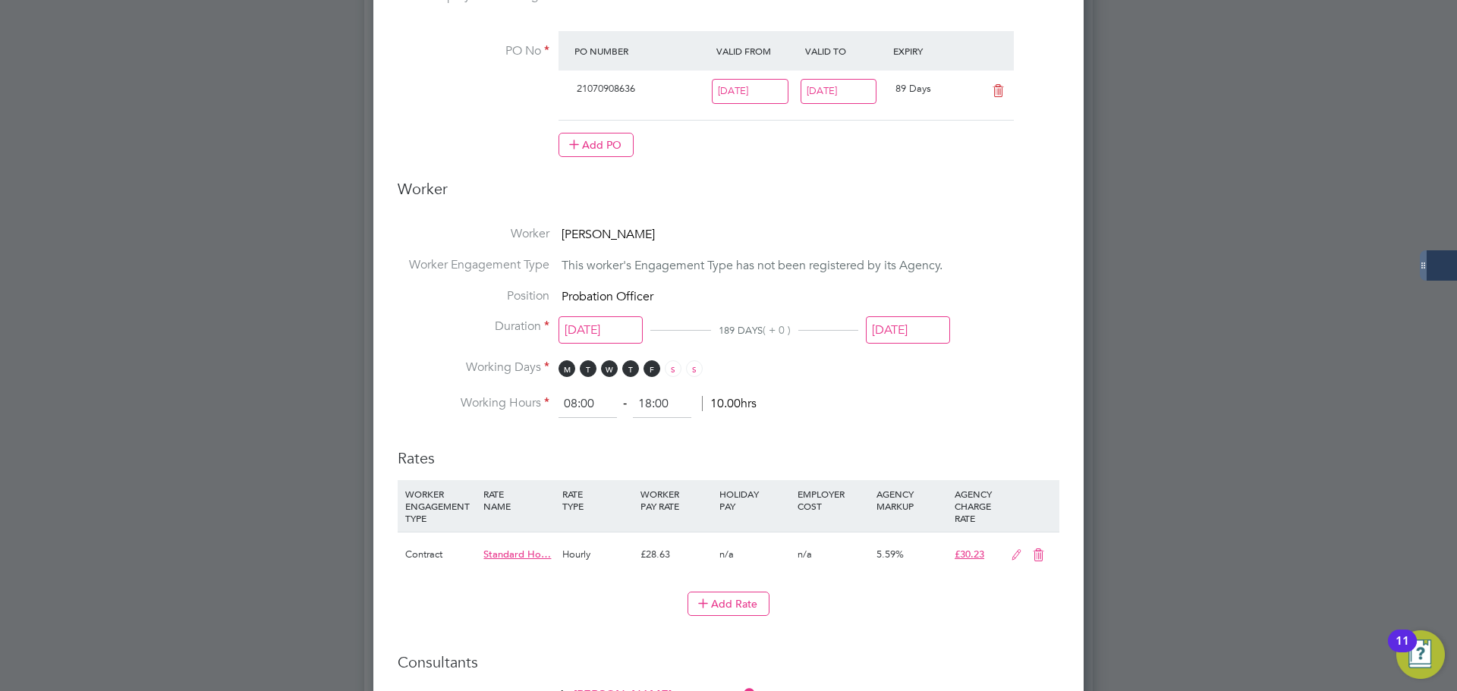
scroll to position [551, 0]
click at [904, 335] on input "[DATE]" at bounding box center [908, 330] width 84 height 28
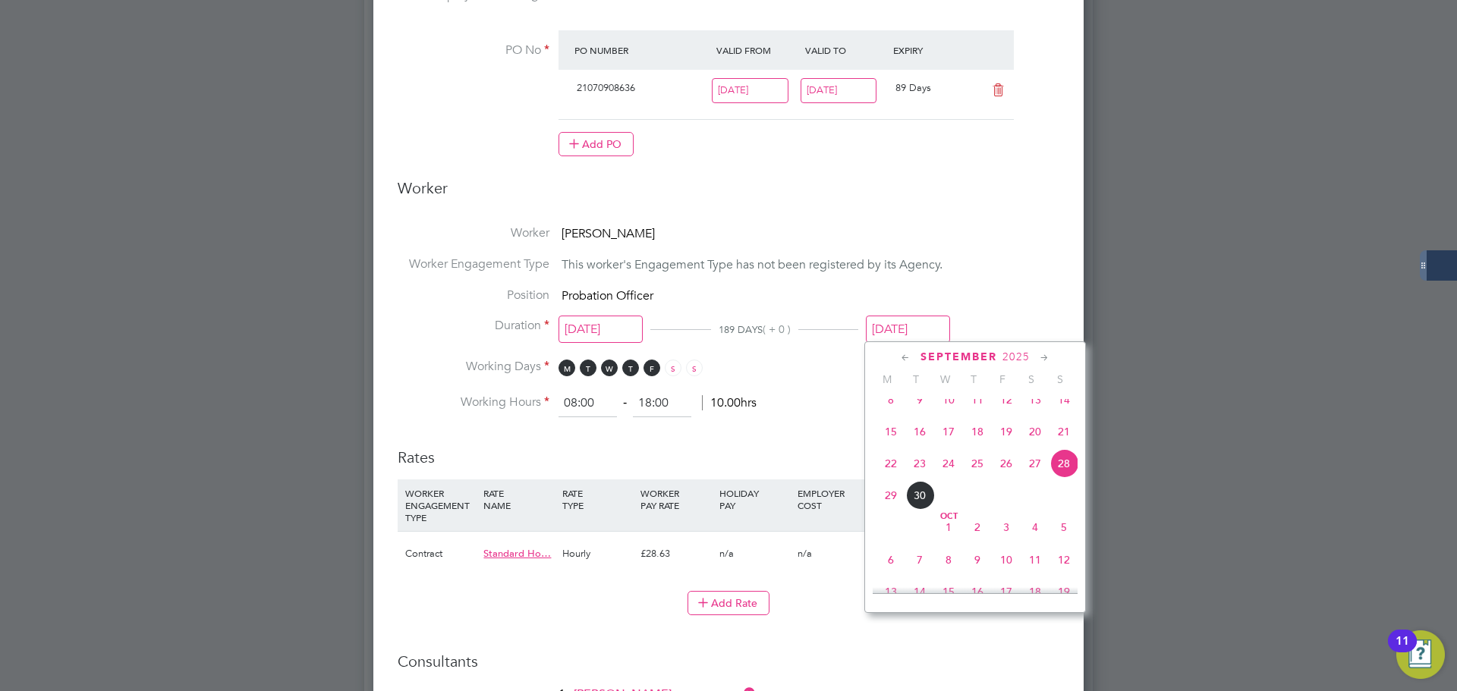
click at [1046, 357] on icon at bounding box center [1045, 358] width 14 height 17
click at [1064, 501] on span "28" at bounding box center [1064, 486] width 29 height 29
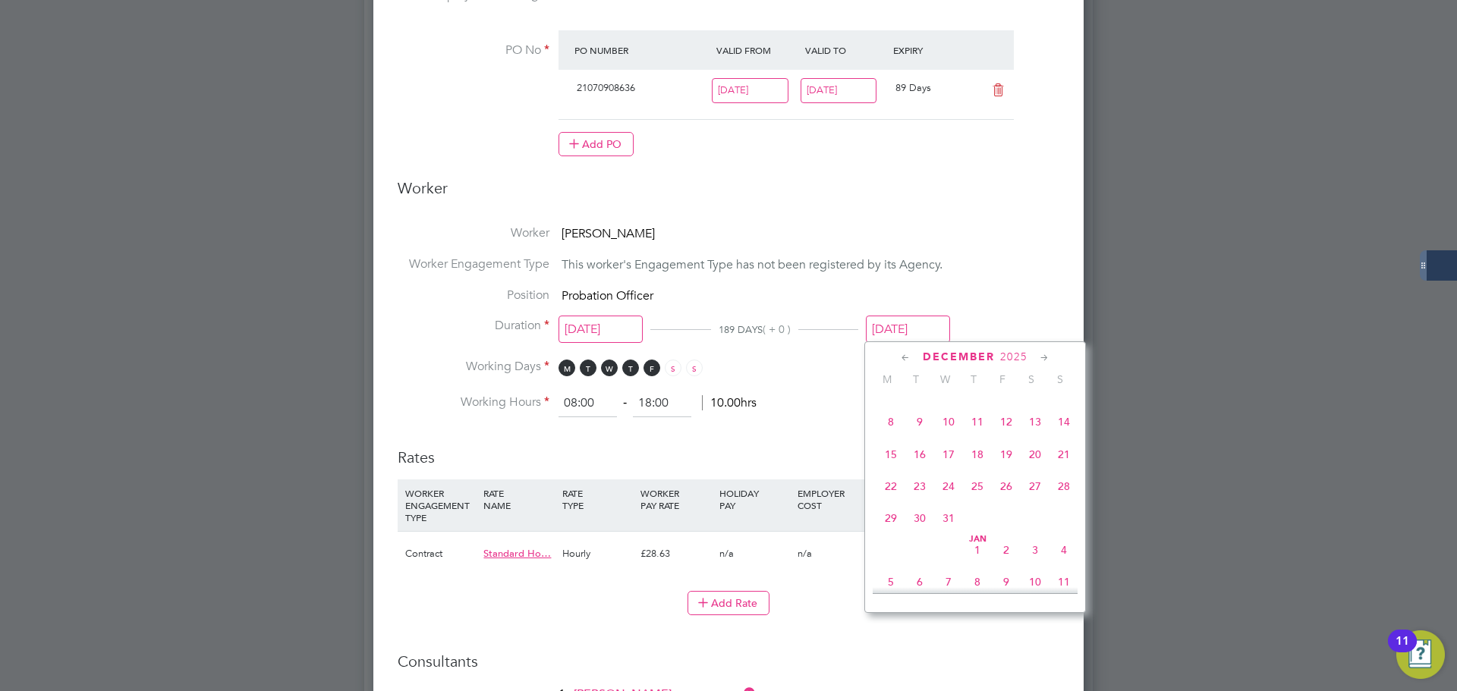
type input "28 Dec 2025"
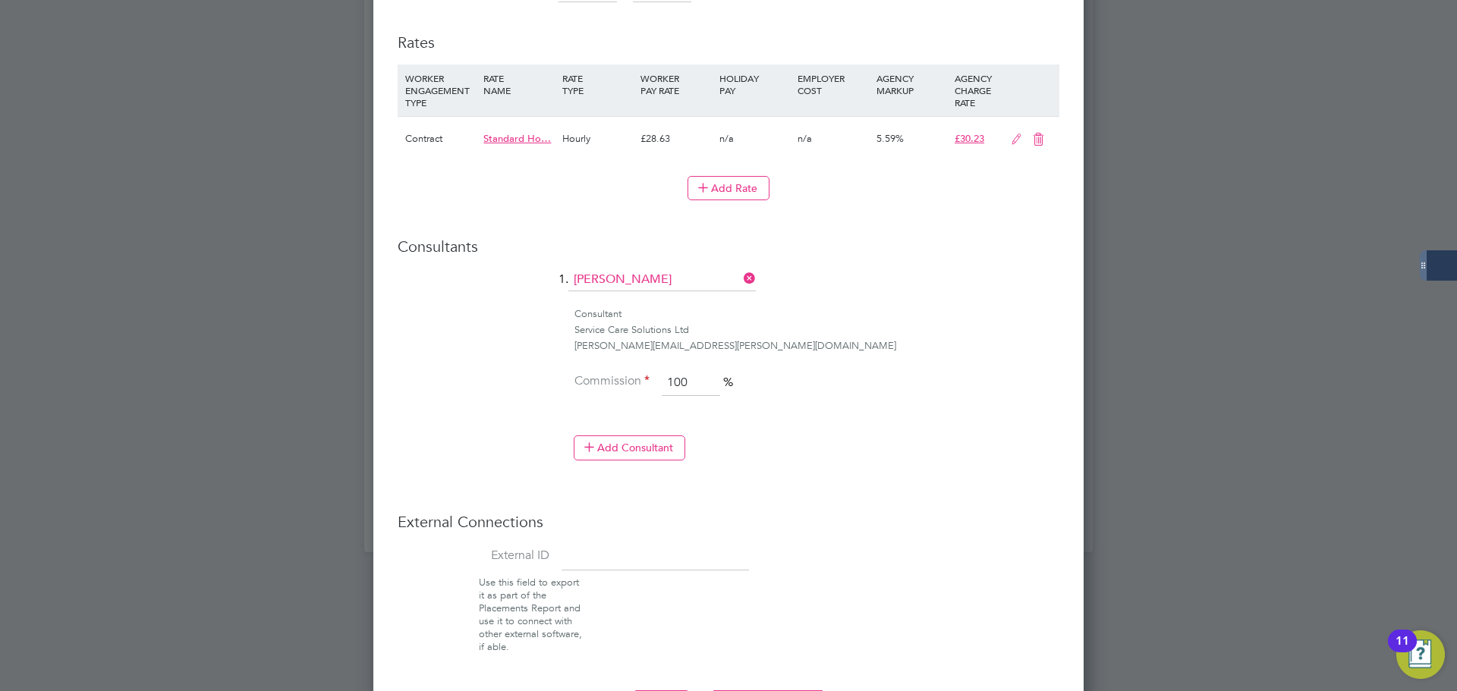
scroll to position [1019, 0]
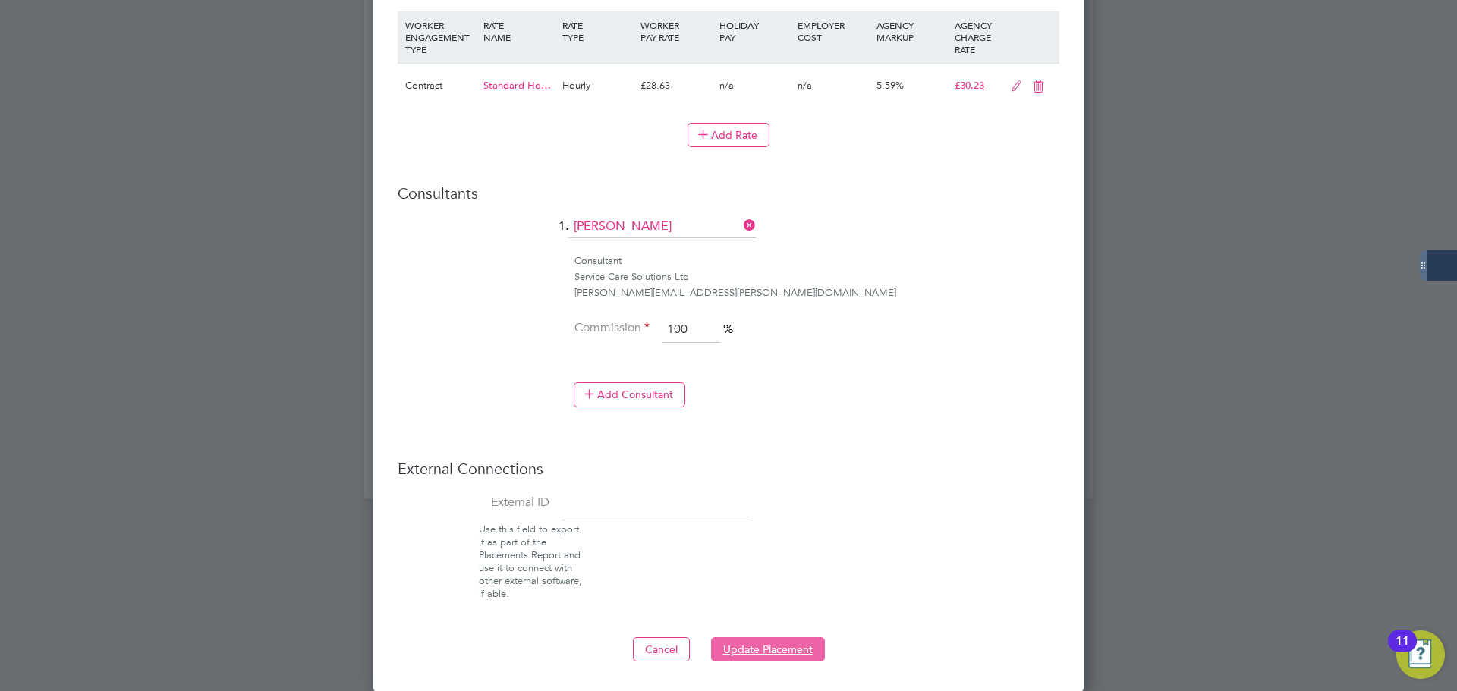
click at [768, 656] on button "Update Placement" at bounding box center [768, 650] width 114 height 24
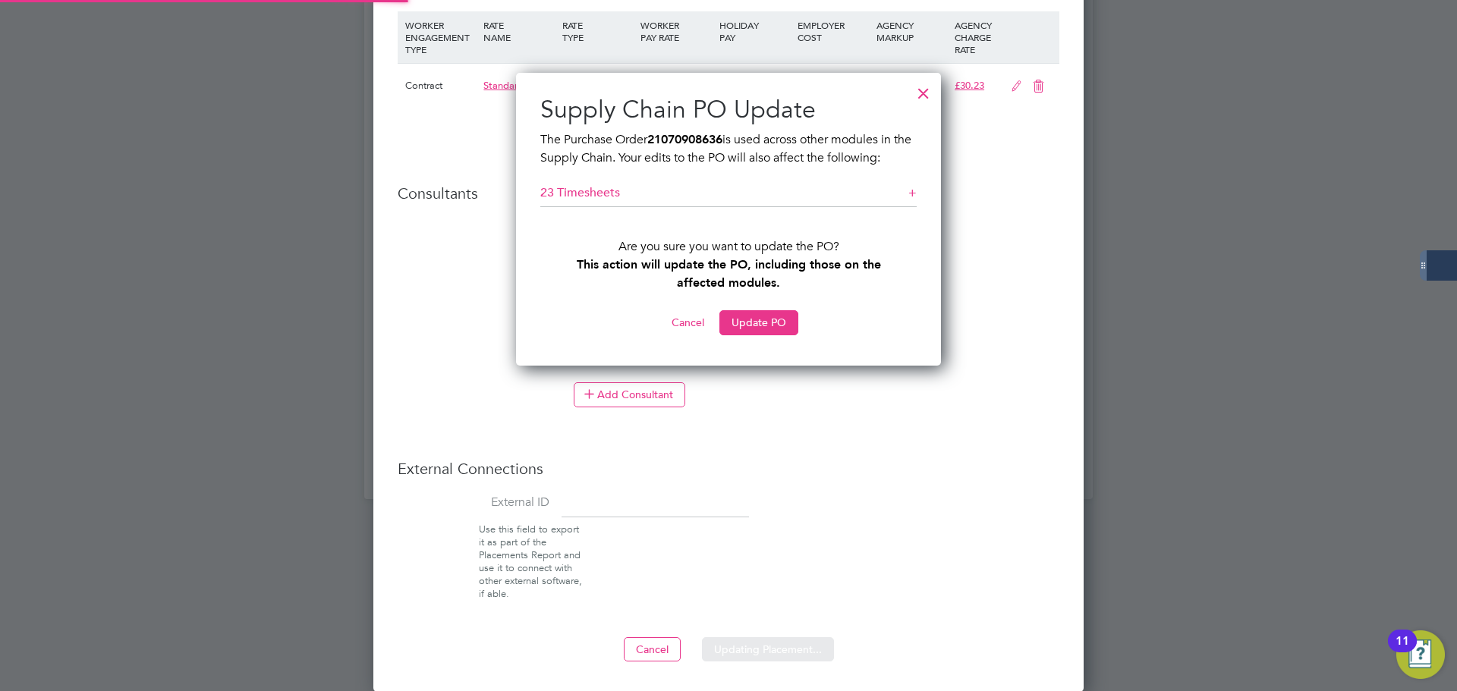
scroll to position [293, 426]
click at [768, 656] on button "Update Placement" at bounding box center [768, 650] width 114 height 24
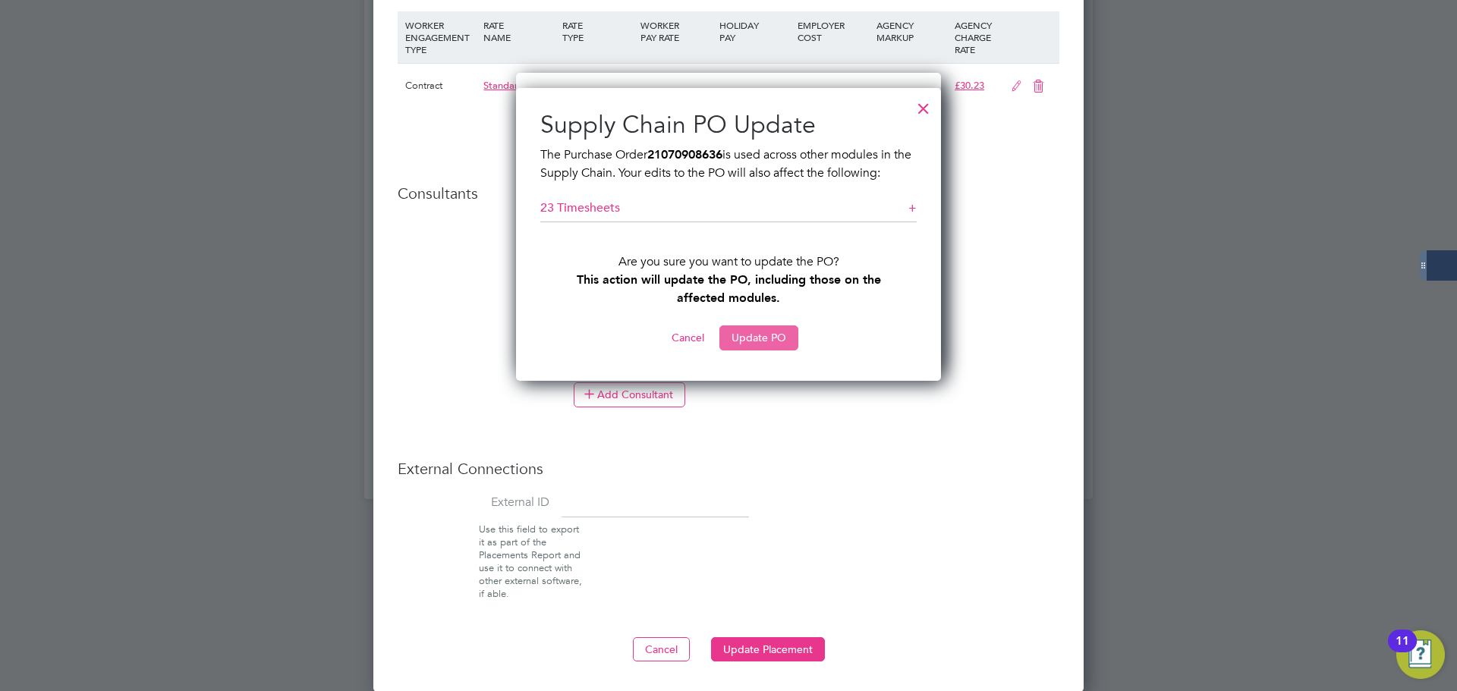
click at [769, 339] on button "Update PO" at bounding box center [759, 338] width 79 height 24
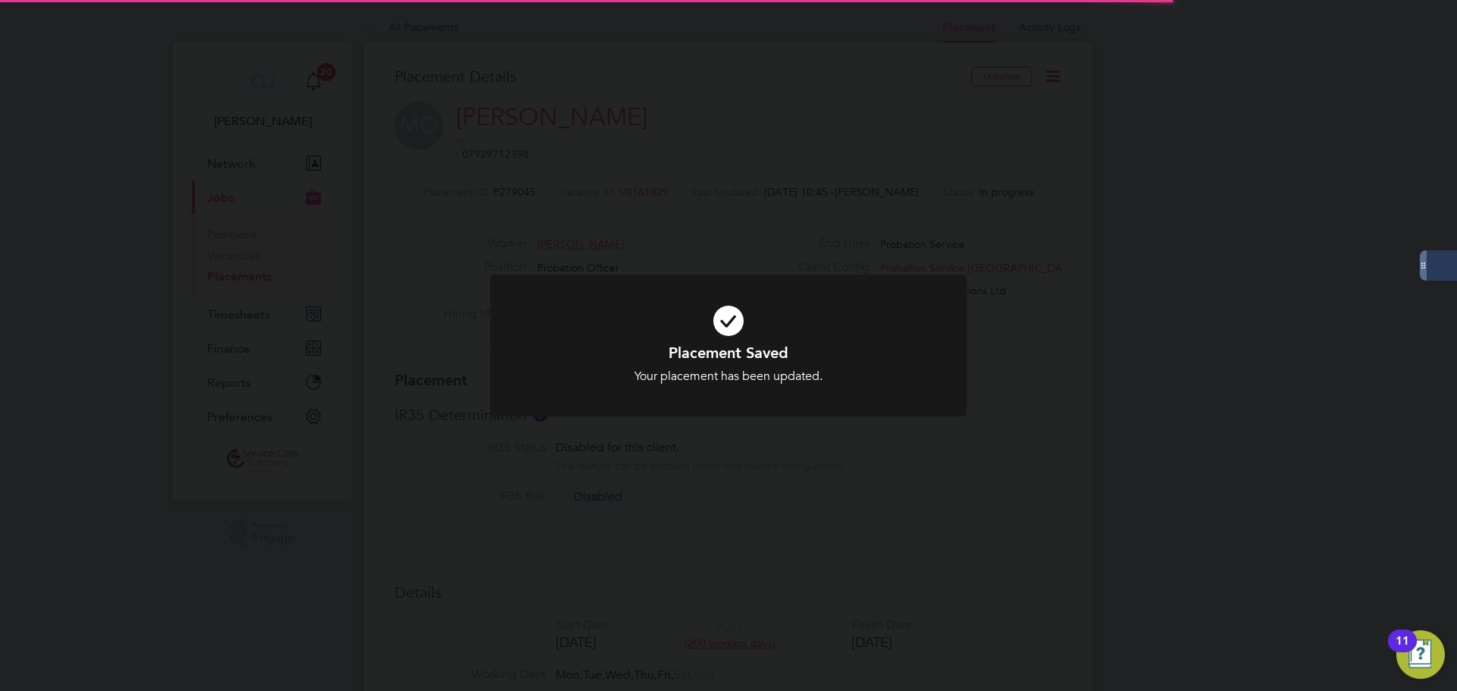
scroll to position [45, 106]
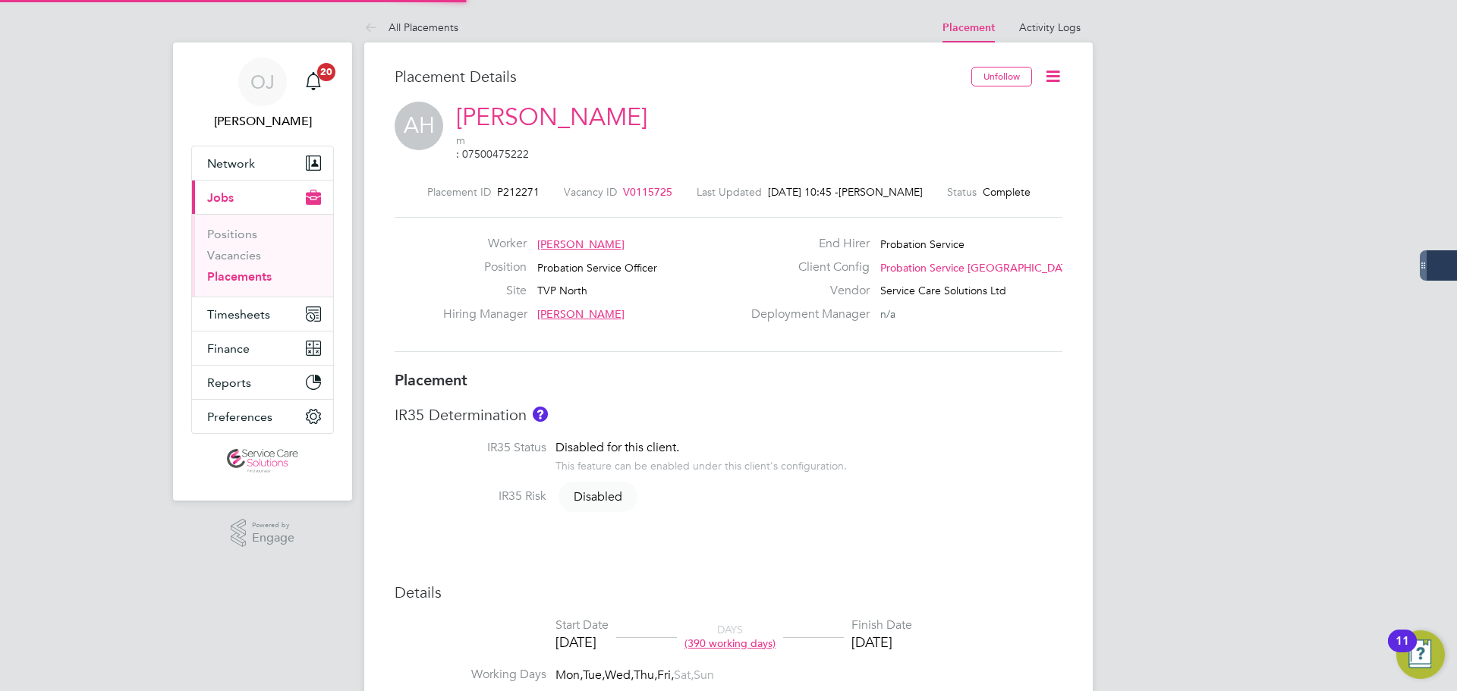
type input "[PERSON_NAME]"
type input "[DATE]"
type input "08:00"
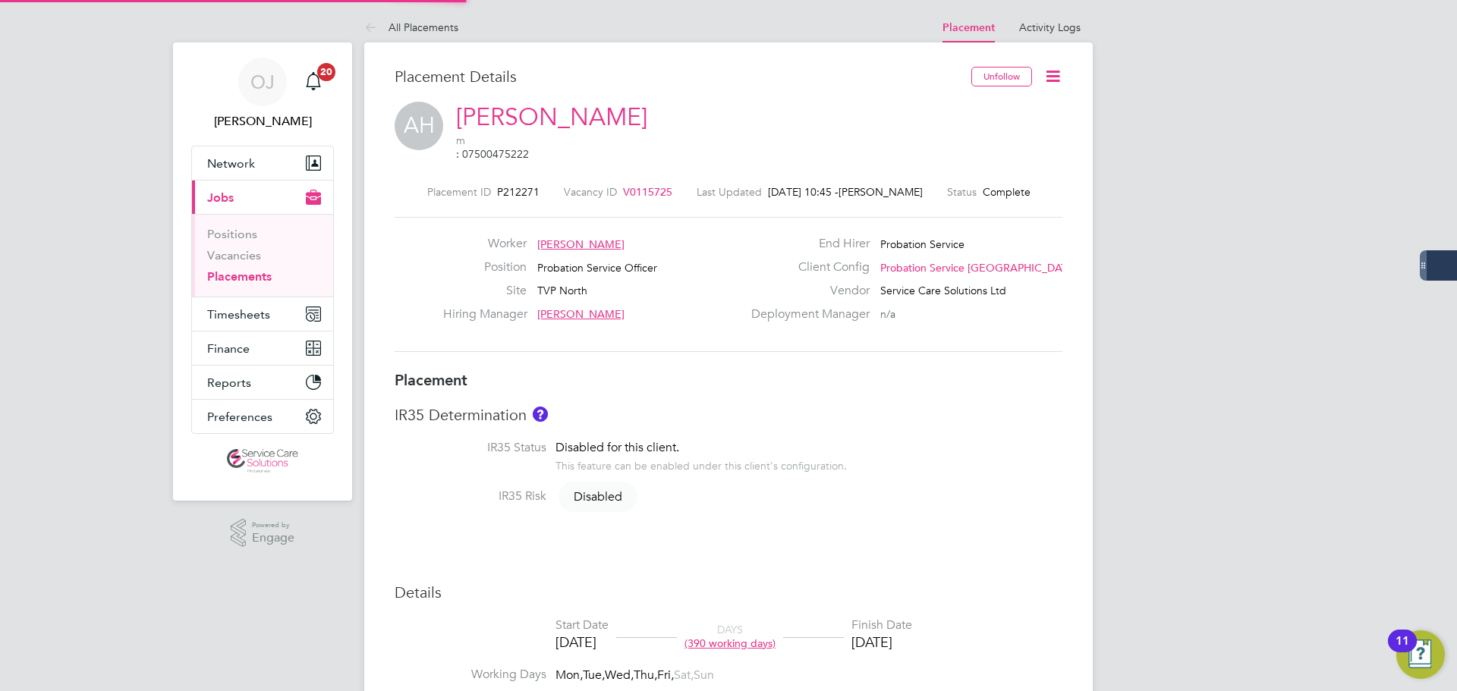
type input "18:00"
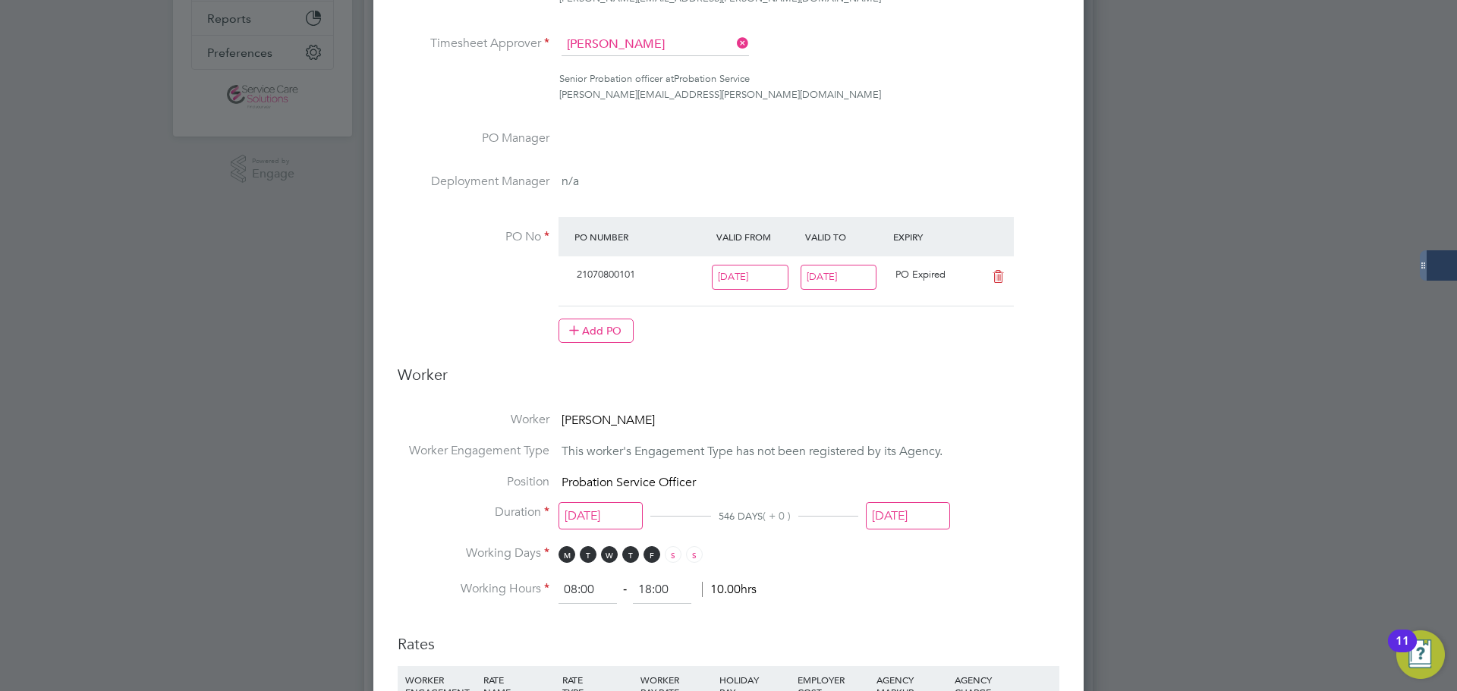
click at [851, 275] on input "[DATE]" at bounding box center [839, 277] width 77 height 25
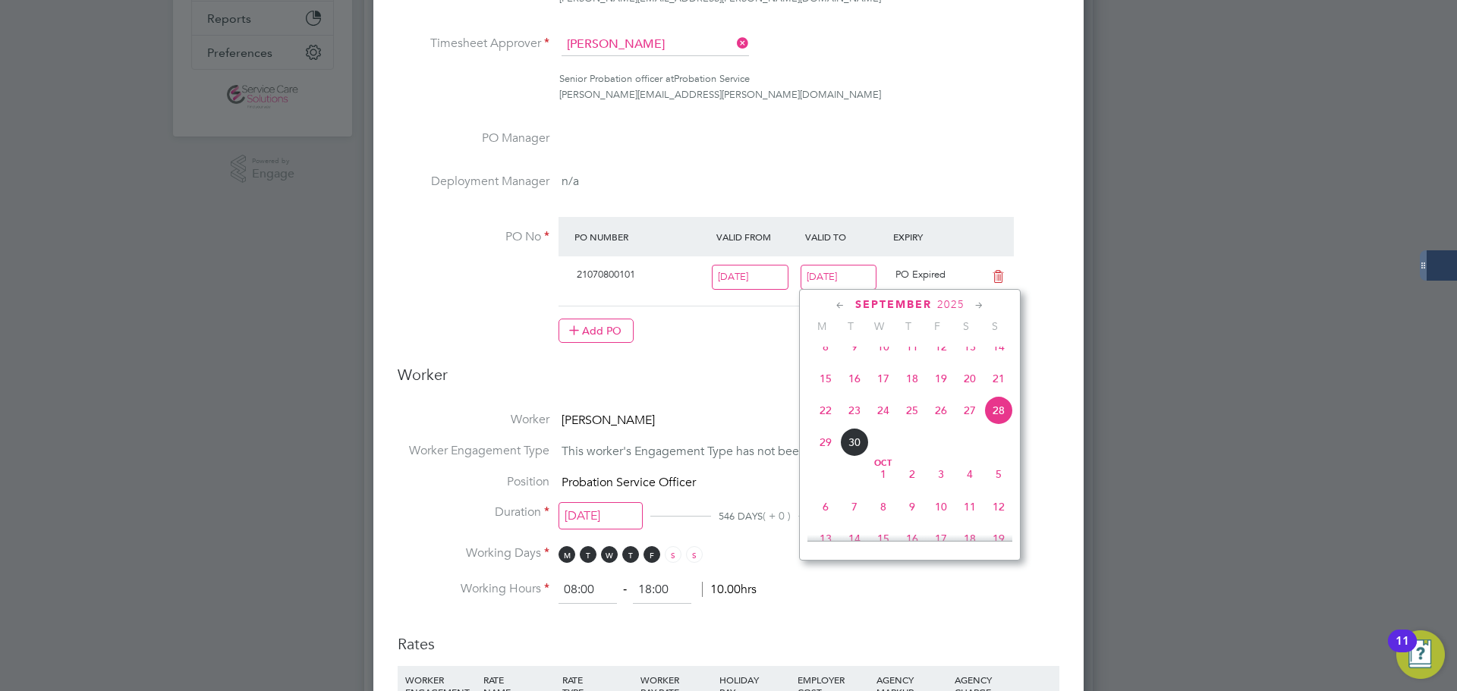
click at [981, 306] on icon at bounding box center [979, 306] width 14 height 17
click at [1001, 348] on span "4" at bounding box center [998, 333] width 29 height 29
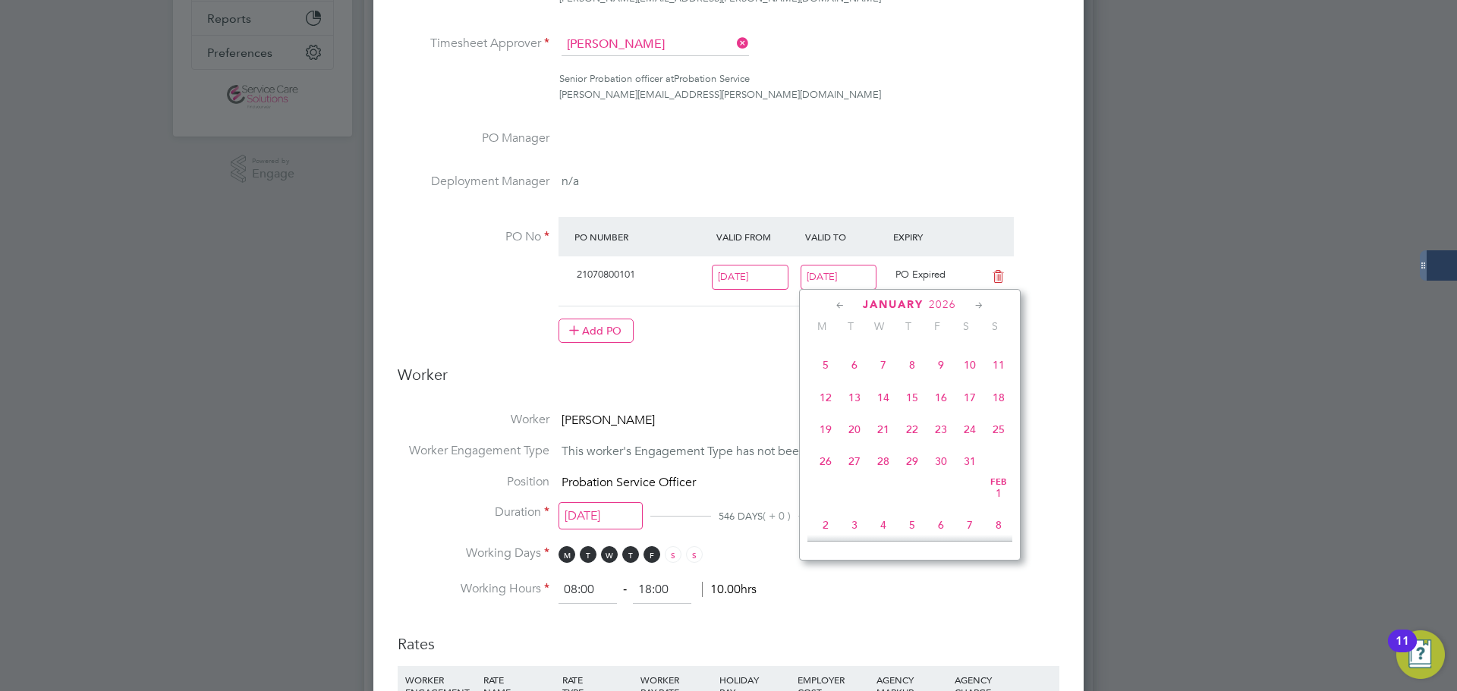
type input "[DATE]"
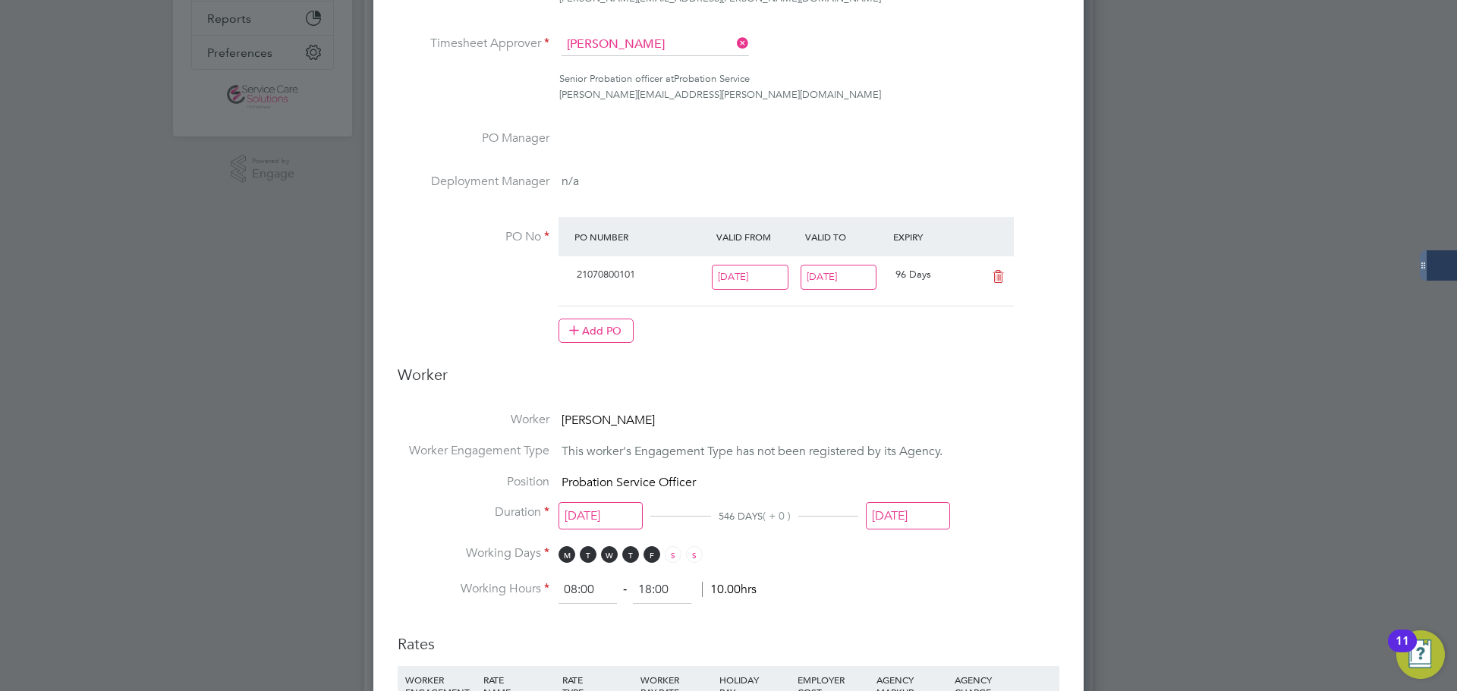
click at [903, 509] on input "[DATE]" at bounding box center [908, 516] width 84 height 28
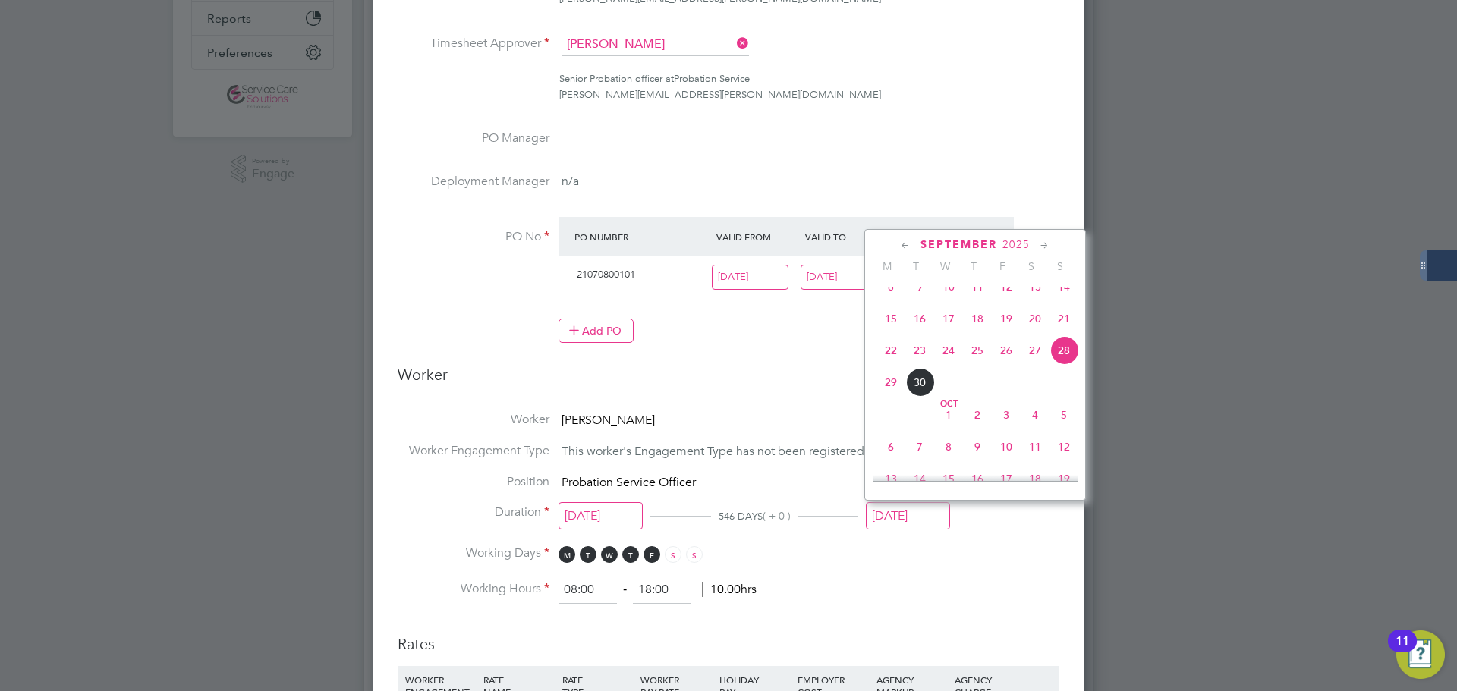
click at [1048, 251] on icon at bounding box center [1045, 246] width 14 height 17
click at [1065, 288] on span "4" at bounding box center [1064, 273] width 29 height 29
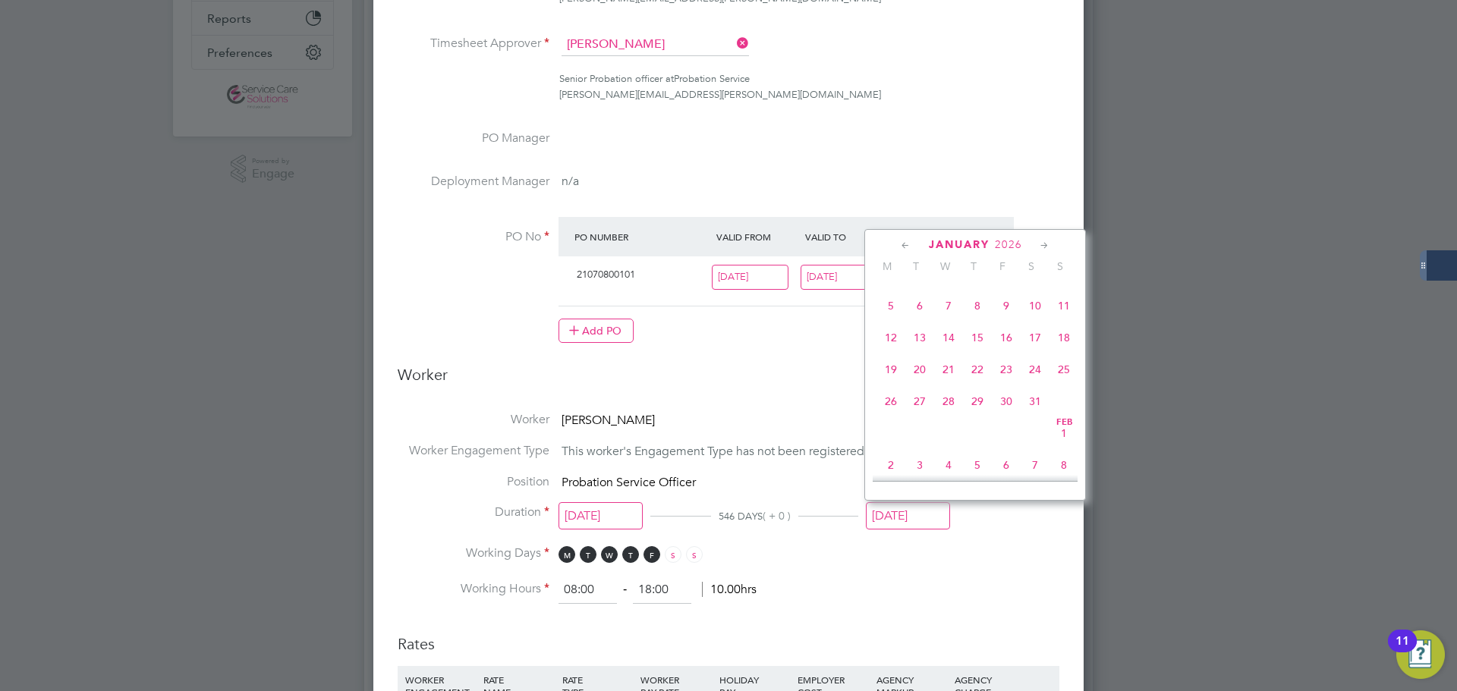
type input "[DATE]"
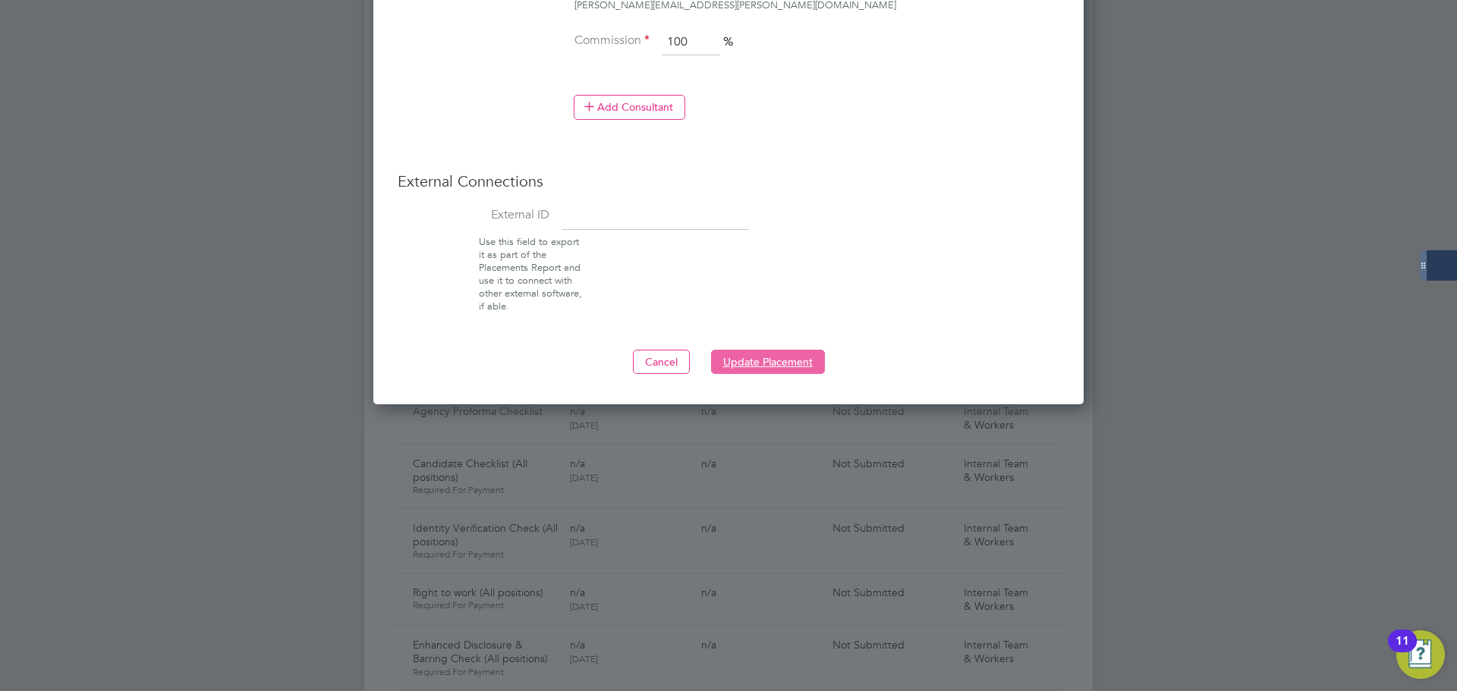
click at [769, 363] on button "Update Placement" at bounding box center [768, 362] width 114 height 24
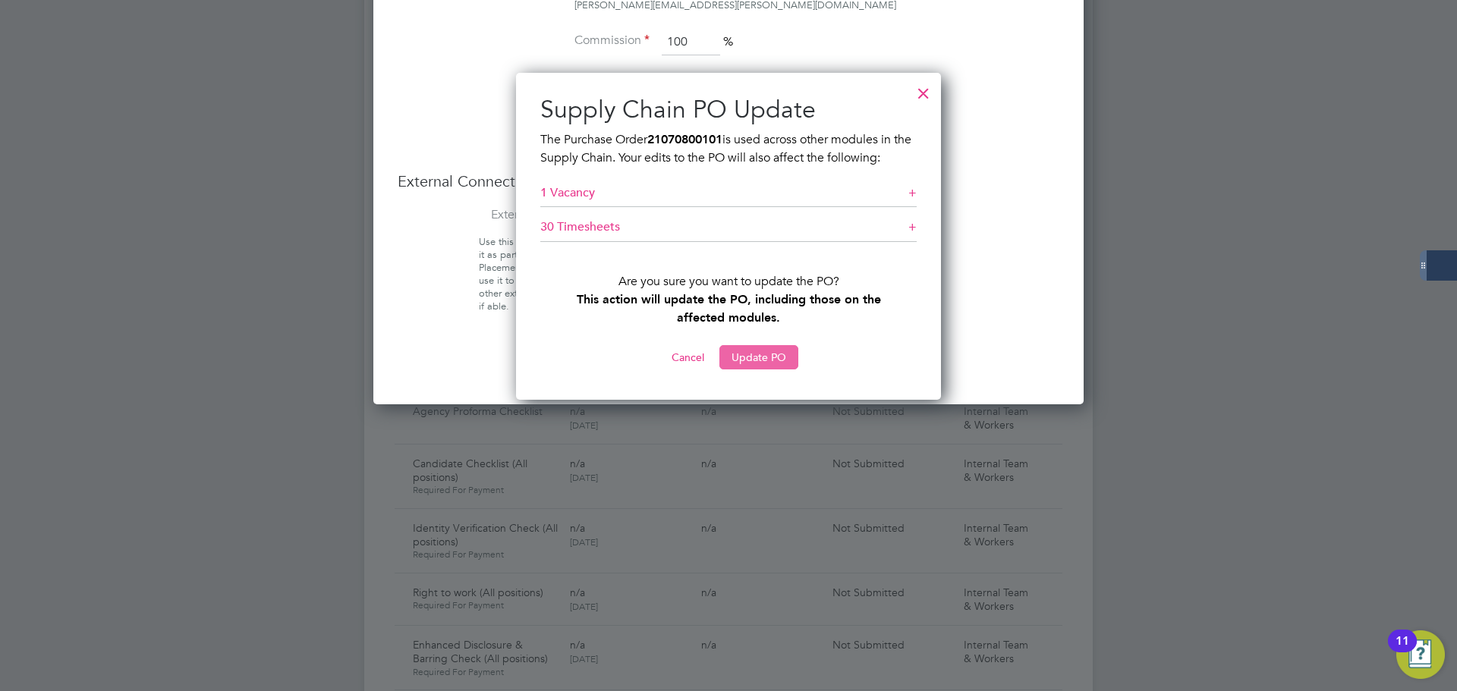
click at [775, 364] on button "Update PO" at bounding box center [759, 357] width 79 height 24
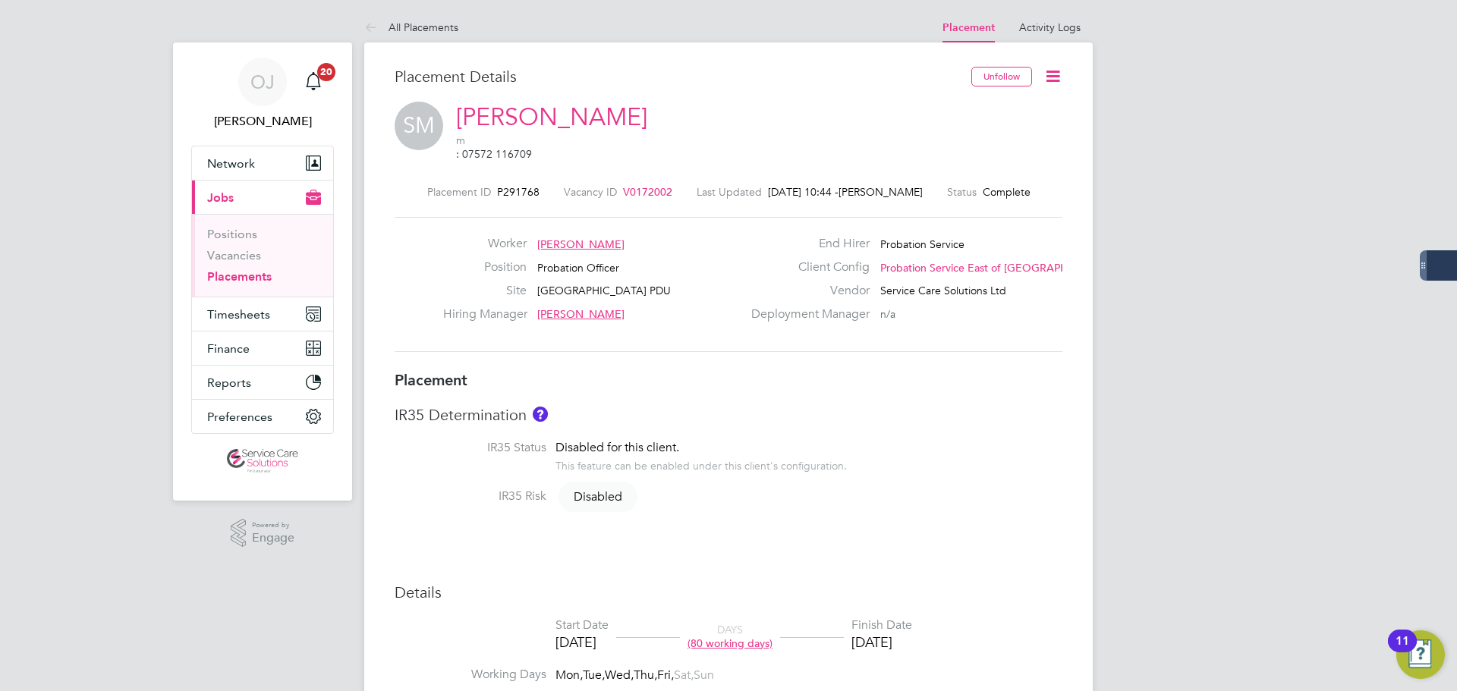
type input "[PERSON_NAME]"
